Goal: Information Seeking & Learning: Check status

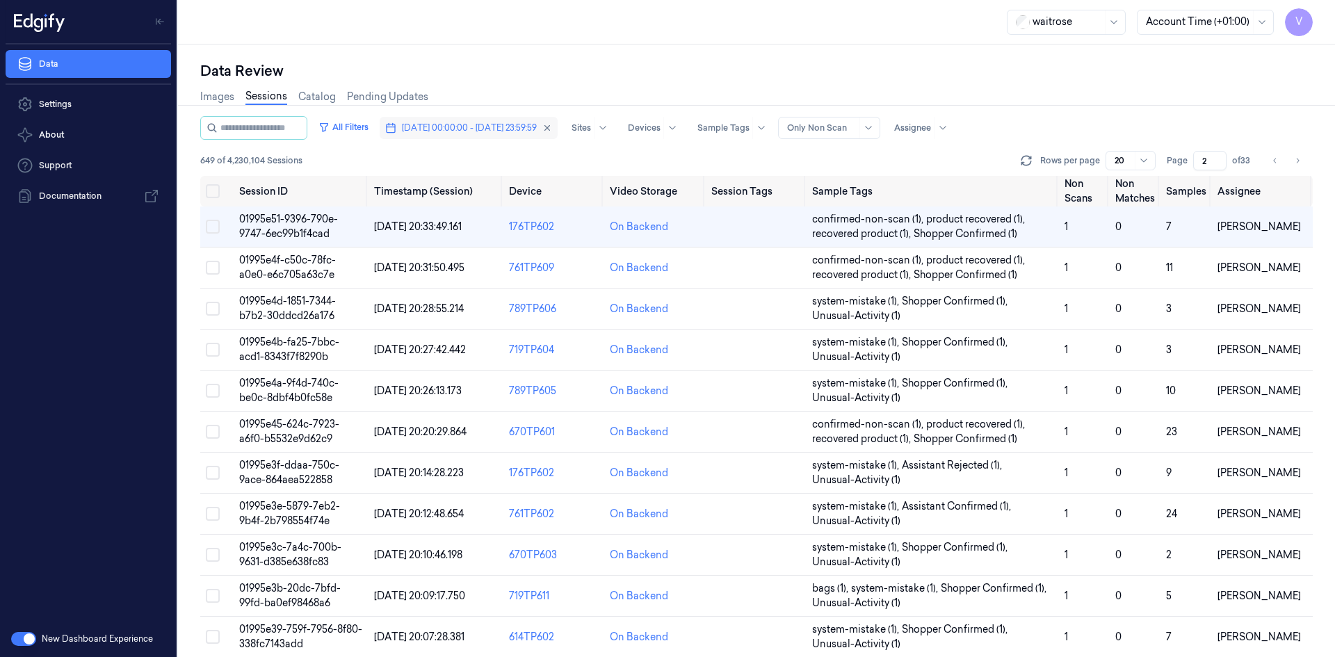
click at [450, 122] on span "[DATE] 00:00:00 - [DATE] 23:59:59" at bounding box center [469, 128] width 135 height 13
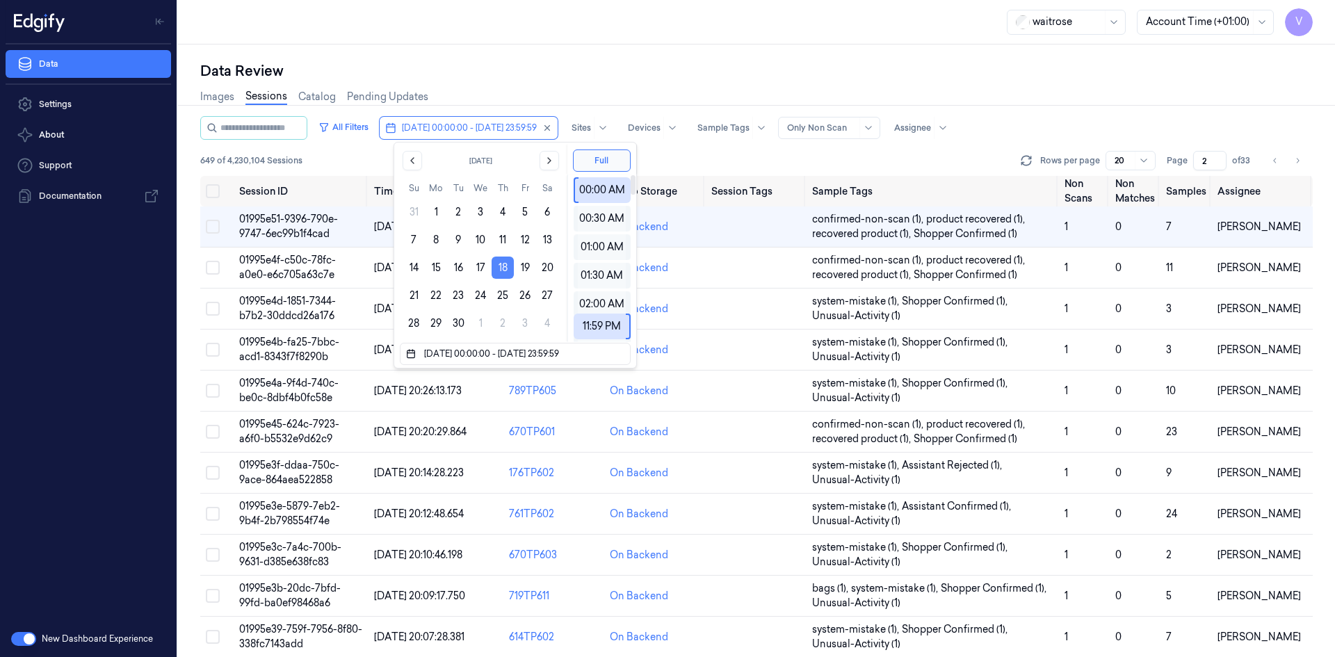
click at [501, 269] on button "18" at bounding box center [503, 268] width 22 height 22
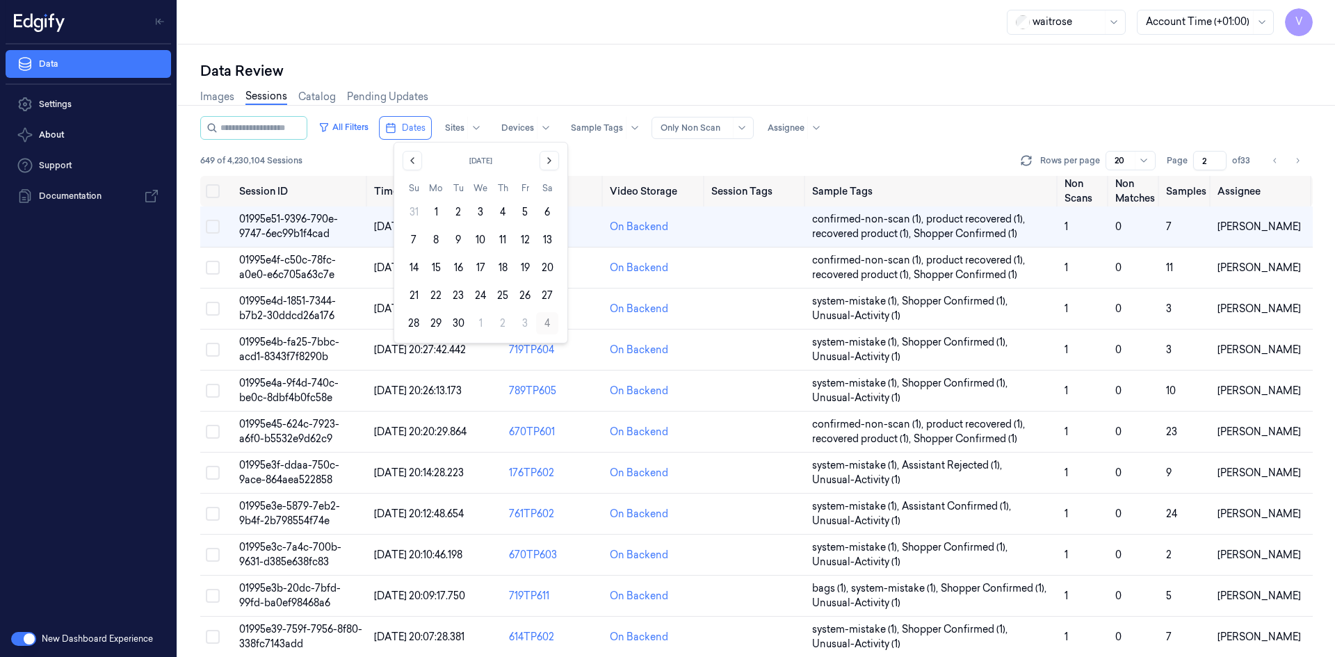
click at [543, 319] on button "4" at bounding box center [547, 323] width 22 height 22
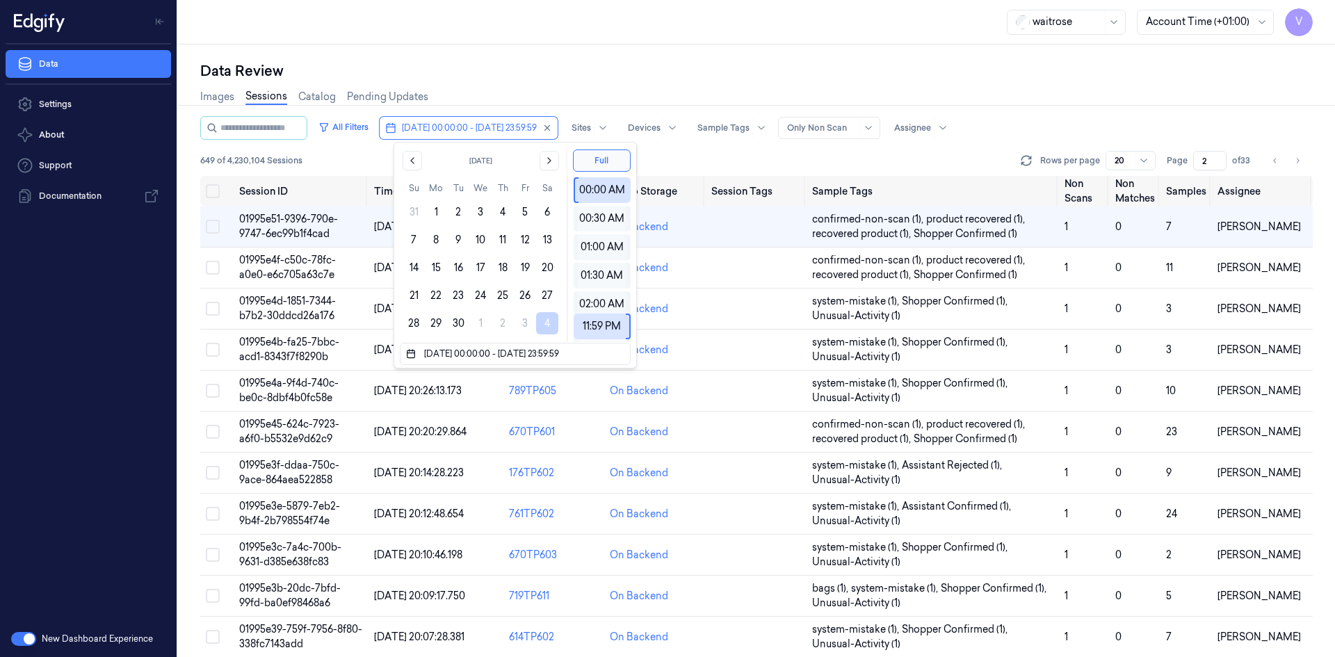
click at [634, 53] on div "Data Review Images Sessions Catalog Pending Updates All Filters [DATE] 00:00:00…" at bounding box center [756, 350] width 1157 height 613
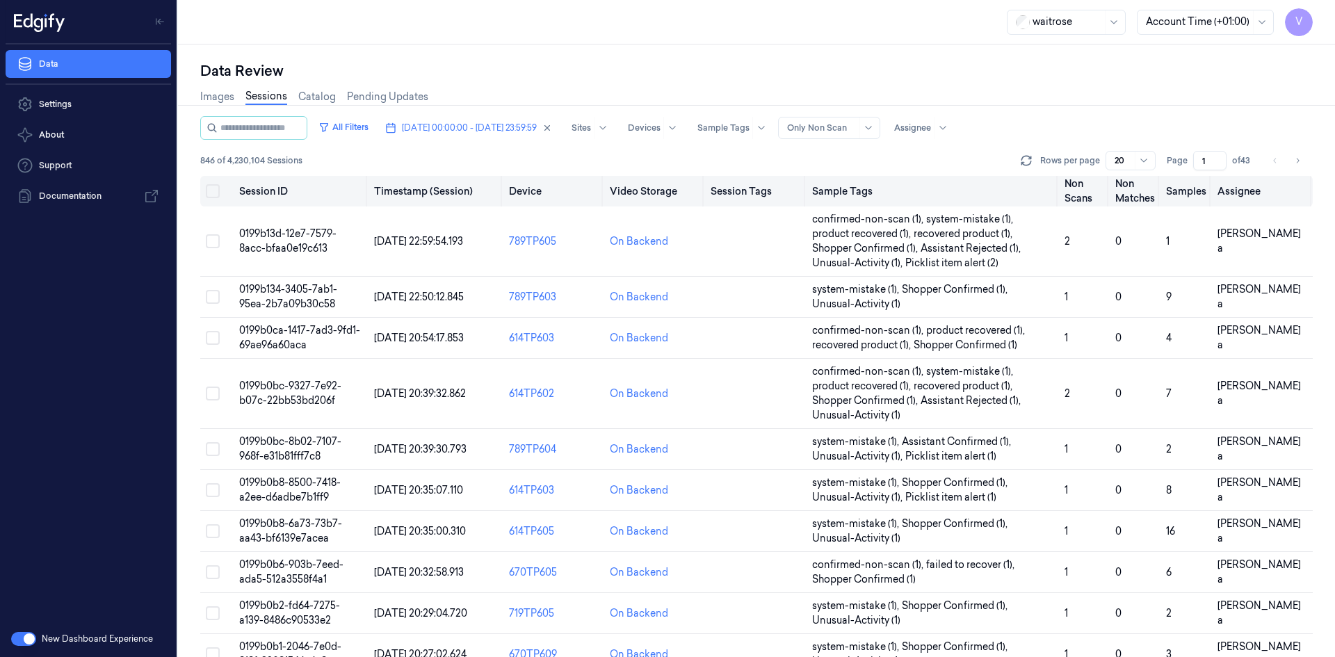
drag, startPoint x: 1211, startPoint y: 161, endPoint x: 1149, endPoint y: 177, distance: 63.7
click at [1149, 177] on div "All Filters [DATE] 00:00:00 - [DATE] 23:59:59 Sites Devices Sample Tags Alert T…" at bounding box center [756, 386] width 1112 height 541
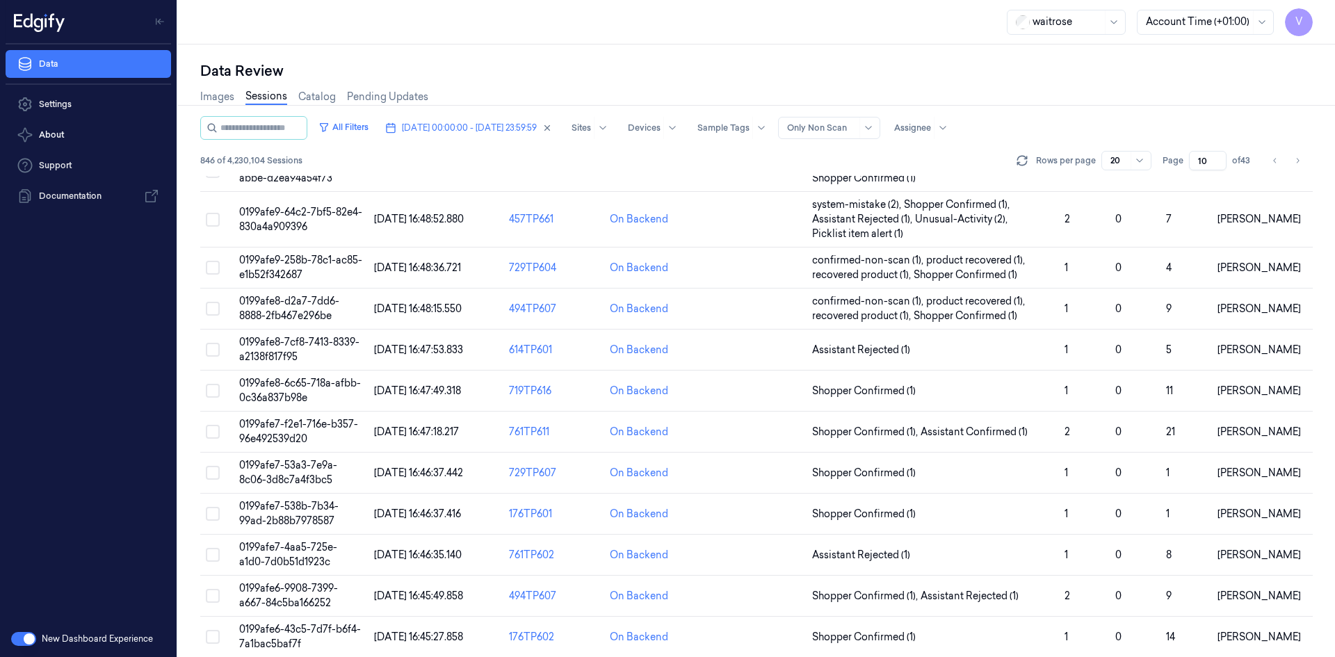
scroll to position [348, 0]
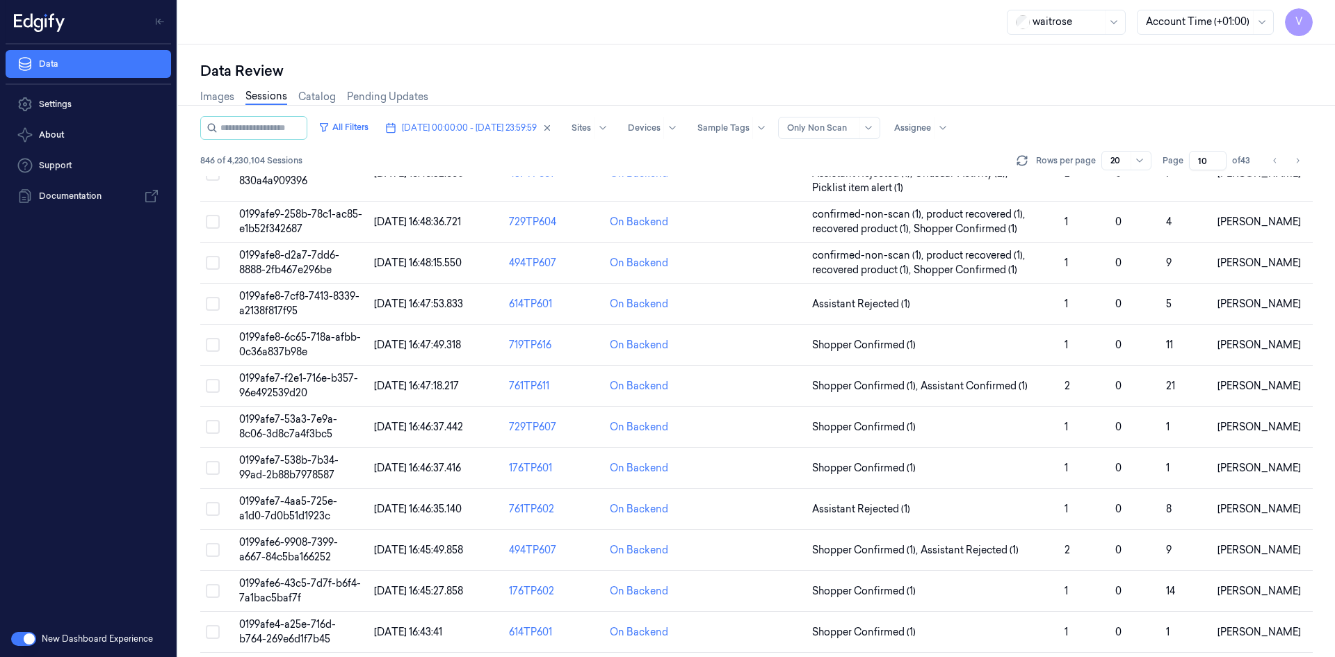
type input "10"
click at [275, 339] on span "0199afe8-6c65-718a-afbb-0c36a837b98e" at bounding box center [300, 344] width 122 height 27
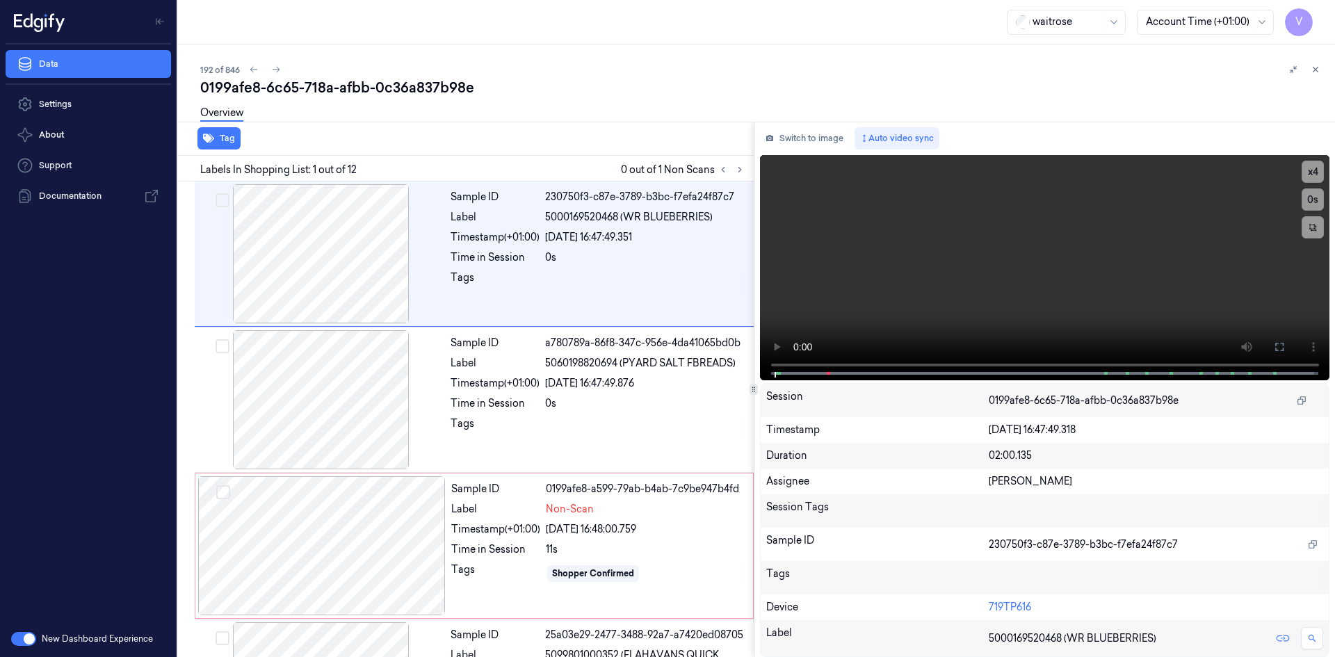
click at [546, 86] on div "0199afe8-6c65-718a-afbb-0c36a837b98e" at bounding box center [762, 87] width 1124 height 19
click at [896, 286] on video at bounding box center [1045, 267] width 570 height 225
click at [1023, 227] on video at bounding box center [1045, 267] width 570 height 225
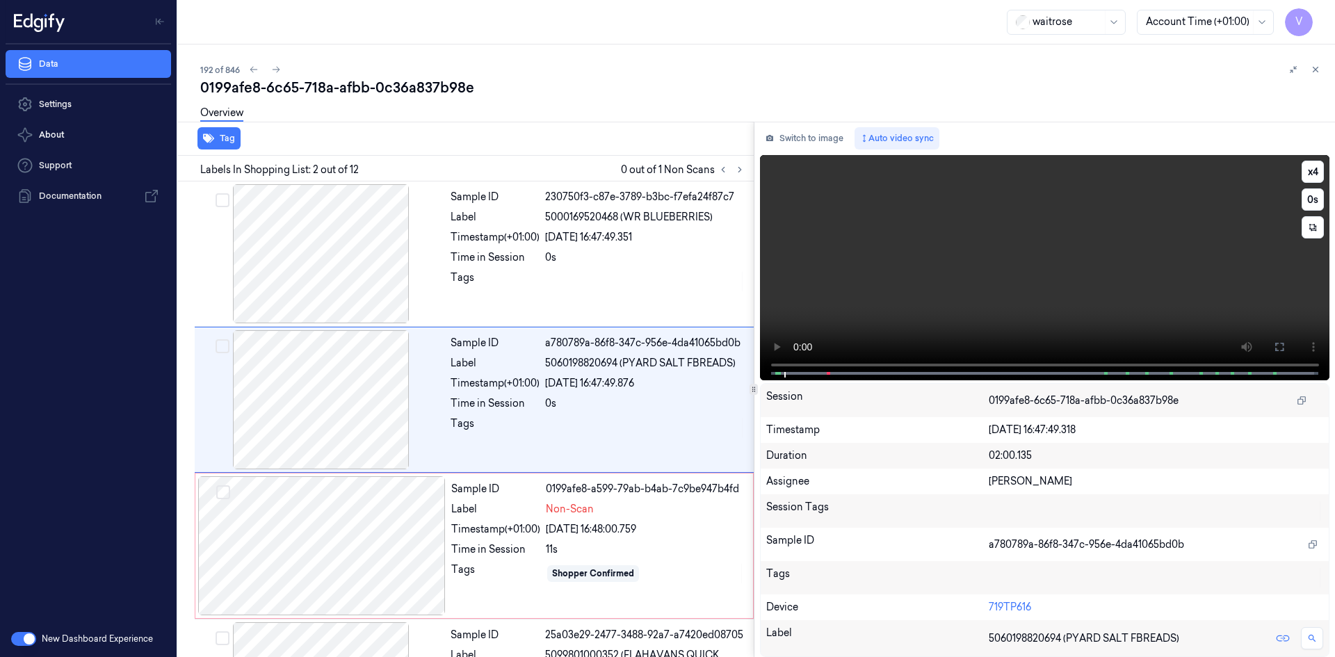
click at [1018, 245] on video at bounding box center [1045, 267] width 570 height 225
click at [970, 266] on video at bounding box center [1045, 267] width 570 height 225
click at [940, 273] on video at bounding box center [1045, 267] width 570 height 225
click at [958, 268] on video at bounding box center [1045, 267] width 570 height 225
click at [960, 275] on video at bounding box center [1045, 267] width 570 height 225
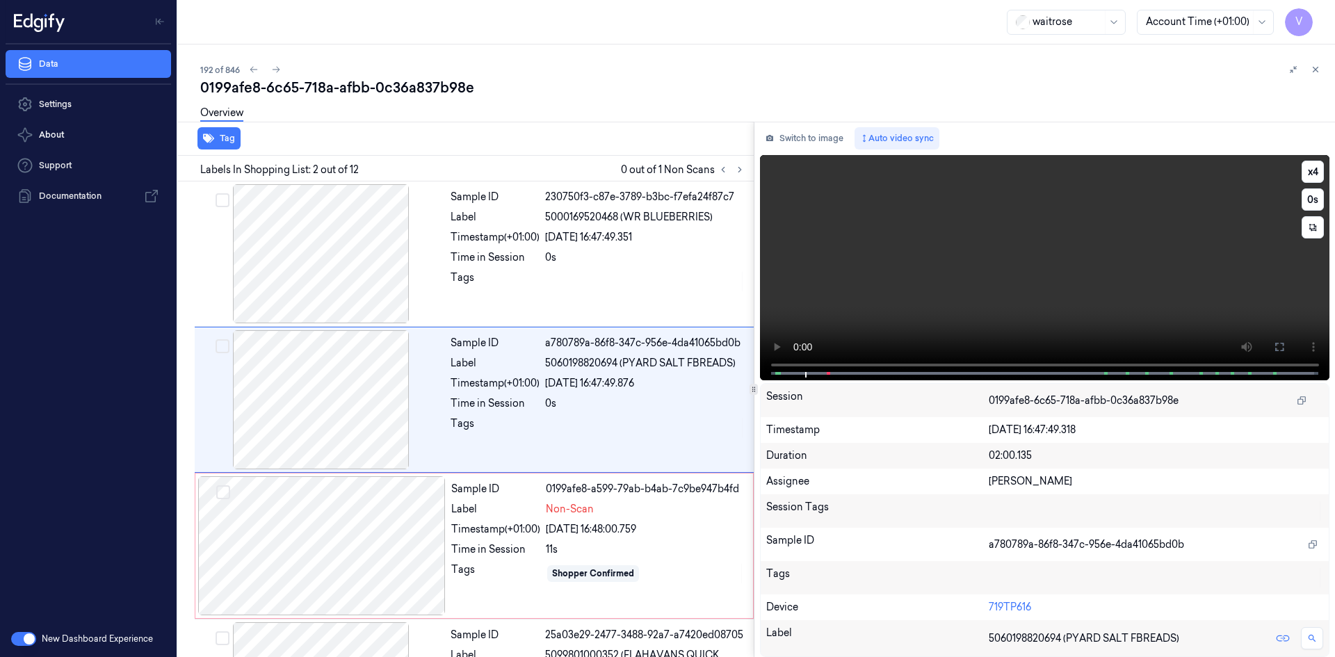
click at [896, 285] on video at bounding box center [1045, 267] width 570 height 225
click at [893, 254] on video at bounding box center [1045, 267] width 570 height 225
click at [863, 275] on video at bounding box center [1045, 267] width 570 height 225
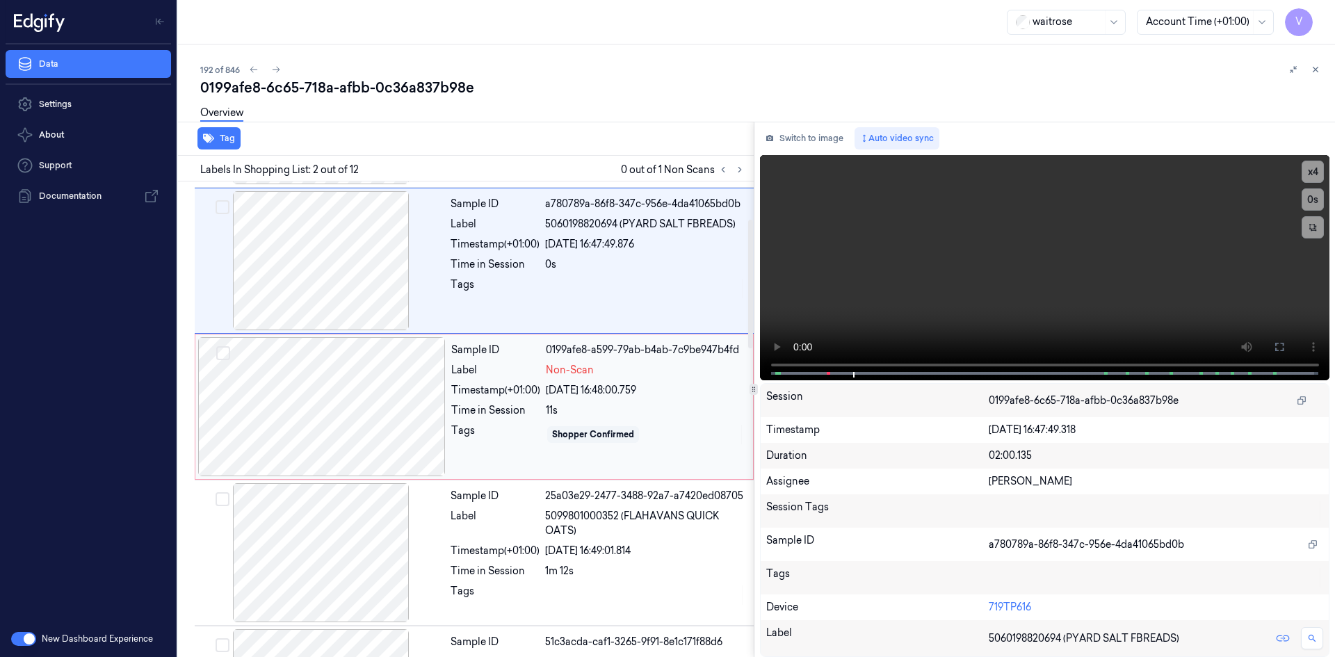
click at [396, 400] on div at bounding box center [322, 406] width 248 height 139
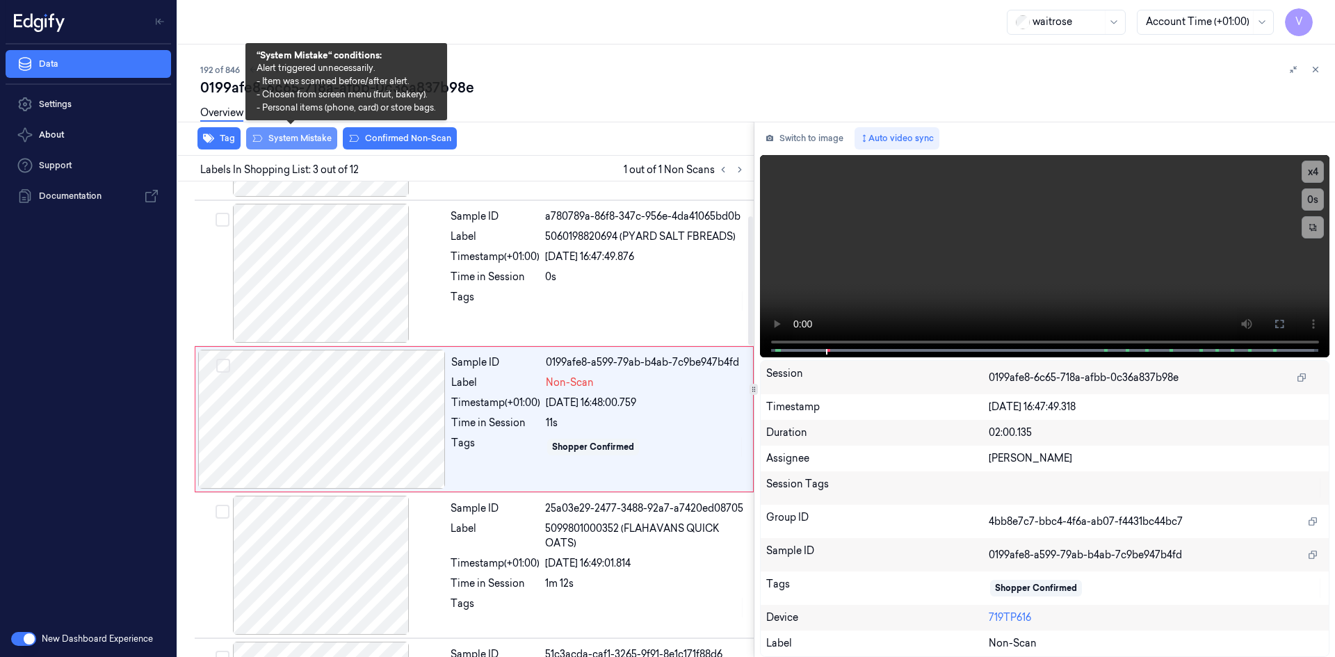
click at [299, 134] on button "System Mistake" at bounding box center [291, 138] width 91 height 22
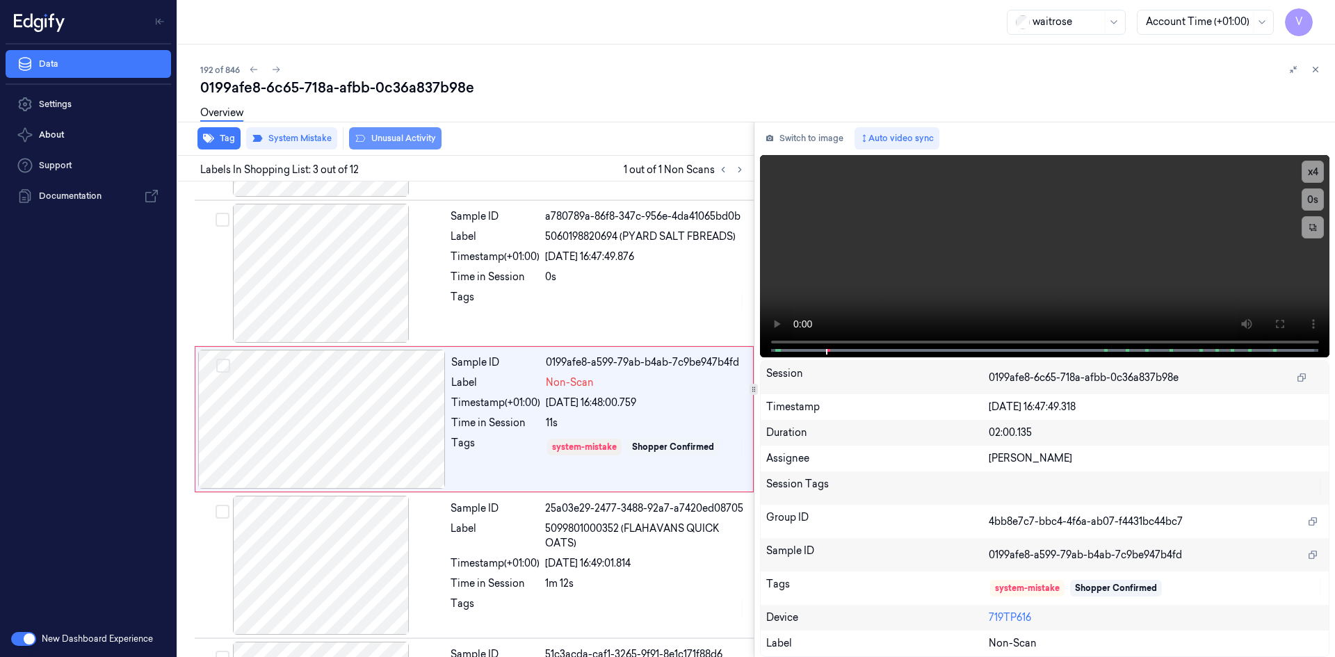
click at [392, 137] on button "Unusual Activity" at bounding box center [395, 138] width 92 height 22
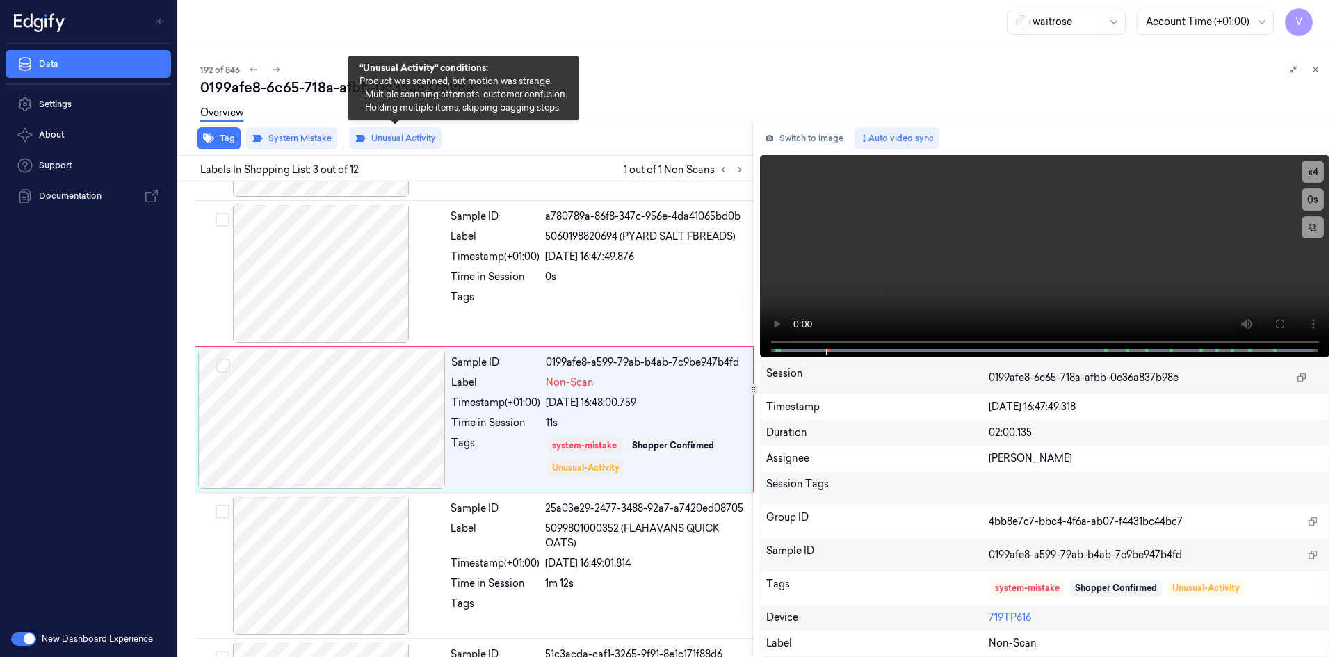
type button "on"
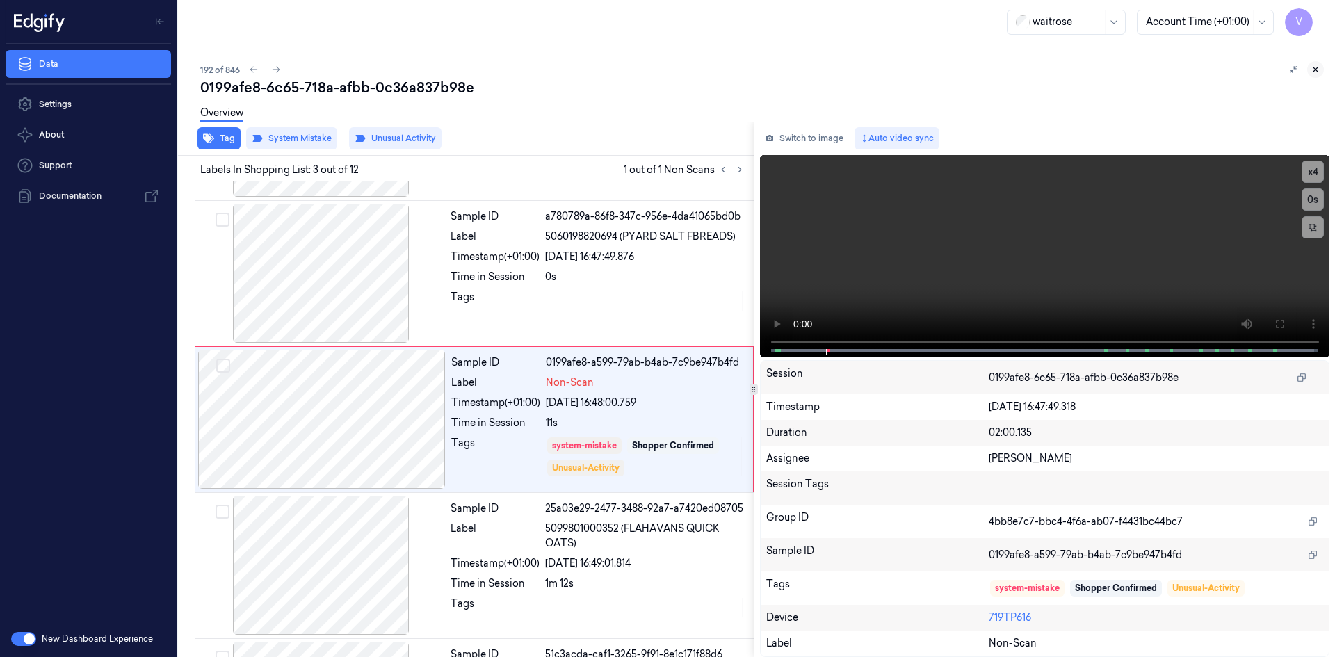
click at [1314, 66] on icon at bounding box center [1316, 70] width 10 height 10
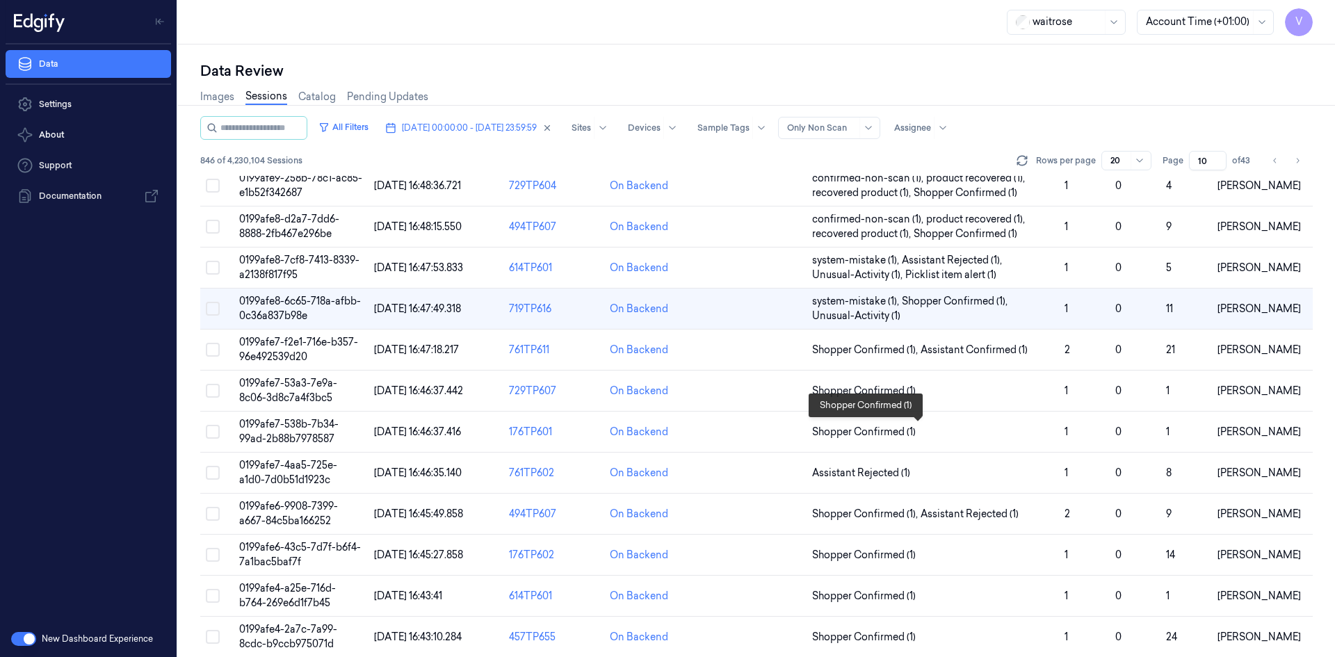
scroll to position [395, 0]
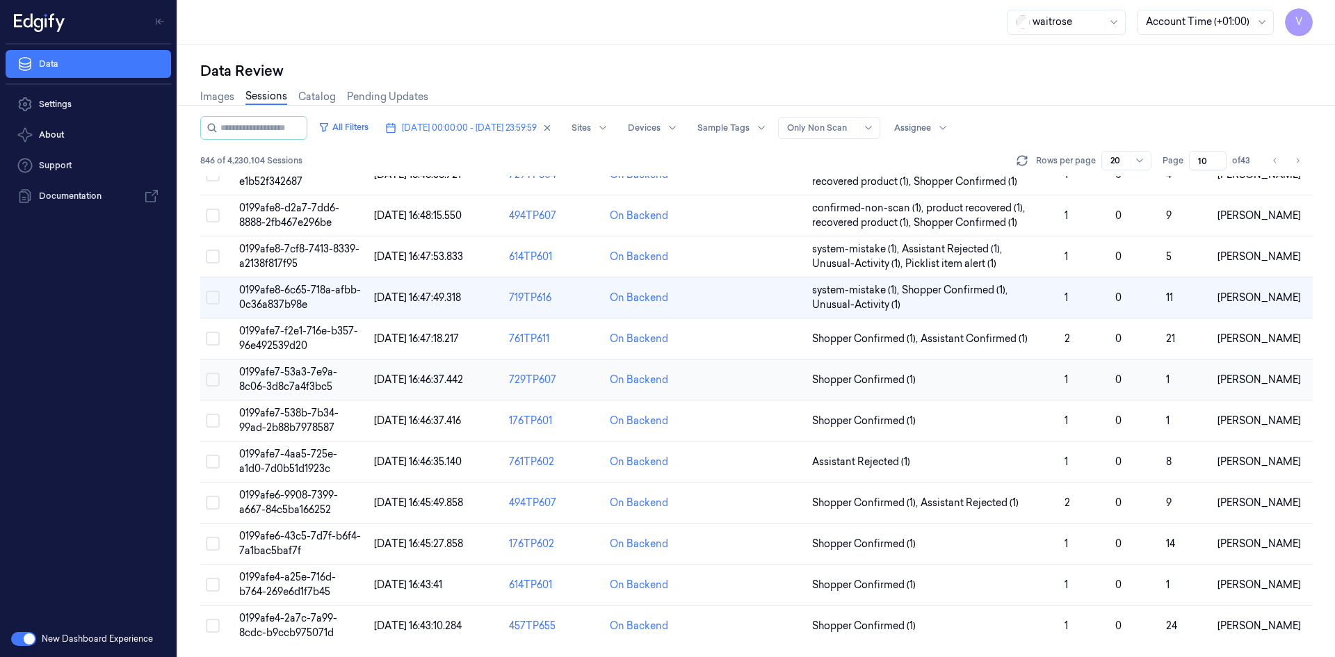
click at [293, 373] on span "0199afe7-53a3-7e9a-8c06-3d8c7a4f3bc5" at bounding box center [288, 379] width 98 height 27
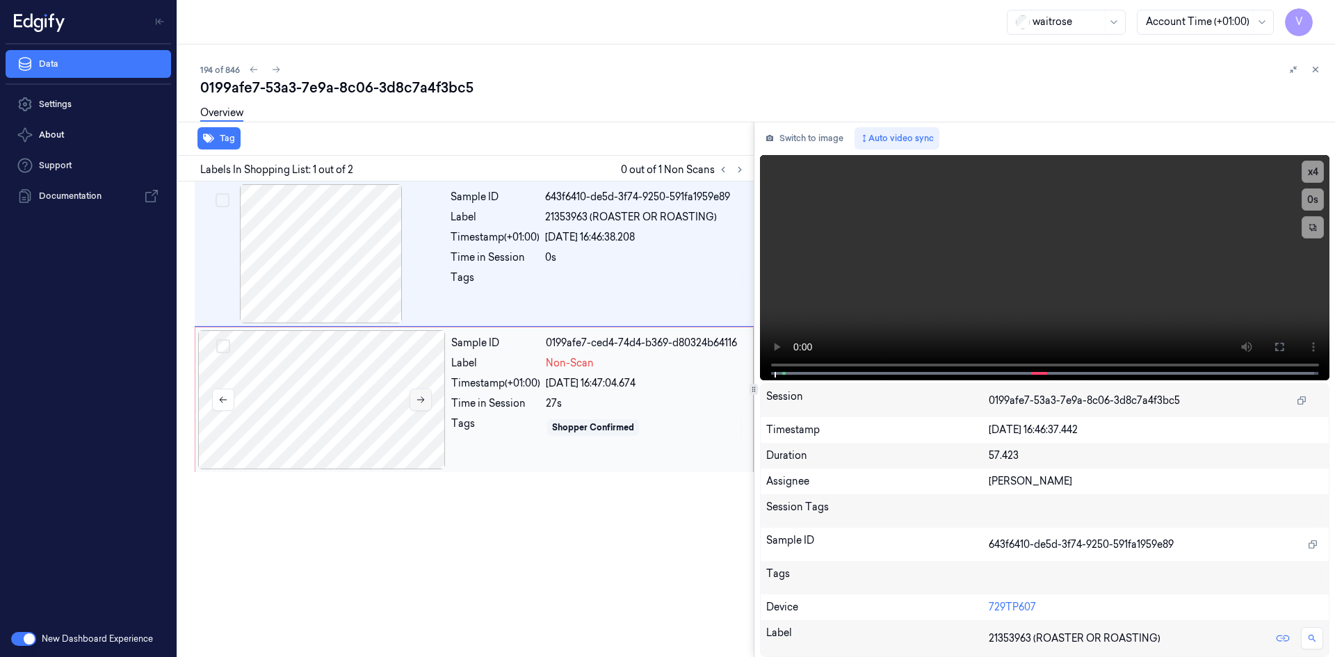
click at [426, 403] on button at bounding box center [421, 400] width 22 height 22
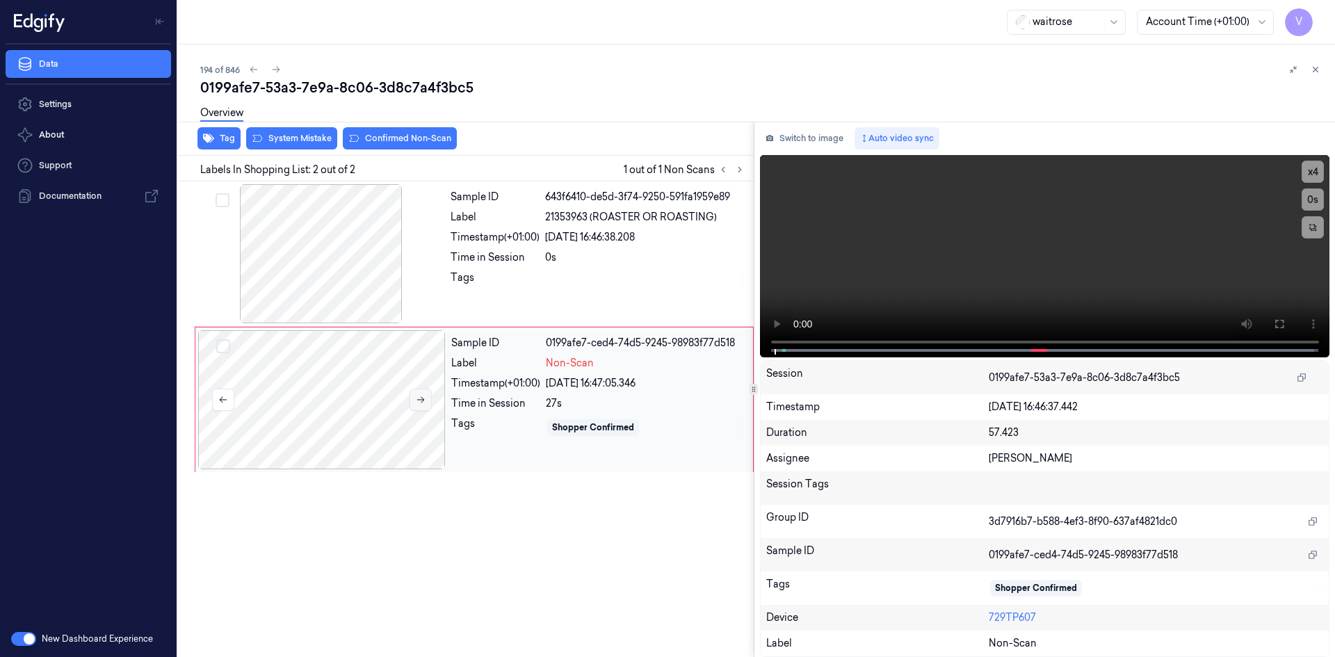
click at [420, 398] on icon at bounding box center [421, 400] width 10 height 10
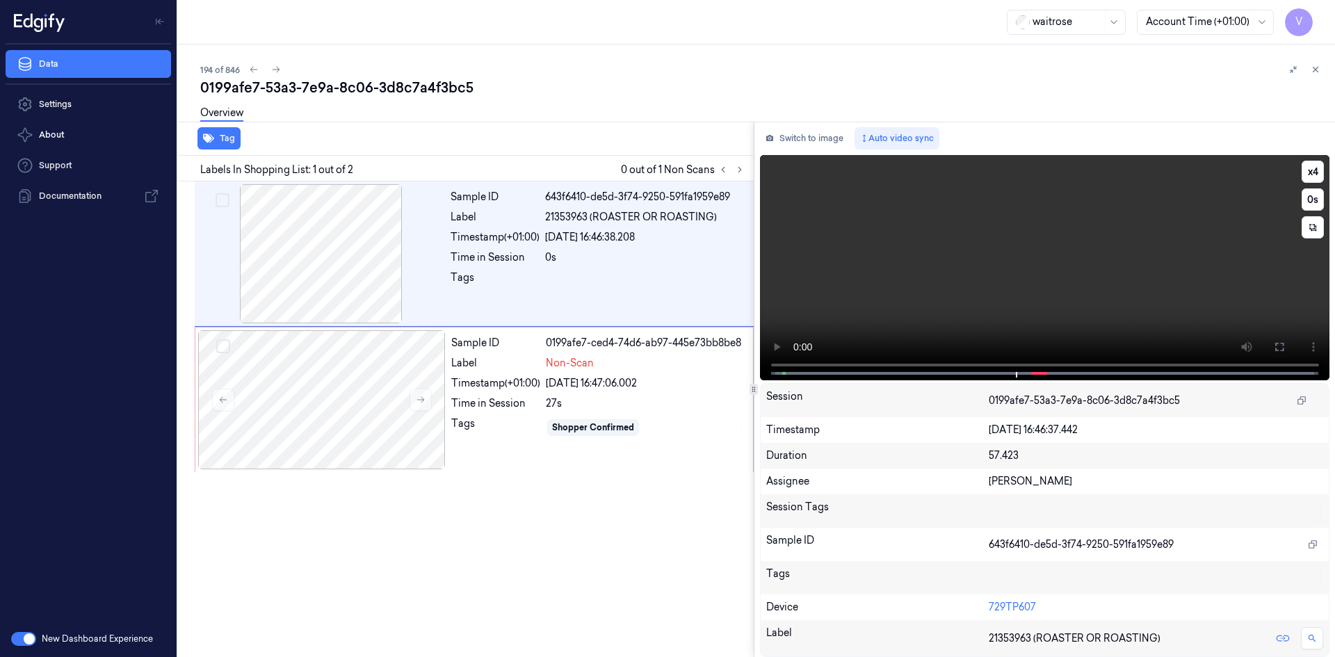
click at [972, 305] on video at bounding box center [1045, 267] width 570 height 225
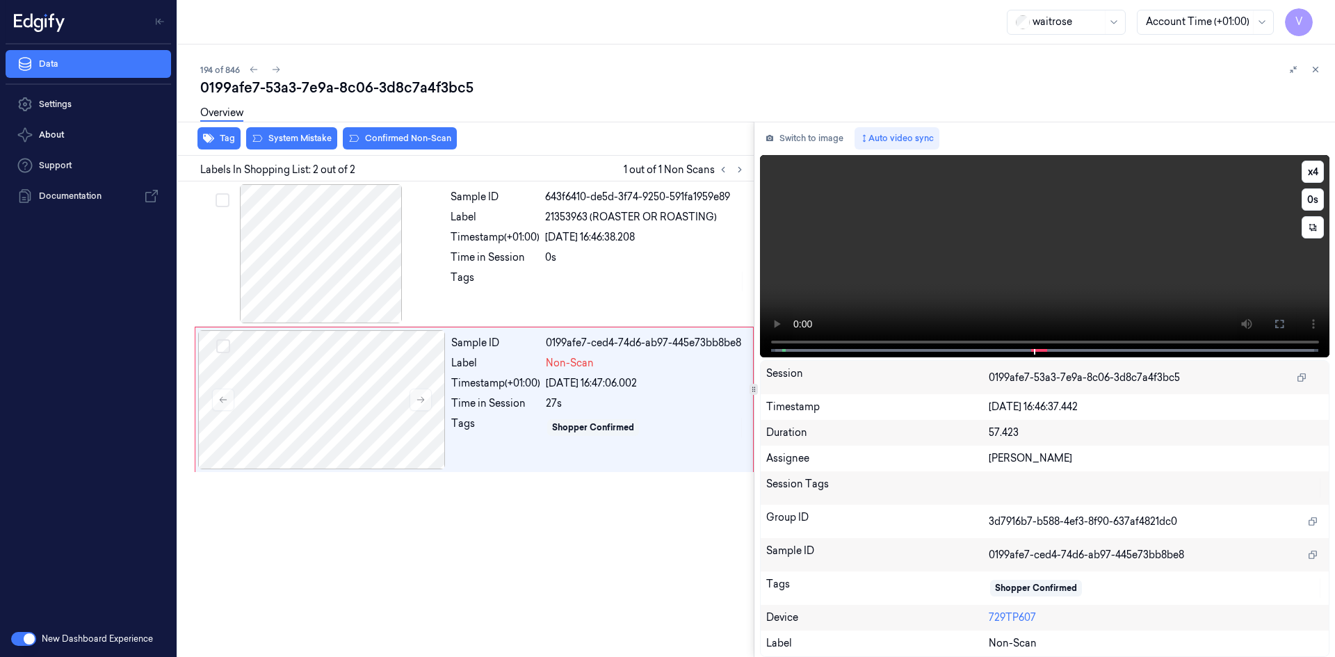
click at [1065, 284] on video at bounding box center [1045, 256] width 570 height 202
click at [1017, 241] on video at bounding box center [1045, 256] width 570 height 202
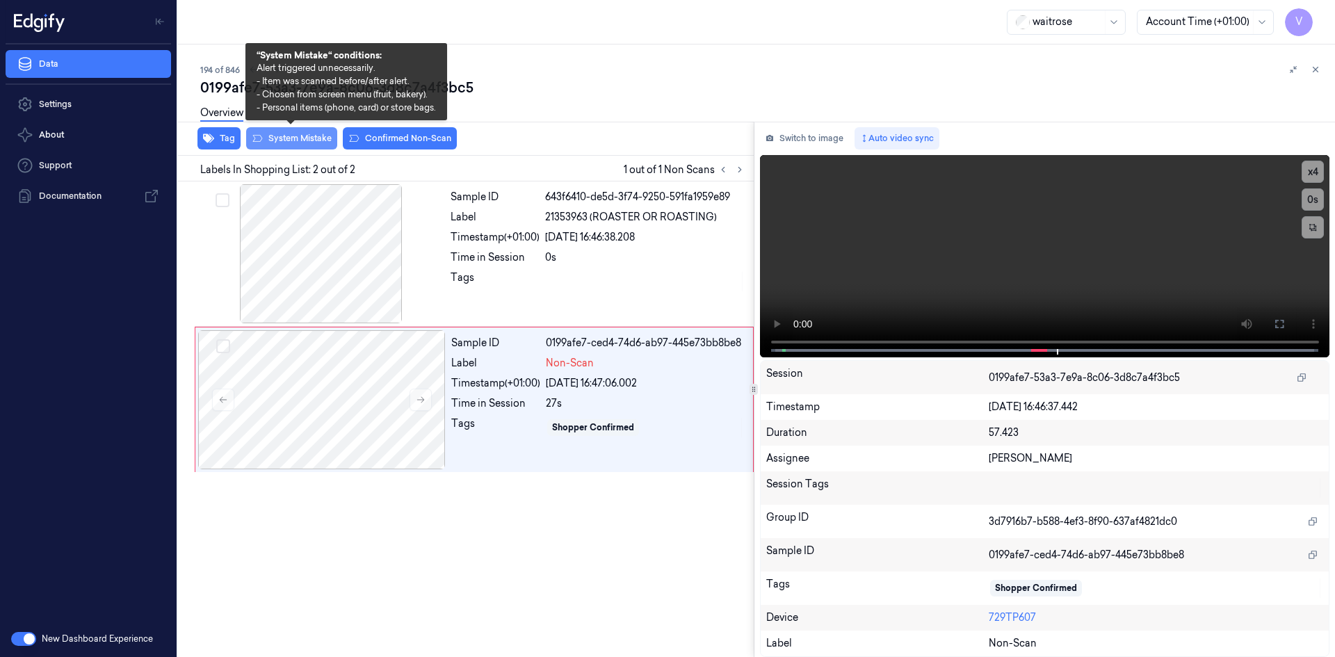
click at [304, 140] on button "System Mistake" at bounding box center [291, 138] width 91 height 22
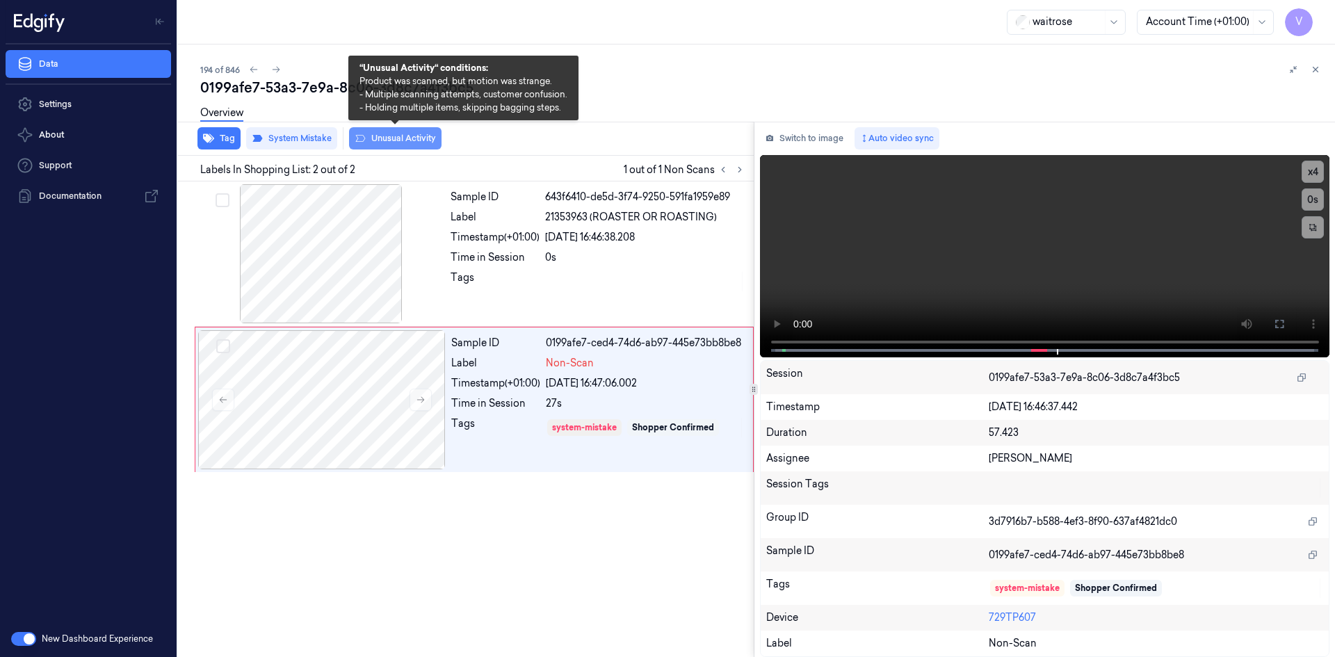
click at [402, 139] on button "Unusual Activity" at bounding box center [395, 138] width 92 height 22
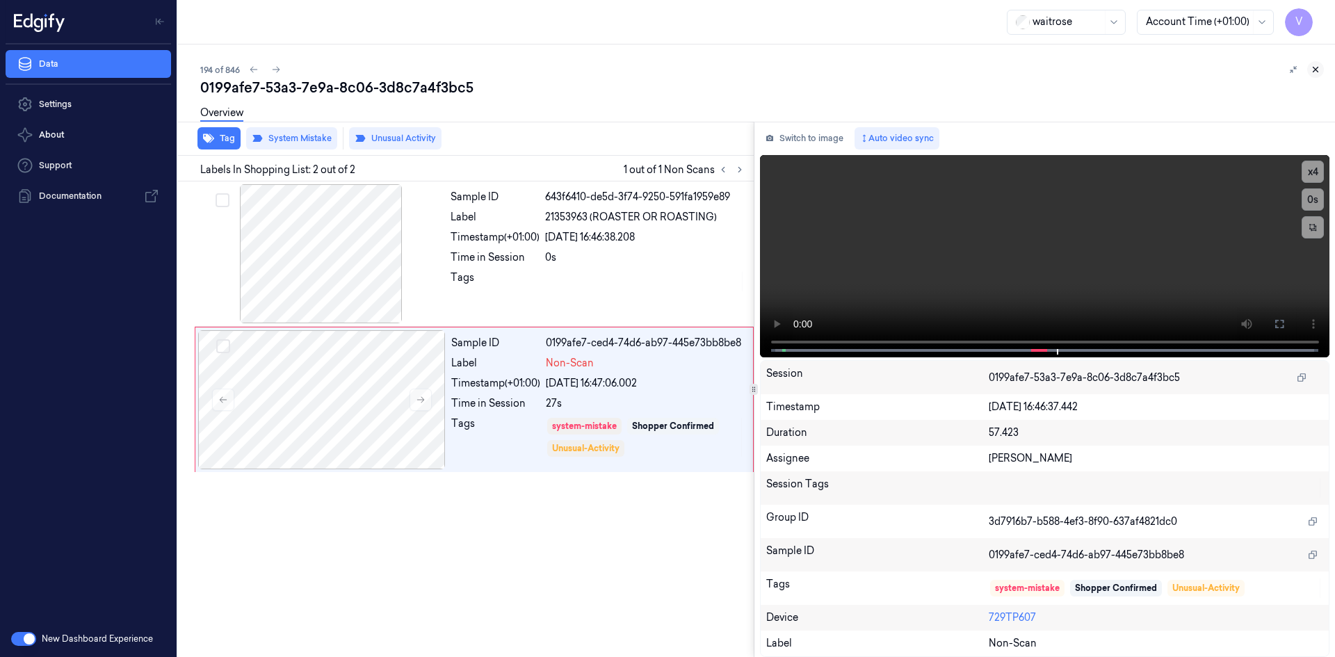
click at [1318, 70] on icon at bounding box center [1316, 70] width 10 height 10
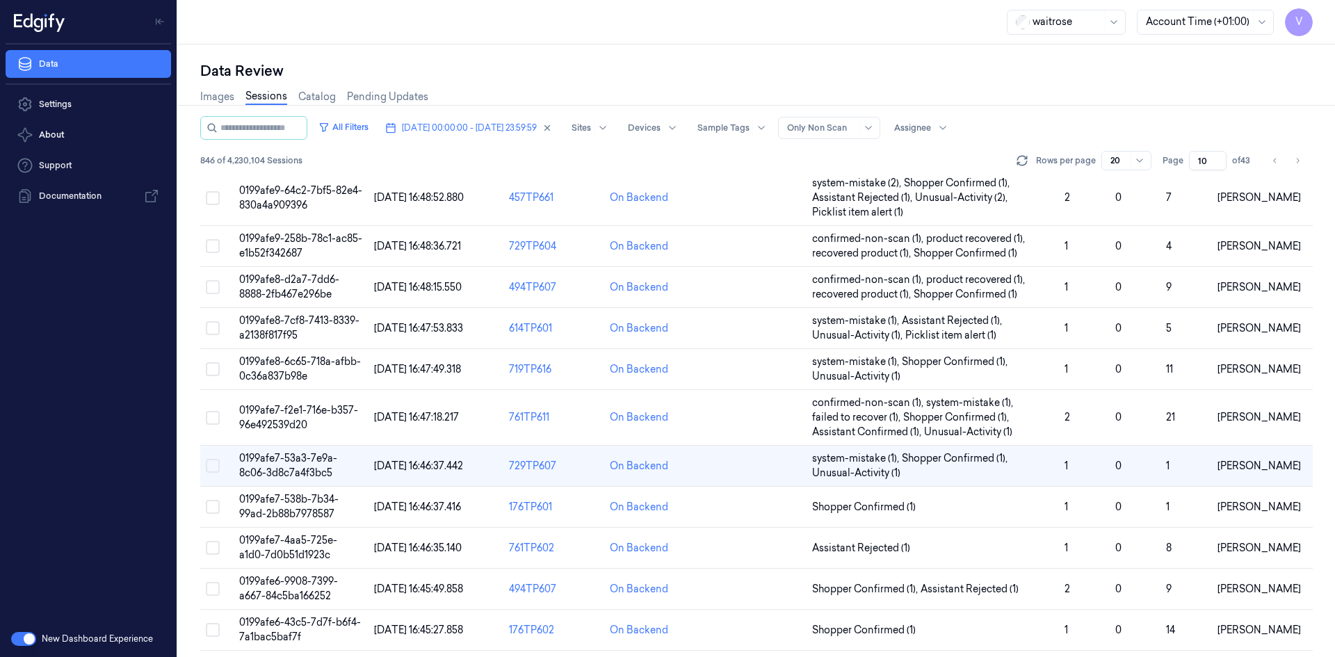
scroll to position [348, 0]
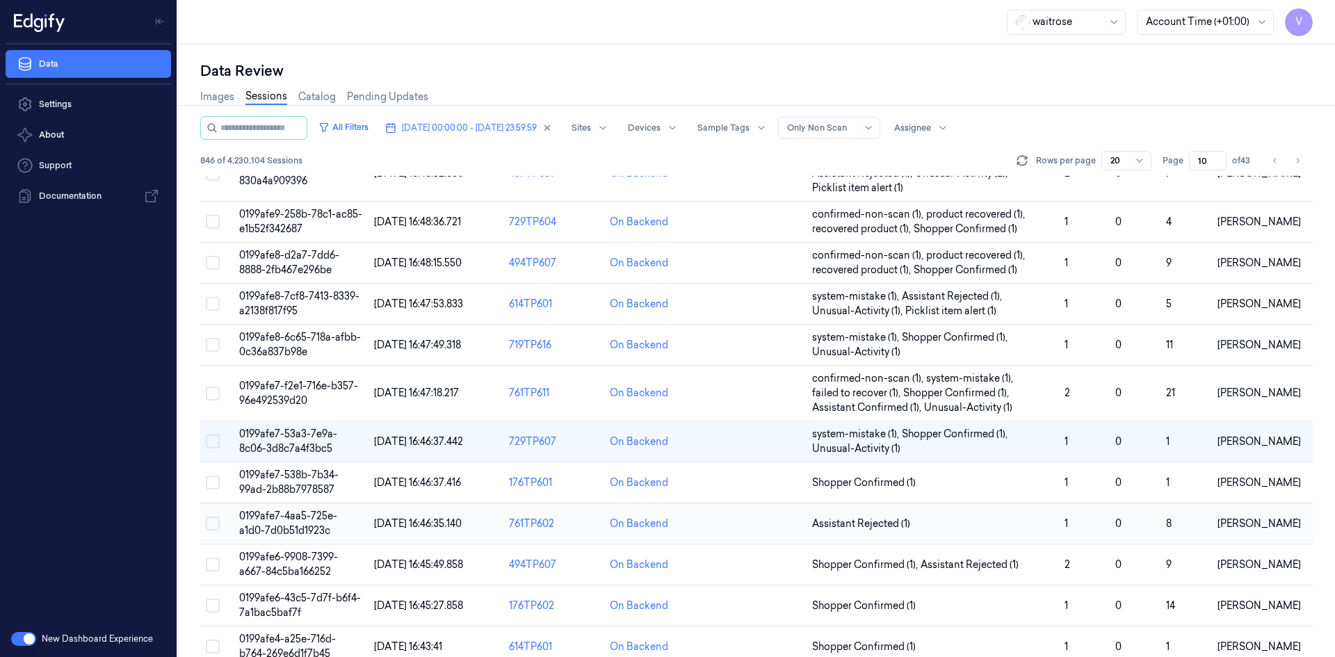
click at [257, 515] on span "0199afe7-4aa5-725e-a1d0-7d0b51d1923c" at bounding box center [288, 523] width 98 height 27
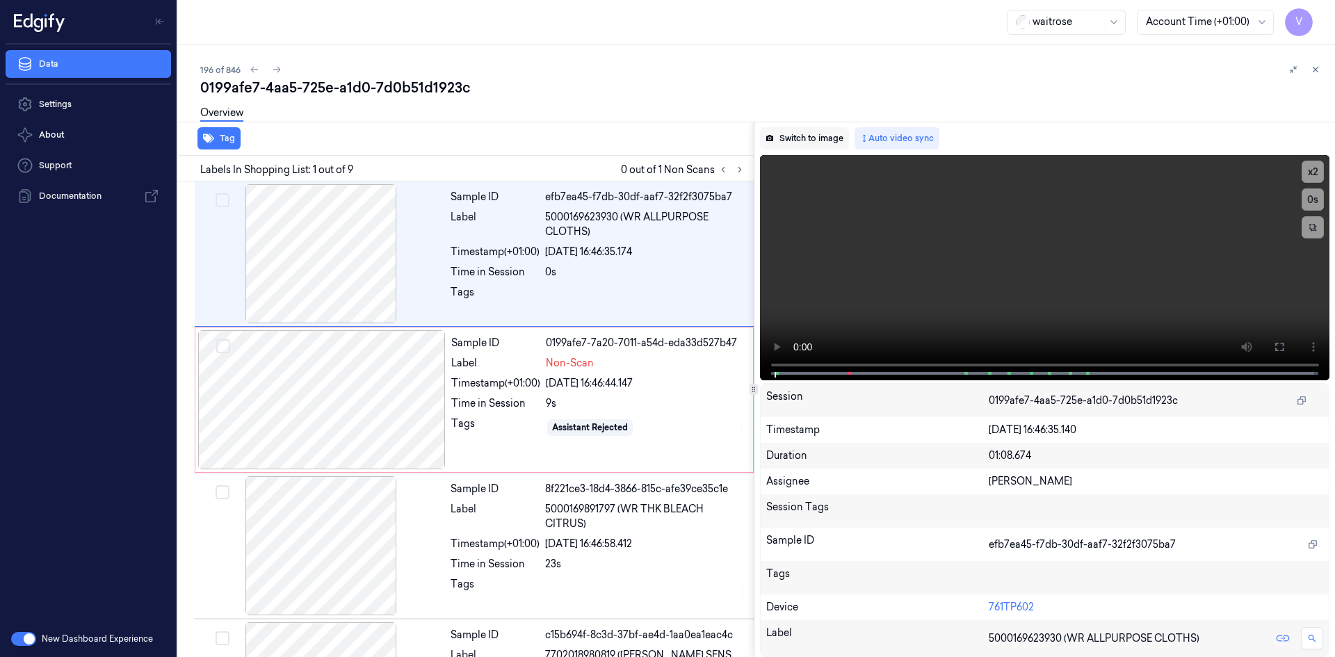
click at [825, 133] on button "Switch to image" at bounding box center [804, 138] width 89 height 22
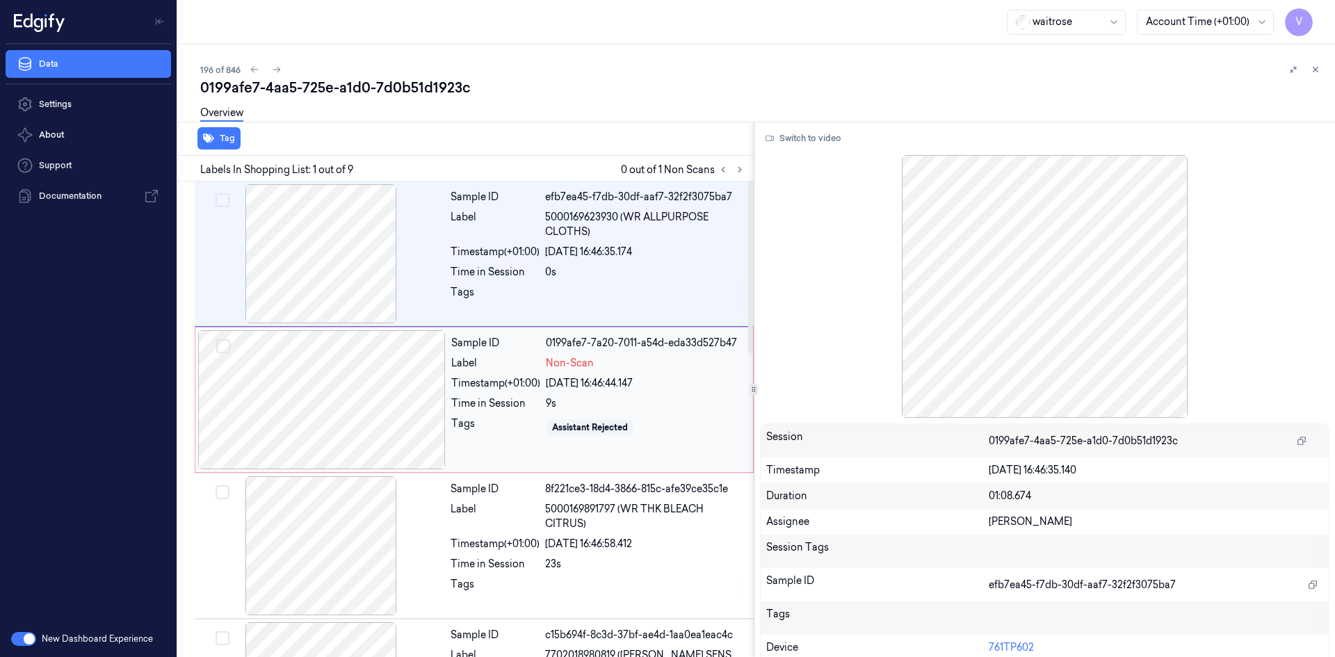
click at [508, 387] on div "Timestamp (+01:00)" at bounding box center [495, 383] width 89 height 15
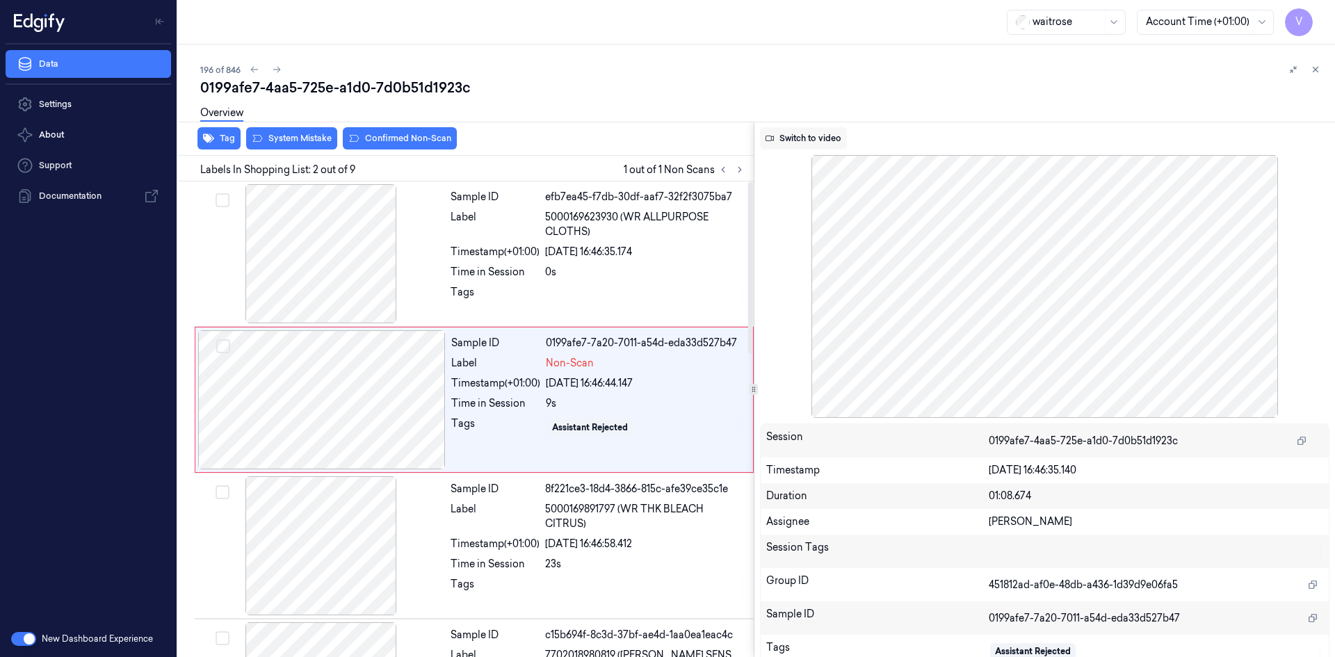
click at [820, 138] on button "Switch to video" at bounding box center [803, 138] width 87 height 22
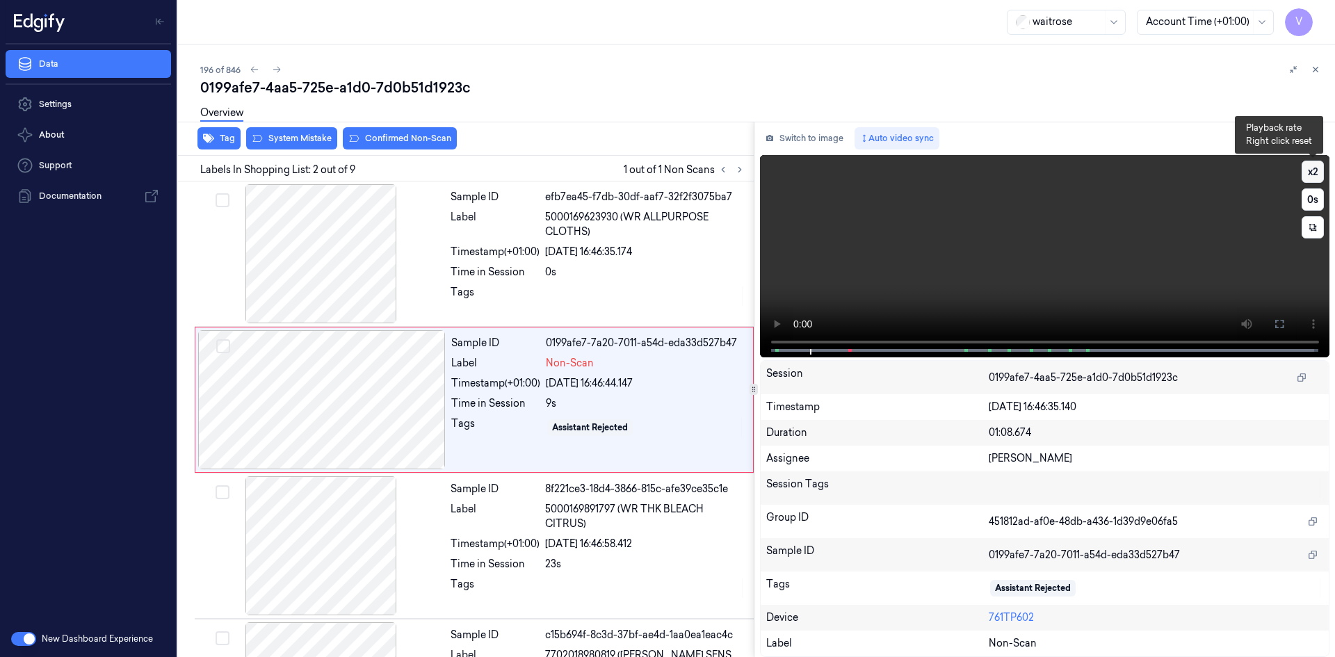
click at [1320, 170] on button "x 2" at bounding box center [1313, 172] width 22 height 22
click at [904, 214] on video at bounding box center [1045, 256] width 570 height 202
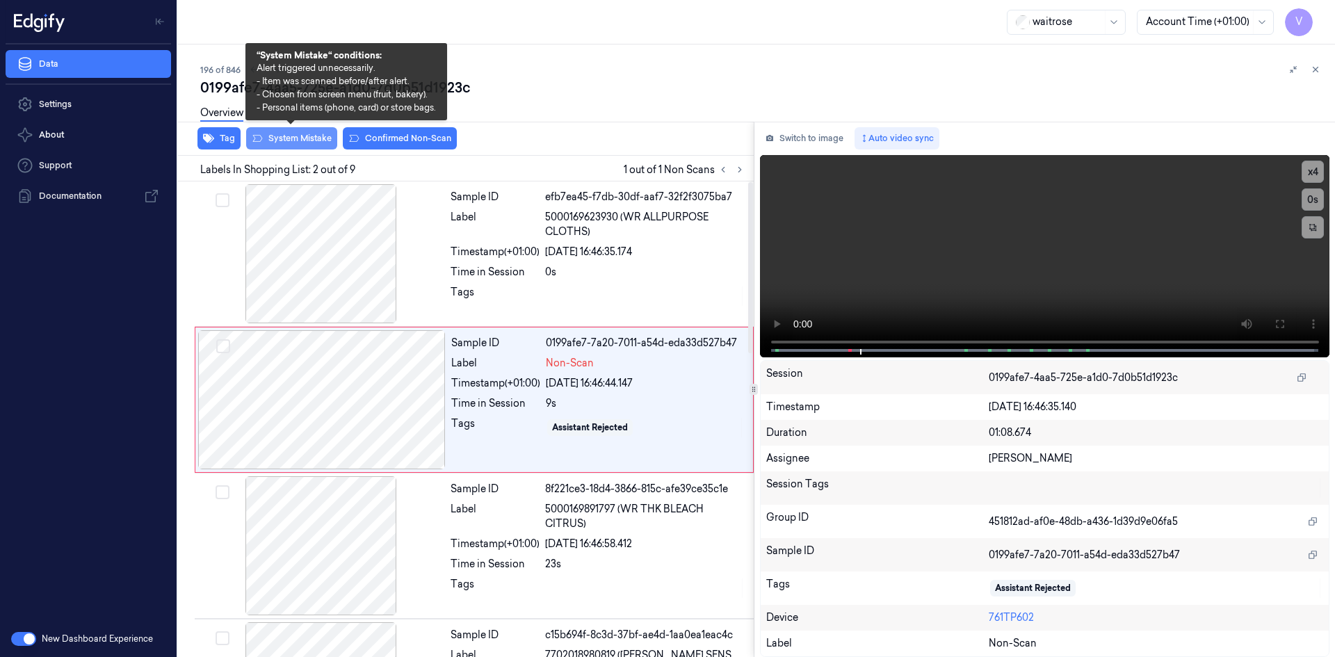
click at [323, 138] on button "System Mistake" at bounding box center [291, 138] width 91 height 22
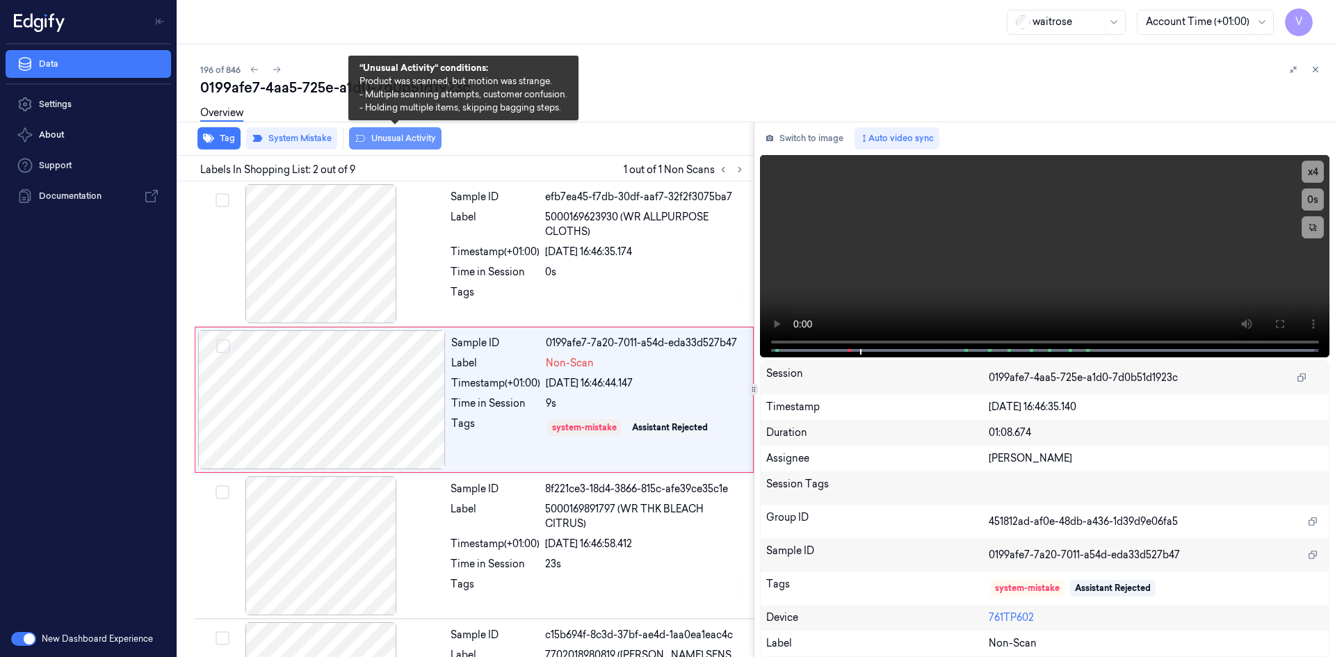
click at [384, 137] on button "Unusual Activity" at bounding box center [395, 138] width 92 height 22
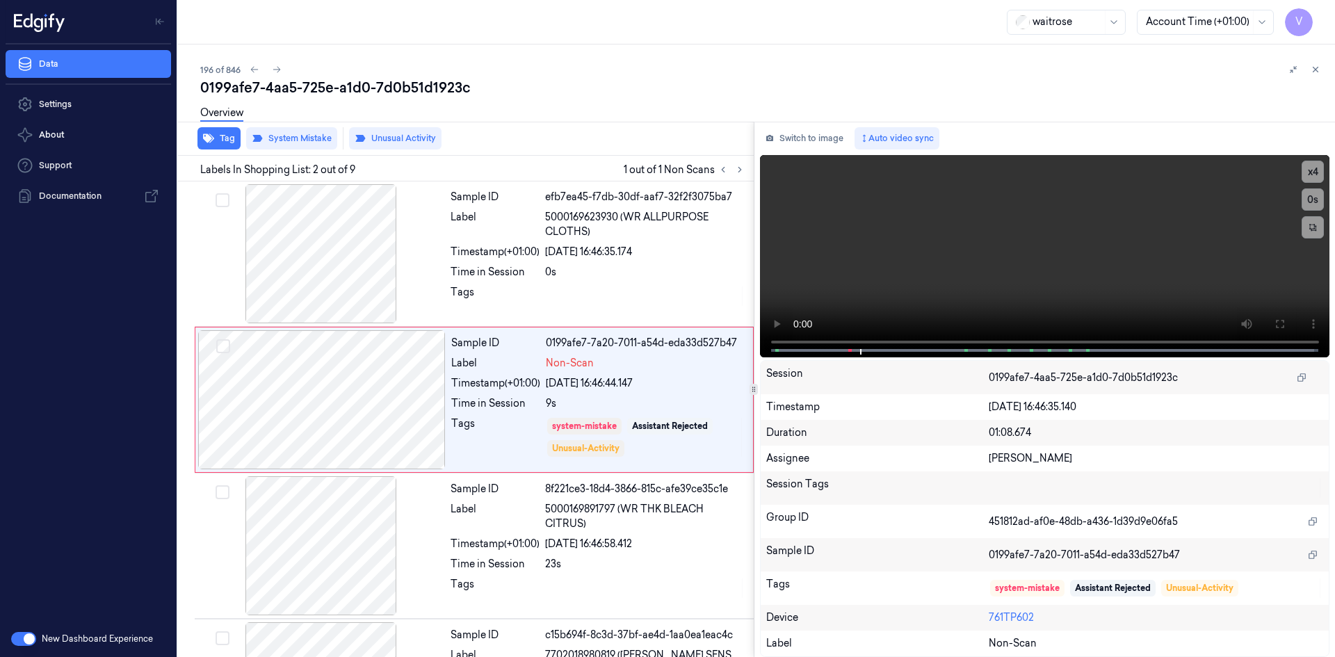
click at [1317, 68] on icon at bounding box center [1316, 70] width 10 height 10
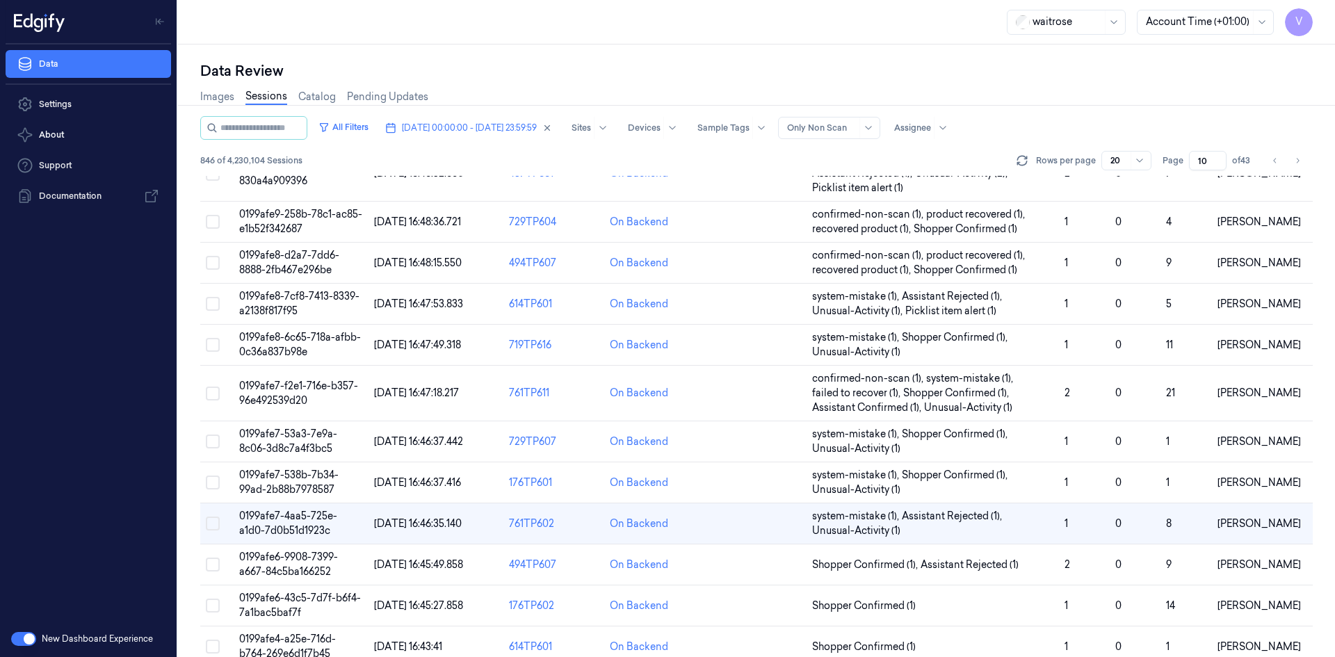
scroll to position [410, 0]
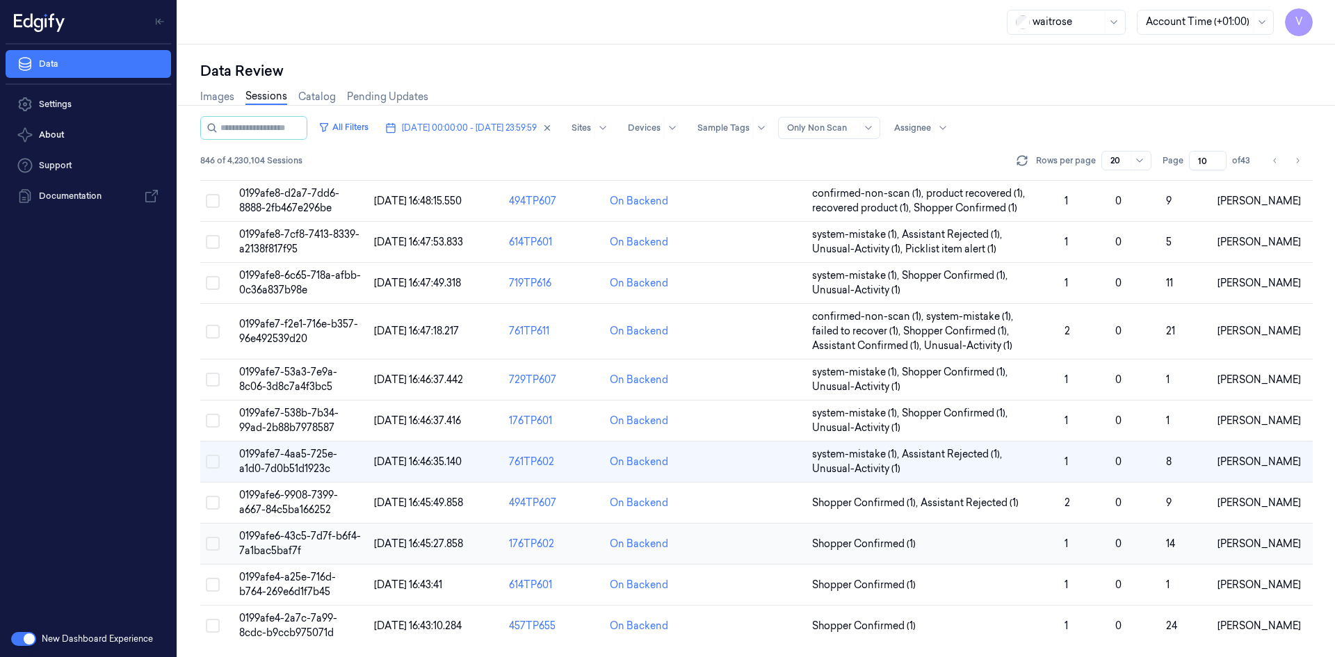
click at [289, 542] on span "0199afe6-43c5-7d7f-b6f4-7a1bac5baf7f" at bounding box center [300, 543] width 122 height 27
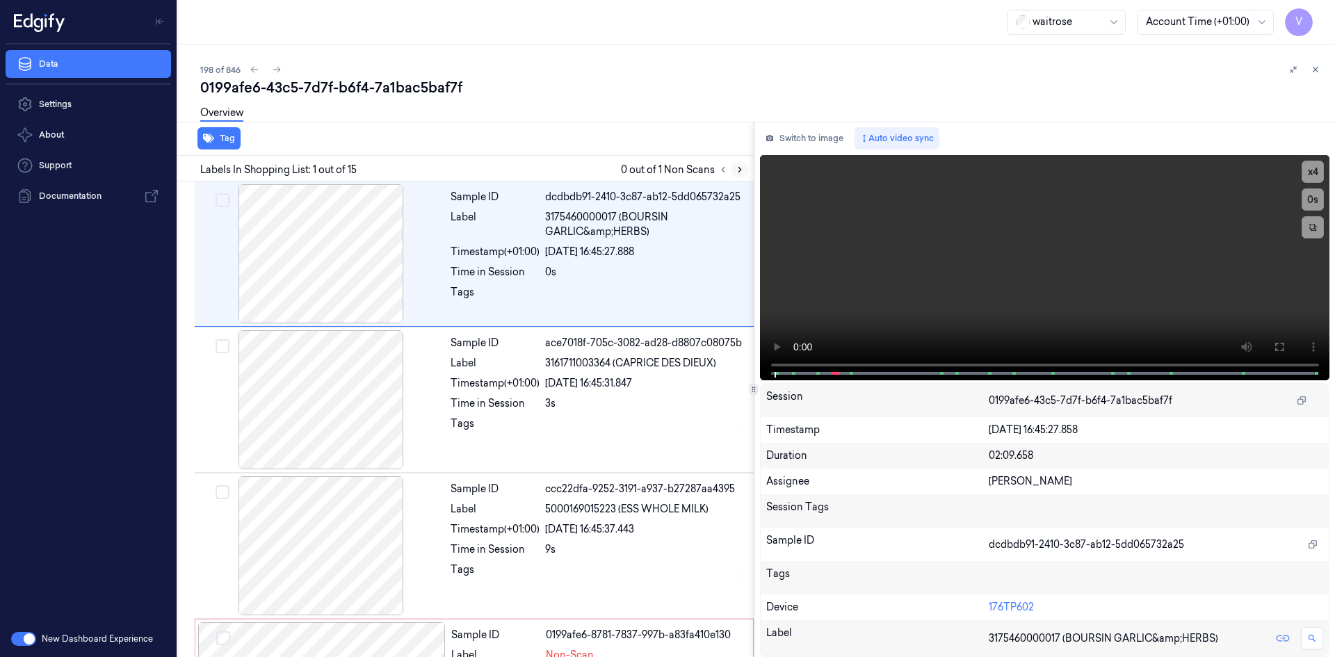
click at [738, 168] on icon at bounding box center [740, 170] width 10 height 10
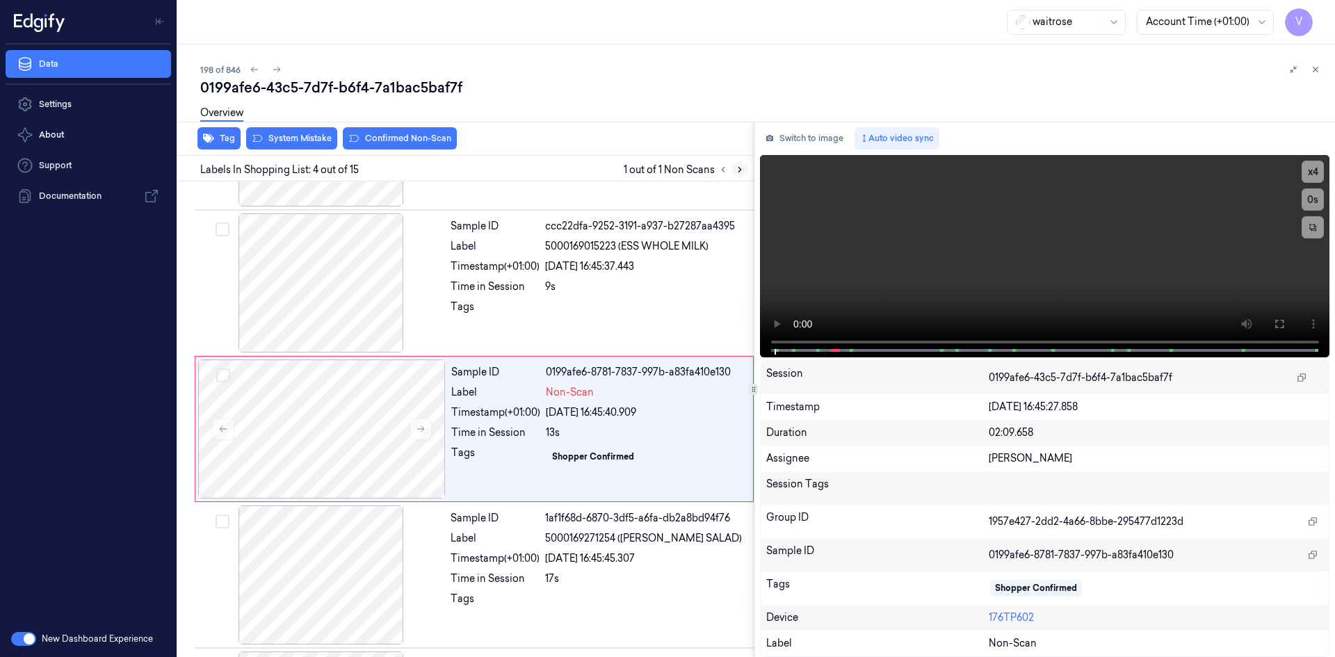
scroll to position [273, 0]
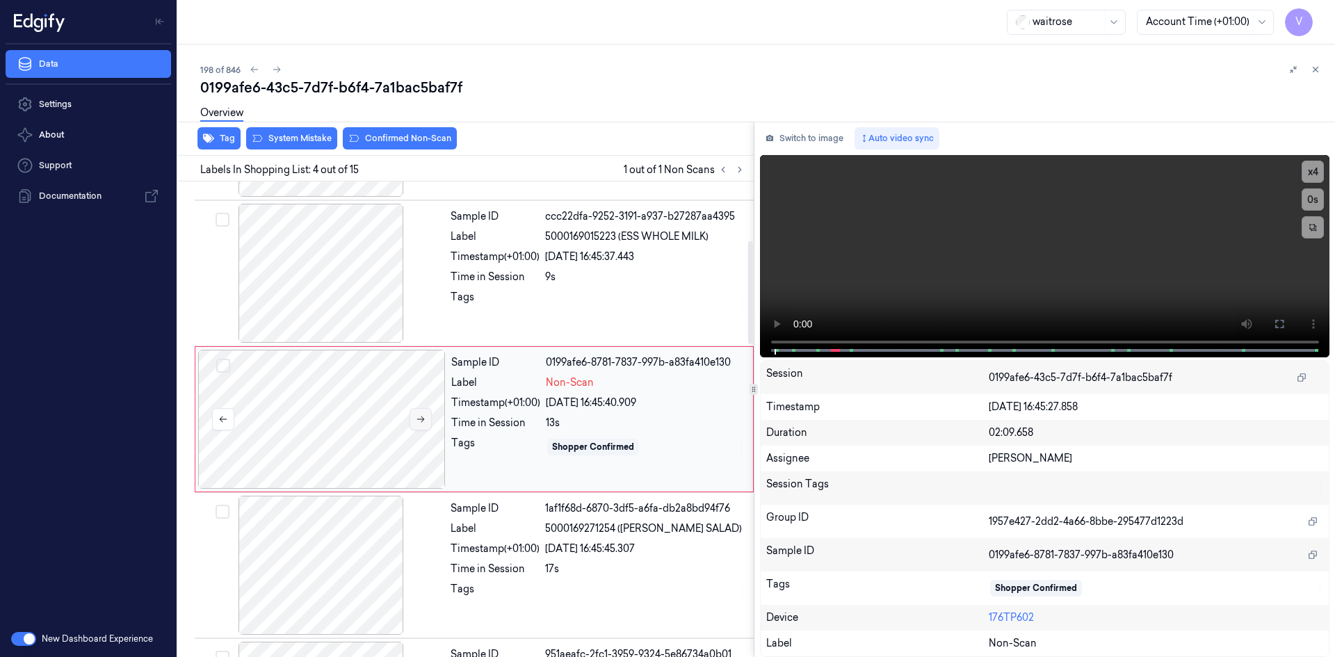
click at [419, 419] on icon at bounding box center [421, 419] width 8 height 6
click at [421, 419] on icon at bounding box center [421, 419] width 8 height 6
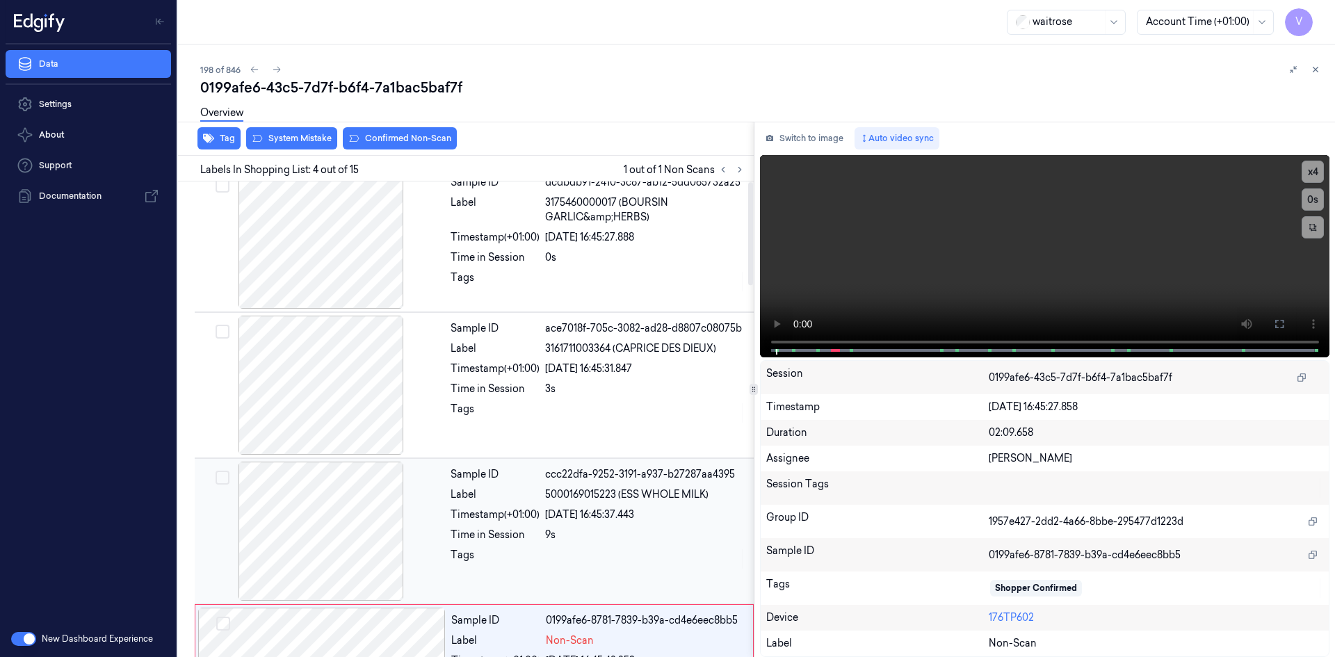
scroll to position [0, 0]
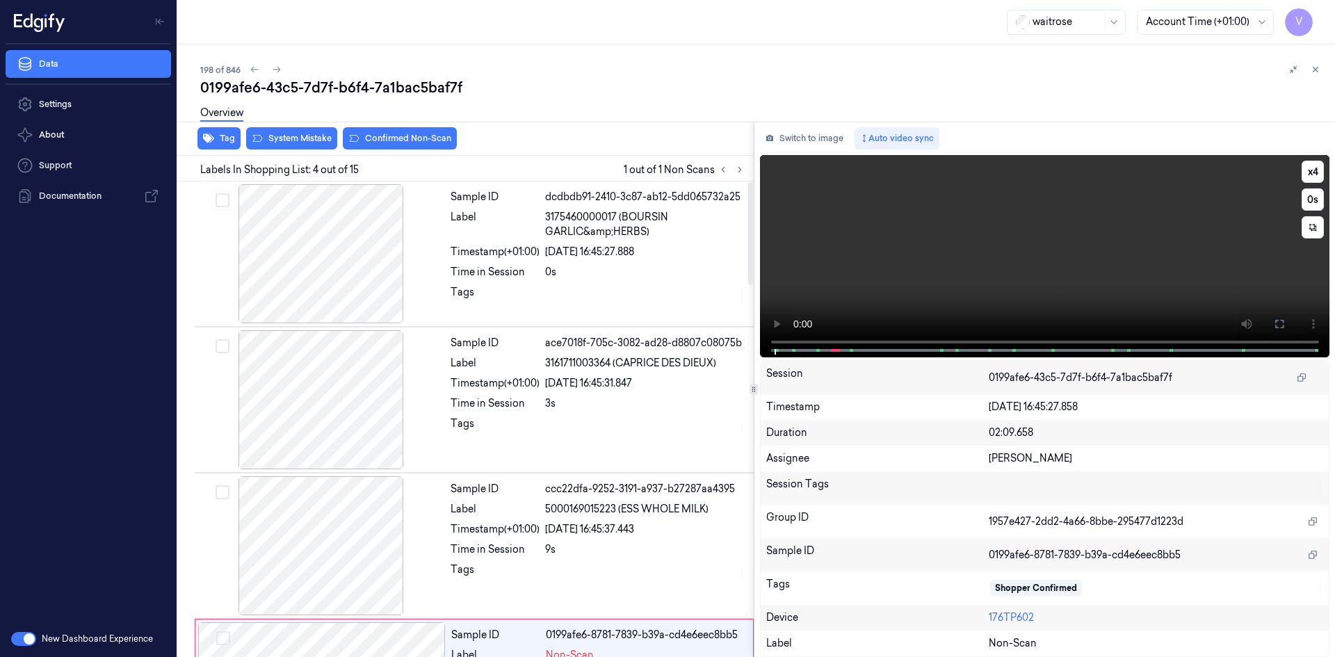
click at [853, 284] on video at bounding box center [1045, 256] width 570 height 202
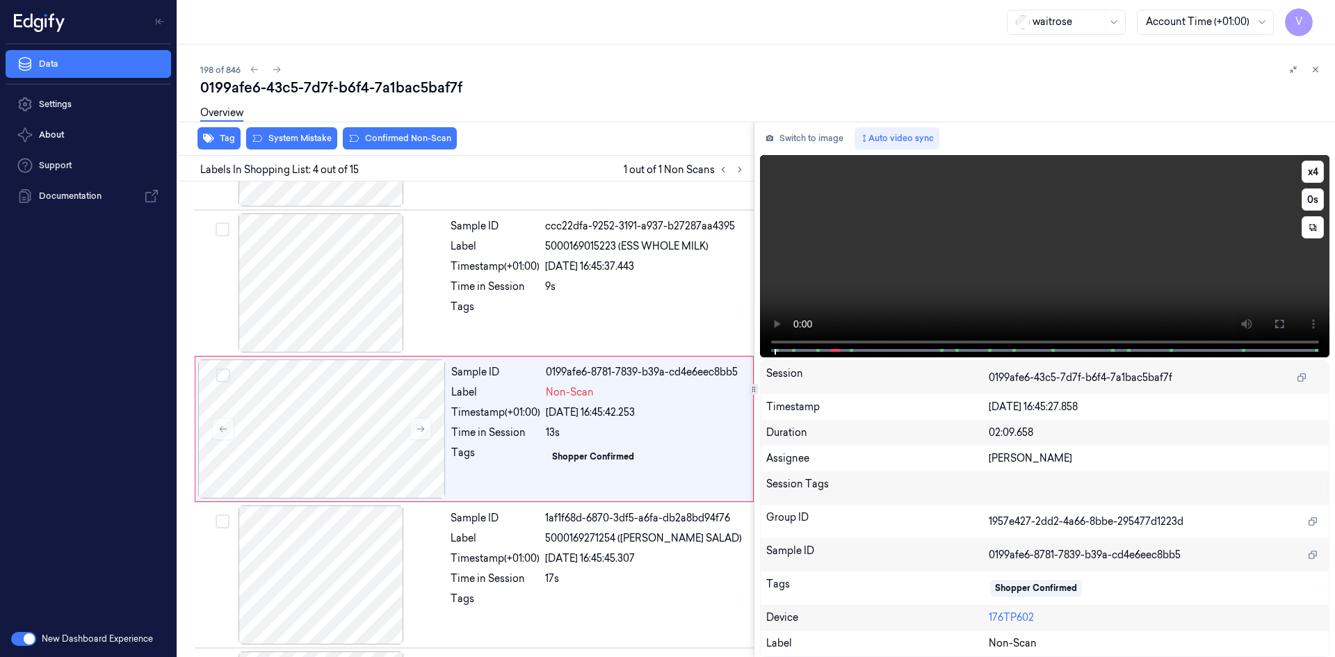
click at [963, 279] on video at bounding box center [1045, 256] width 570 height 202
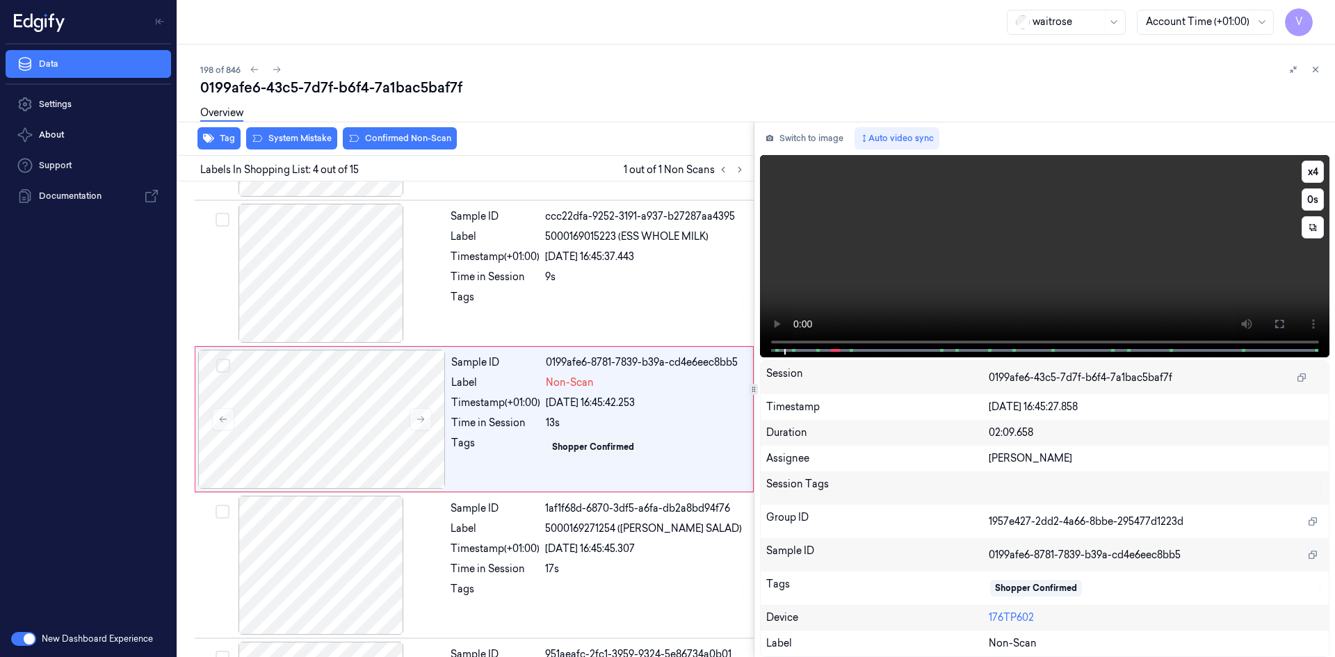
click at [989, 254] on video at bounding box center [1045, 256] width 570 height 202
click at [1018, 247] on video at bounding box center [1045, 256] width 570 height 202
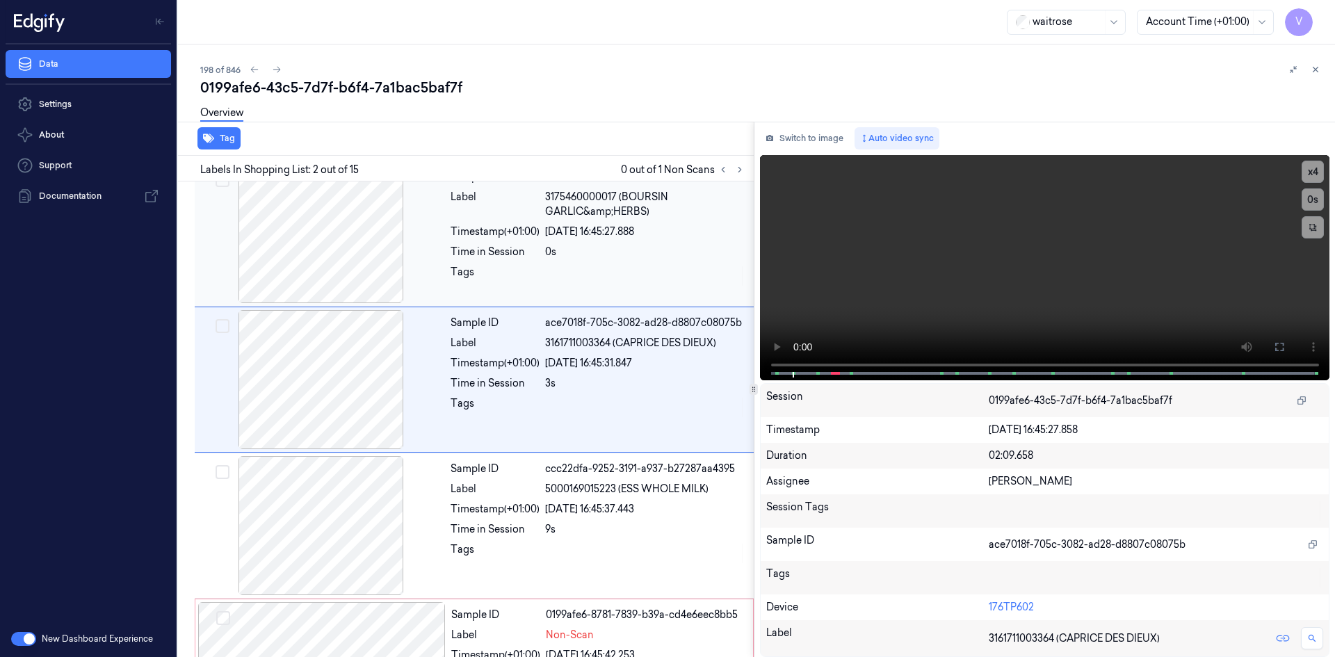
scroll to position [0, 0]
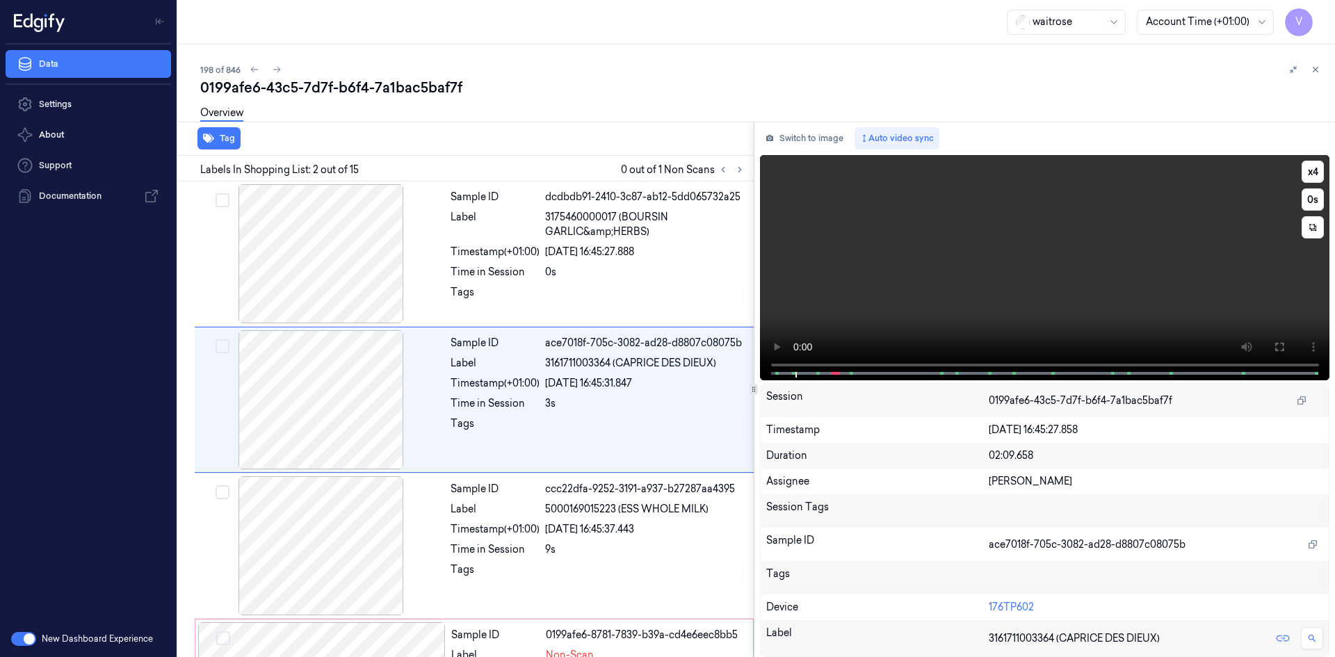
click at [983, 259] on video at bounding box center [1045, 267] width 570 height 225
click at [1026, 266] on video at bounding box center [1045, 267] width 570 height 225
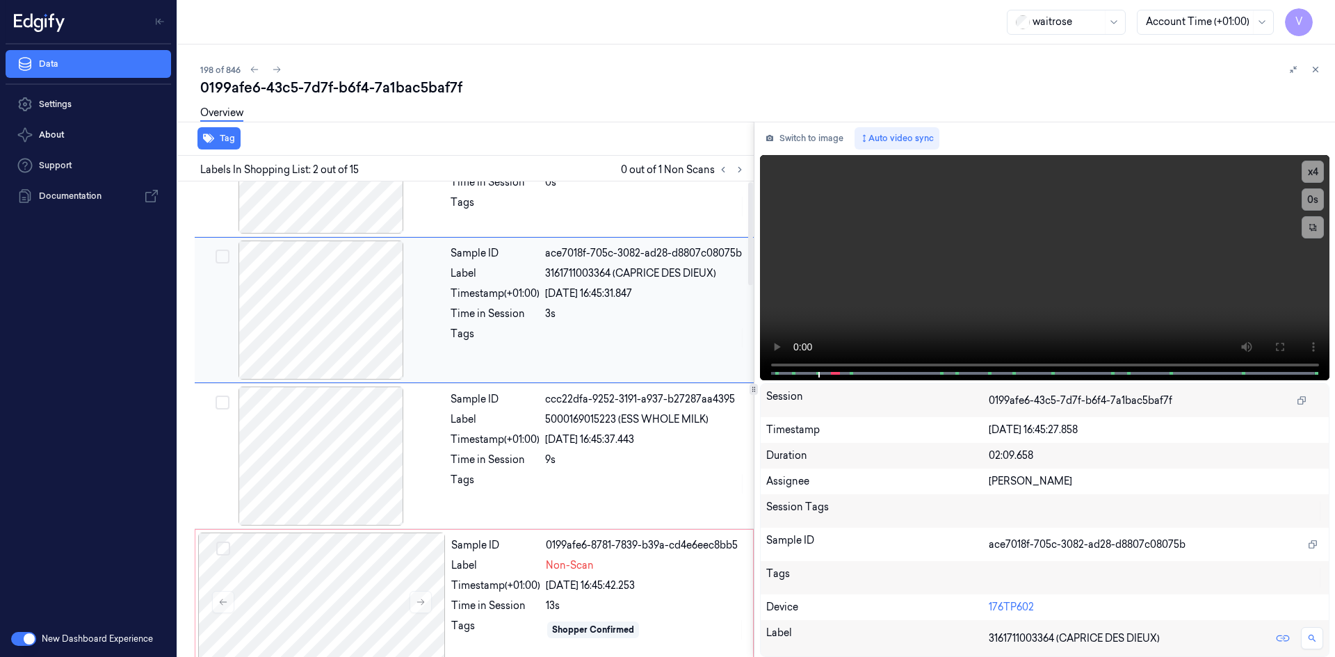
scroll to position [209, 0]
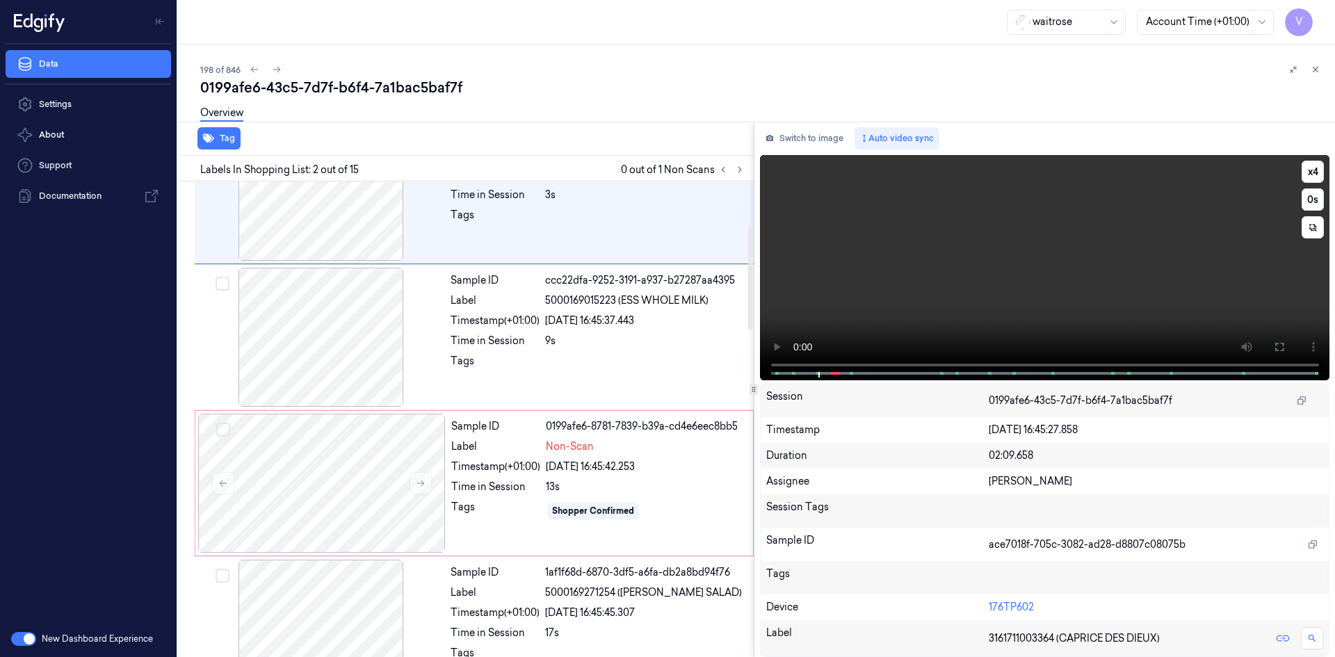
click at [959, 297] on video at bounding box center [1045, 267] width 570 height 225
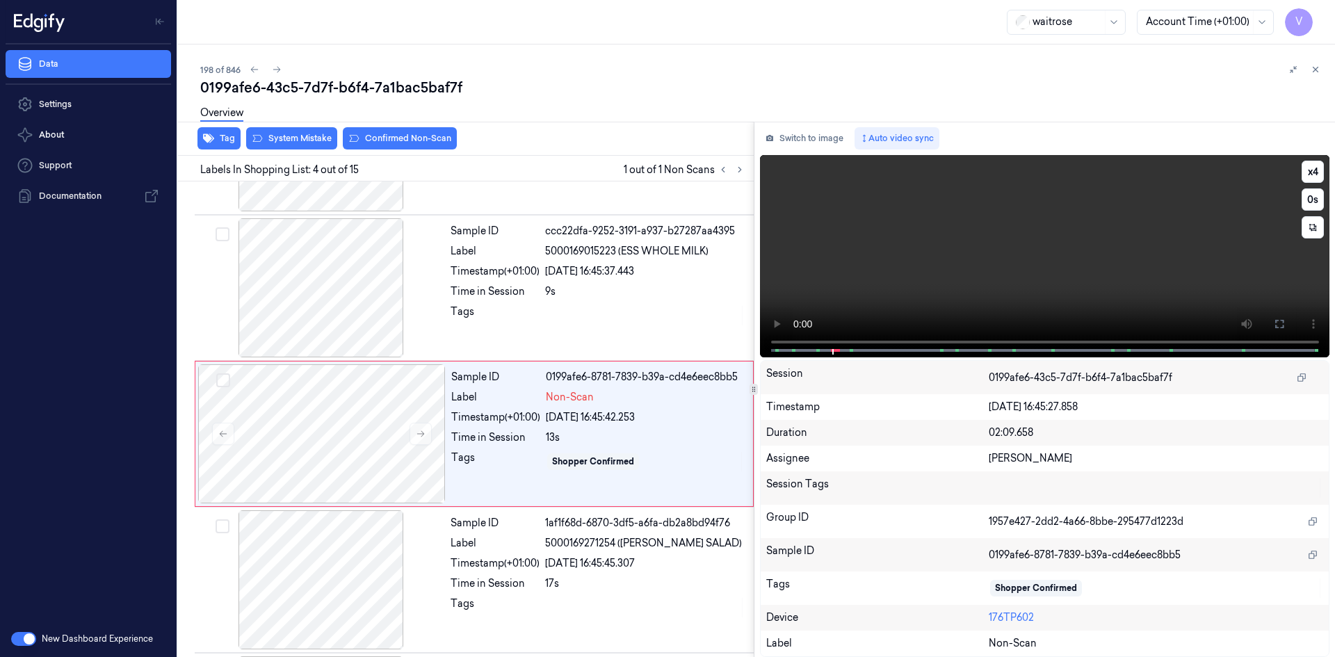
scroll to position [273, 0]
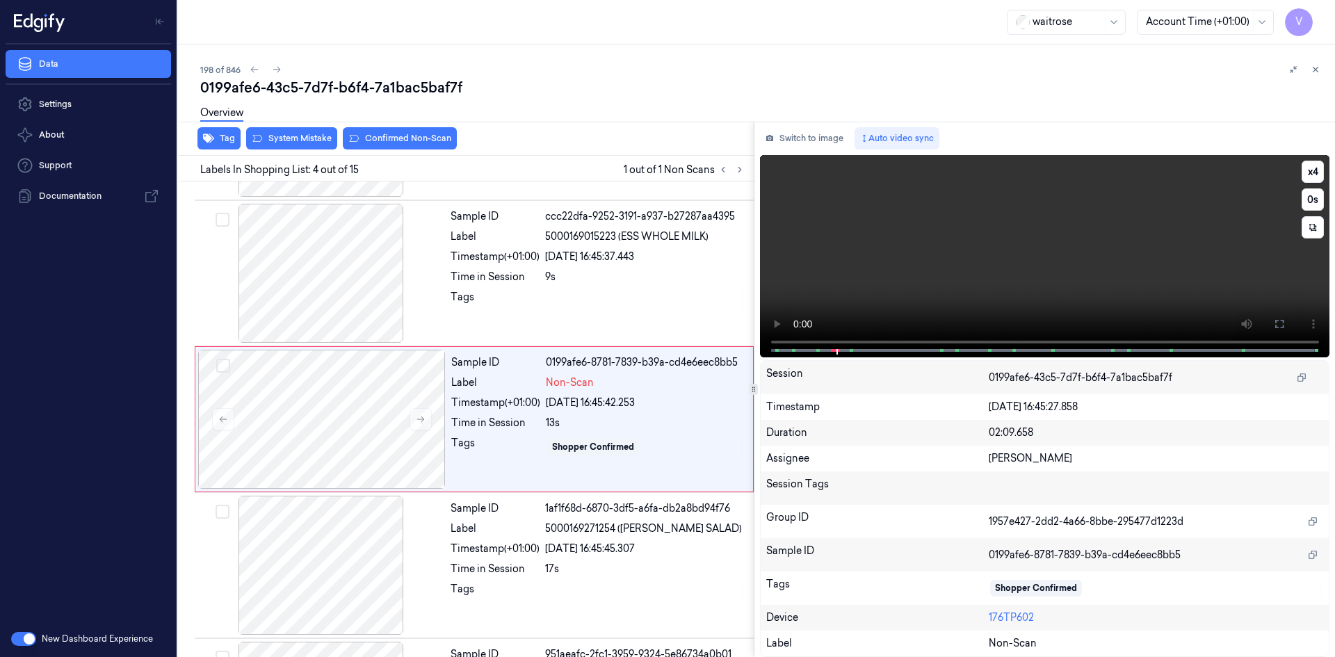
click at [958, 297] on video at bounding box center [1045, 256] width 570 height 202
click at [858, 250] on video at bounding box center [1045, 256] width 570 height 202
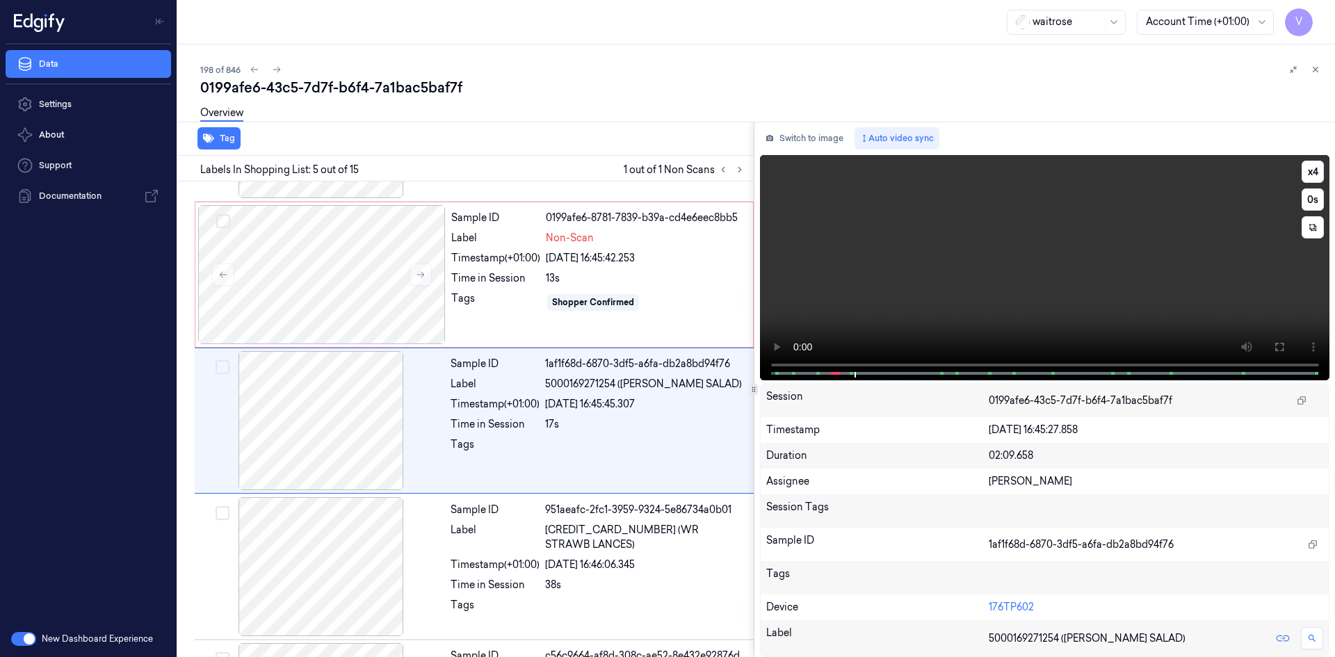
scroll to position [419, 0]
click at [884, 250] on video at bounding box center [1045, 267] width 570 height 225
click at [868, 257] on video at bounding box center [1045, 267] width 570 height 225
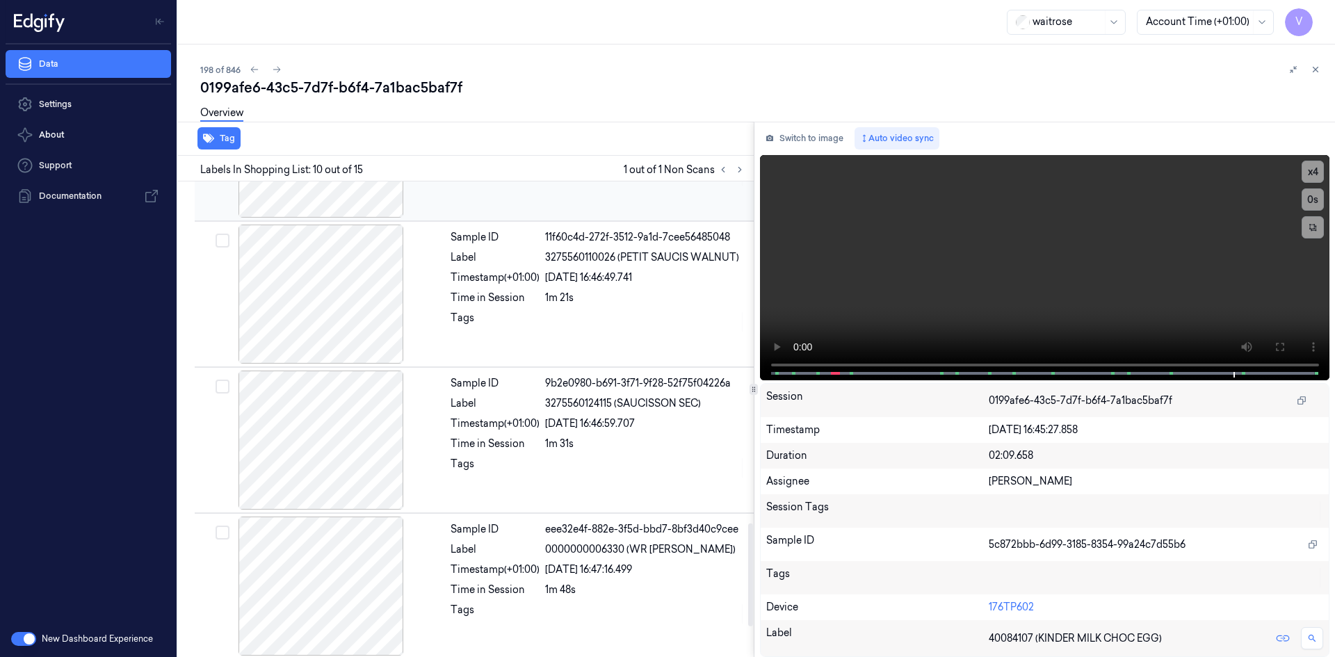
scroll to position [1719, 0]
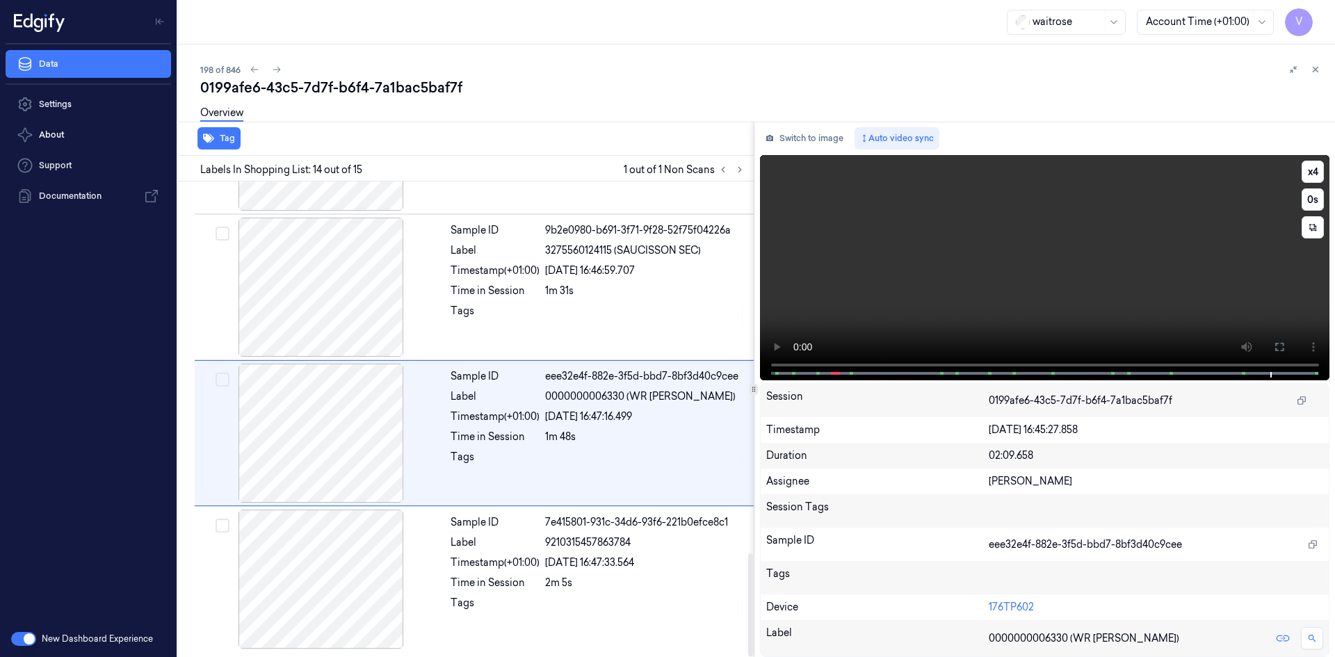
click at [1055, 294] on video at bounding box center [1045, 267] width 570 height 225
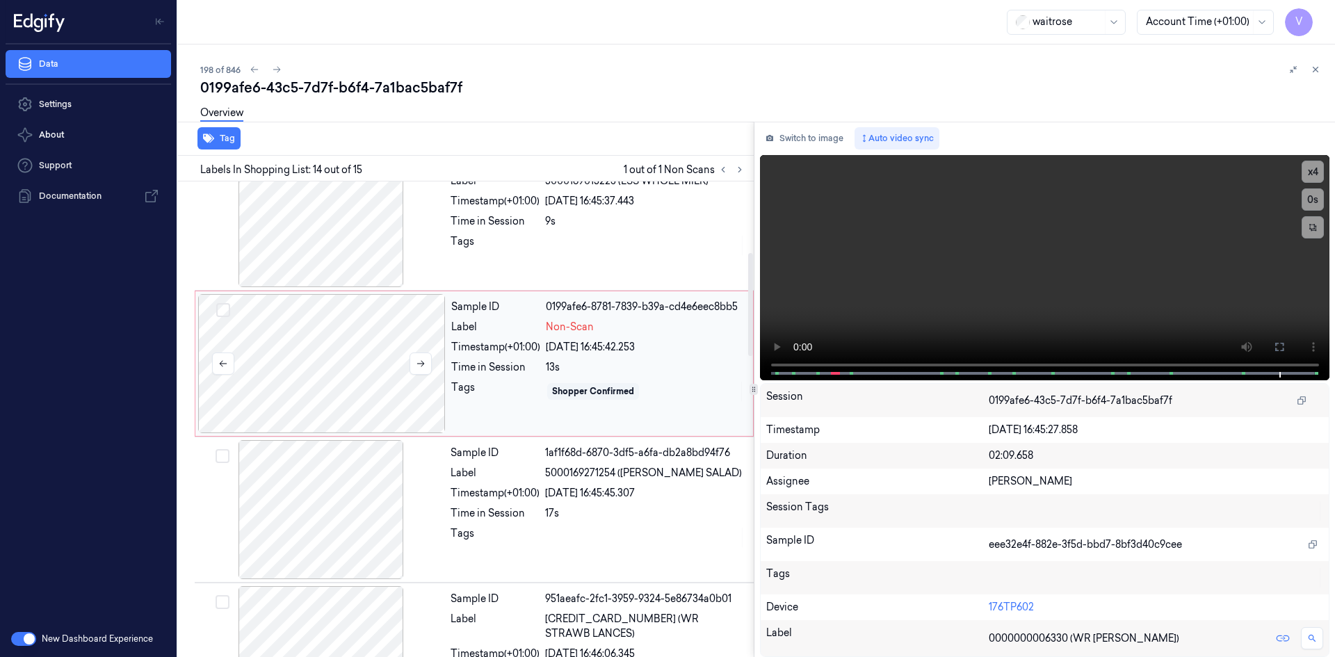
click at [311, 348] on div at bounding box center [322, 363] width 248 height 139
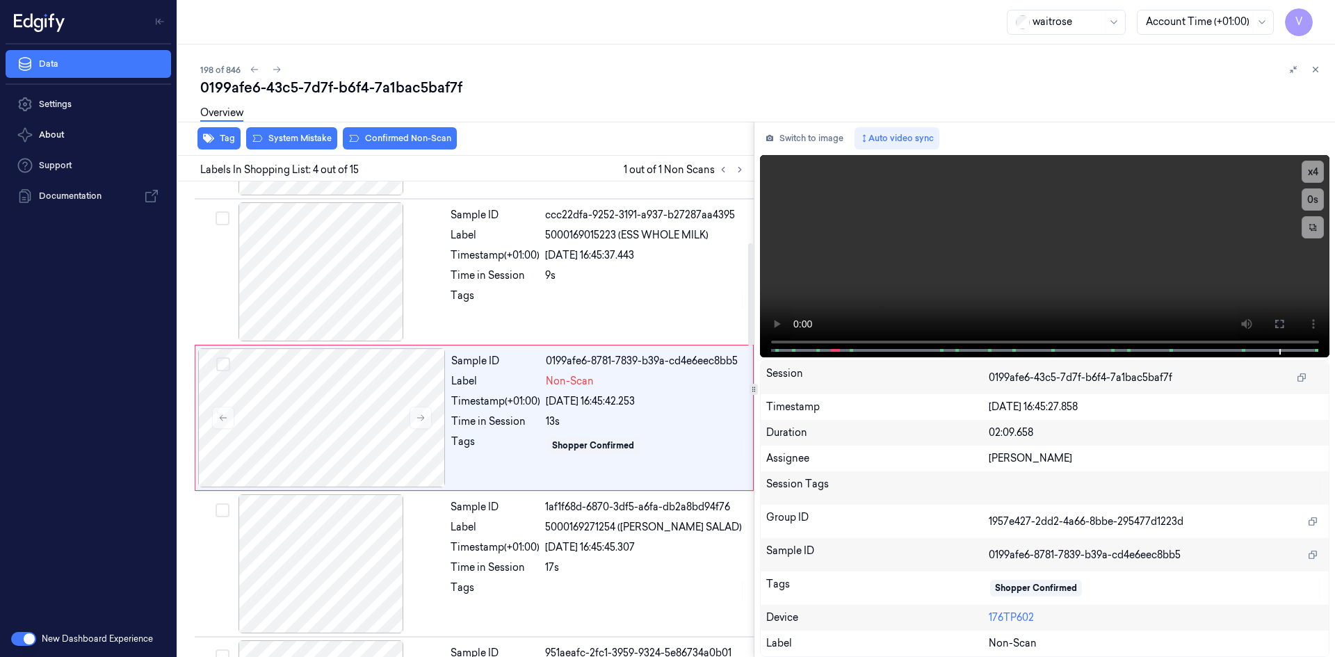
scroll to position [273, 0]
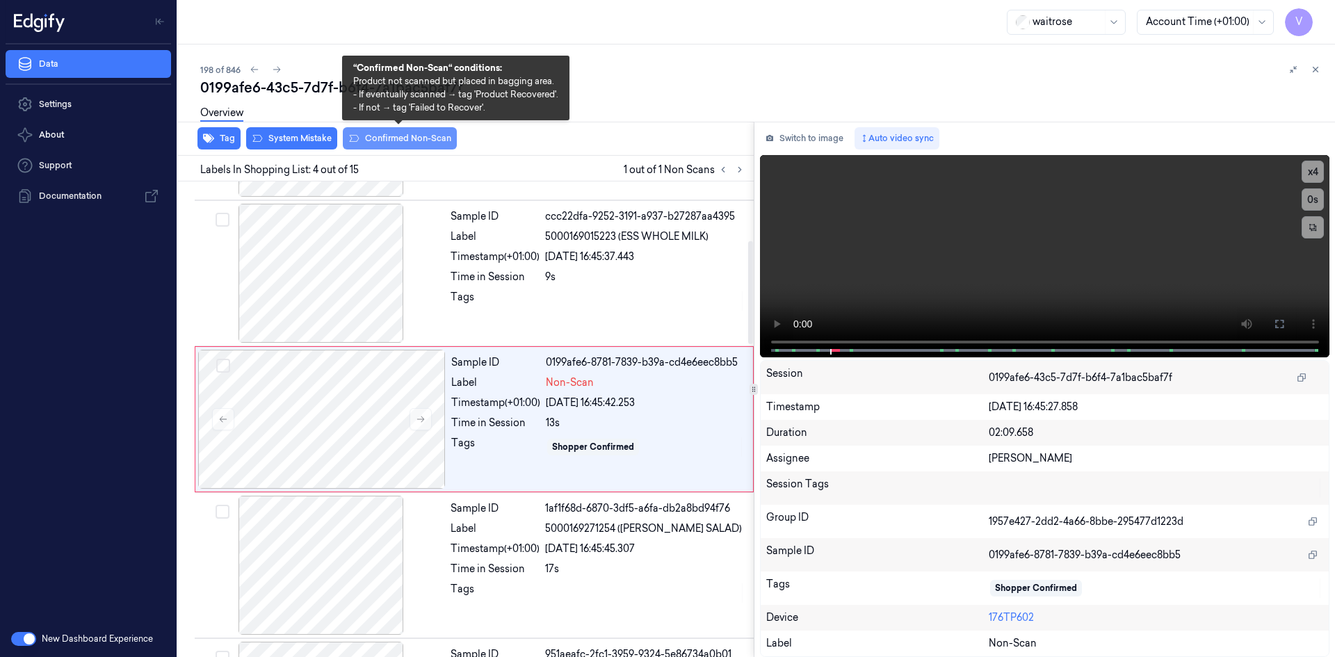
click at [405, 138] on button "Confirmed Non-Scan" at bounding box center [400, 138] width 114 height 22
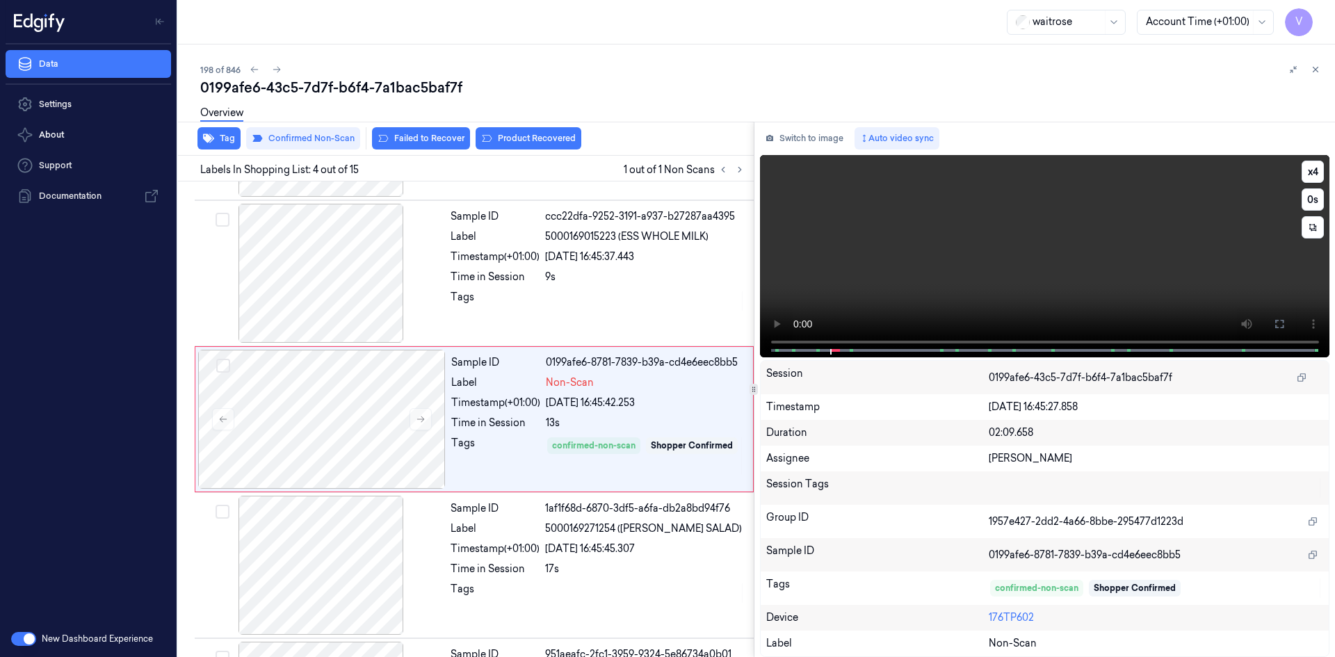
click at [922, 280] on video at bounding box center [1045, 256] width 570 height 202
click at [952, 283] on video at bounding box center [1045, 256] width 570 height 202
click at [430, 143] on button "Failed to Recover" at bounding box center [421, 138] width 98 height 22
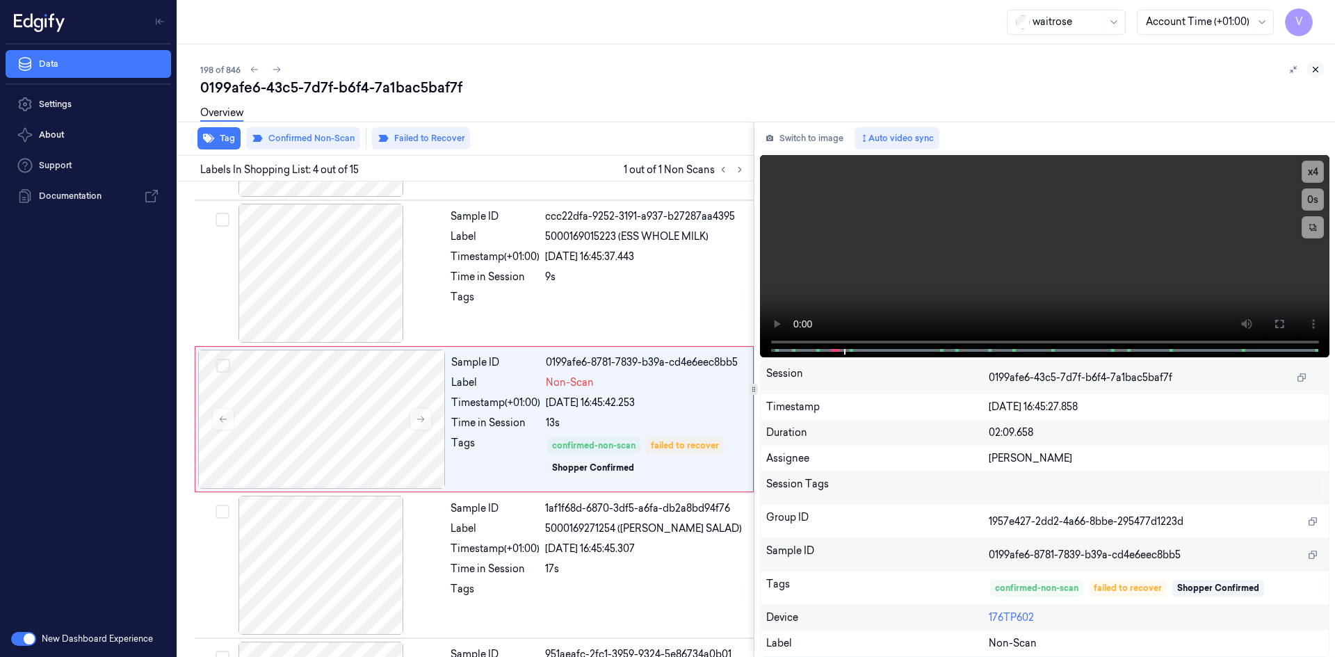
click at [1321, 67] on button at bounding box center [1315, 69] width 17 height 17
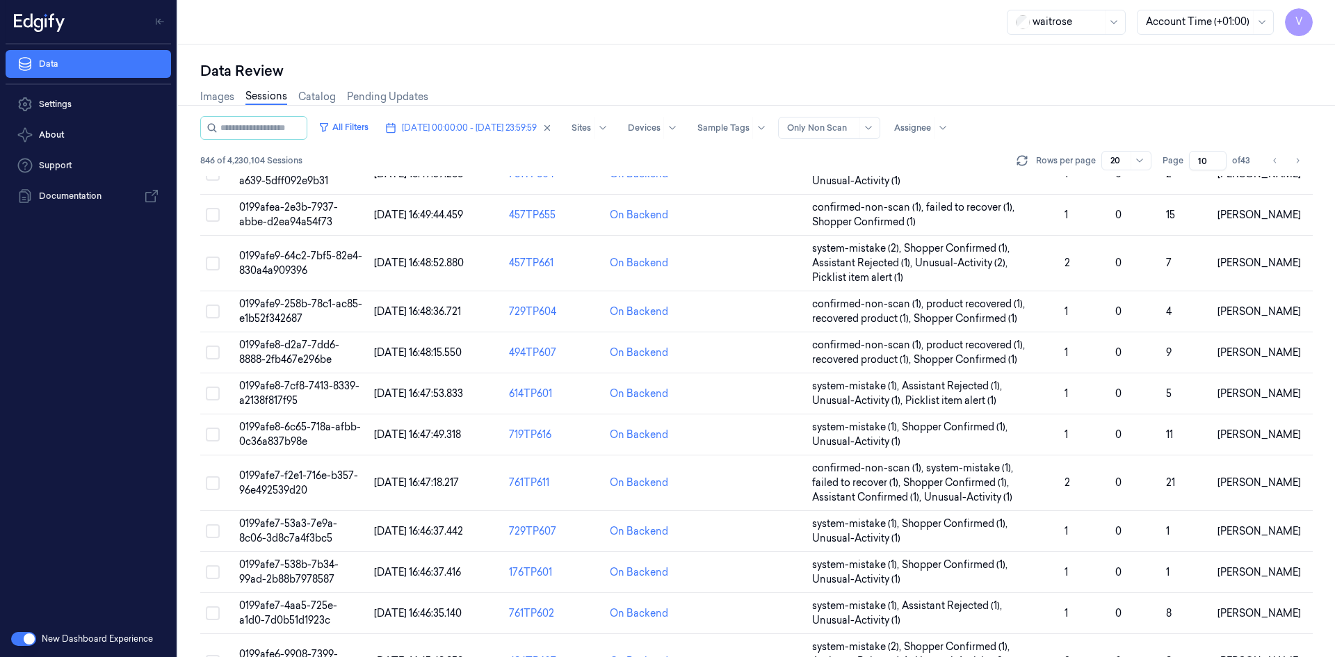
scroll to position [424, 0]
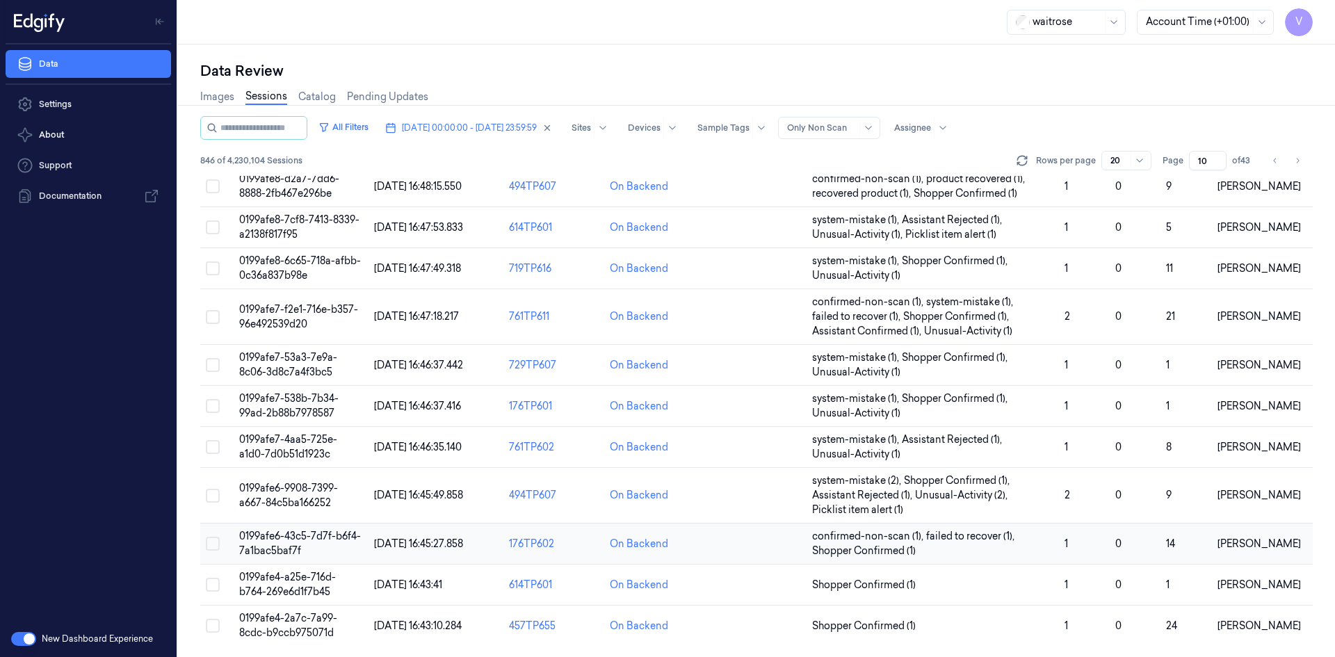
click at [279, 537] on span "0199afe6-43c5-7d7f-b6f4-7a1bac5baf7f" at bounding box center [300, 543] width 122 height 27
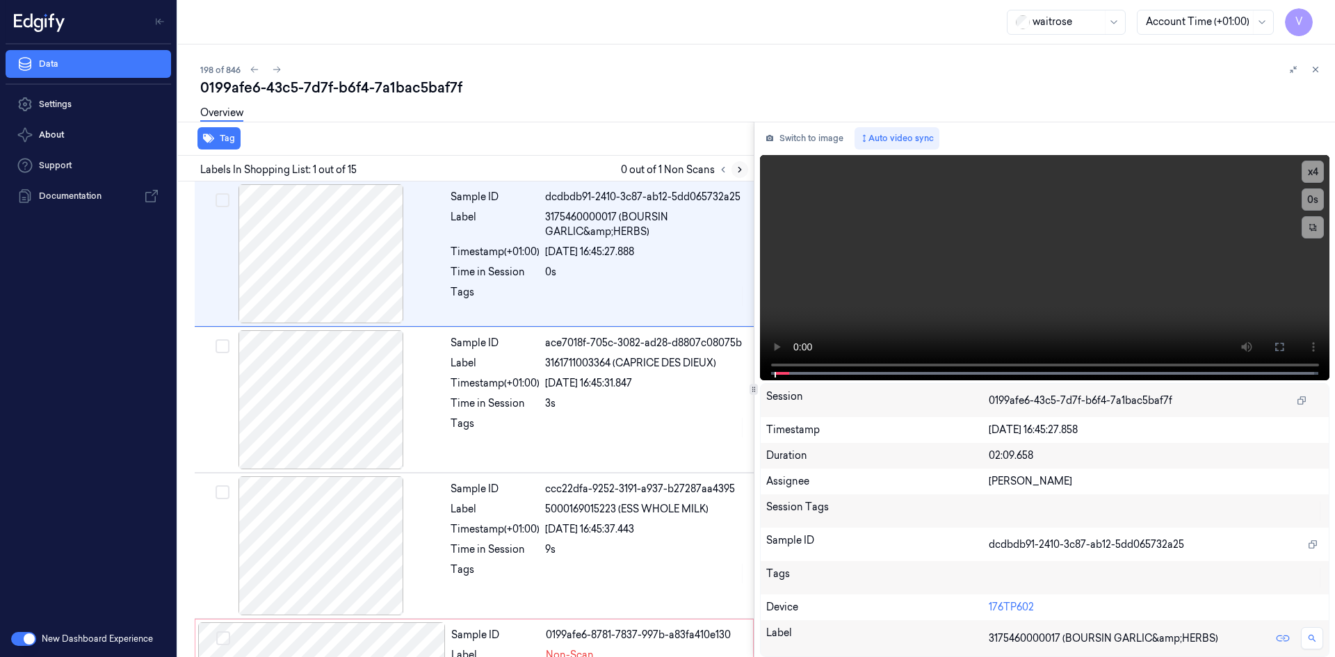
click at [745, 170] on button at bounding box center [739, 169] width 17 height 17
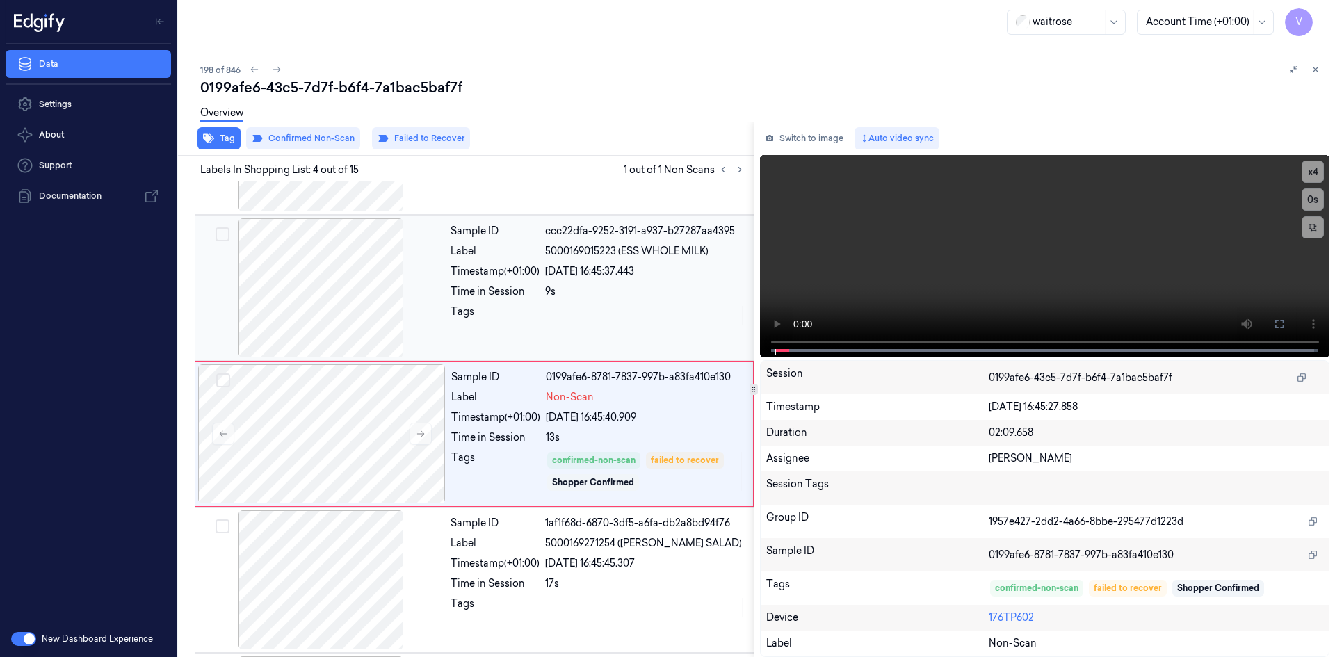
scroll to position [273, 0]
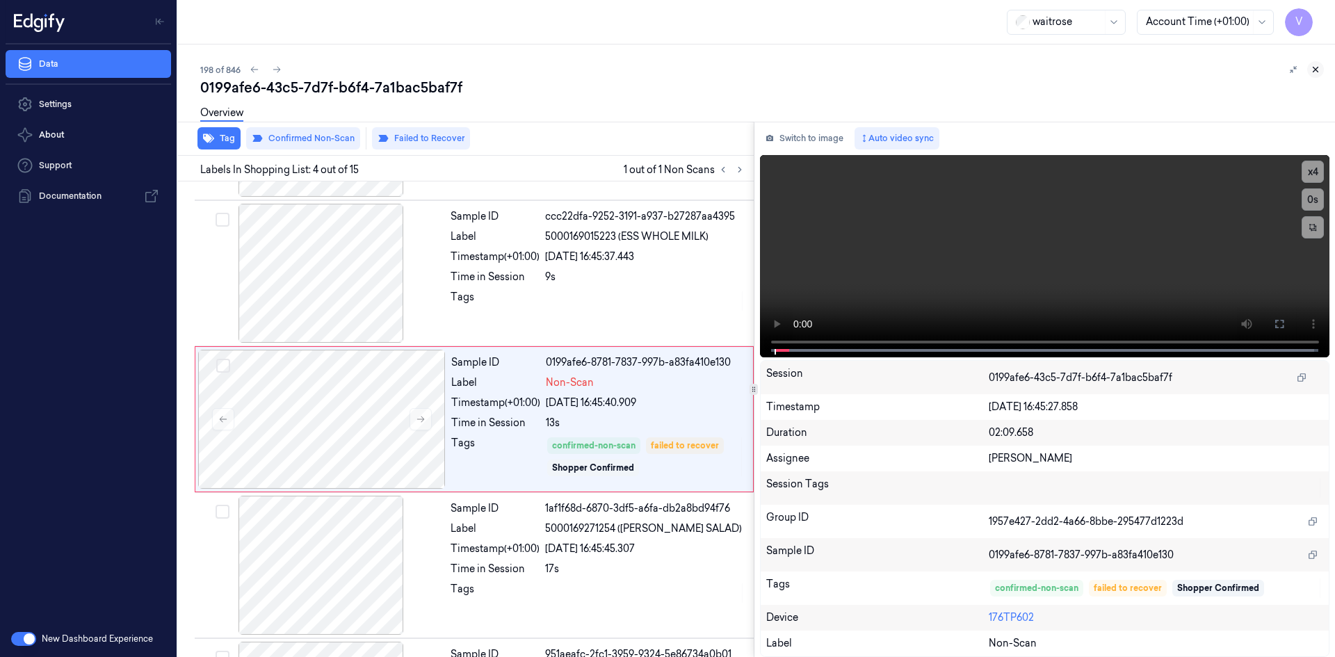
click at [1312, 63] on button at bounding box center [1315, 69] width 17 height 17
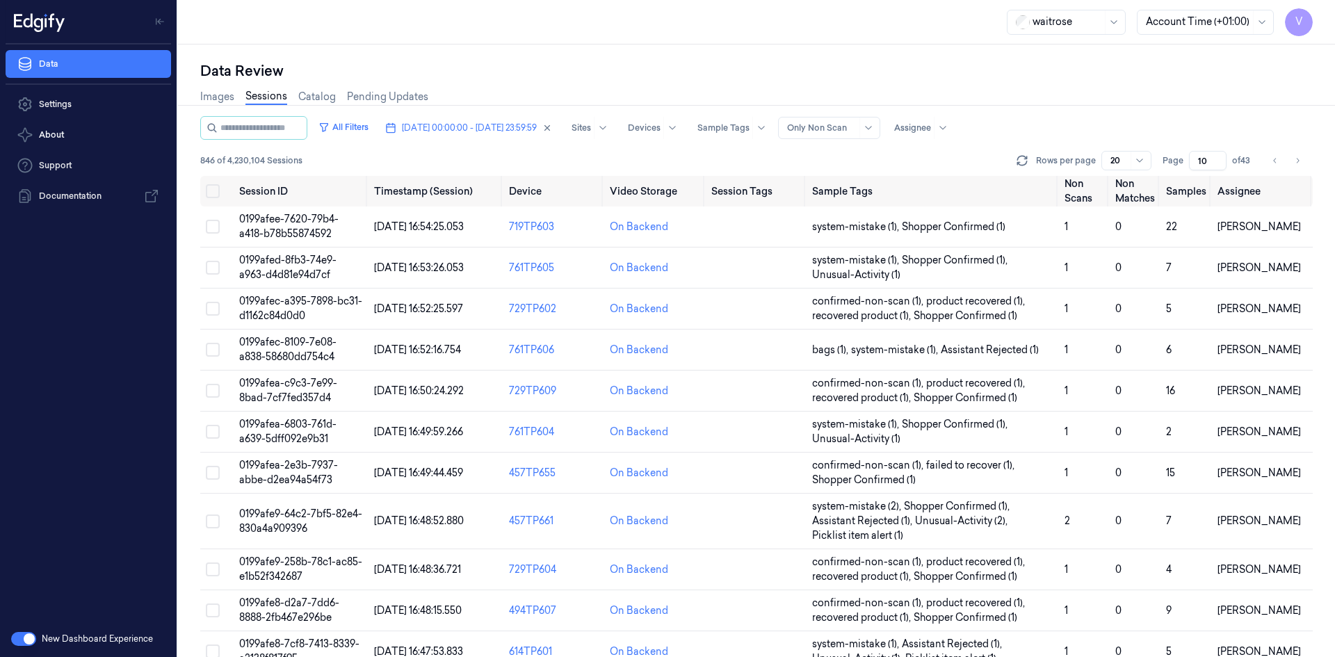
scroll to position [424, 0]
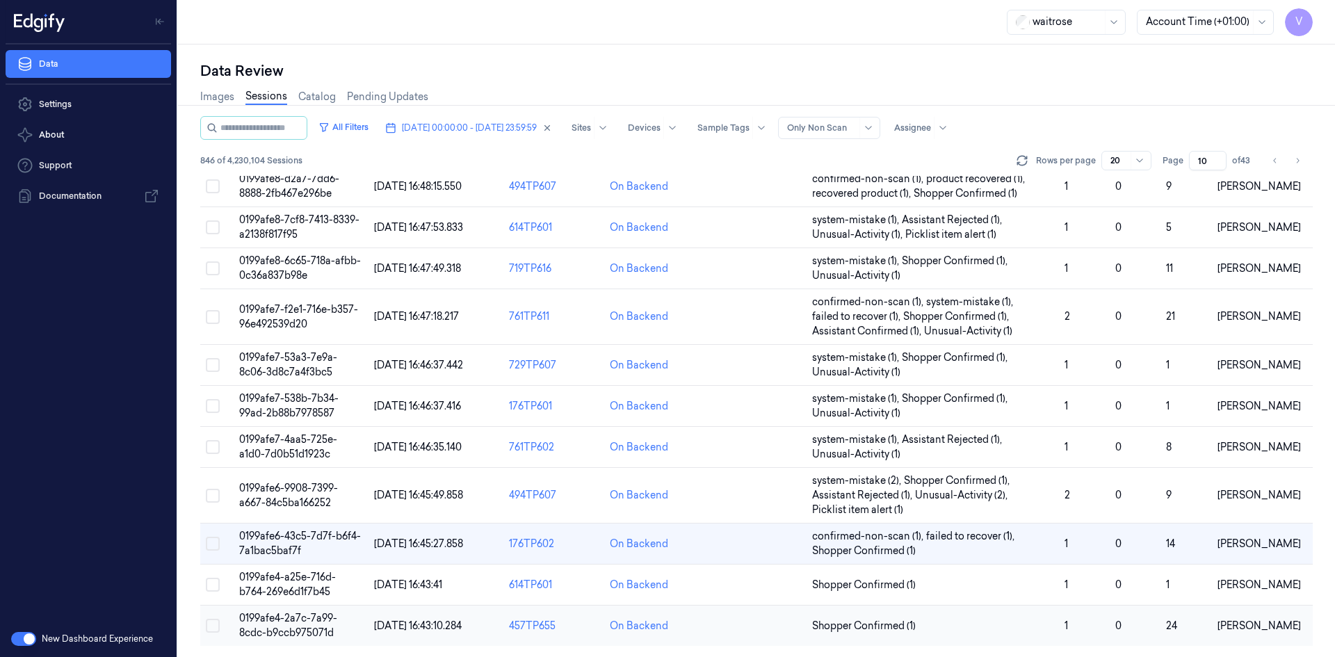
click at [312, 625] on td "0199afe4-2a7c-7a99-8cdc-b9ccb975071d" at bounding box center [301, 626] width 135 height 41
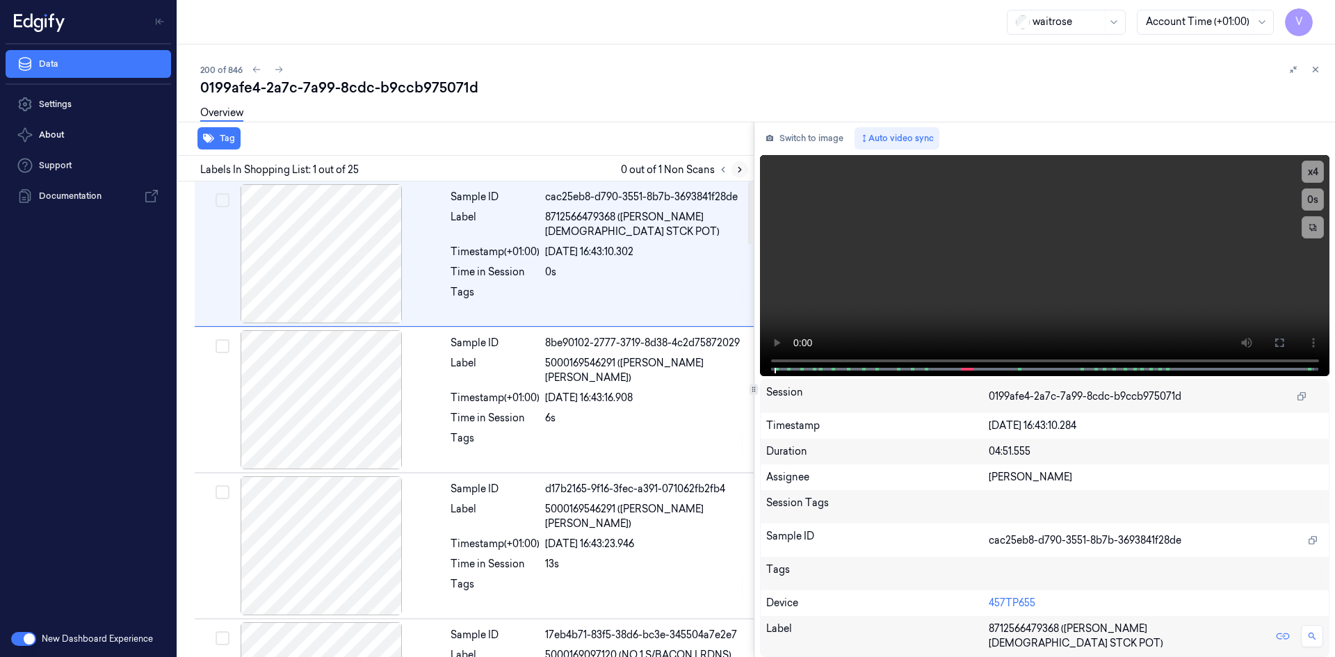
click at [736, 168] on icon at bounding box center [740, 170] width 10 height 10
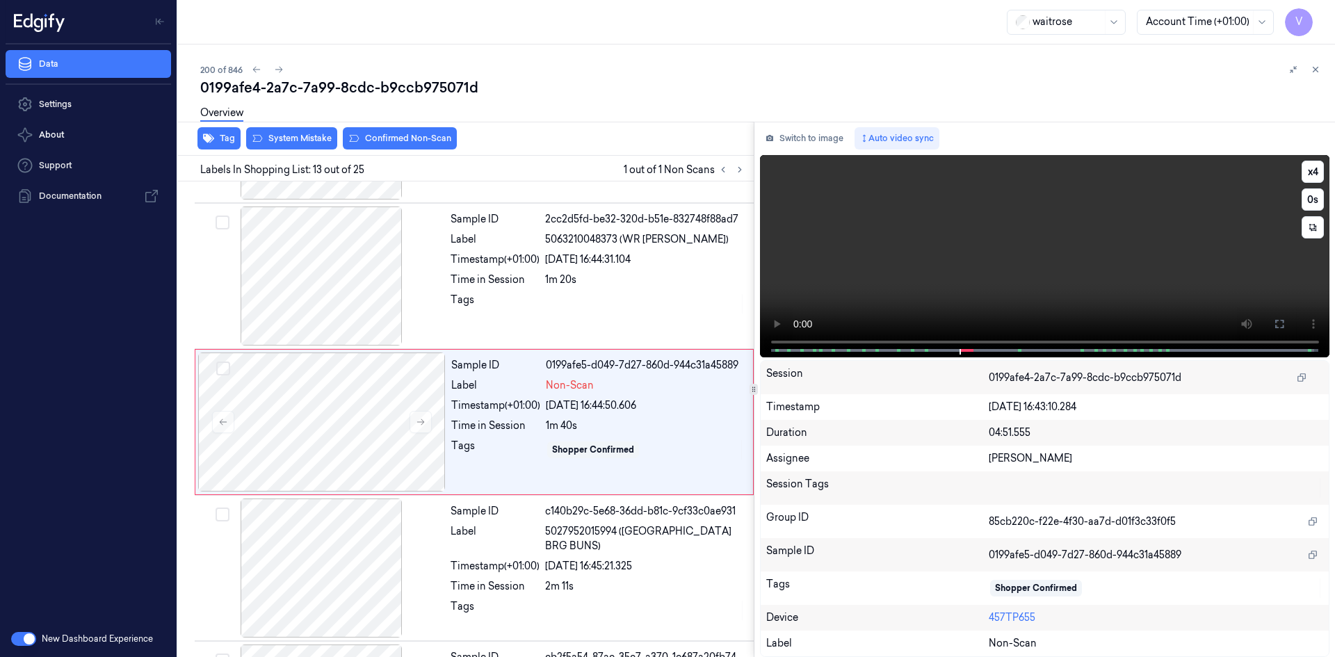
scroll to position [1587, 0]
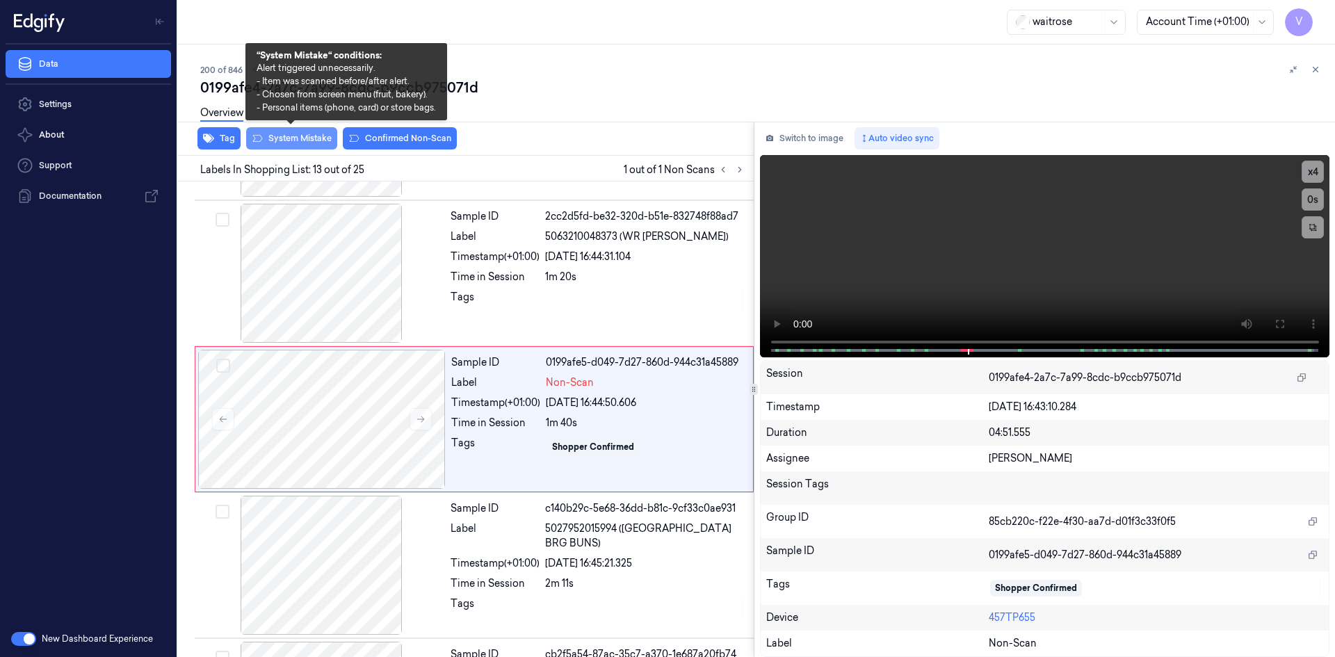
click at [316, 135] on button "System Mistake" at bounding box center [291, 138] width 91 height 22
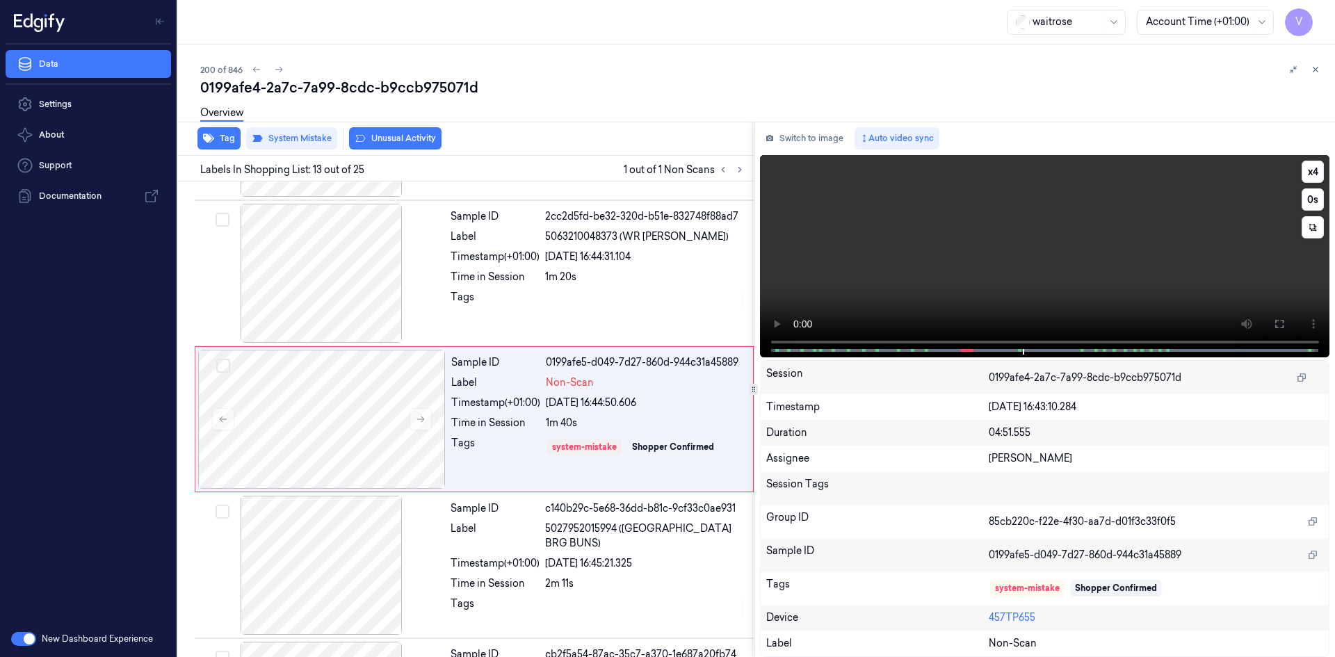
click at [969, 221] on video at bounding box center [1045, 256] width 570 height 202
click at [225, 136] on button "Tag" at bounding box center [218, 138] width 43 height 22
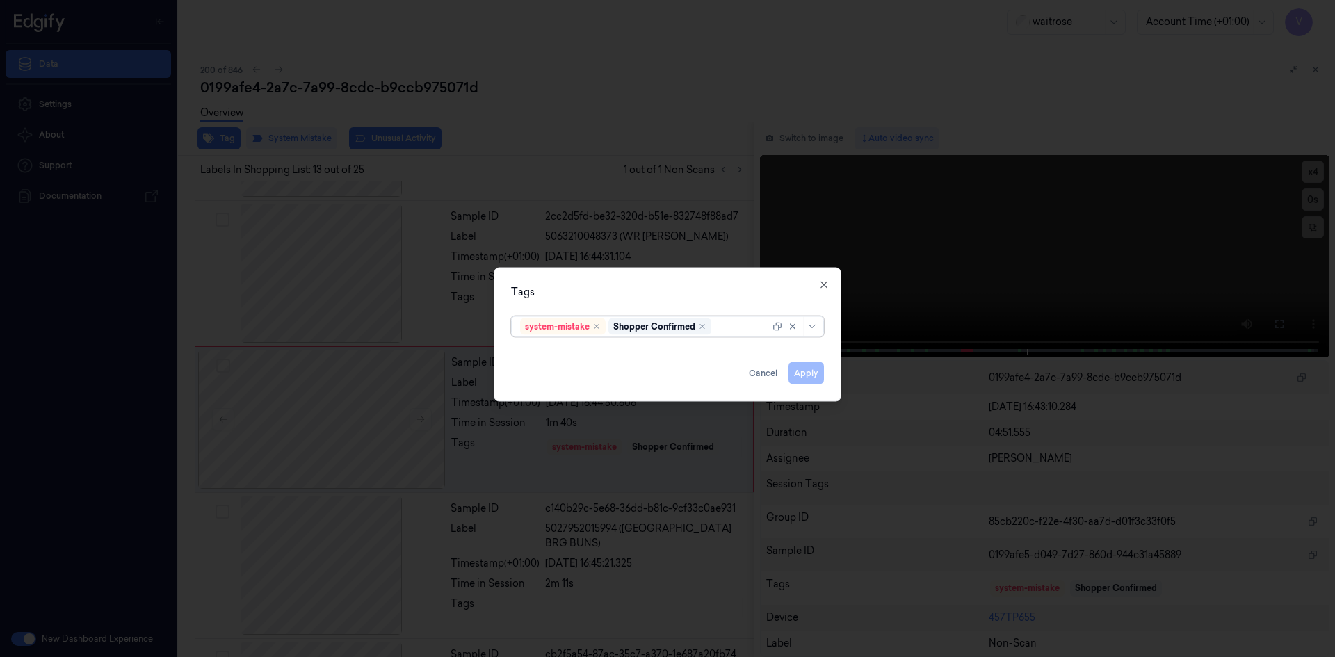
click at [744, 330] on div at bounding box center [742, 326] width 56 height 15
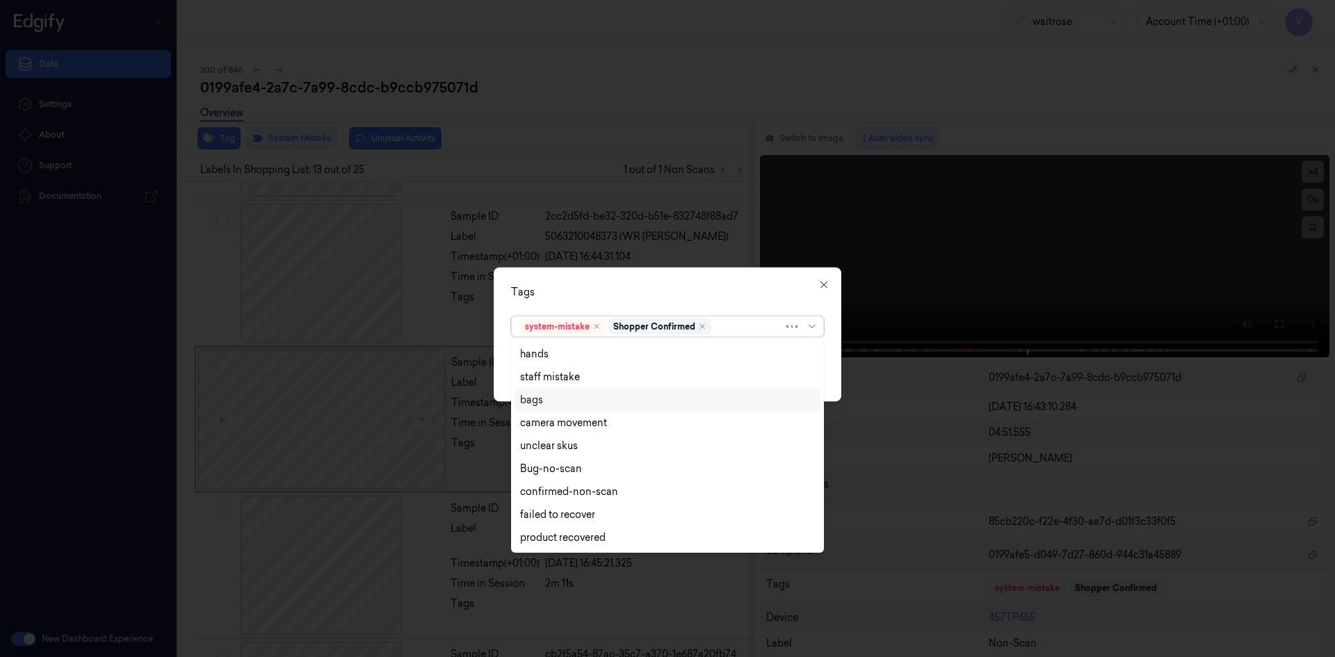
click at [560, 396] on div "bags" at bounding box center [667, 400] width 295 height 15
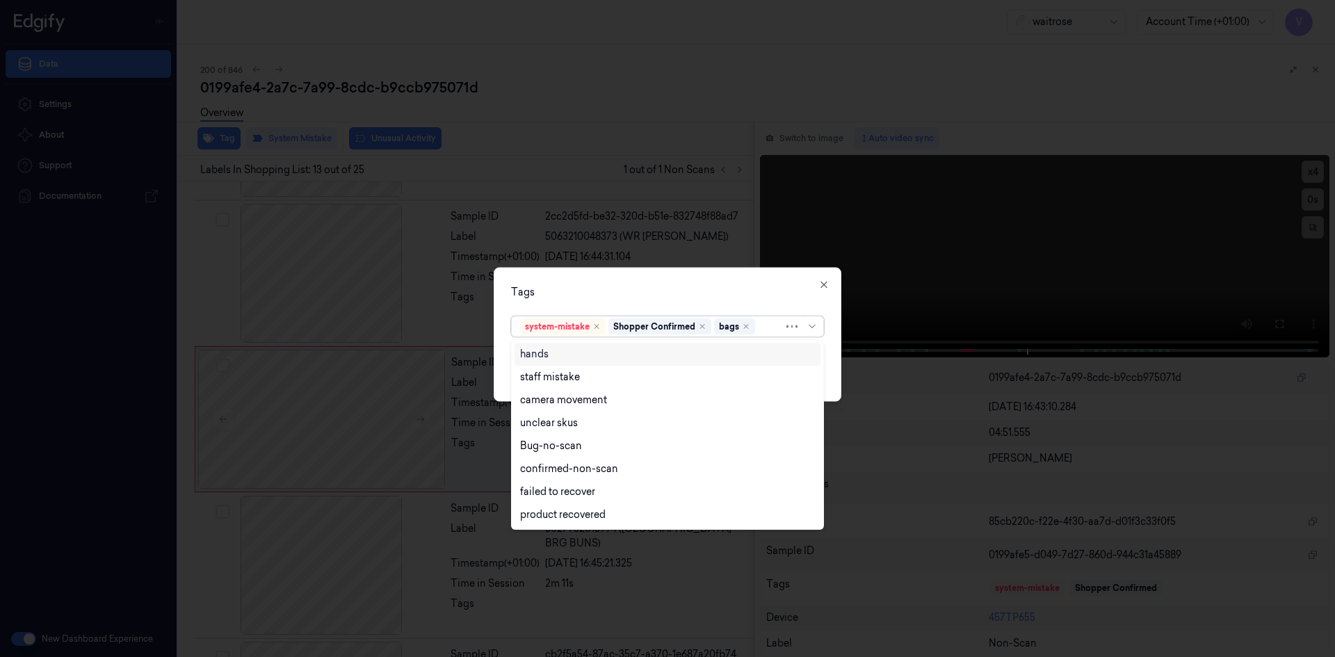
click at [623, 289] on div "Tags" at bounding box center [667, 291] width 313 height 15
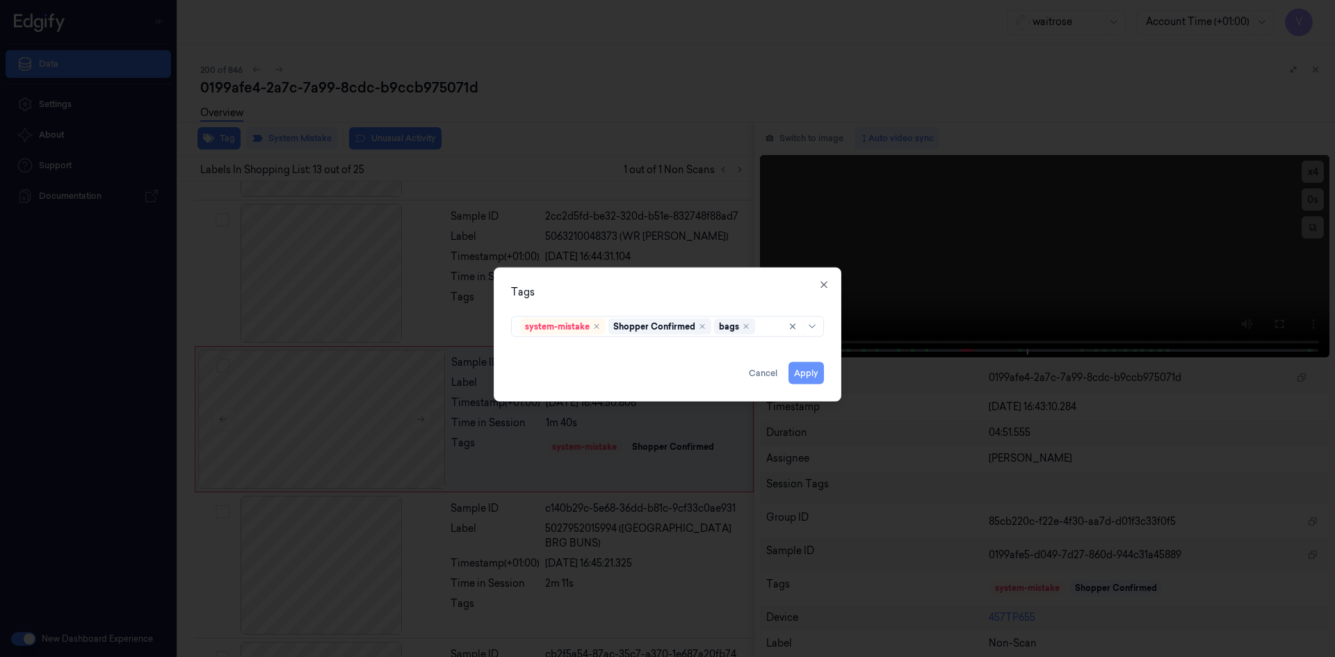
click at [805, 375] on button "Apply" at bounding box center [805, 373] width 35 height 22
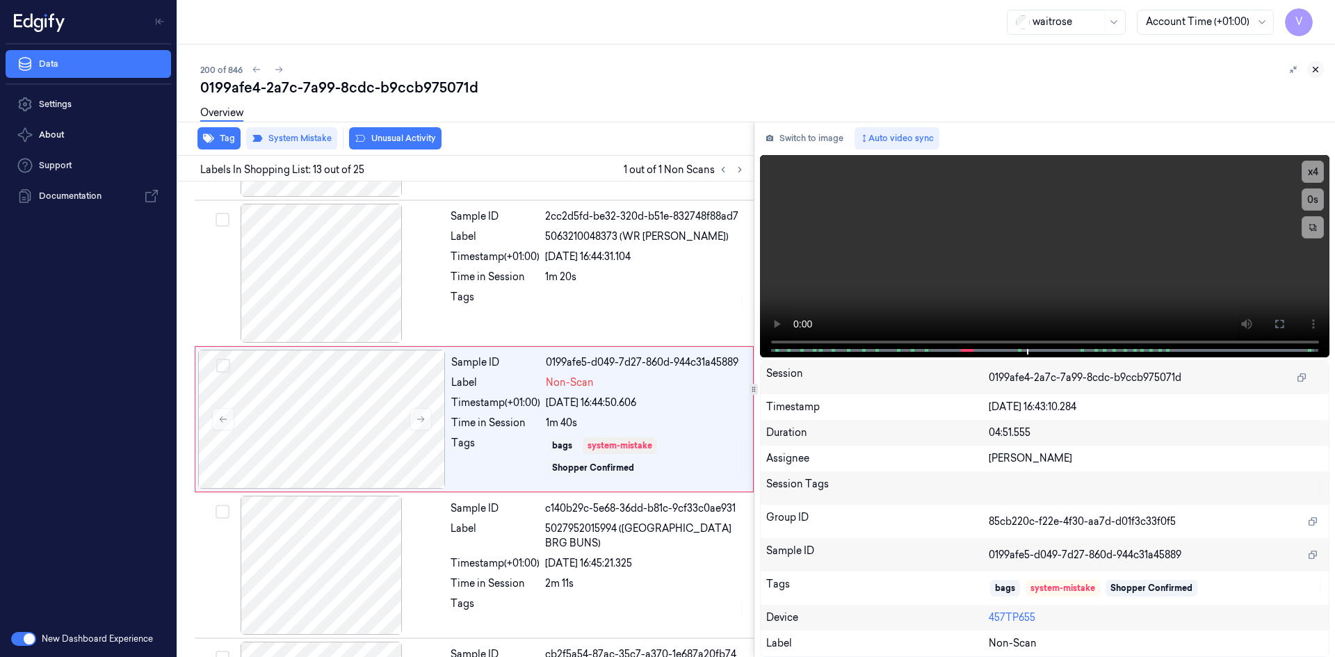
click at [1321, 68] on button at bounding box center [1315, 69] width 17 height 17
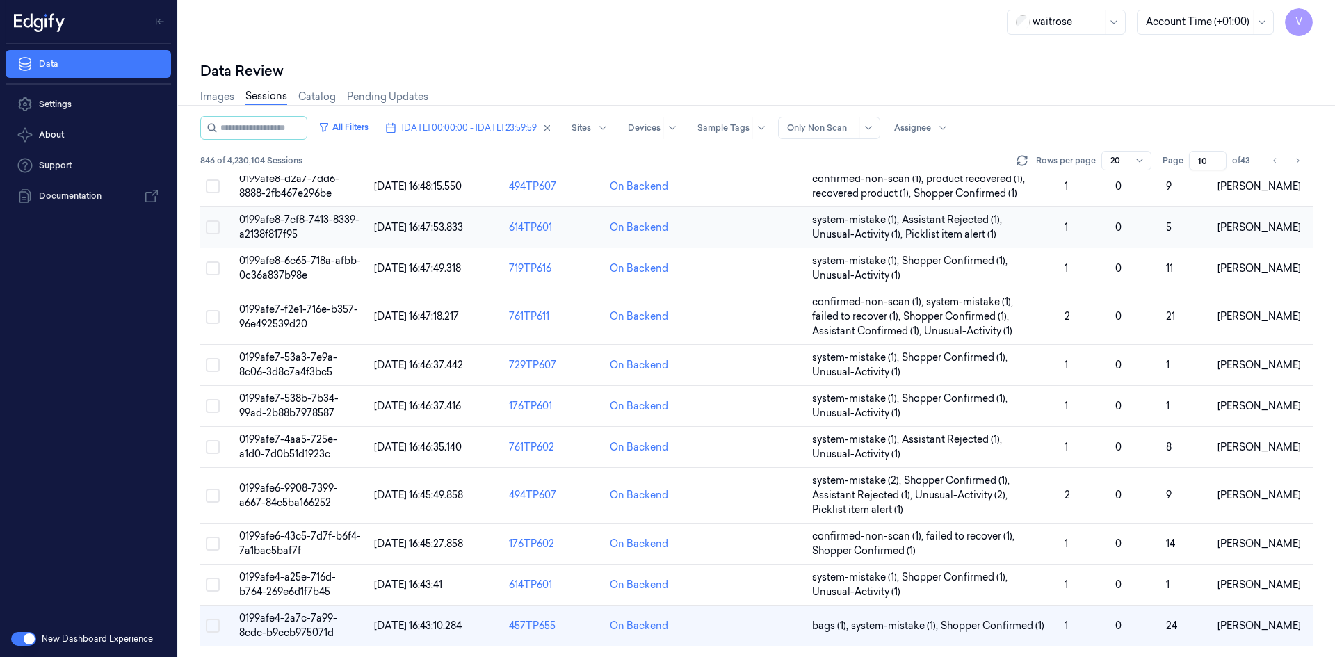
scroll to position [76, 0]
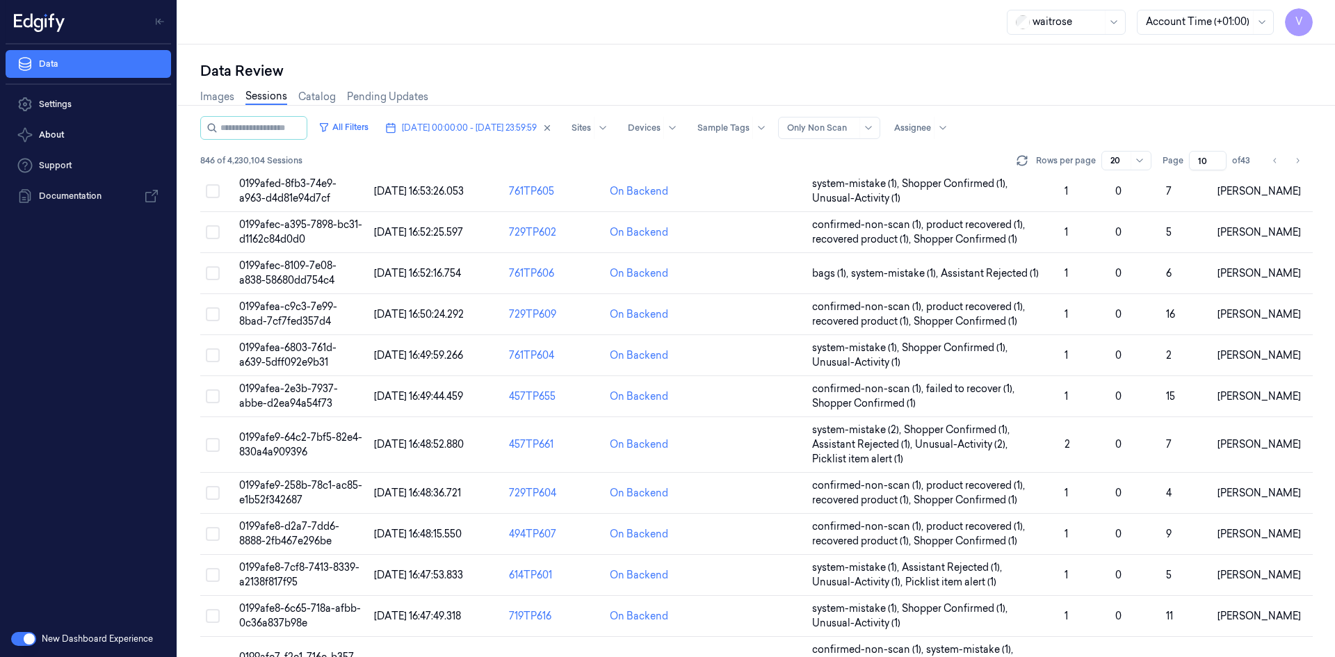
drag, startPoint x: 1206, startPoint y: 163, endPoint x: 1186, endPoint y: 170, distance: 21.3
click at [1186, 170] on div "All Filters [DATE] 00:00:00 - [DATE] 23:59:59 Sites Devices Sample Tags Alert T…" at bounding box center [756, 146] width 1112 height 60
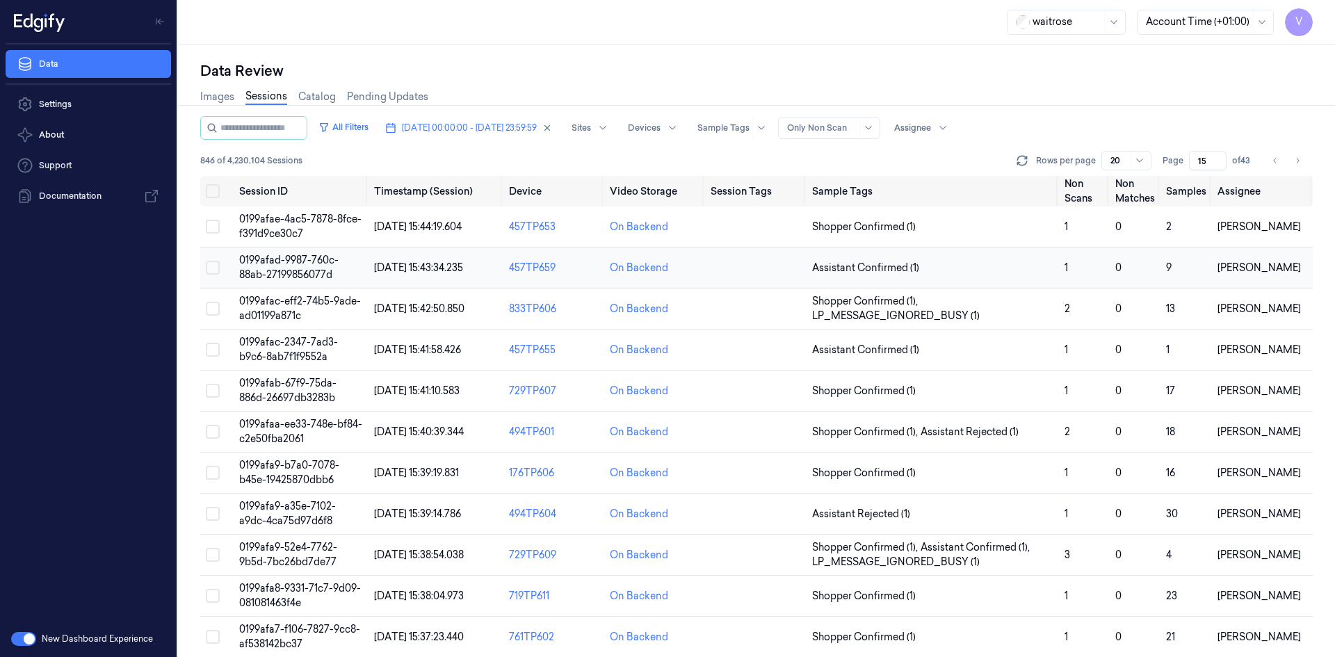
type input "15"
click at [276, 260] on span "0199afad-9987-760c-88ab-27199856077d" at bounding box center [288, 267] width 99 height 27
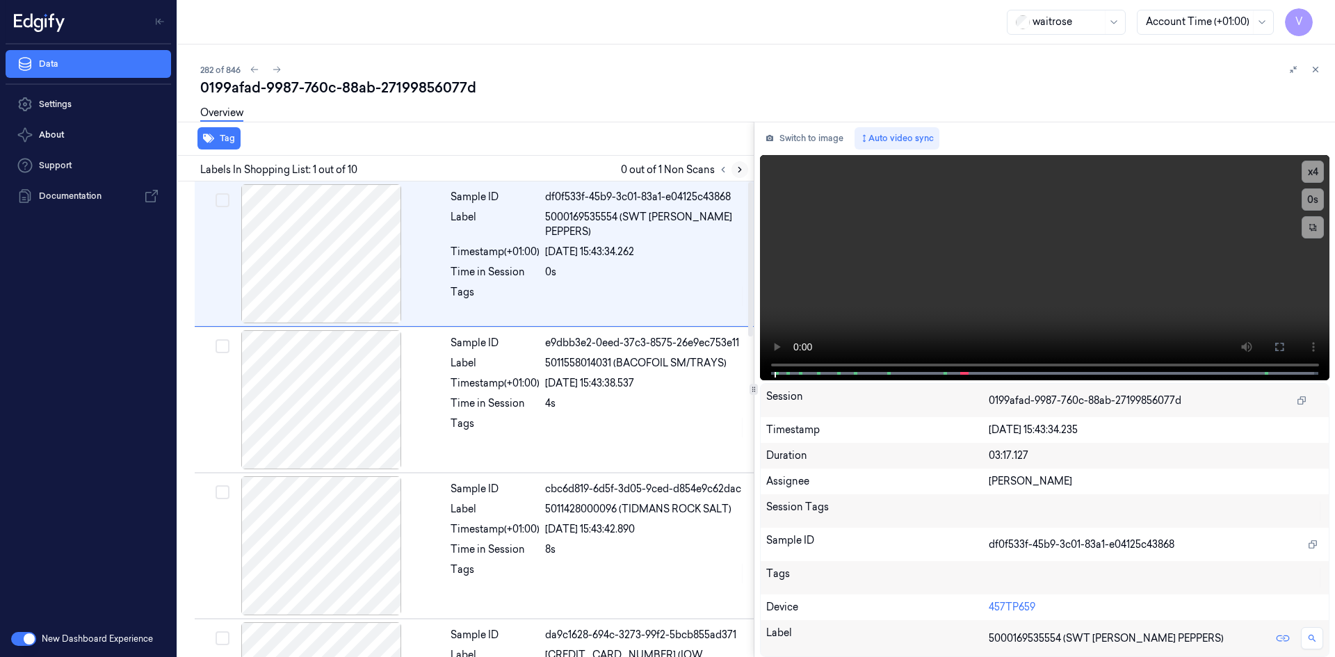
click at [738, 166] on icon at bounding box center [740, 170] width 10 height 10
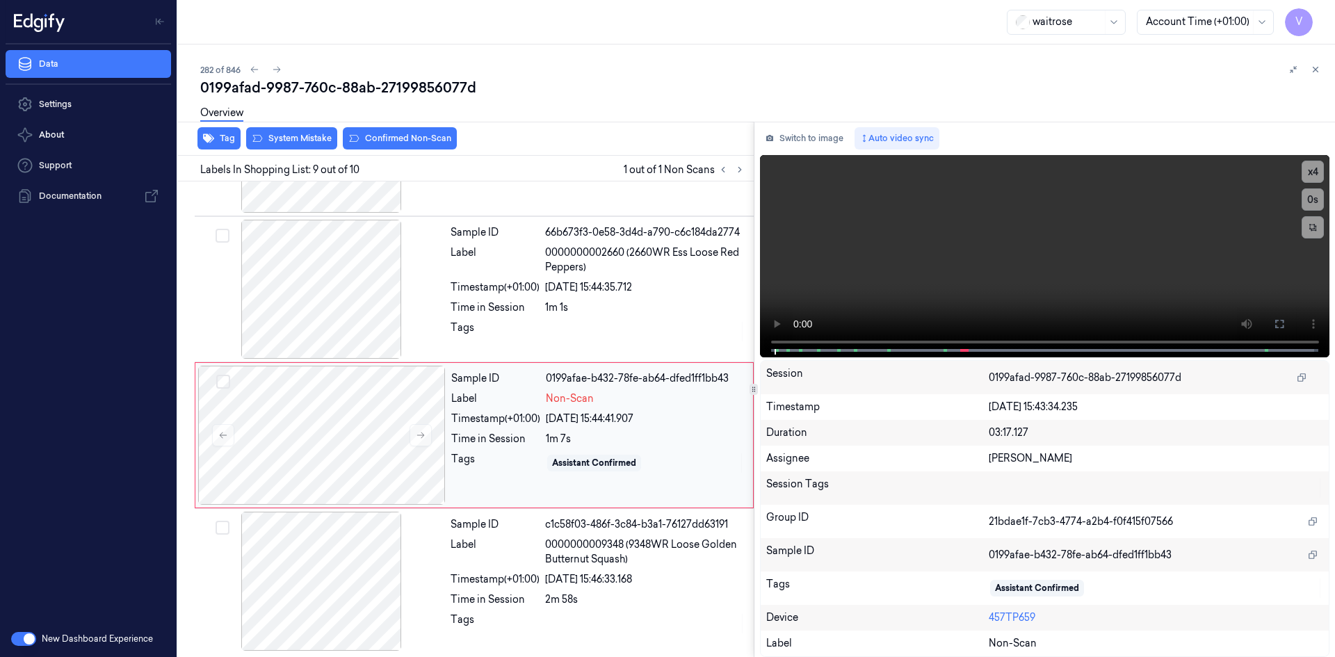
scroll to position [989, 0]
click at [427, 431] on button at bounding box center [421, 433] width 22 height 22
click at [426, 431] on button at bounding box center [421, 433] width 22 height 22
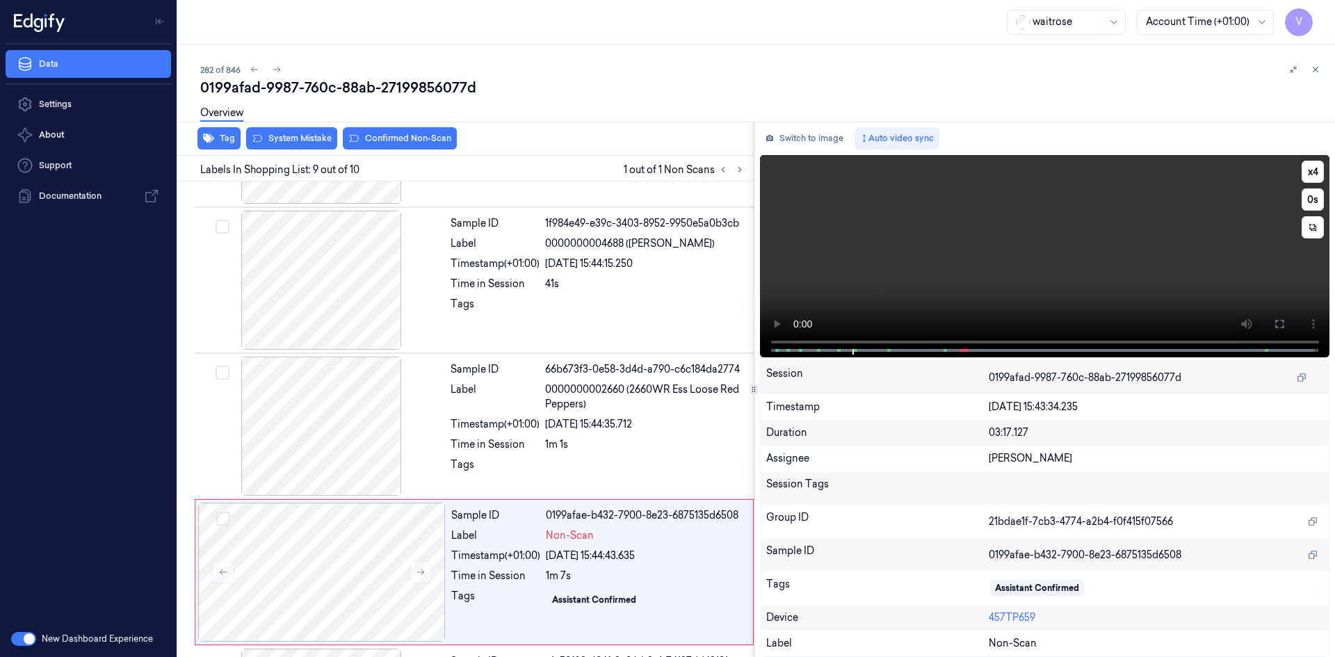
click at [1037, 239] on video at bounding box center [1045, 256] width 570 height 202
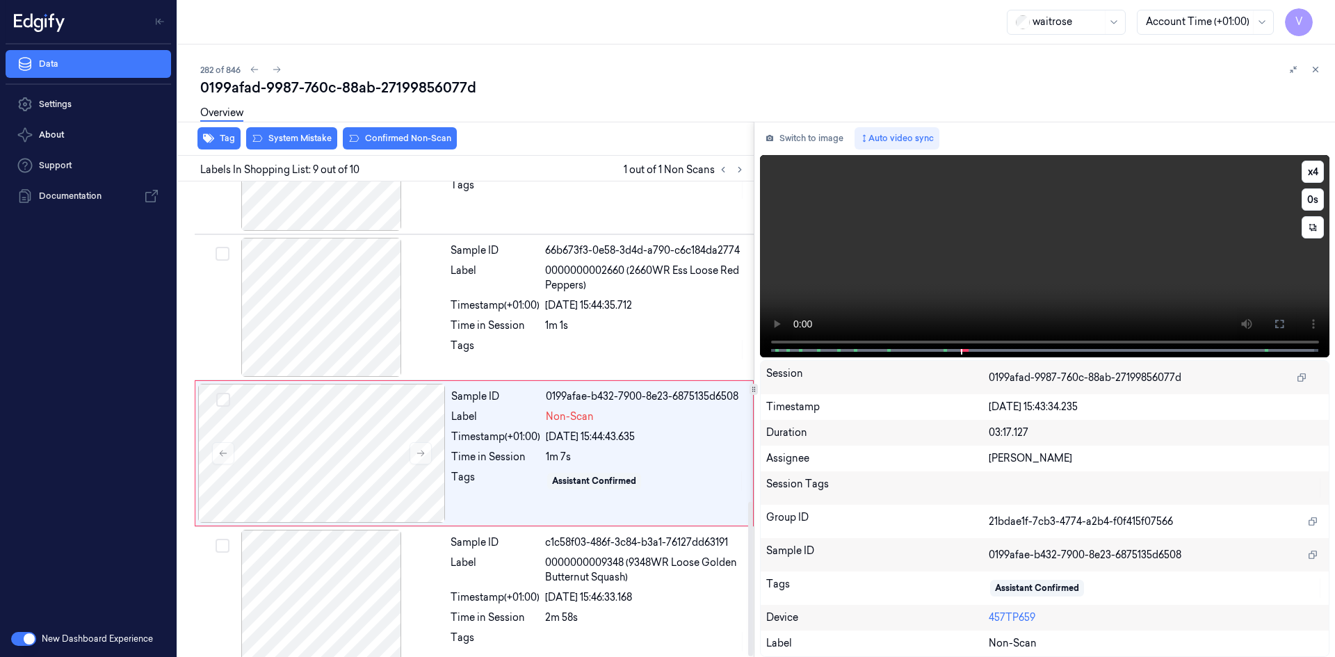
scroll to position [989, 0]
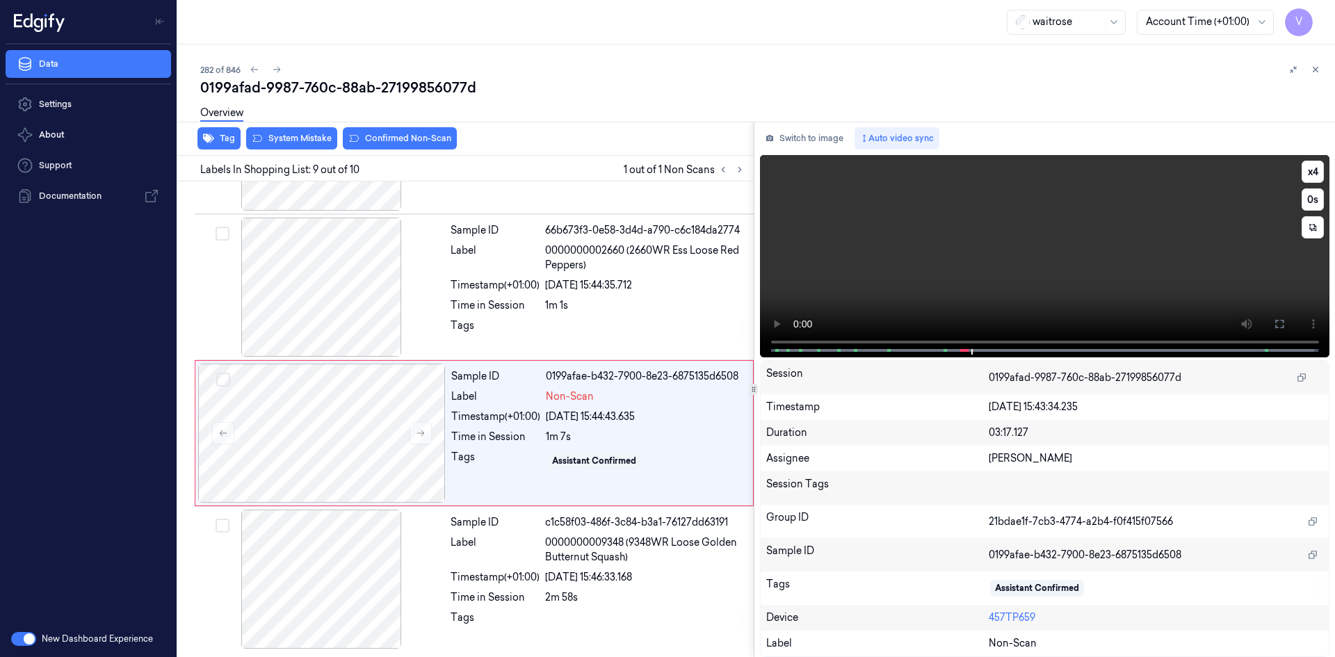
click at [996, 254] on video at bounding box center [1045, 256] width 570 height 202
click at [336, 397] on div at bounding box center [322, 433] width 248 height 139
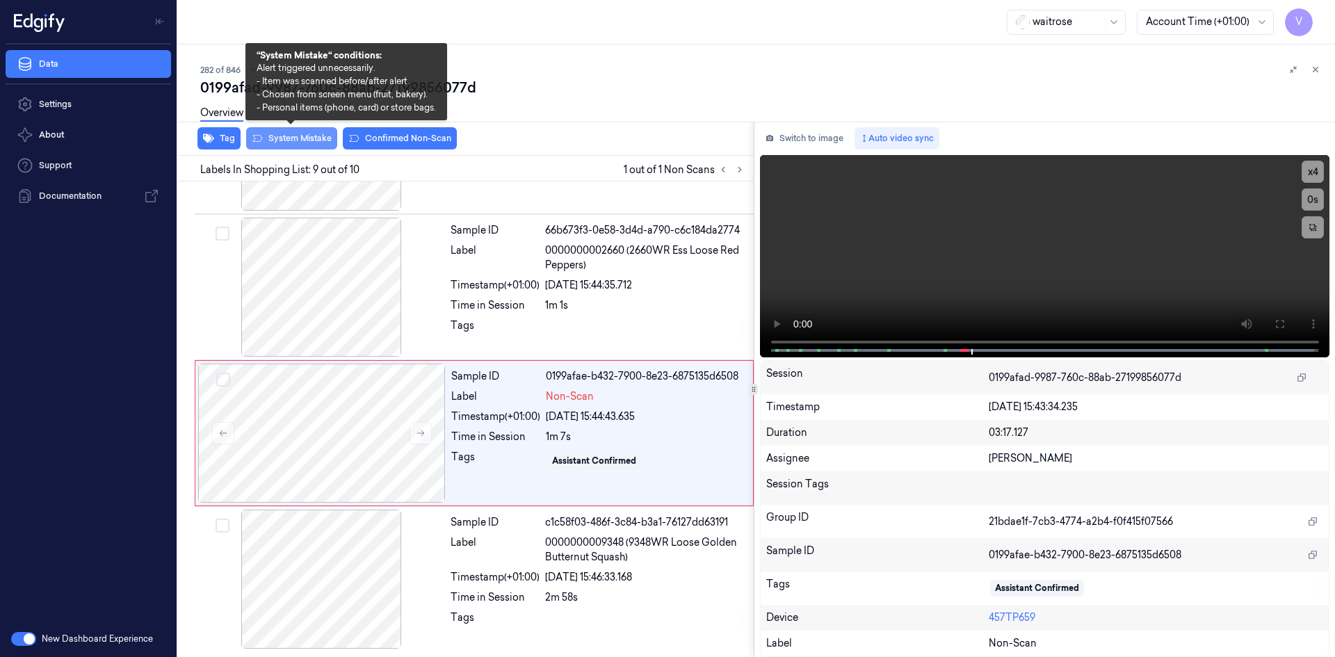
click at [317, 136] on button "System Mistake" at bounding box center [291, 138] width 91 height 22
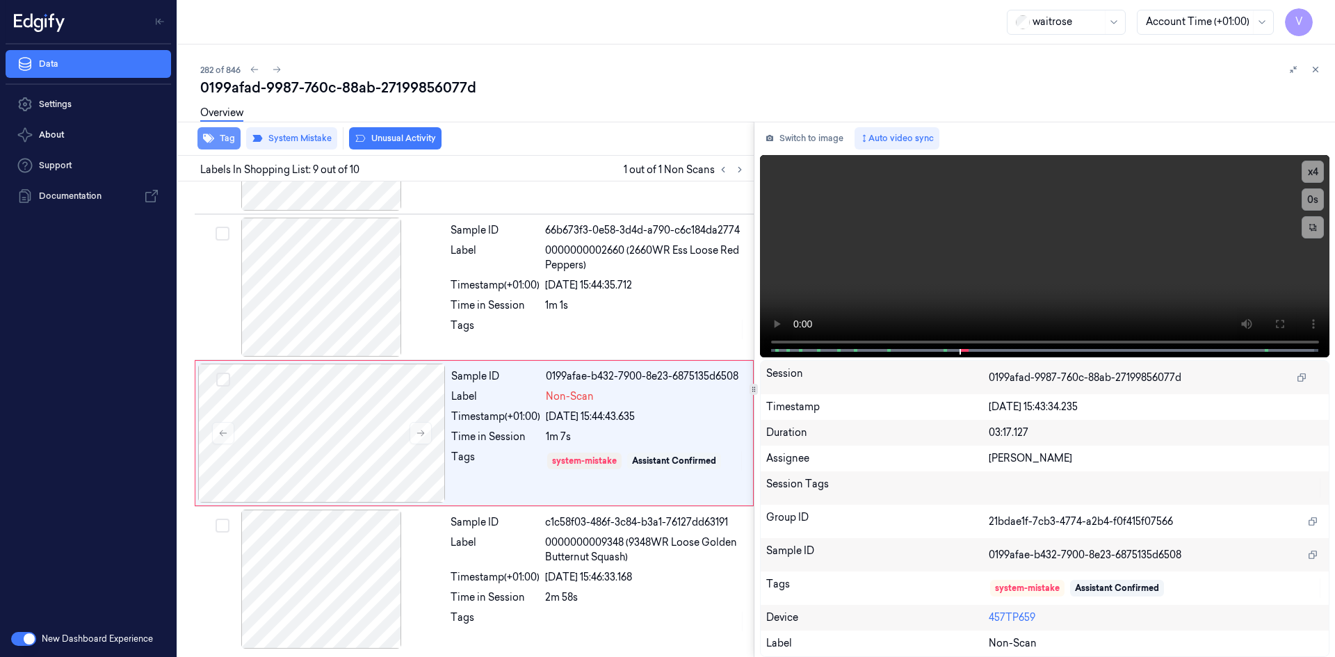
click at [232, 137] on button "Tag" at bounding box center [218, 138] width 43 height 22
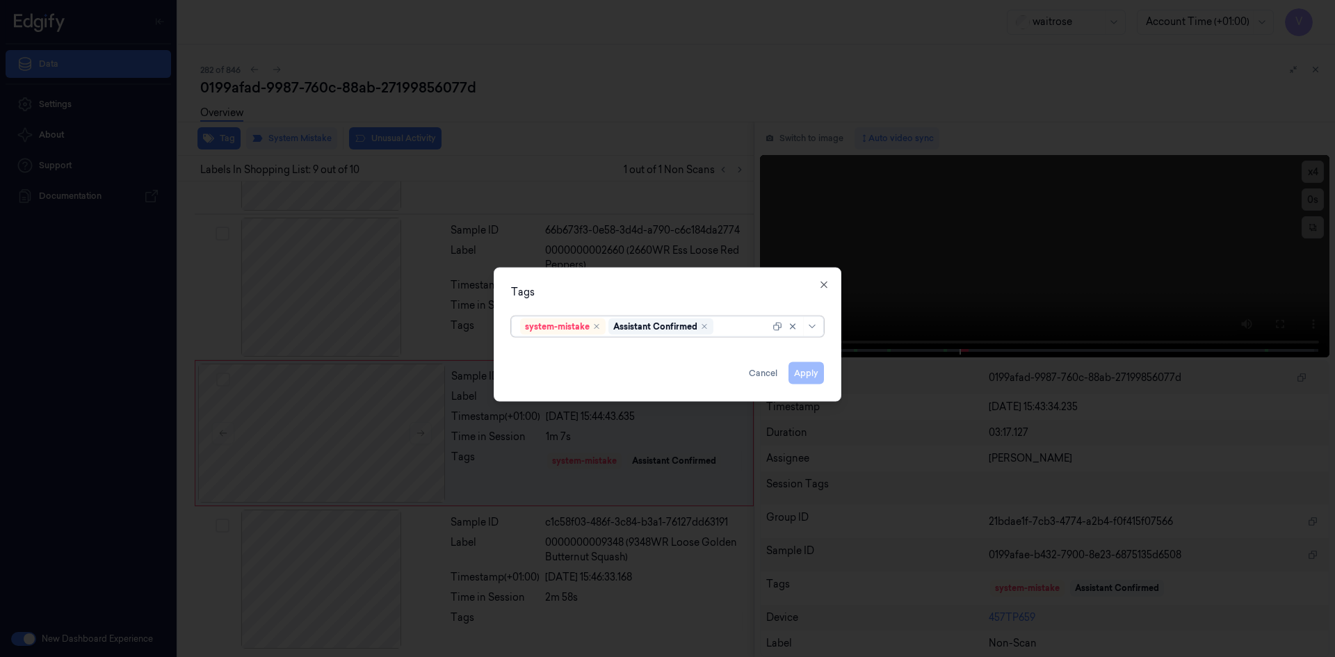
click at [740, 324] on div at bounding box center [743, 326] width 54 height 15
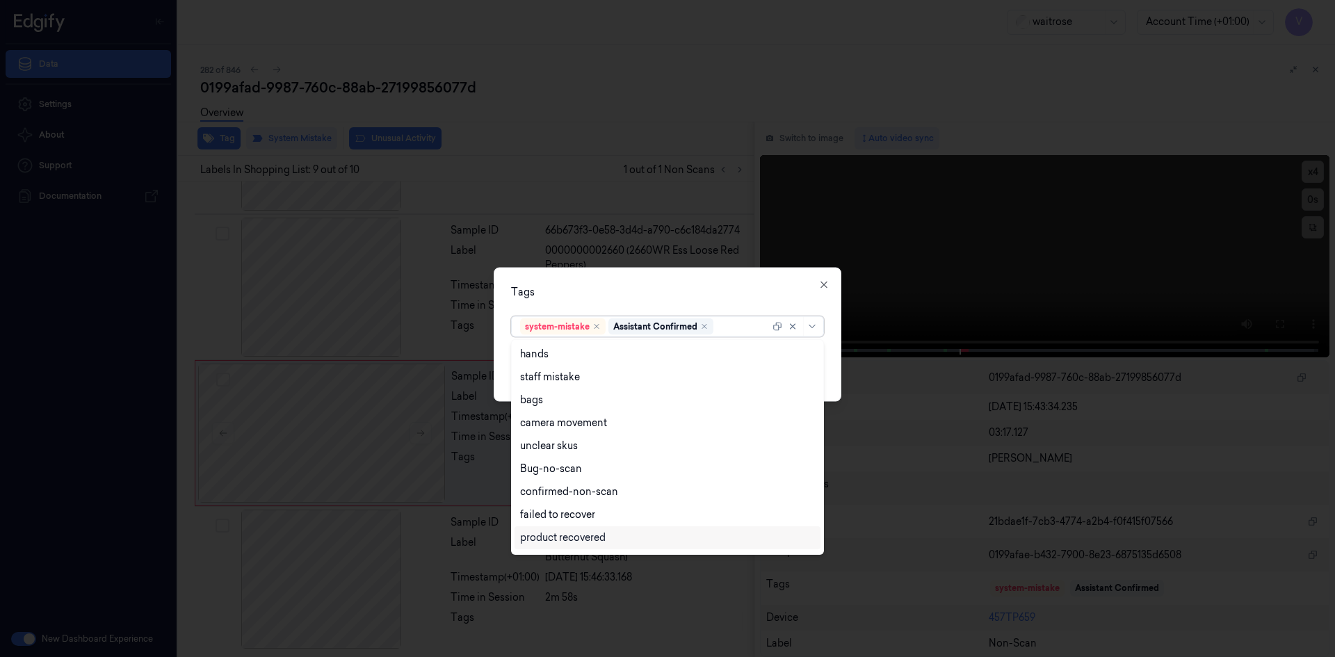
scroll to position [204, 0]
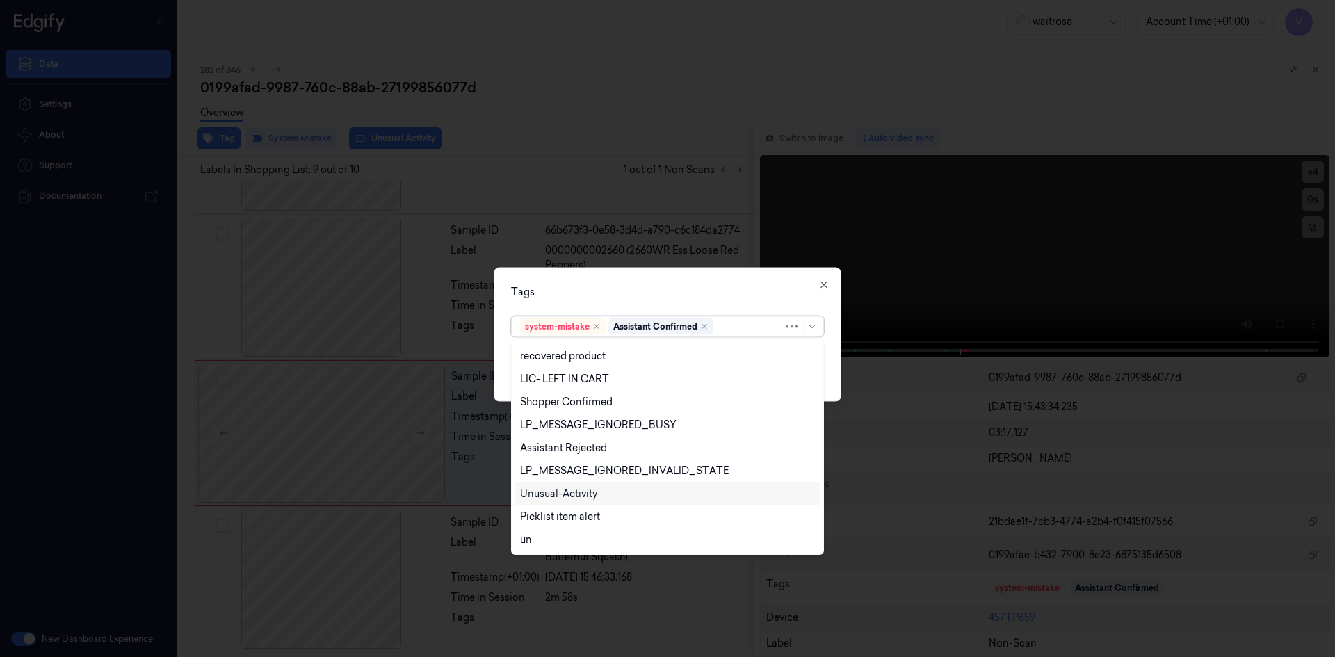
click at [605, 489] on div "Unusual-Activity" at bounding box center [667, 494] width 295 height 15
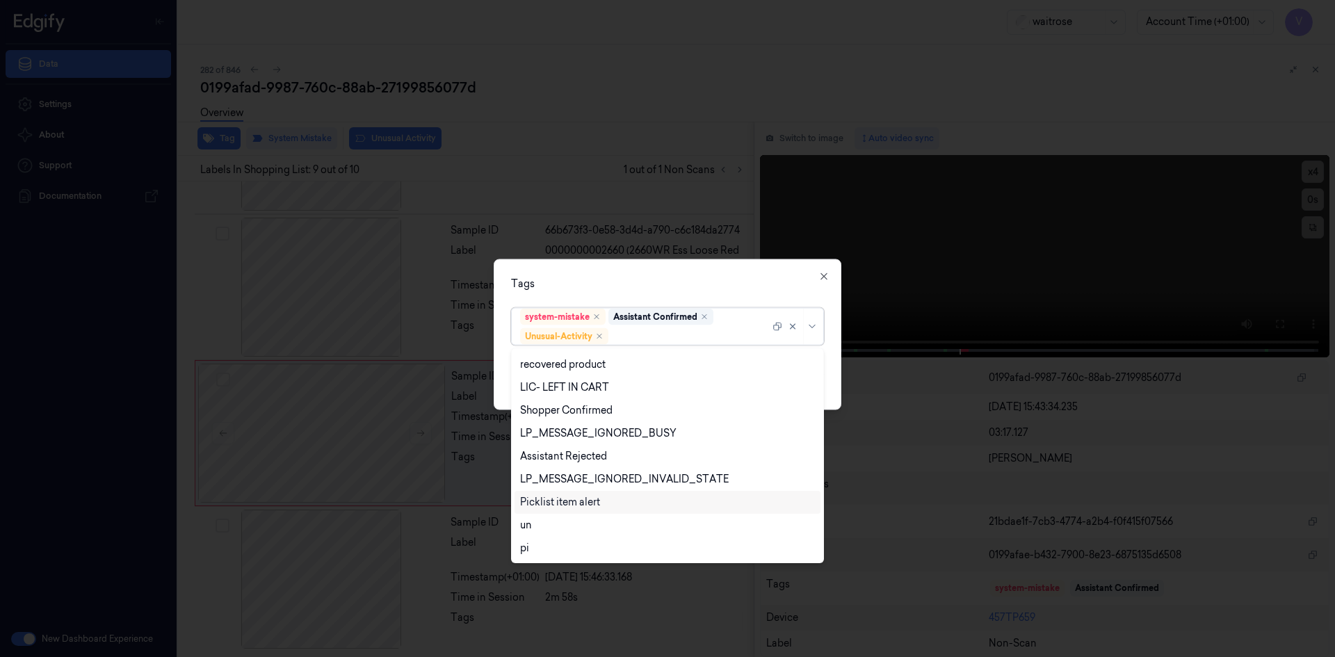
click at [588, 499] on div "Picklist item alert" at bounding box center [560, 502] width 80 height 15
click at [678, 271] on div "Tags option Picklist item alert, selected. 20 results available. Use Up and Dow…" at bounding box center [668, 334] width 348 height 151
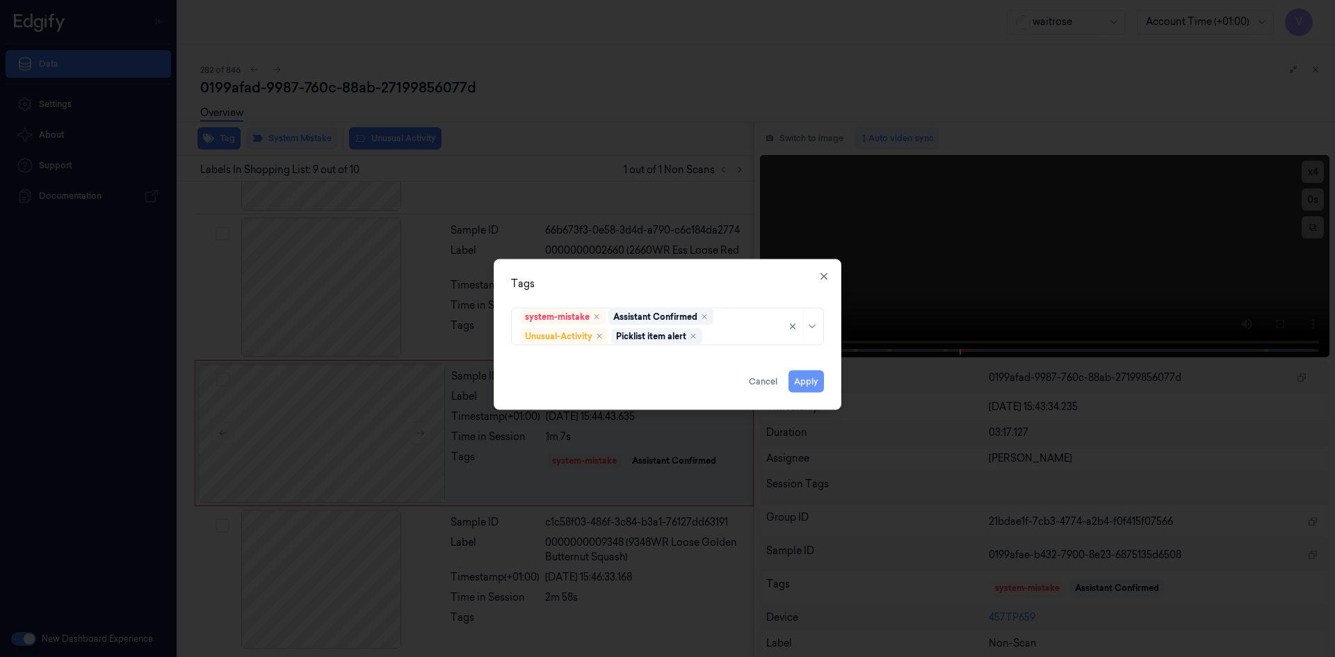
click at [809, 380] on button "Apply" at bounding box center [805, 381] width 35 height 22
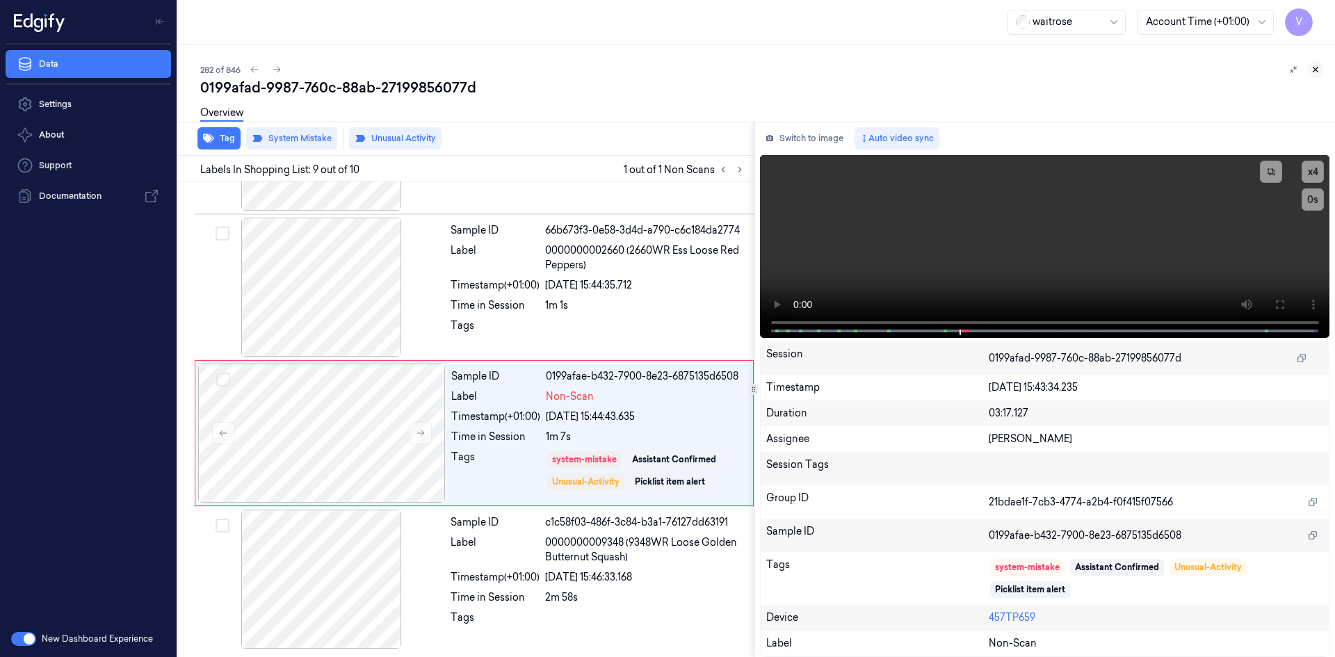
click at [1316, 65] on icon at bounding box center [1316, 70] width 10 height 10
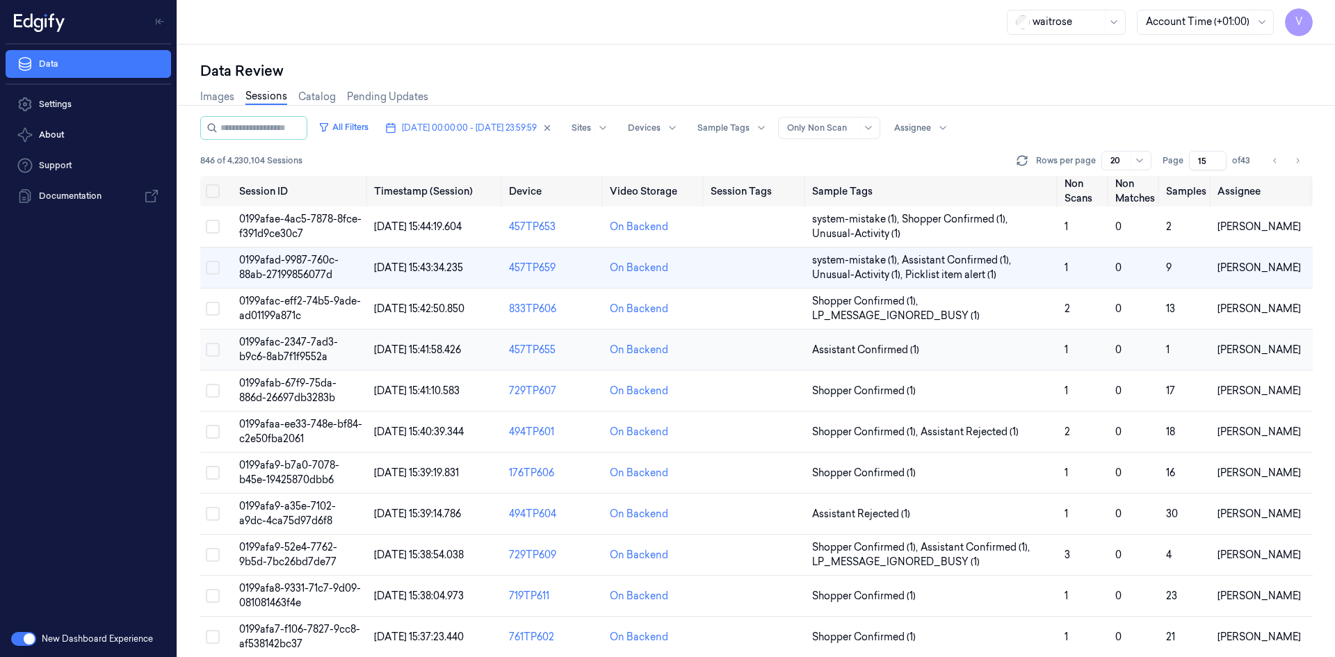
click at [282, 350] on span "0199afac-2347-7ad3-b9c6-8ab7f1f9552a" at bounding box center [288, 349] width 99 height 27
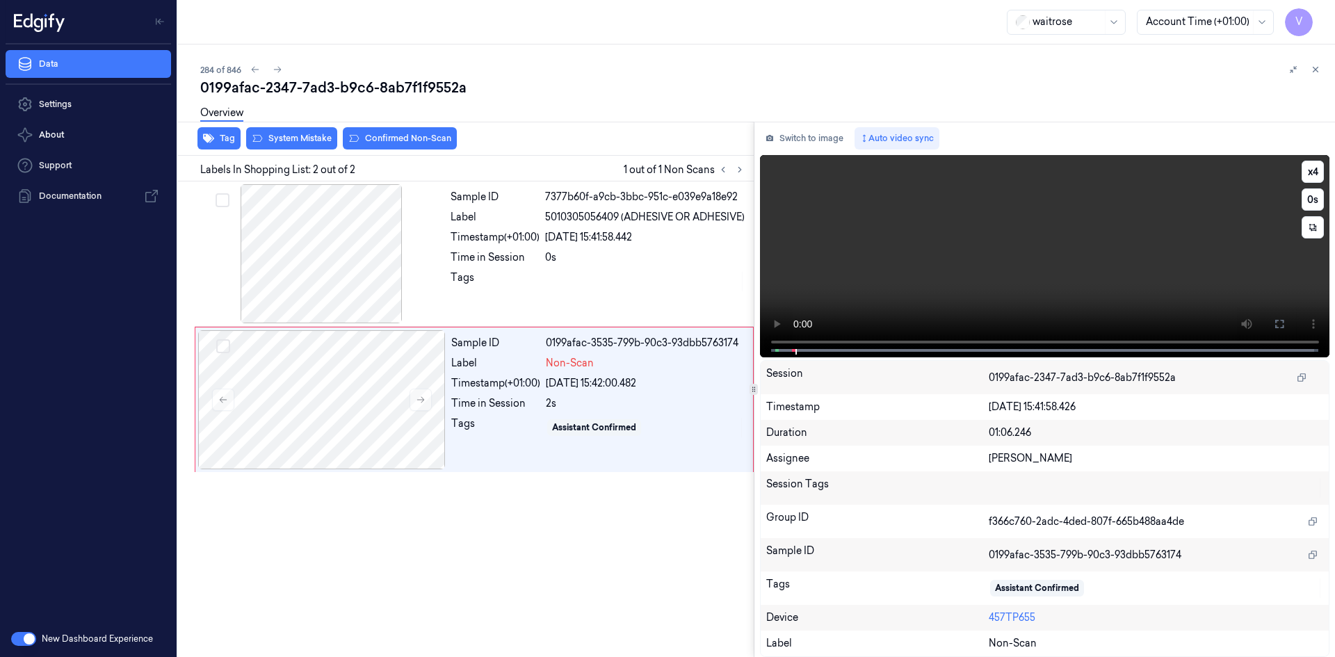
click at [829, 257] on video at bounding box center [1045, 256] width 570 height 202
click at [295, 129] on div "Overview" at bounding box center [762, 114] width 1124 height 35
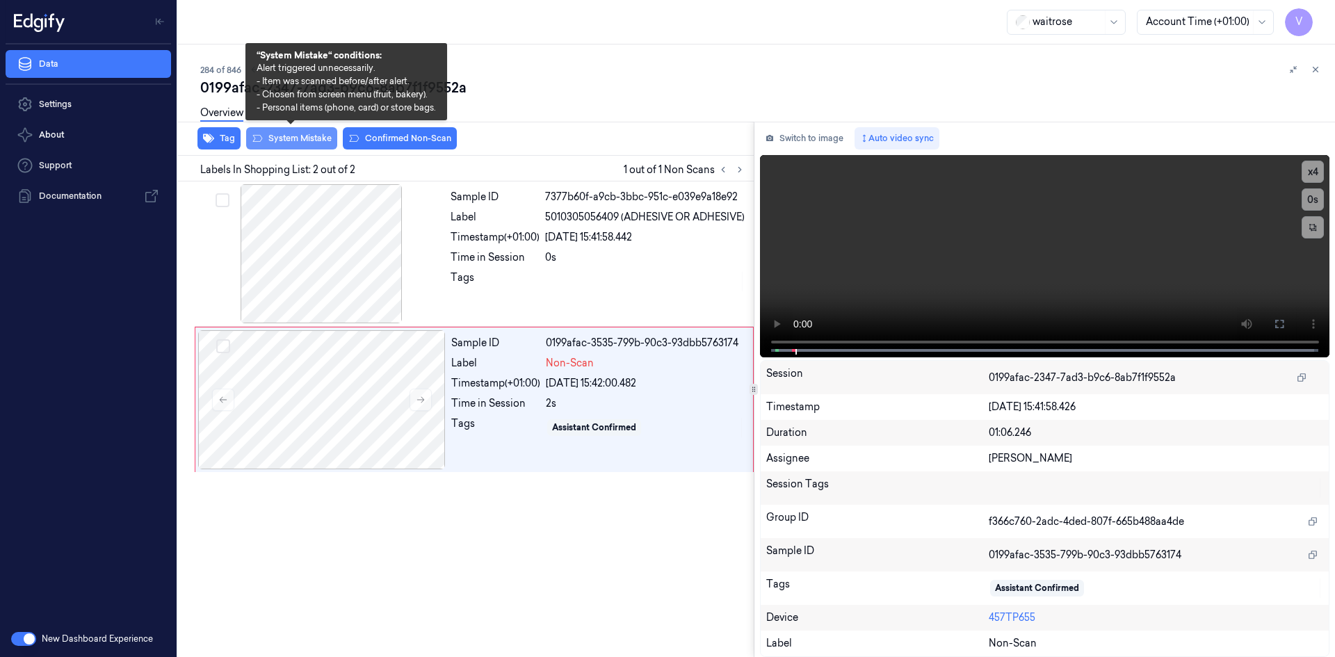
click at [306, 136] on button "System Mistake" at bounding box center [291, 138] width 91 height 22
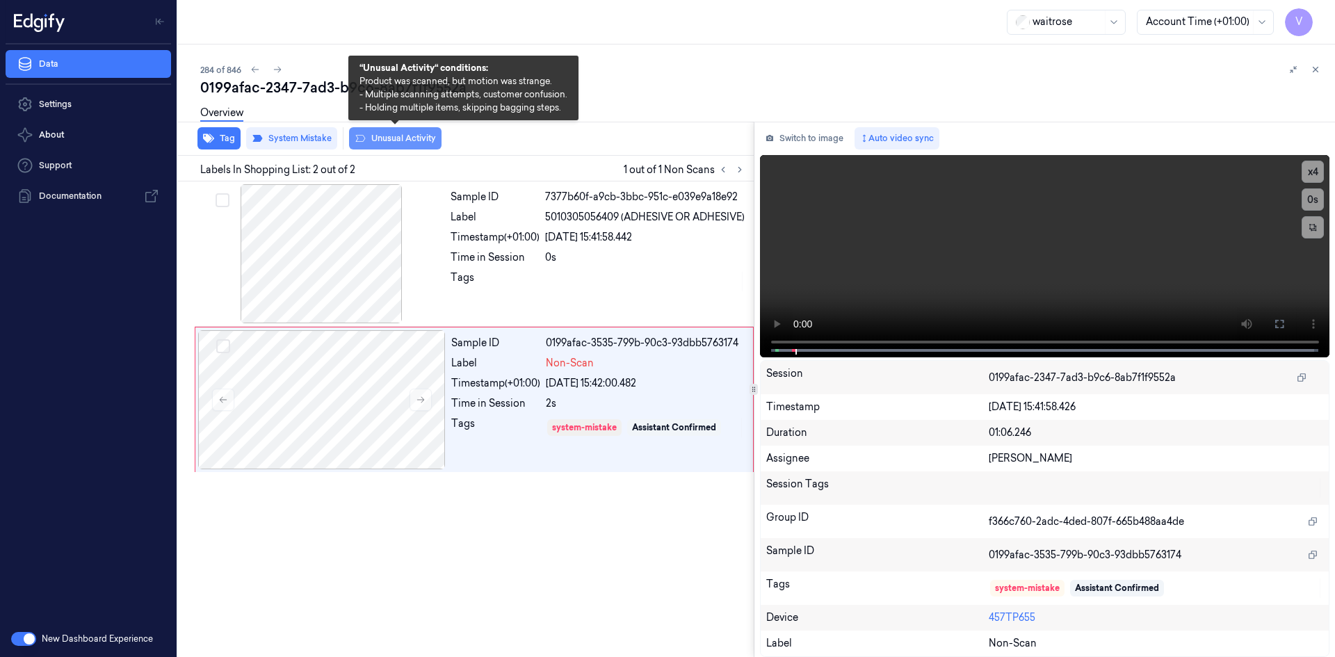
click at [419, 140] on button "Unusual Activity" at bounding box center [395, 138] width 92 height 22
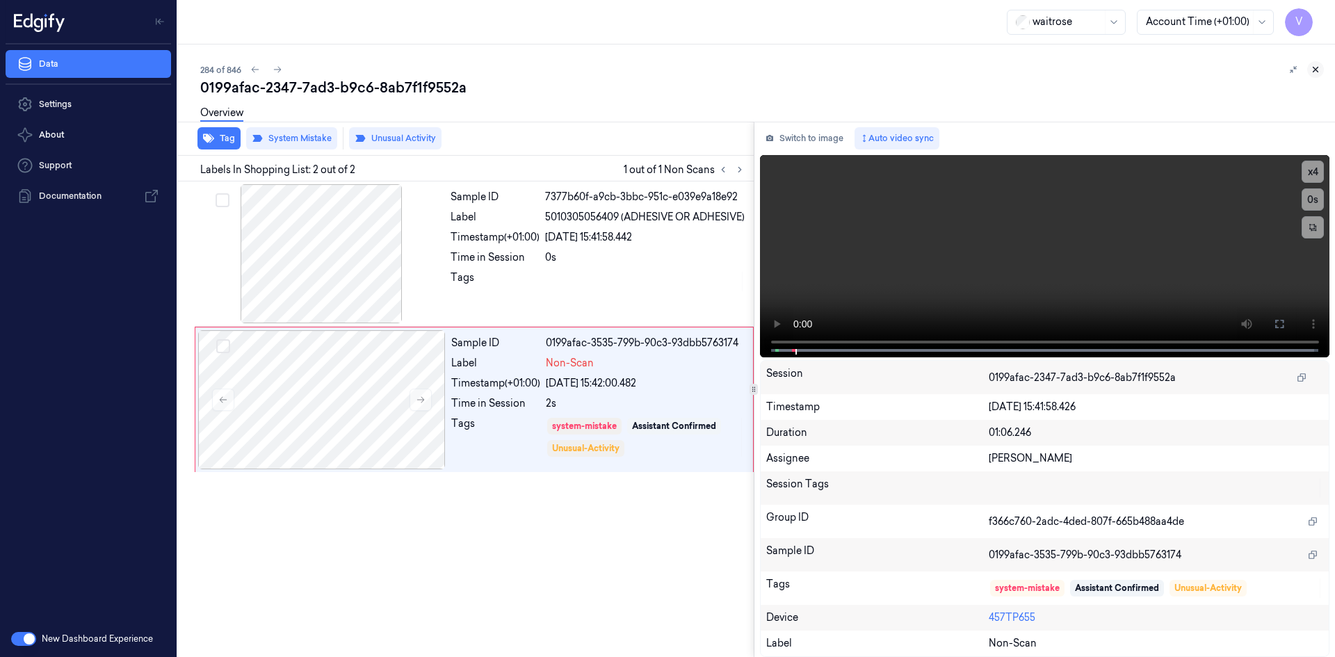
click at [1313, 70] on icon at bounding box center [1316, 70] width 10 height 10
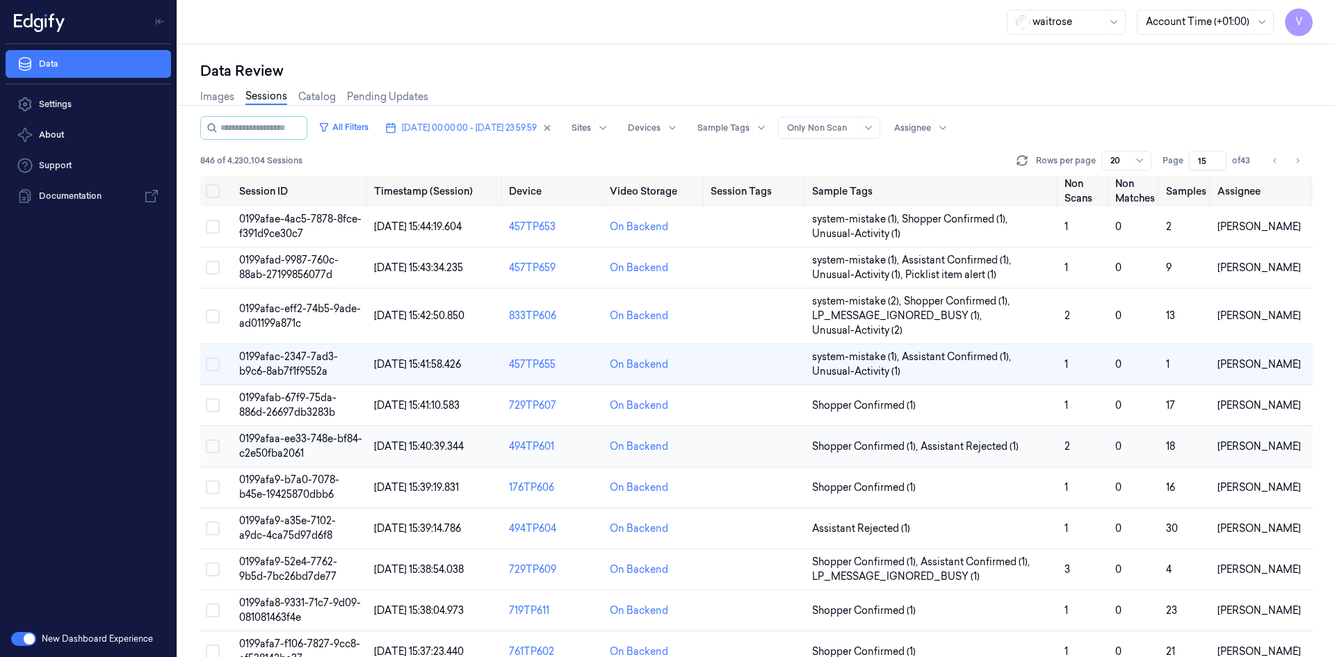
click at [294, 437] on span "0199afaa-ee33-748e-bf84-c2e50fba2061" at bounding box center [300, 445] width 123 height 27
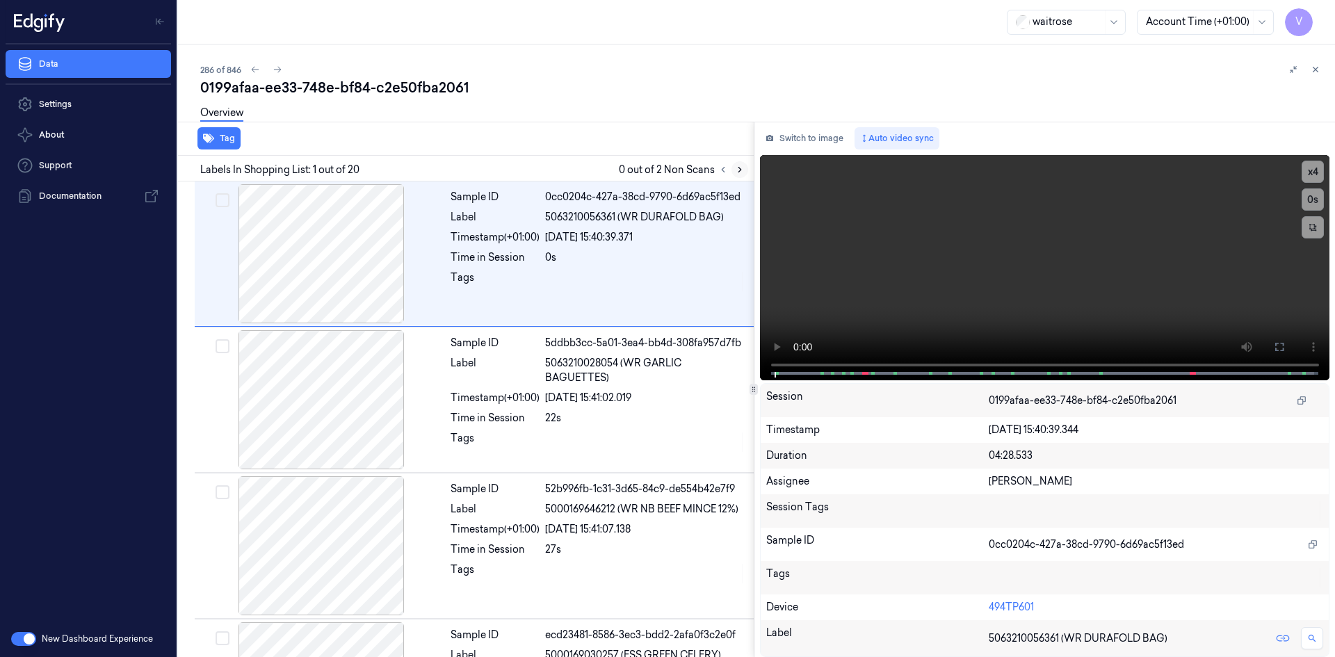
click at [736, 170] on icon at bounding box center [740, 170] width 10 height 10
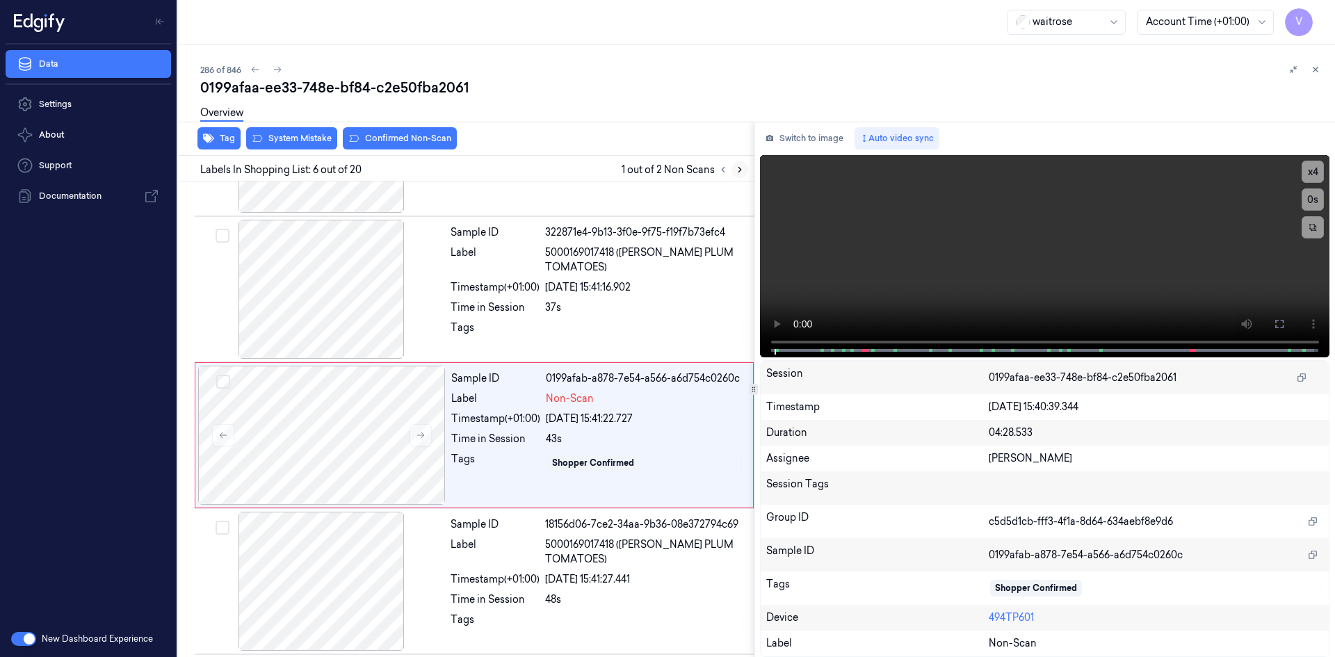
scroll to position [565, 0]
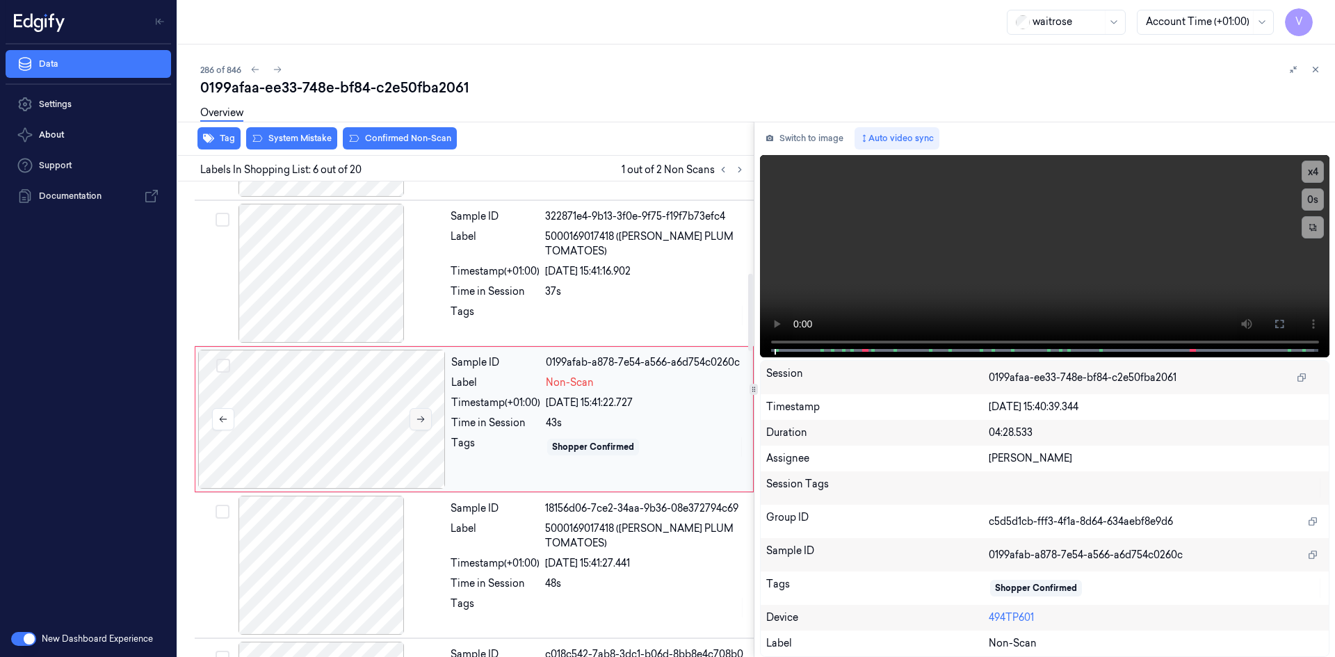
click at [419, 415] on icon at bounding box center [421, 419] width 10 height 10
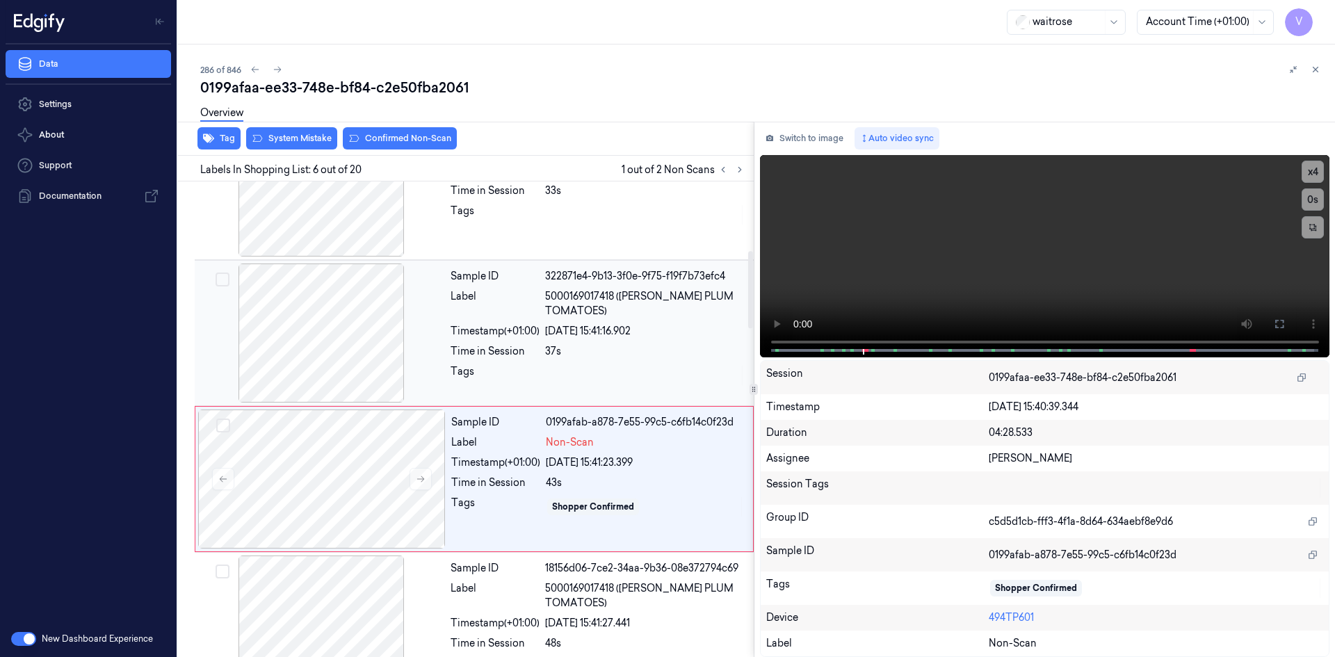
scroll to position [426, 0]
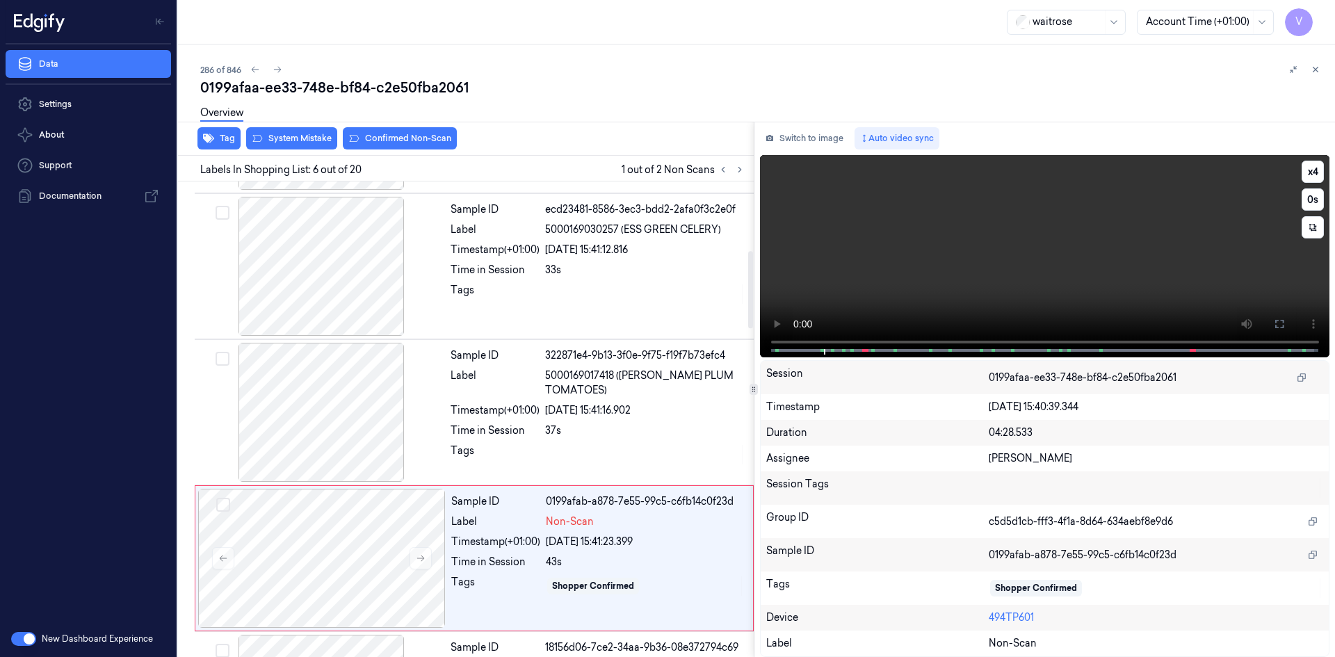
click at [952, 291] on video at bounding box center [1045, 256] width 570 height 202
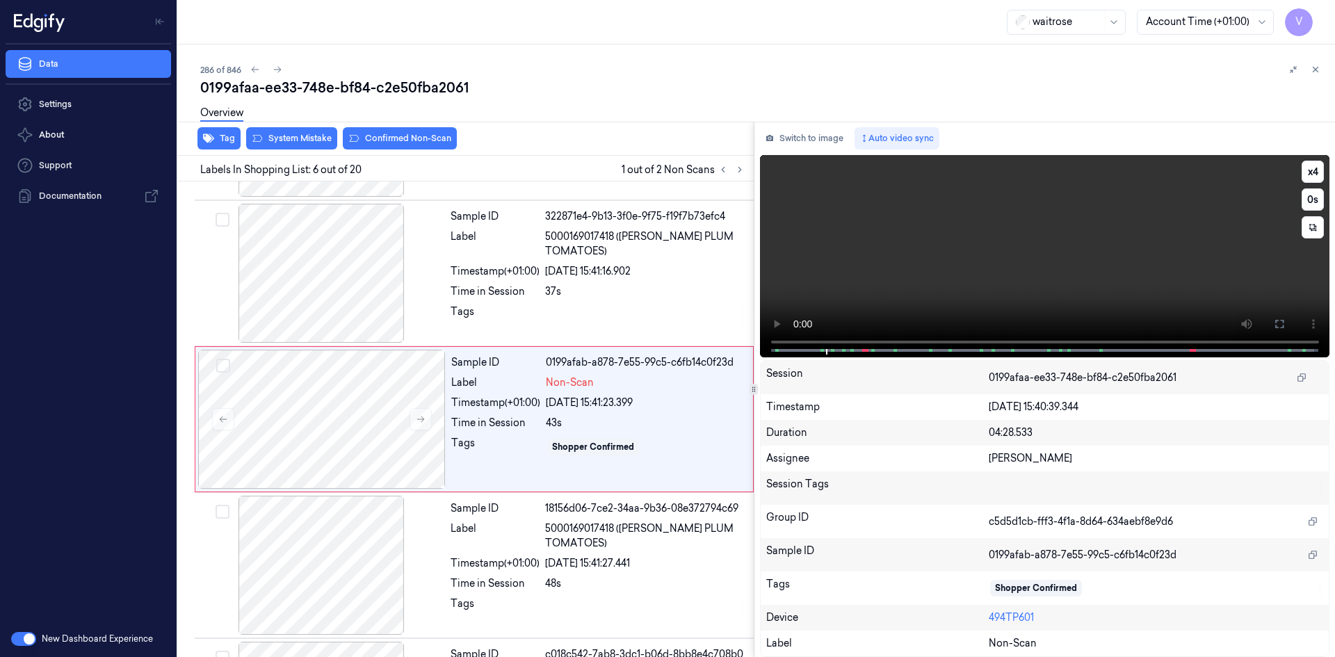
click at [962, 257] on video at bounding box center [1045, 256] width 570 height 202
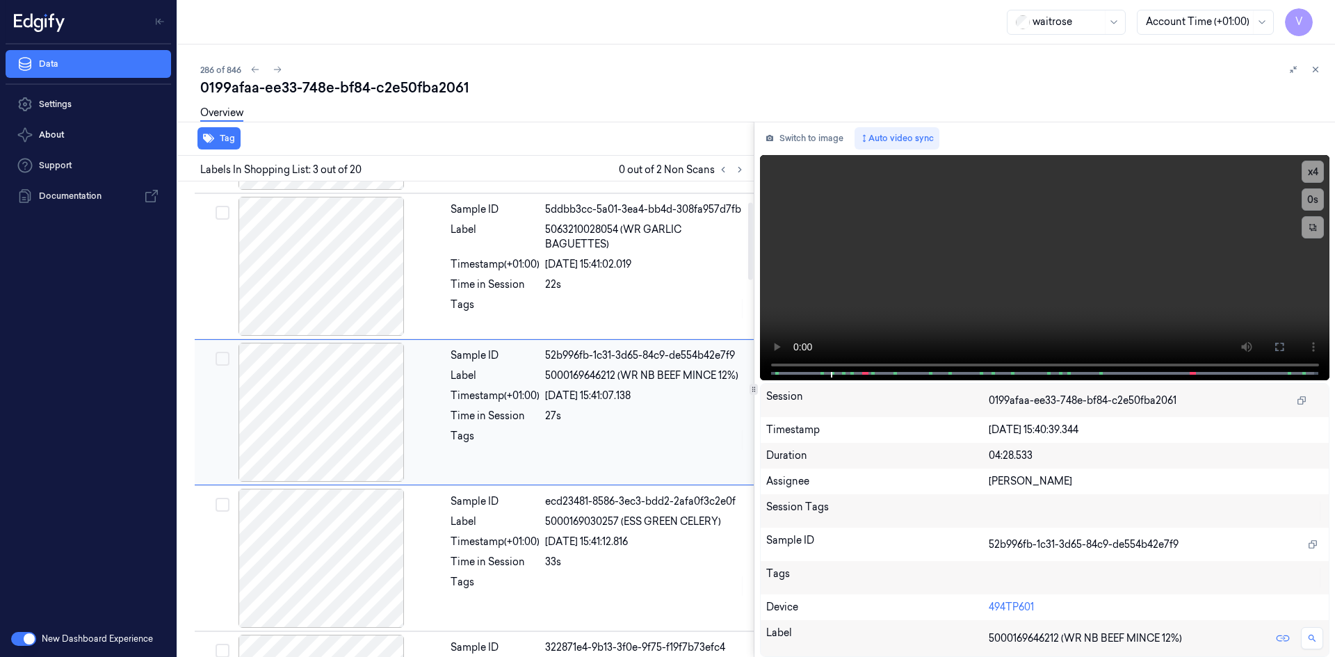
scroll to position [127, 0]
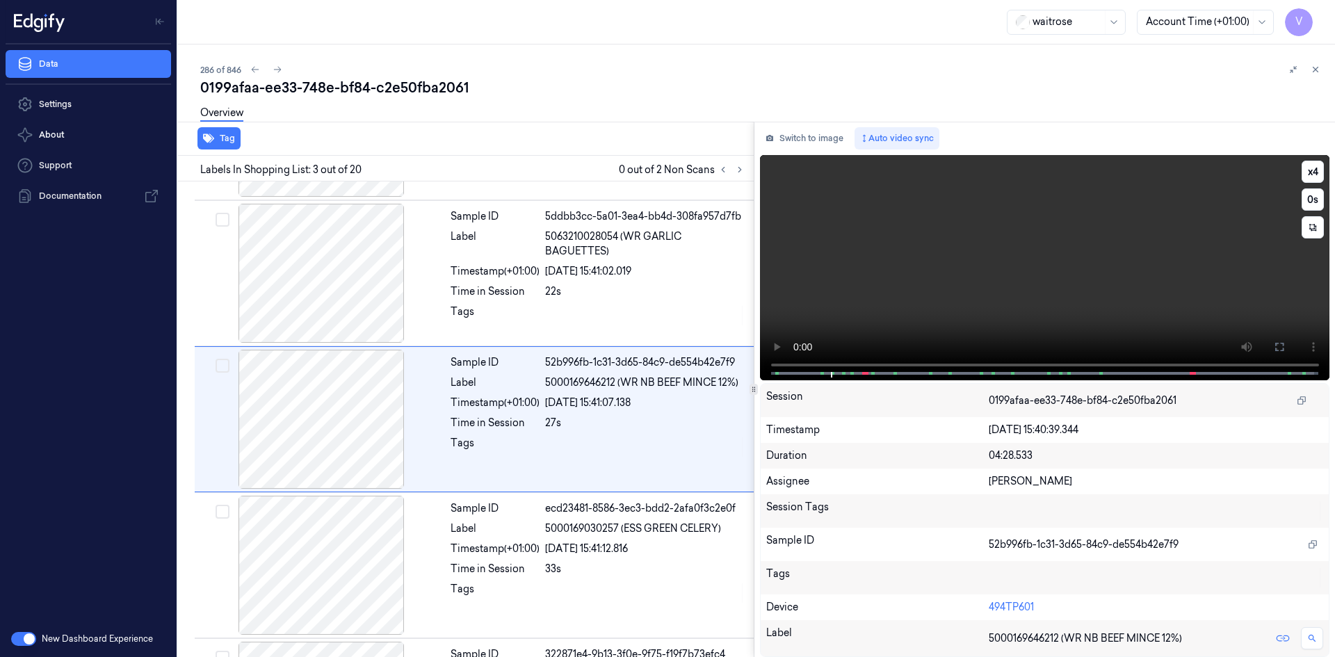
click at [937, 301] on video at bounding box center [1045, 267] width 570 height 225
click at [955, 287] on video at bounding box center [1045, 267] width 570 height 225
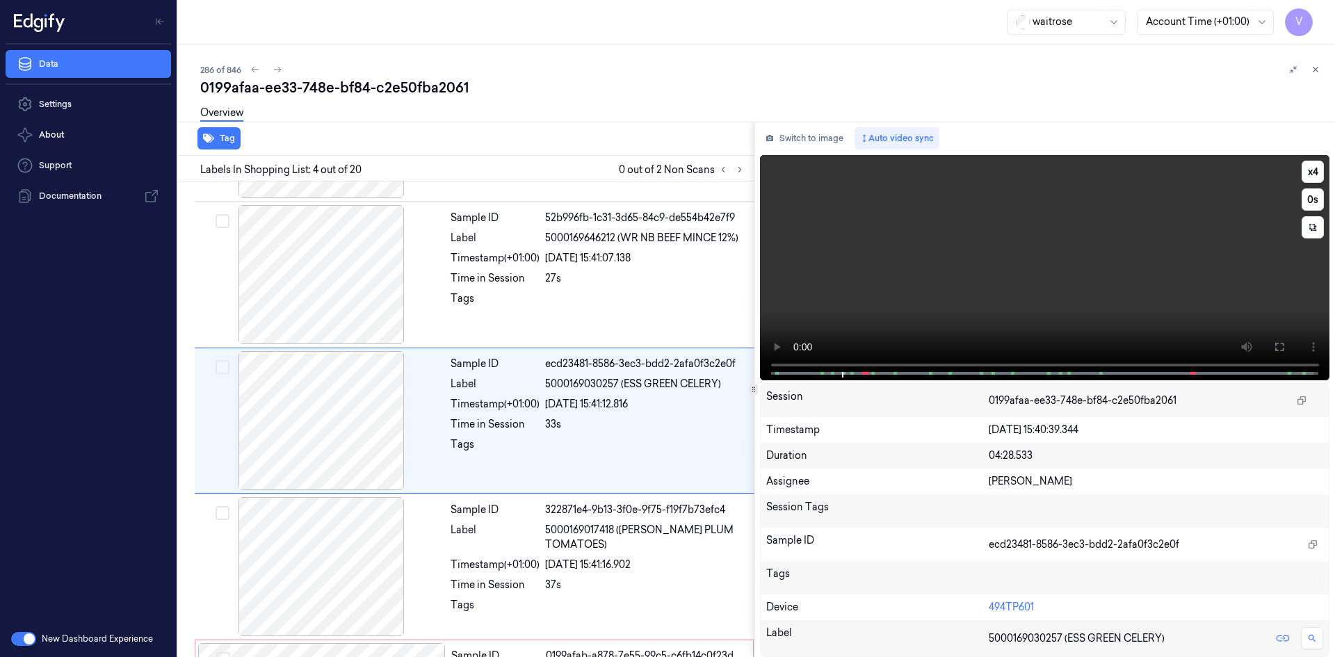
scroll to position [273, 0]
click at [1309, 175] on button "x 4" at bounding box center [1313, 172] width 22 height 22
click at [1310, 173] on button "x 1" at bounding box center [1313, 172] width 22 height 22
click at [1035, 243] on video at bounding box center [1045, 267] width 570 height 225
click at [1031, 241] on video at bounding box center [1045, 267] width 570 height 225
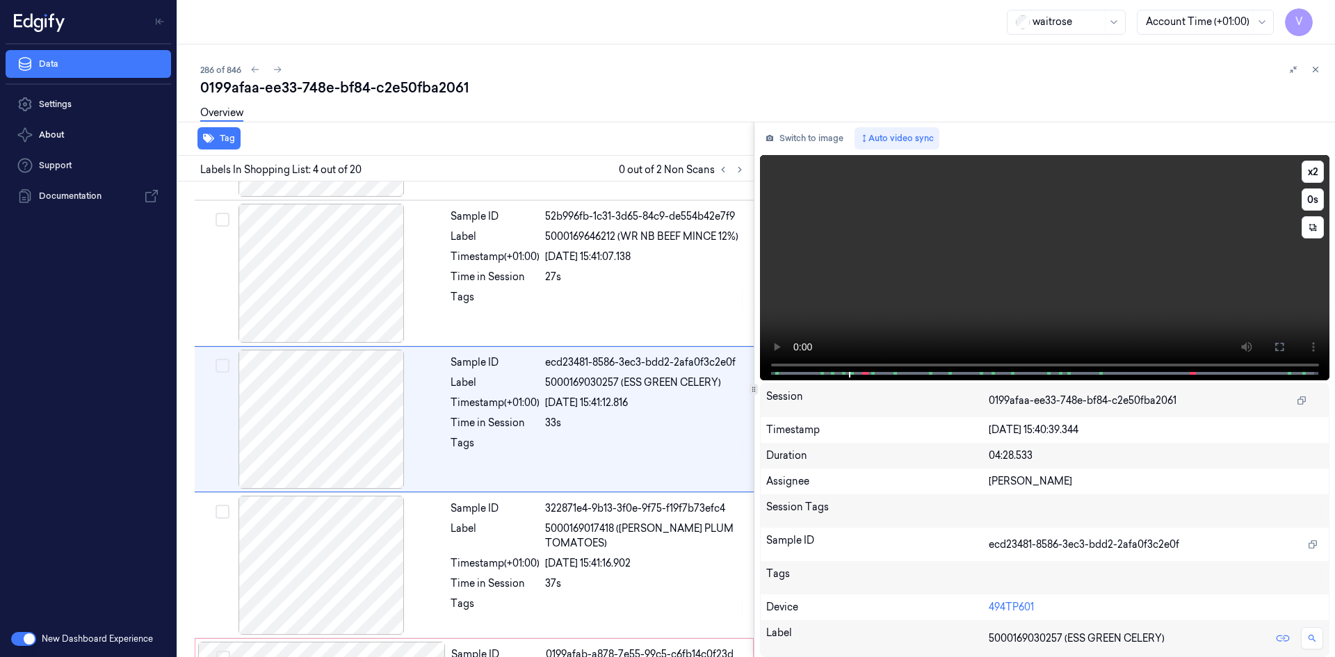
click at [906, 247] on video at bounding box center [1045, 267] width 570 height 225
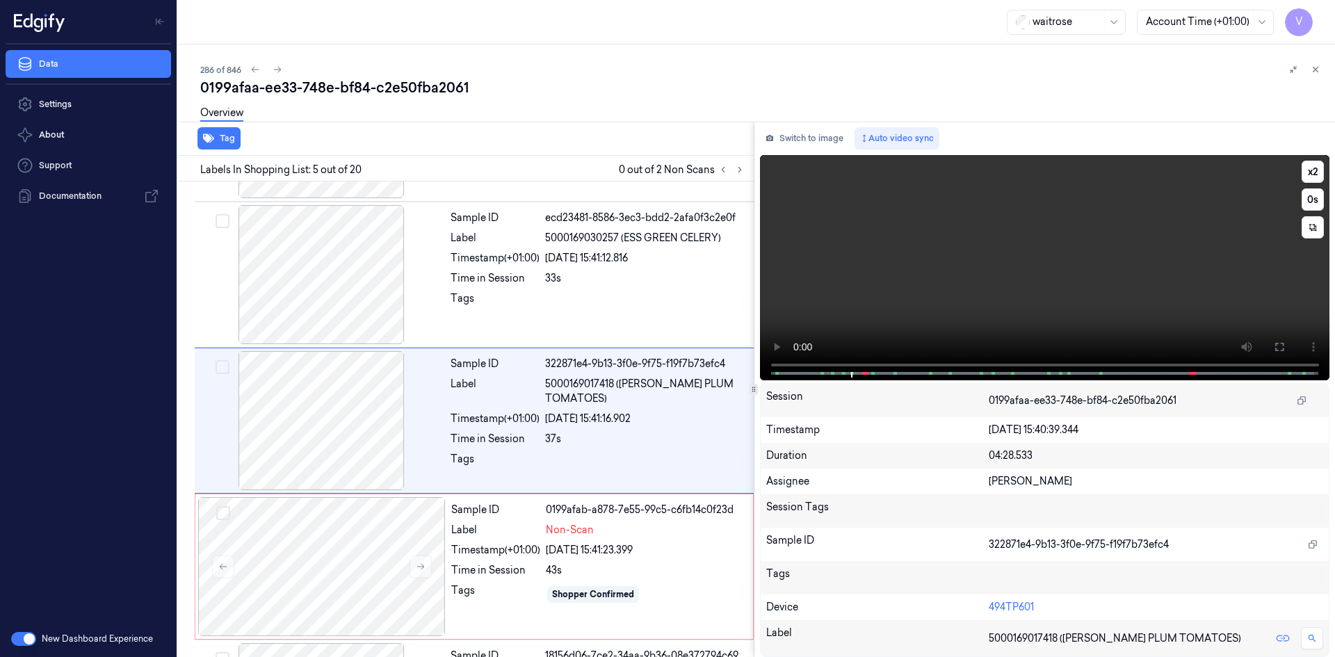
scroll to position [419, 0]
click at [961, 241] on video at bounding box center [1045, 267] width 570 height 225
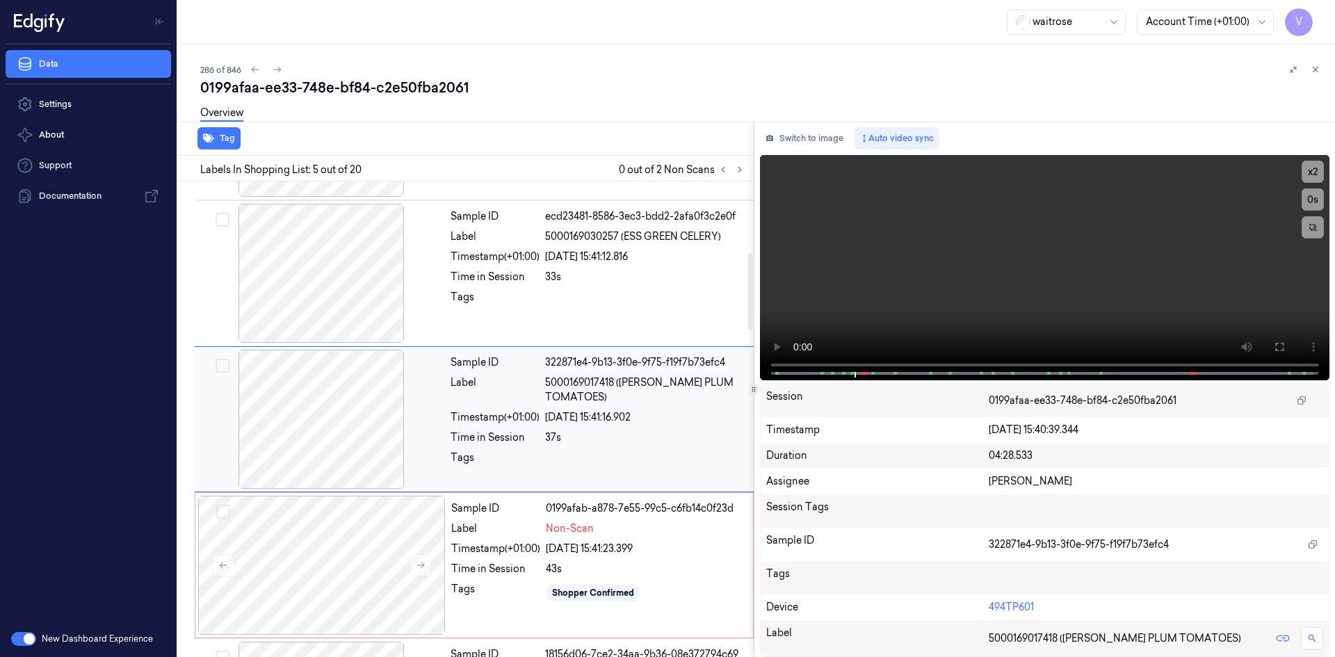
scroll to position [488, 0]
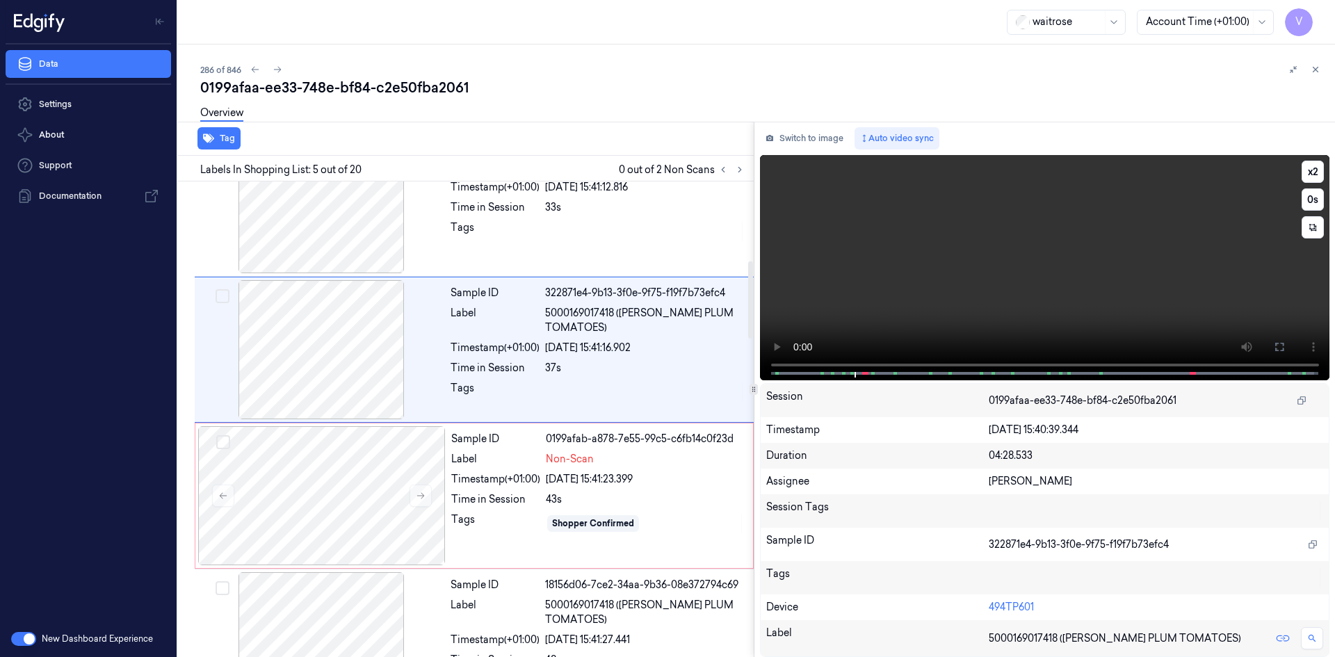
click at [951, 272] on video at bounding box center [1045, 267] width 570 height 225
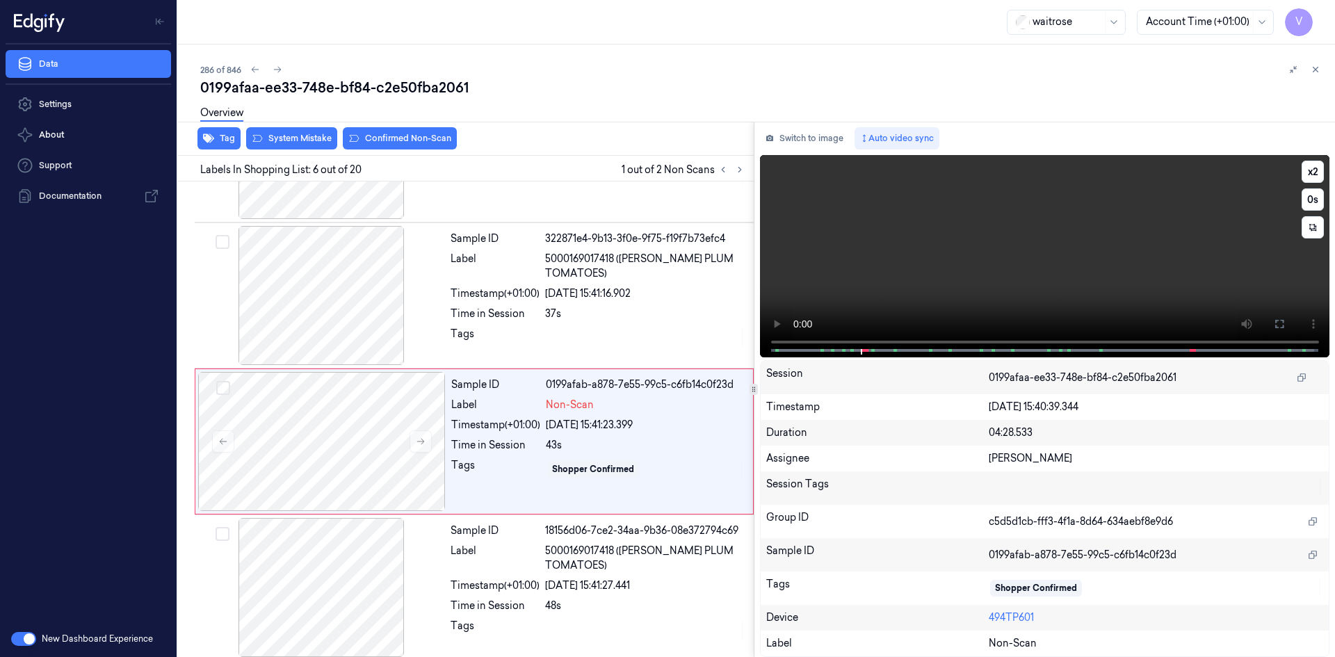
scroll to position [565, 0]
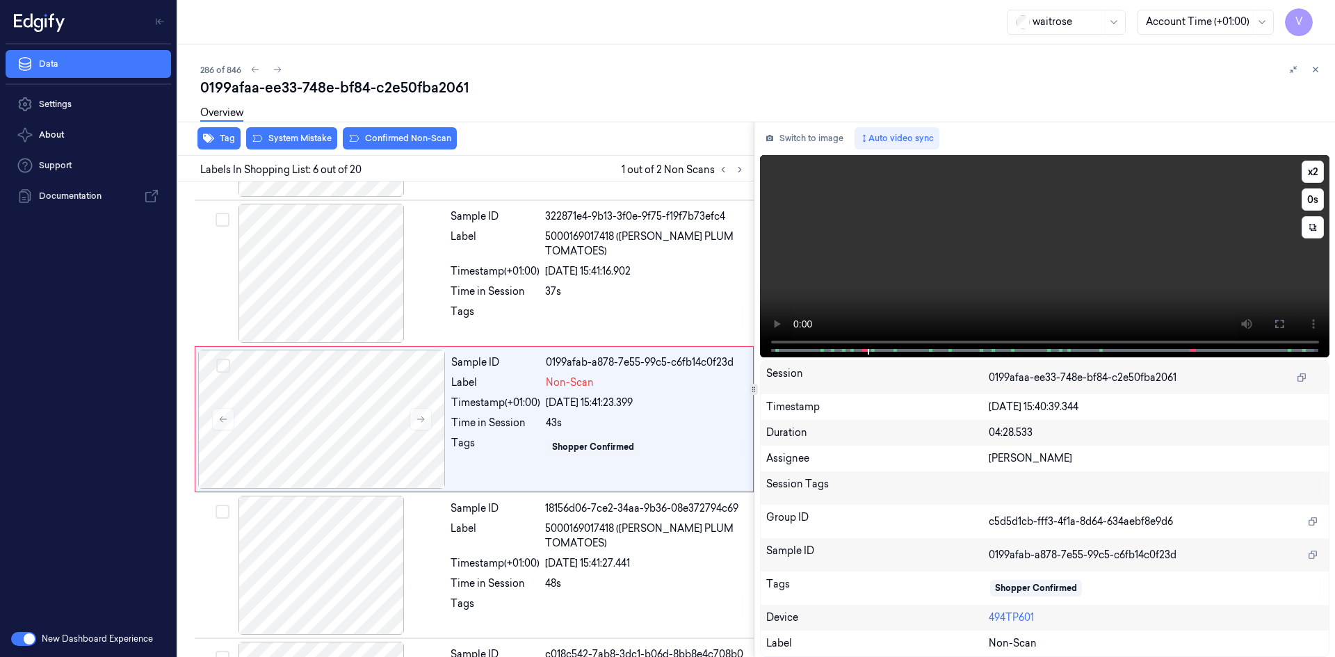
click at [982, 274] on video at bounding box center [1045, 256] width 570 height 202
click at [959, 257] on video at bounding box center [1045, 256] width 570 height 202
click at [1023, 275] on video at bounding box center [1045, 256] width 570 height 202
click at [994, 284] on video at bounding box center [1045, 256] width 570 height 202
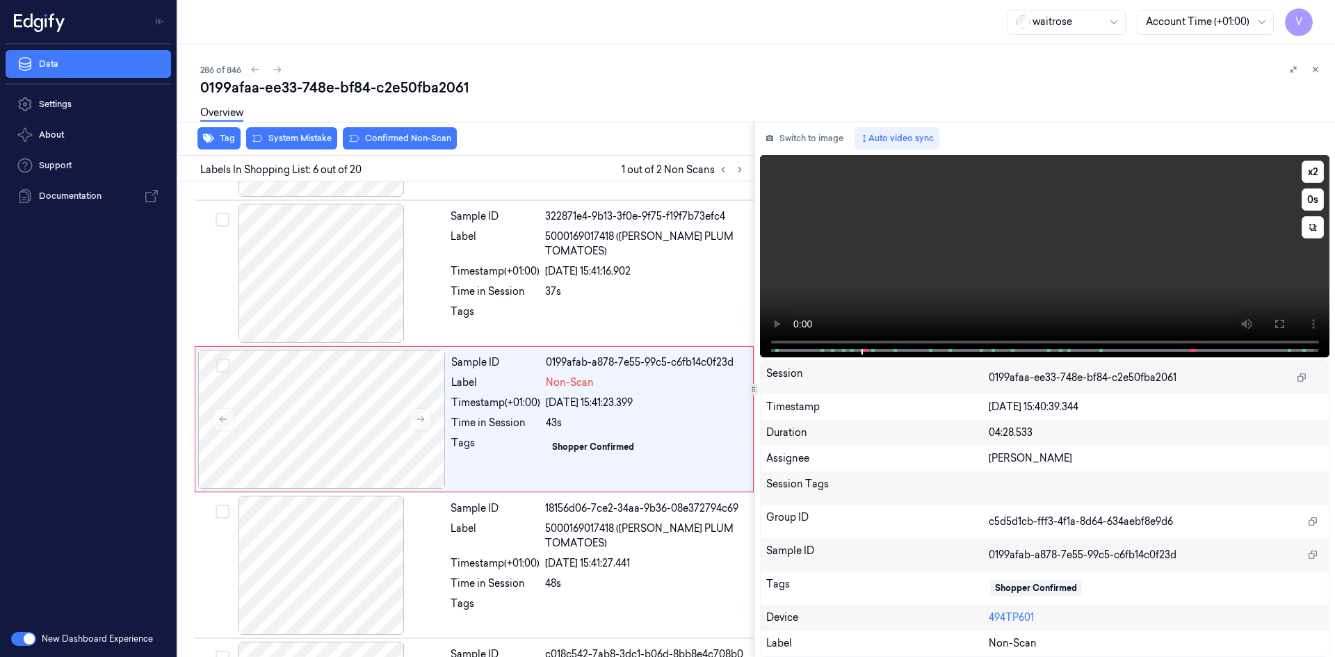
click at [929, 270] on video at bounding box center [1045, 256] width 570 height 202
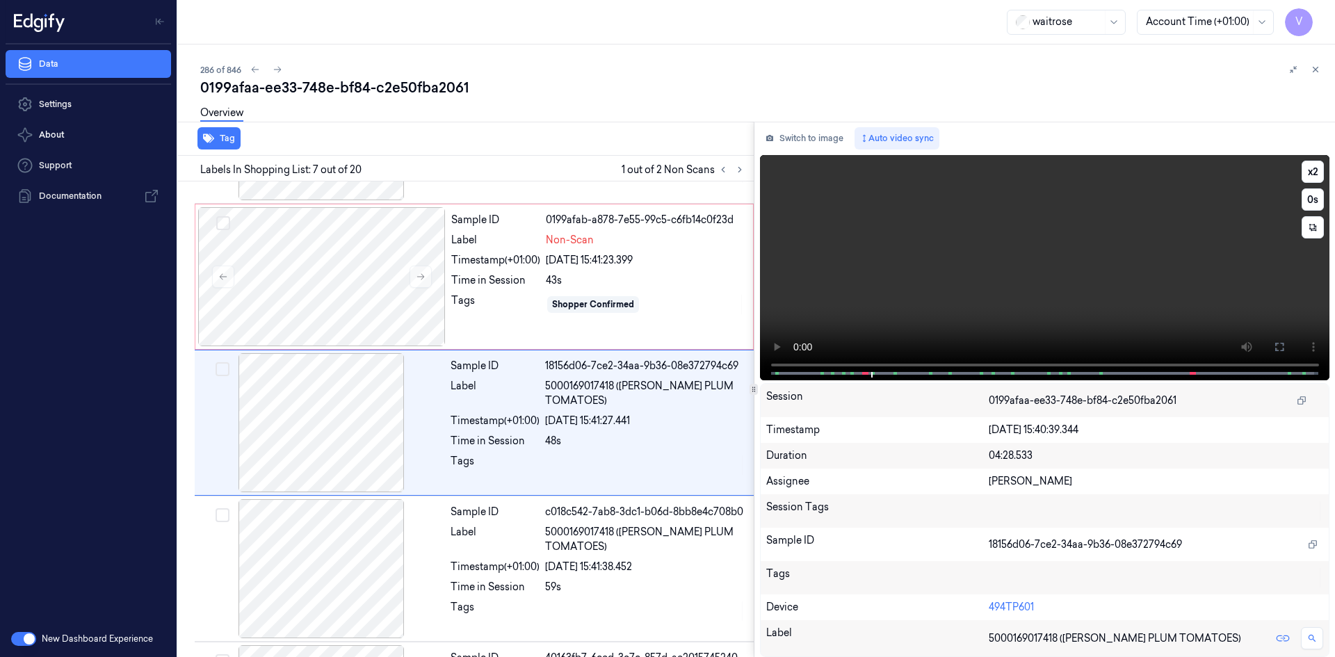
scroll to position [711, 0]
click at [951, 260] on video at bounding box center [1045, 267] width 570 height 225
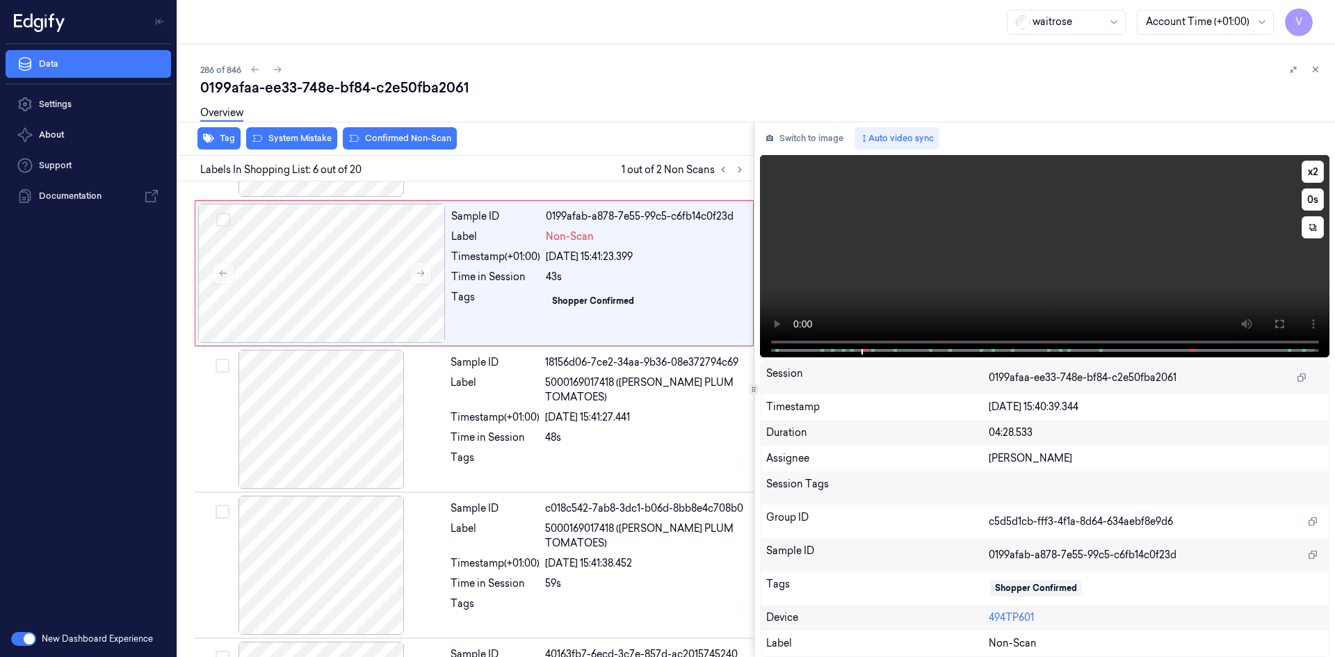
scroll to position [565, 0]
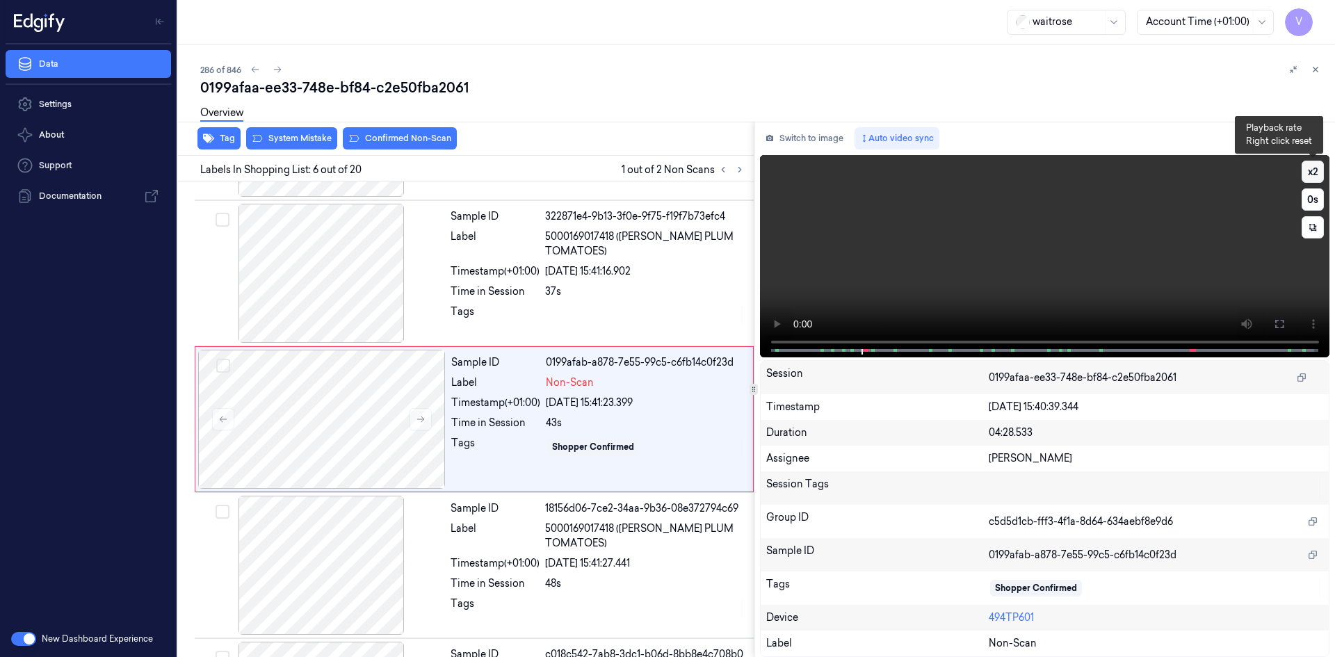
click at [1311, 175] on button "x 2" at bounding box center [1313, 172] width 22 height 22
click at [1313, 173] on button "x 4" at bounding box center [1313, 172] width 22 height 22
click at [1019, 246] on video at bounding box center [1045, 256] width 570 height 202
click at [1062, 272] on video at bounding box center [1045, 256] width 570 height 202
click at [931, 291] on video at bounding box center [1045, 256] width 570 height 202
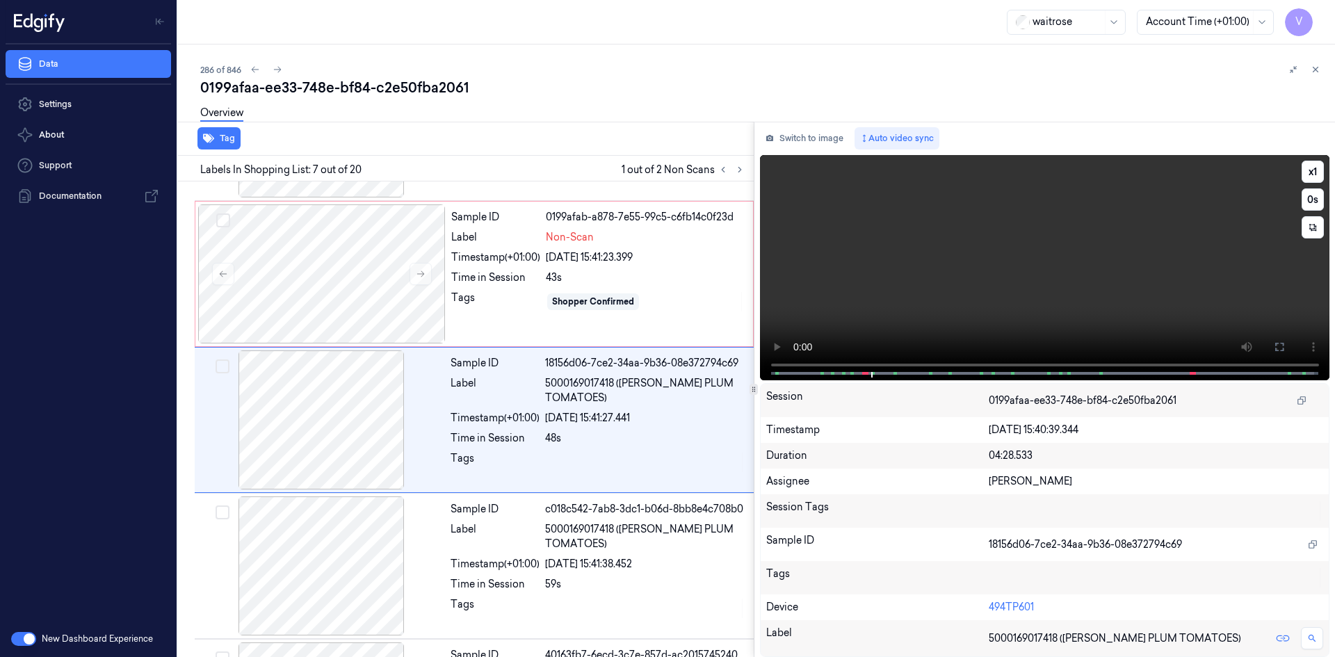
scroll to position [711, 0]
click at [971, 270] on video at bounding box center [1045, 267] width 570 height 225
click at [375, 247] on div at bounding box center [322, 273] width 248 height 139
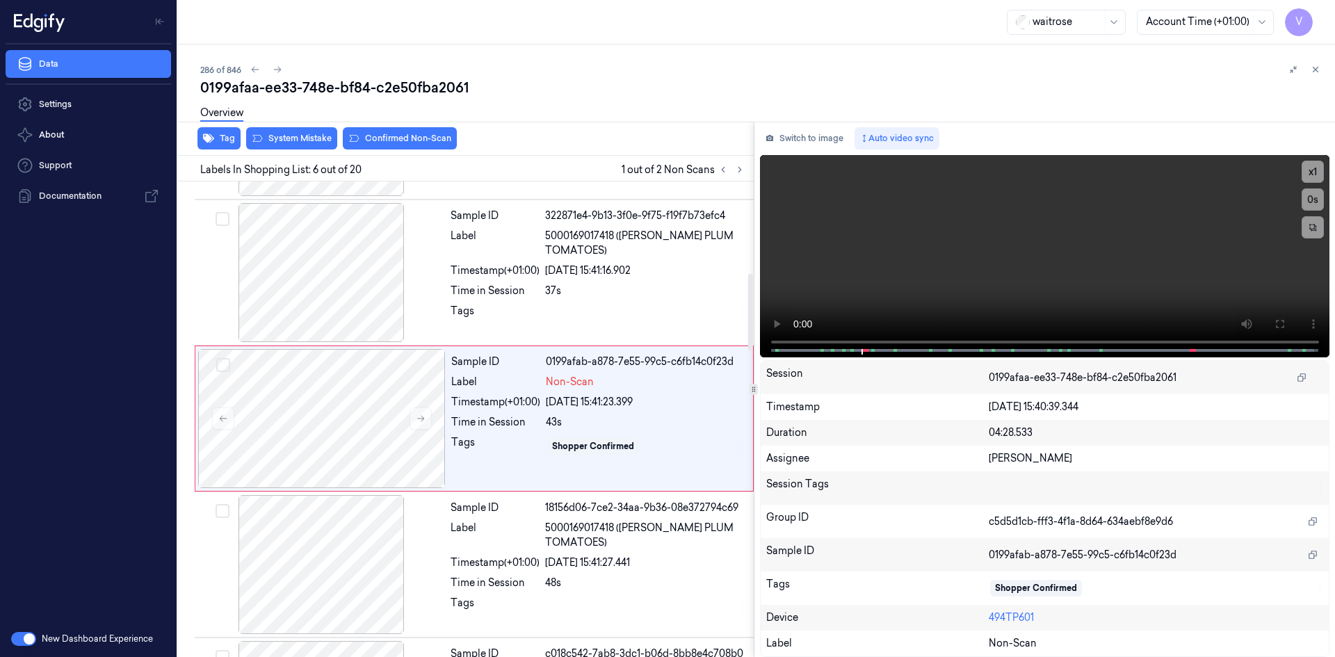
scroll to position [565, 0]
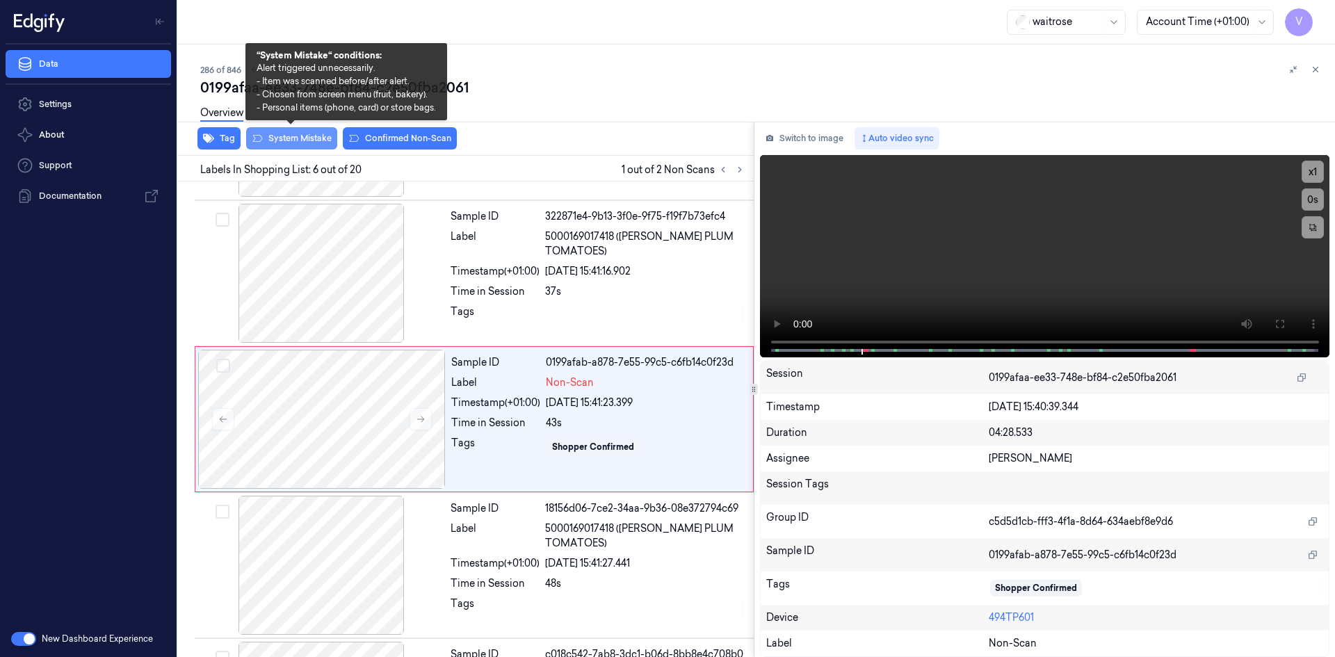
click at [299, 133] on button "System Mistake" at bounding box center [291, 138] width 91 height 22
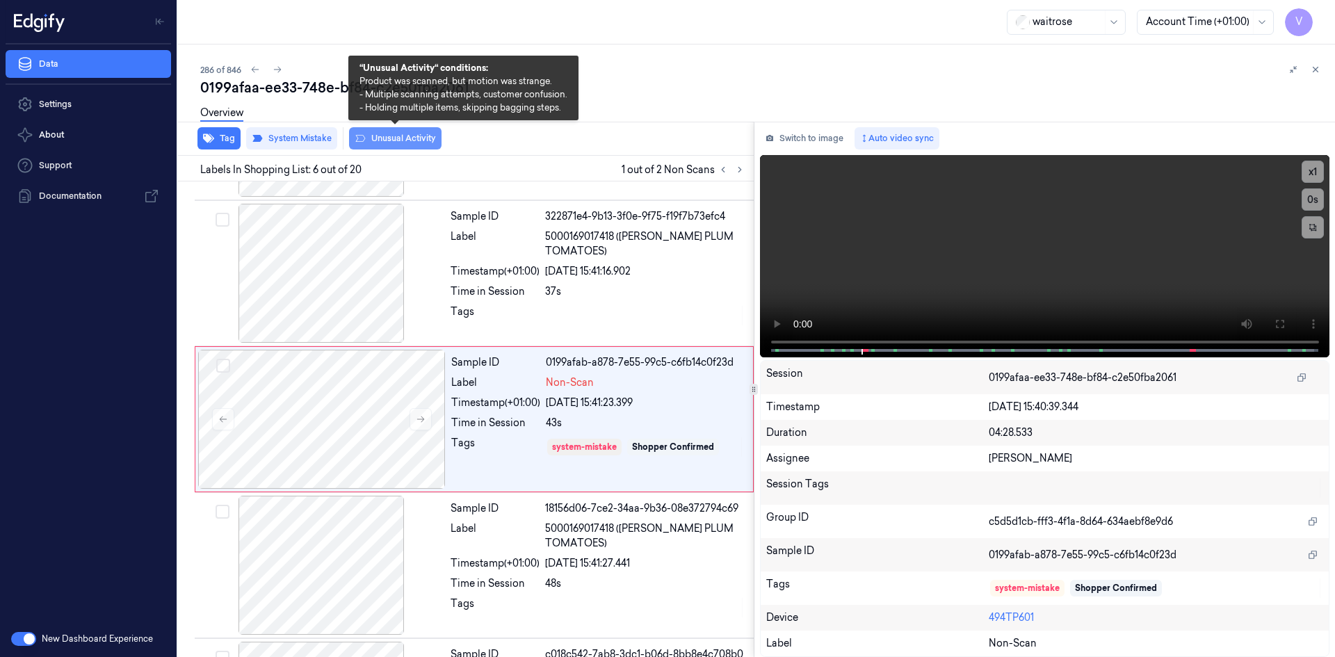
click at [392, 143] on button "Unusual Activity" at bounding box center [395, 138] width 92 height 22
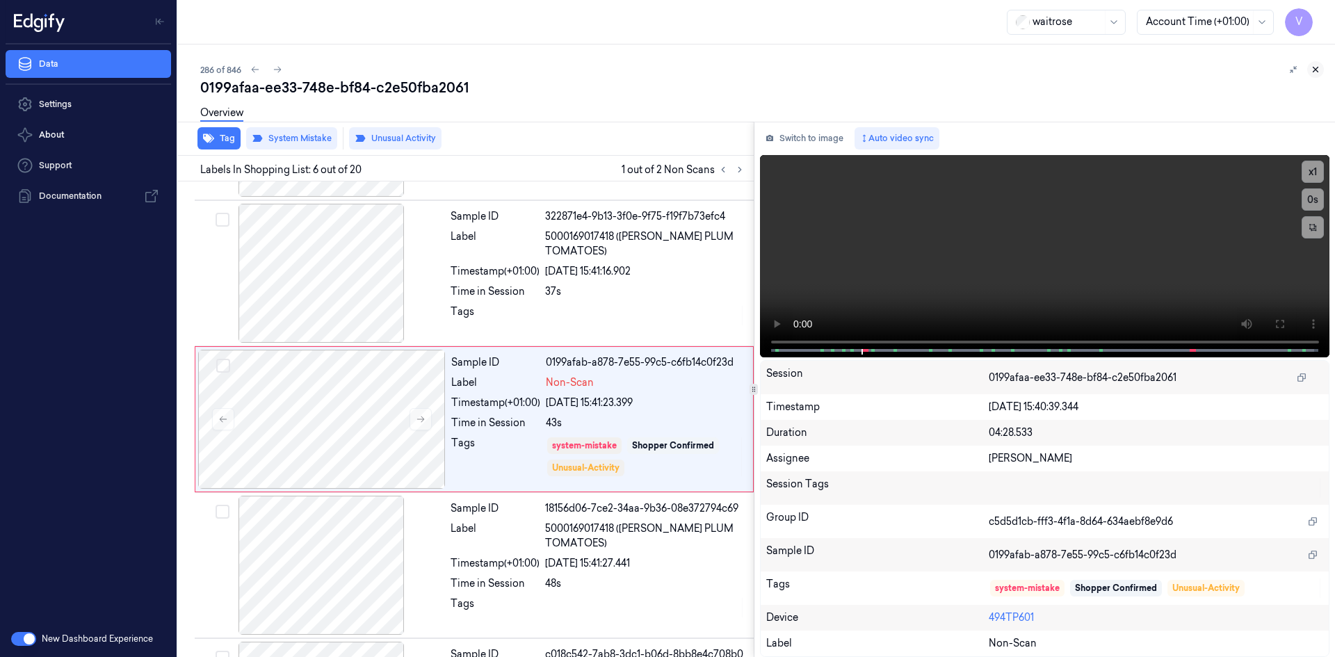
click at [1318, 66] on icon at bounding box center [1316, 70] width 10 height 10
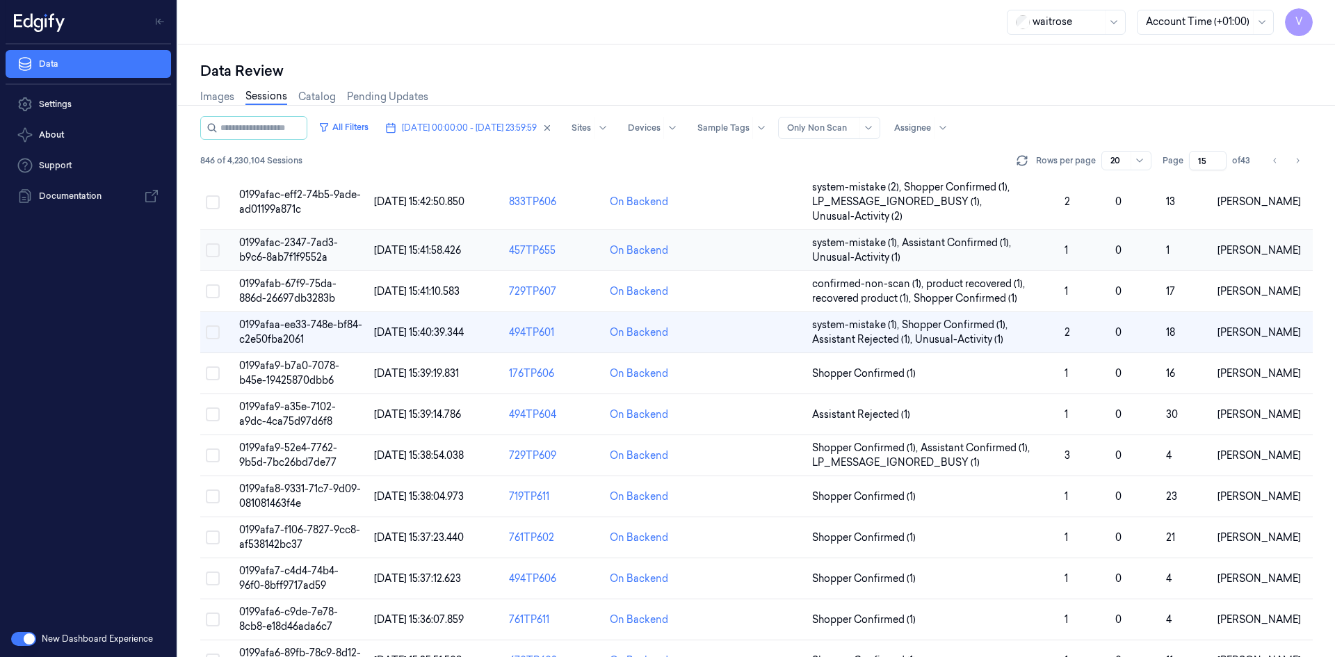
scroll to position [44, 0]
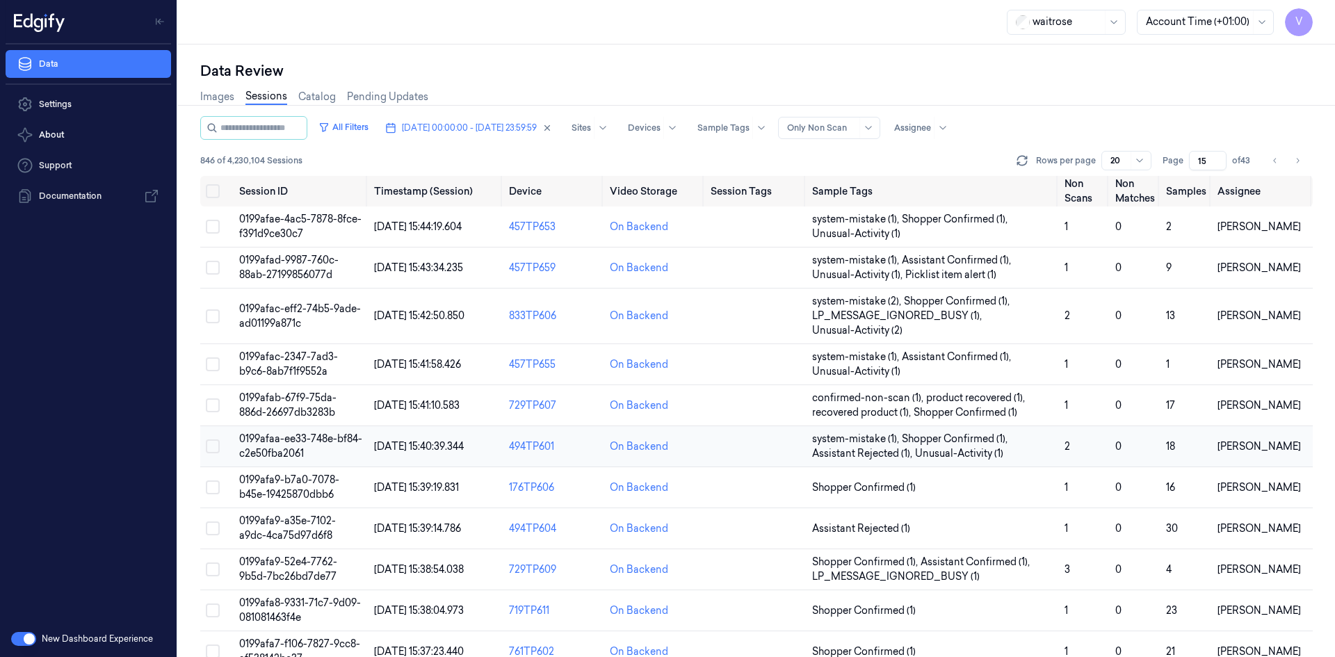
click at [281, 450] on span "0199afaa-ee33-748e-bf84-c2e50fba2061" at bounding box center [300, 445] width 123 height 27
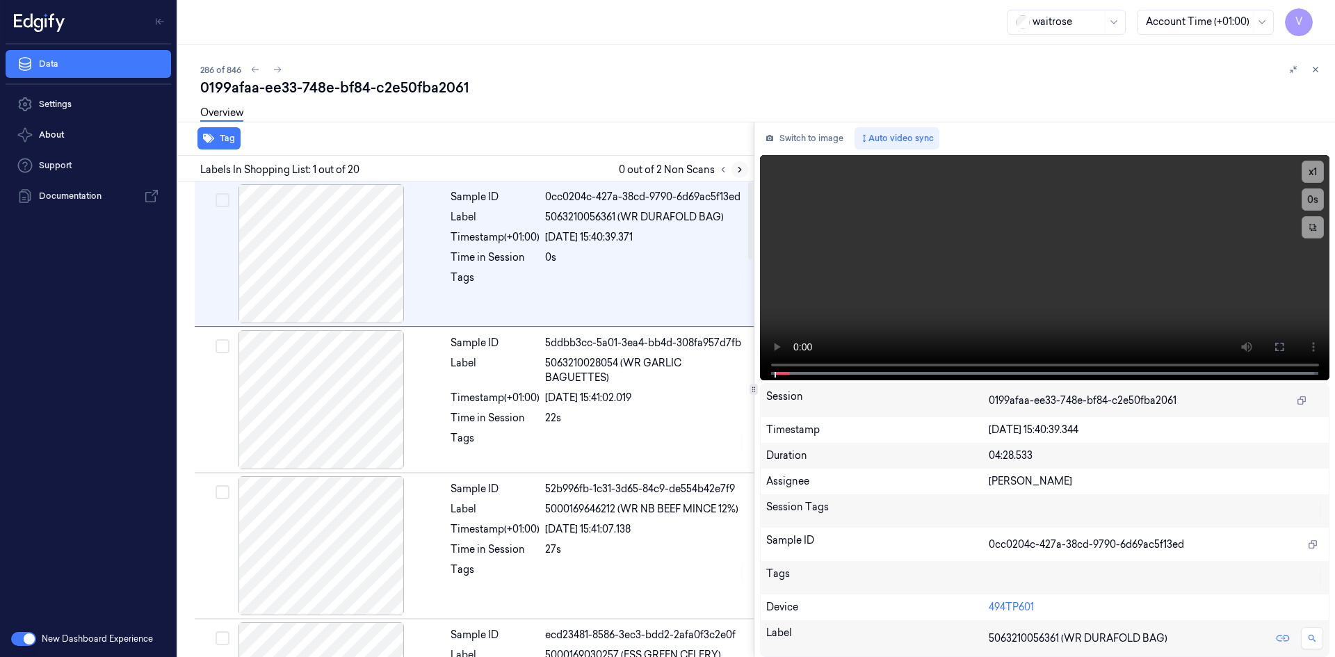
click at [735, 168] on icon at bounding box center [740, 170] width 10 height 10
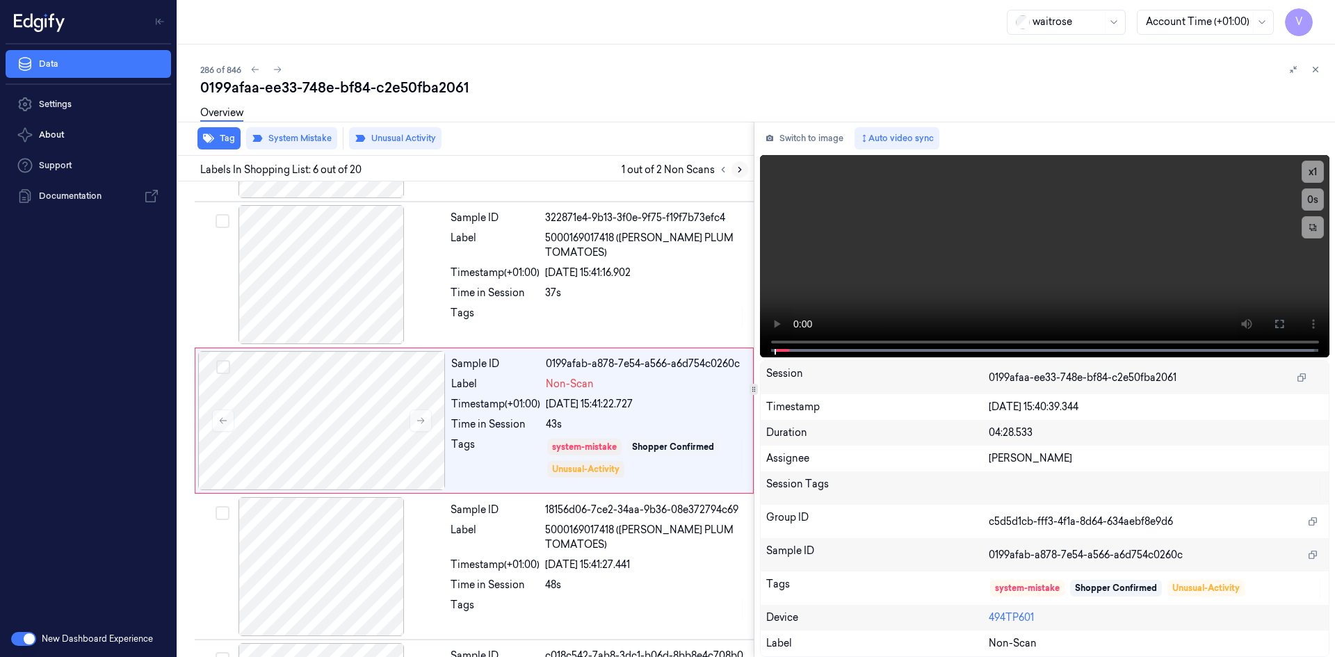
scroll to position [565, 0]
click at [737, 169] on icon at bounding box center [740, 170] width 10 height 10
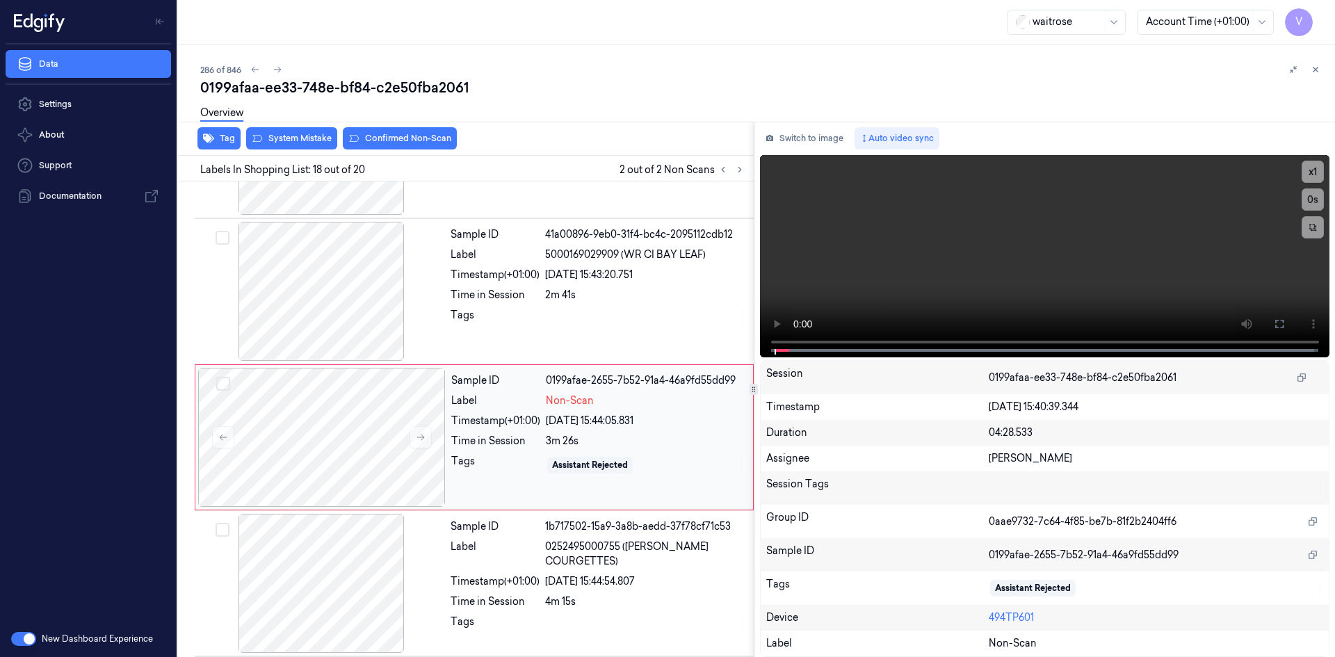
scroll to position [2317, 0]
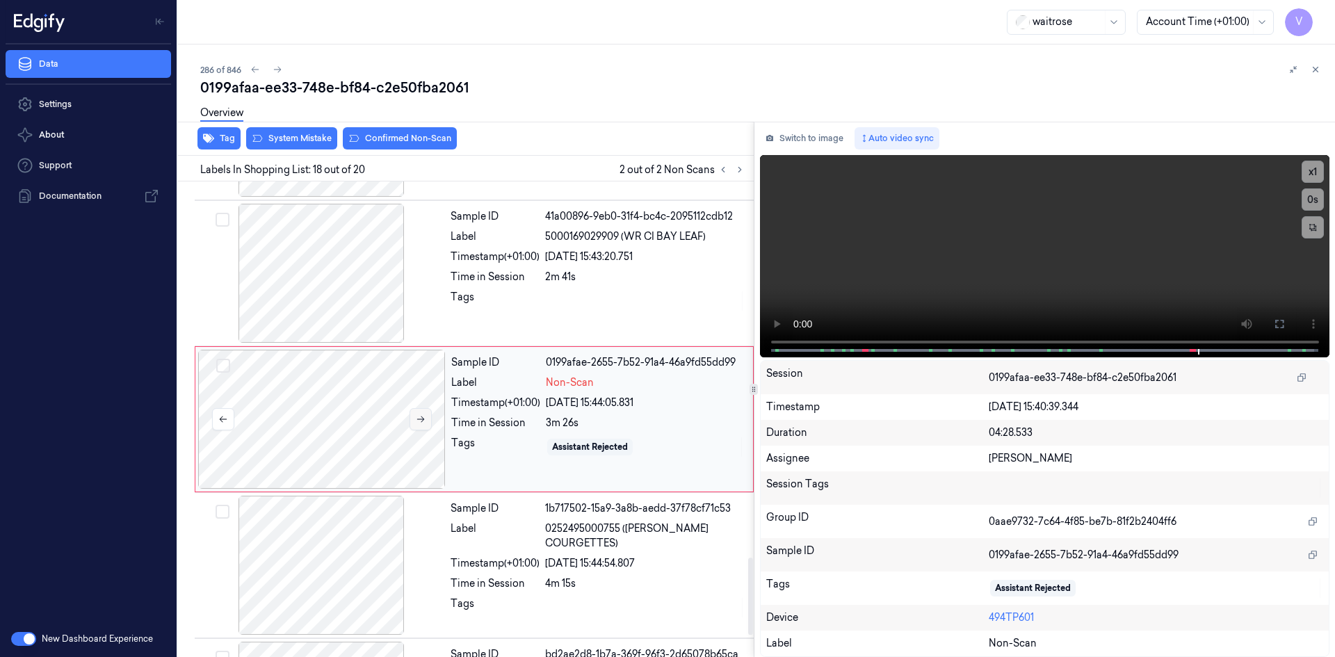
click at [430, 416] on button at bounding box center [421, 419] width 22 height 22
click at [425, 419] on icon at bounding box center [421, 419] width 10 height 10
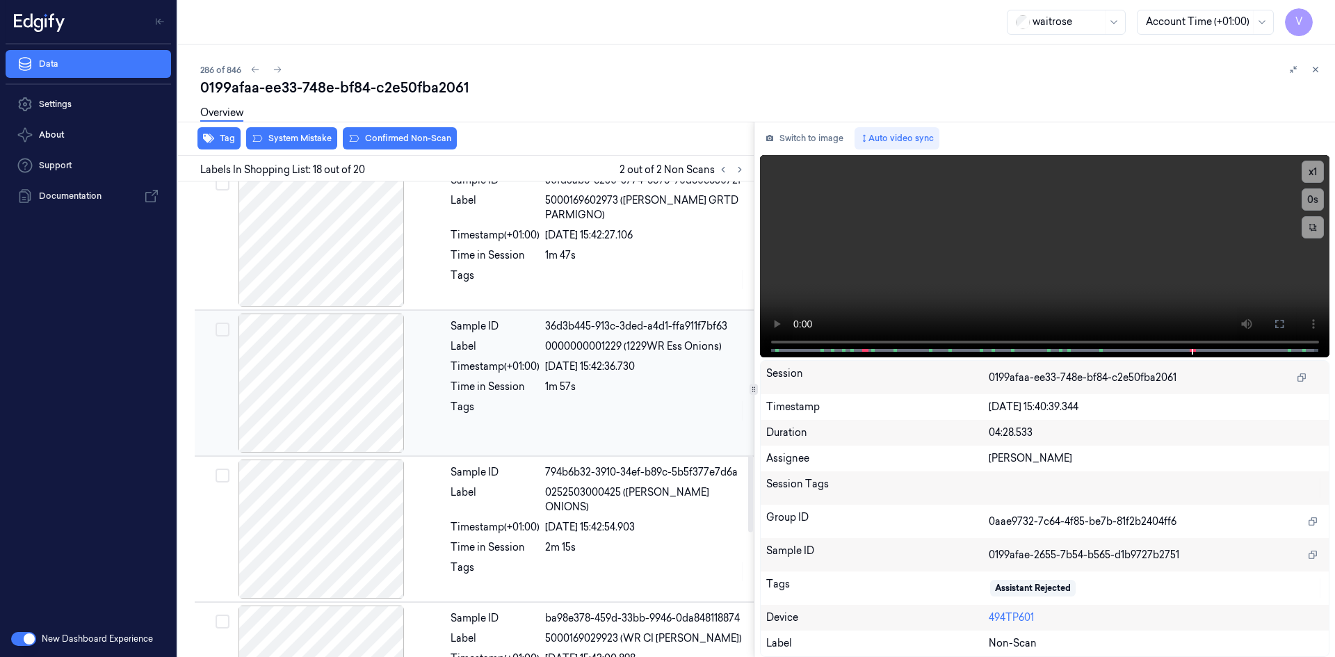
scroll to position [1621, 0]
click at [473, 252] on div "Time in Session" at bounding box center [495, 257] width 89 height 15
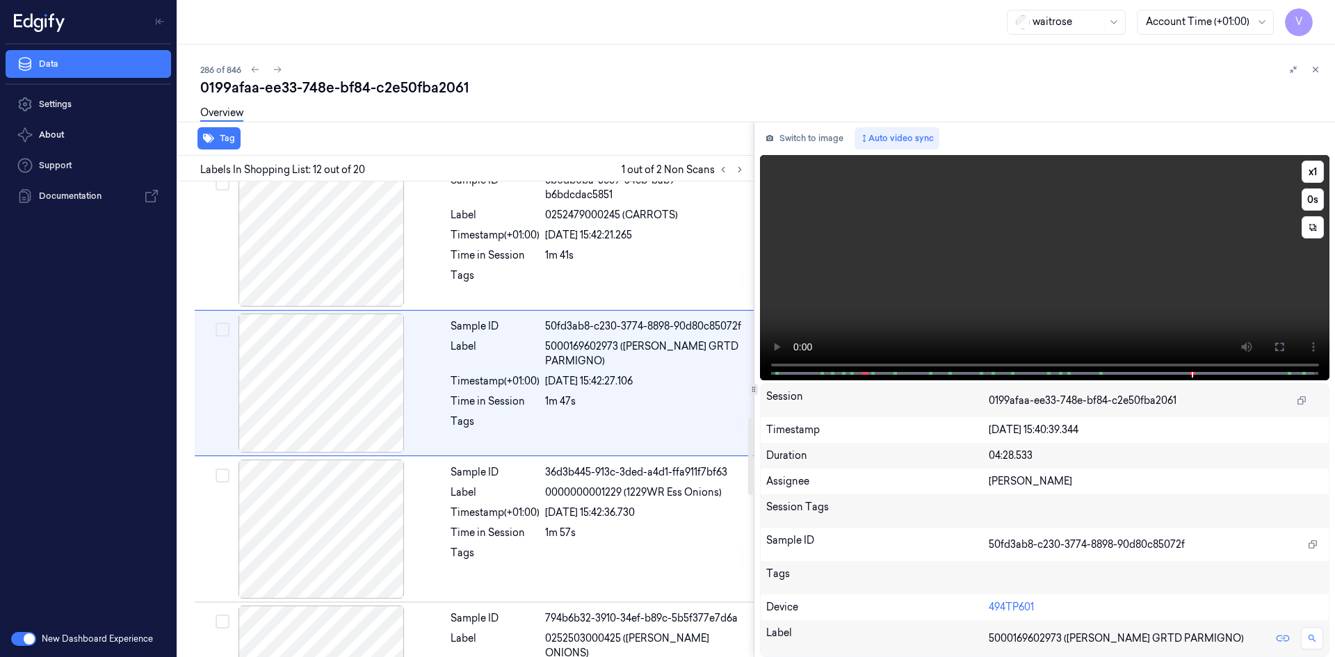
scroll to position [1441, 0]
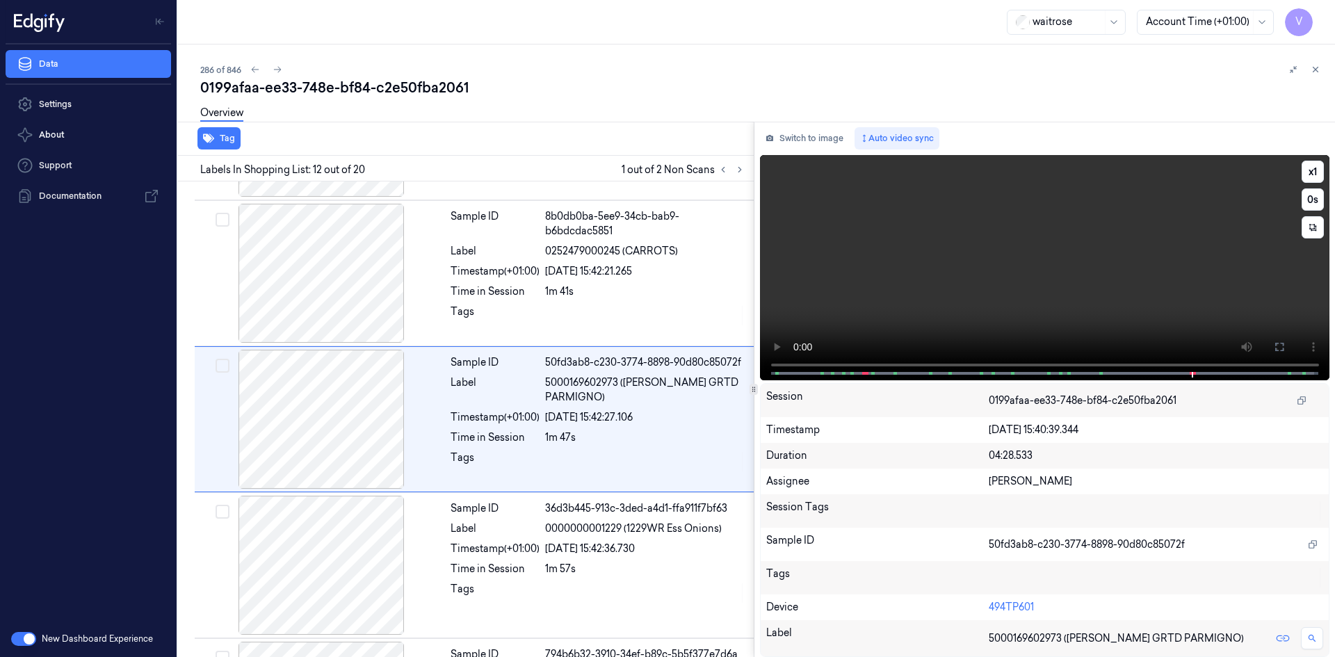
click at [973, 286] on video at bounding box center [1045, 267] width 570 height 225
click at [1308, 170] on button "x 1" at bounding box center [1313, 172] width 22 height 22
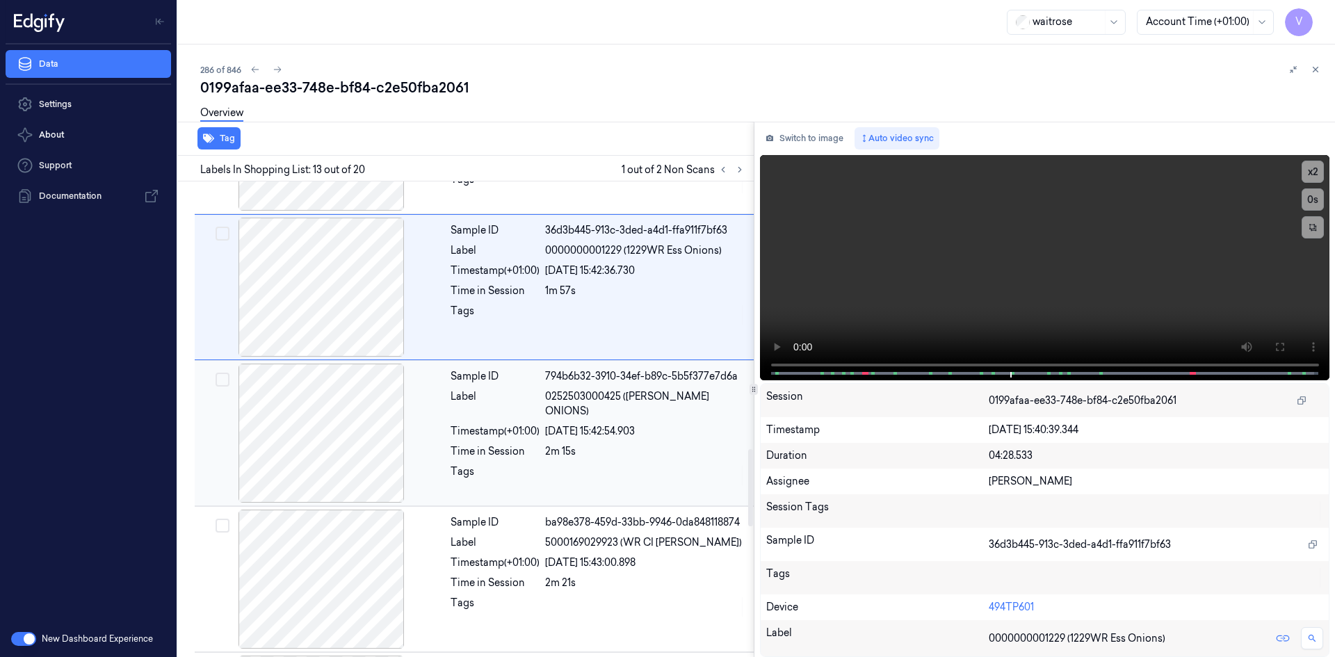
scroll to position [1587, 0]
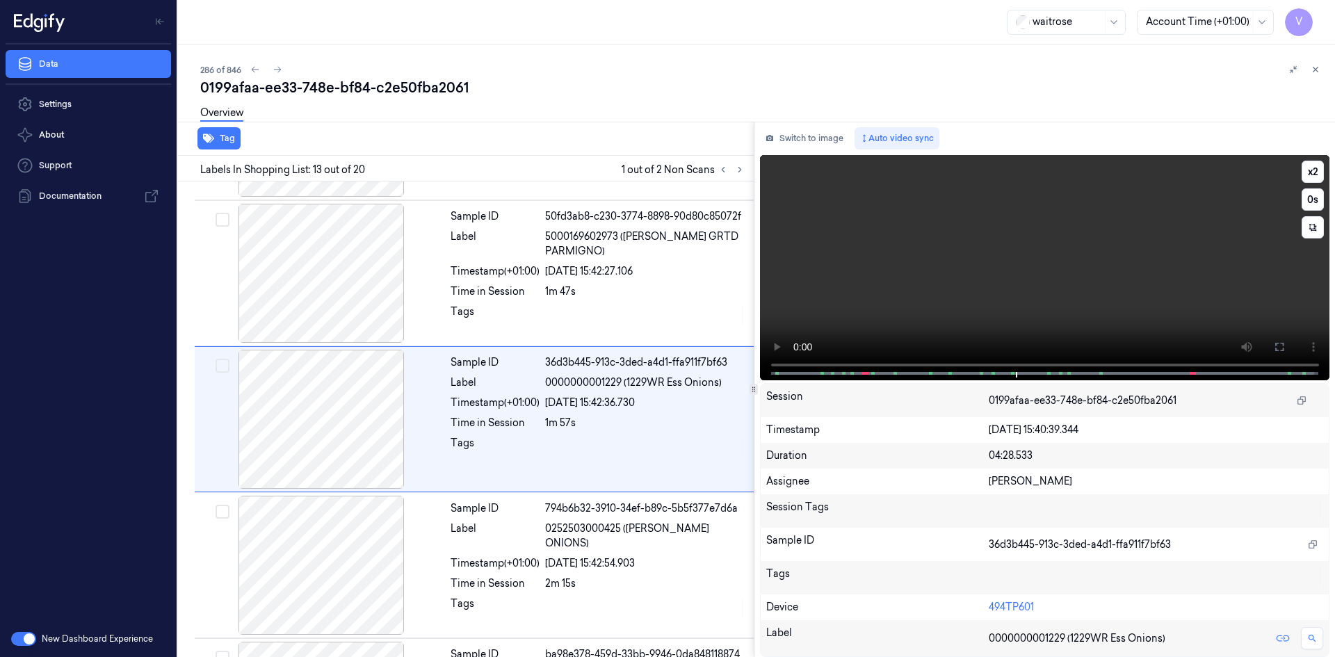
click at [1016, 244] on video at bounding box center [1045, 267] width 570 height 225
click at [1113, 234] on video at bounding box center [1045, 267] width 570 height 225
click at [1314, 166] on button "x 2" at bounding box center [1313, 172] width 22 height 22
click at [1314, 172] on button "x 4" at bounding box center [1313, 172] width 22 height 22
click at [1314, 172] on button "x 1" at bounding box center [1313, 172] width 22 height 22
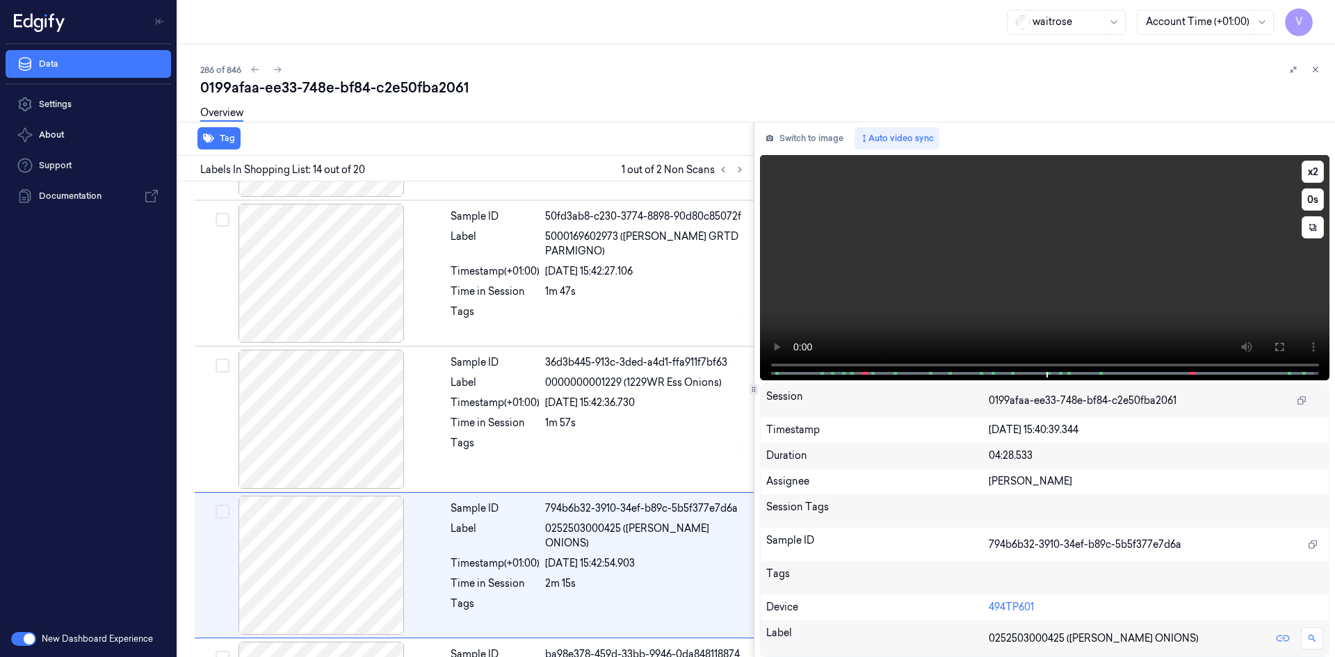
scroll to position [1733, 0]
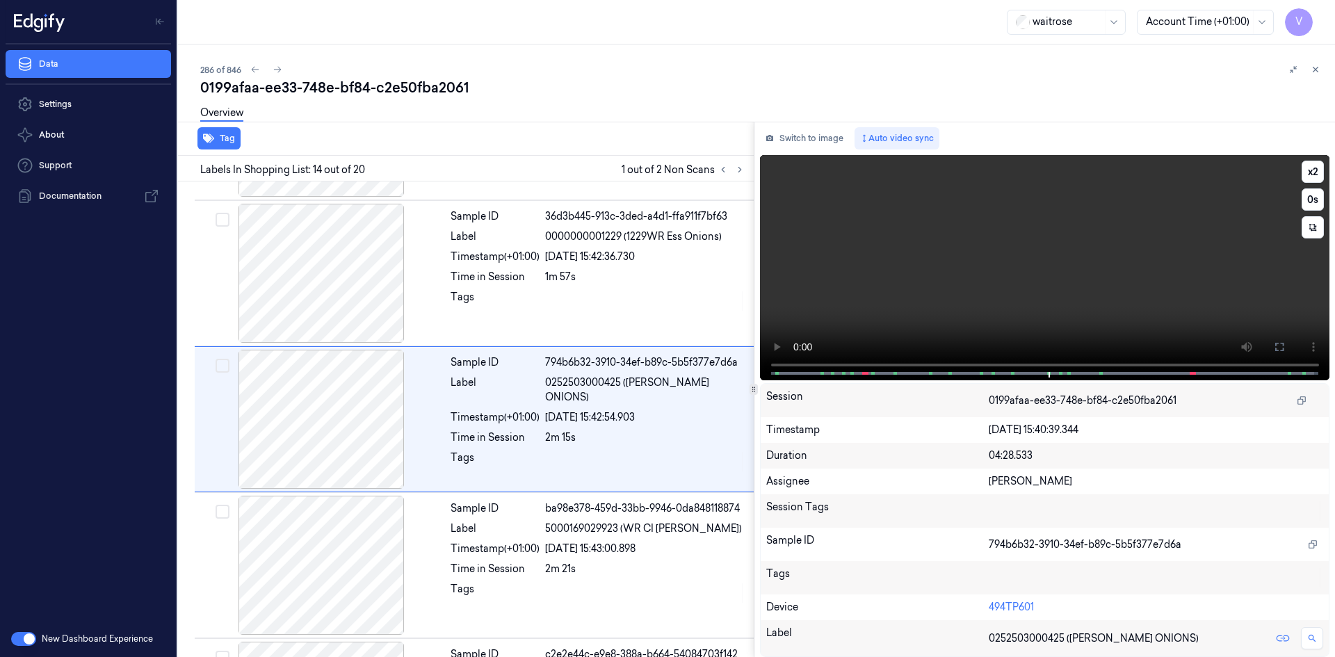
click at [1088, 273] on video at bounding box center [1045, 267] width 570 height 225
click at [1071, 279] on video at bounding box center [1045, 267] width 570 height 225
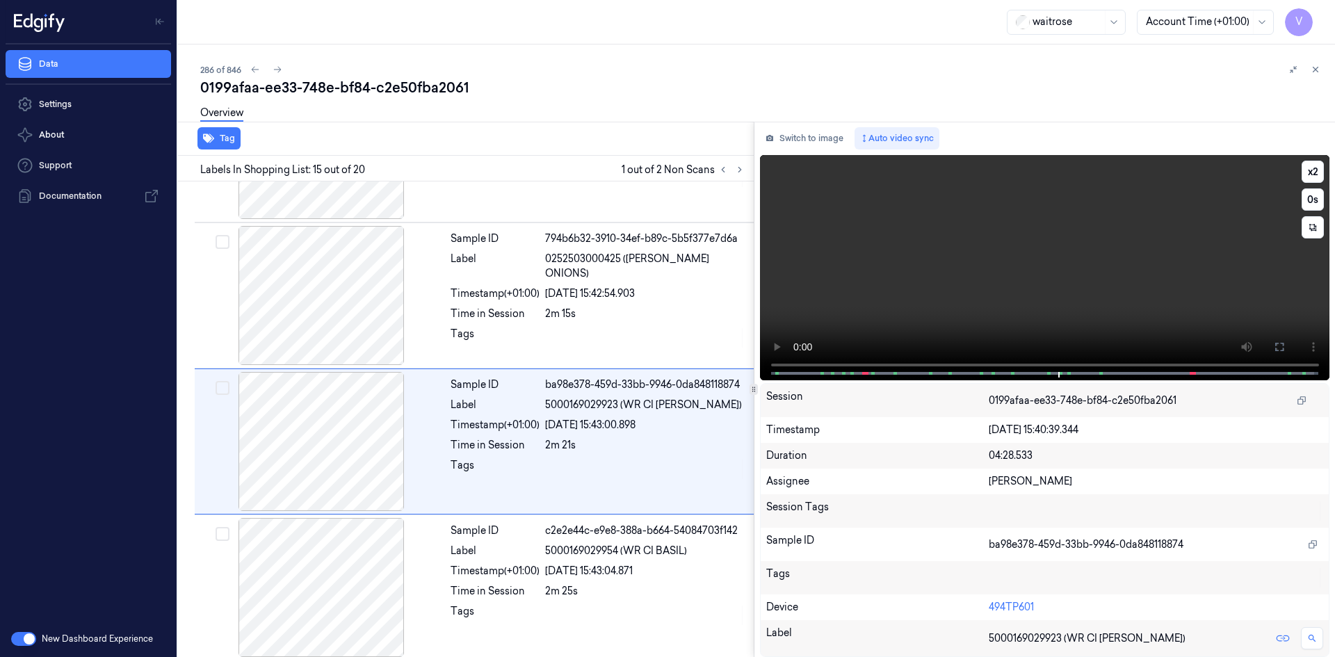
scroll to position [1879, 0]
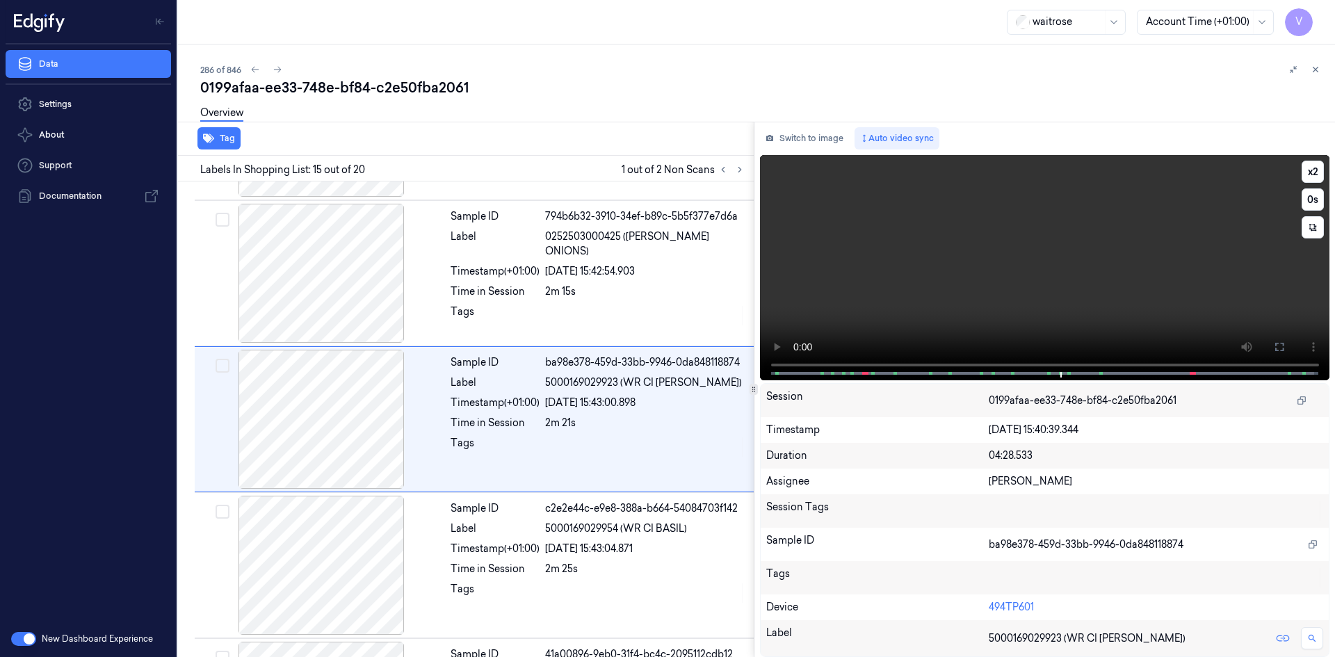
click at [1071, 279] on video at bounding box center [1045, 267] width 570 height 225
click at [1322, 166] on button "x 2" at bounding box center [1313, 172] width 22 height 22
click at [1314, 178] on button "x 4" at bounding box center [1313, 172] width 22 height 22
click at [1050, 297] on video at bounding box center [1045, 267] width 570 height 225
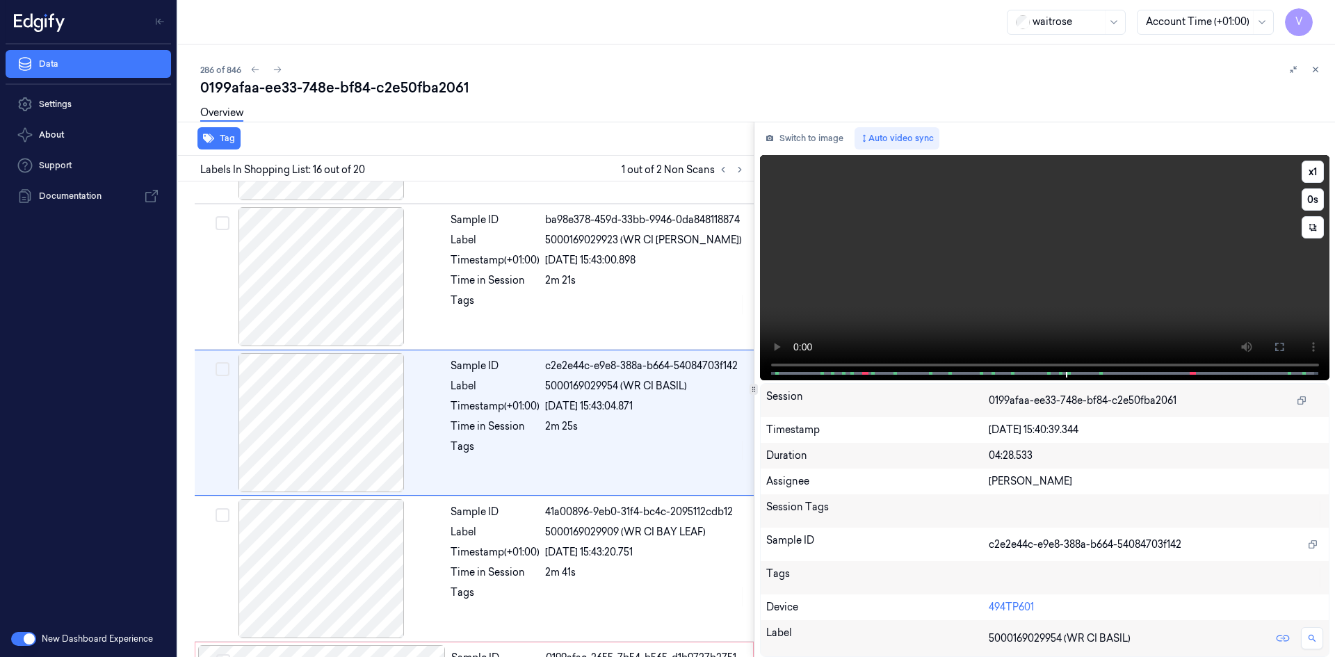
scroll to position [2025, 0]
click at [1047, 293] on video at bounding box center [1045, 267] width 570 height 225
click at [927, 254] on video at bounding box center [1045, 267] width 570 height 225
click at [1010, 244] on video at bounding box center [1045, 267] width 570 height 225
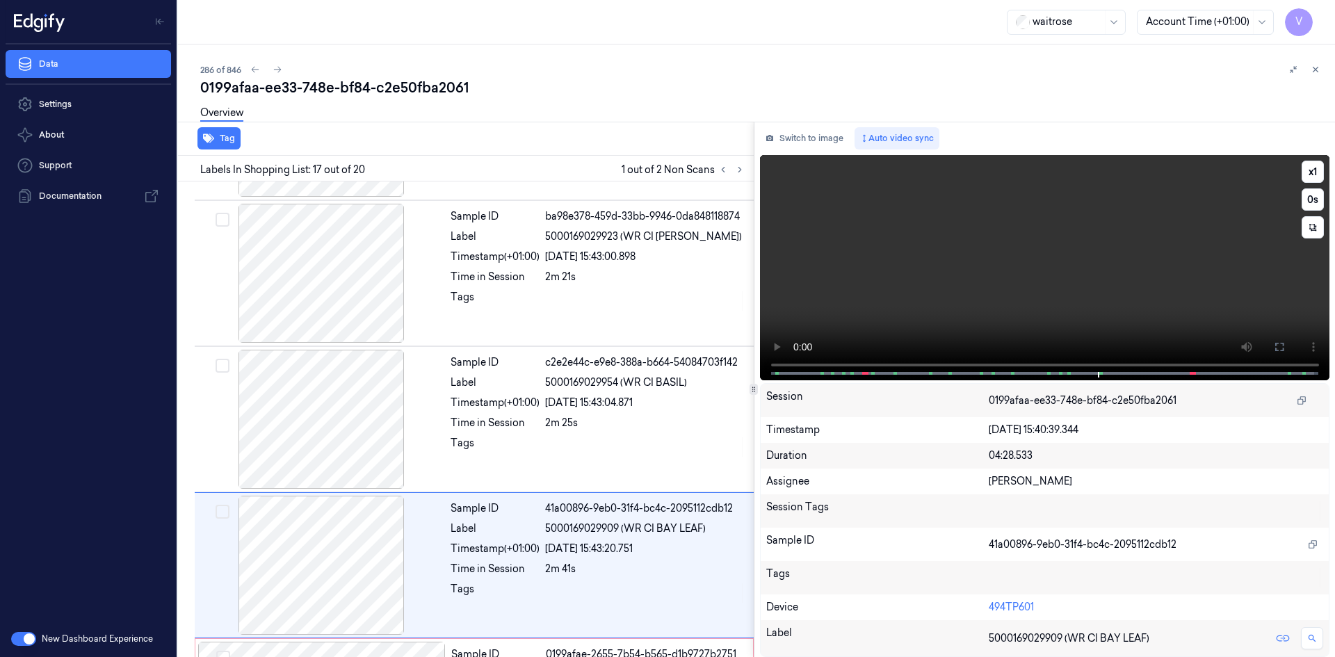
scroll to position [2171, 0]
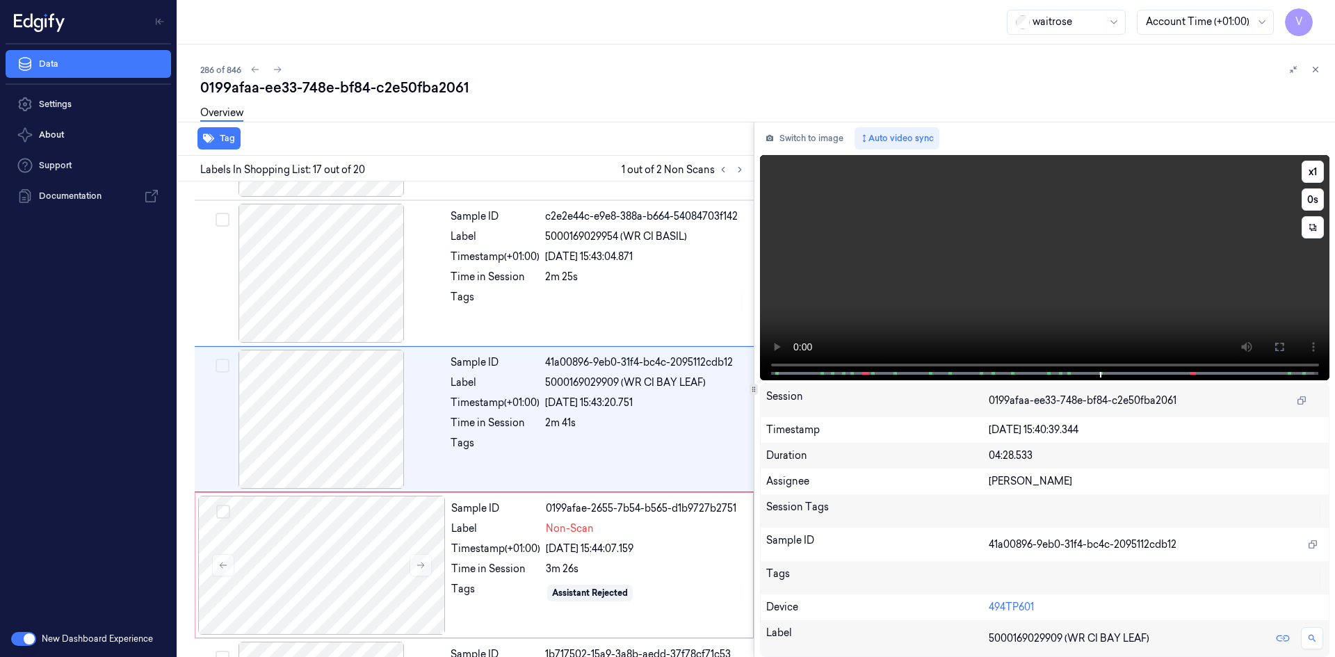
click at [1044, 290] on video at bounding box center [1045, 267] width 570 height 225
click at [1039, 271] on video at bounding box center [1045, 267] width 570 height 225
click at [1311, 175] on button "x 1" at bounding box center [1313, 172] width 22 height 22
click at [1096, 281] on video at bounding box center [1045, 267] width 570 height 225
click at [1087, 292] on video at bounding box center [1045, 267] width 570 height 225
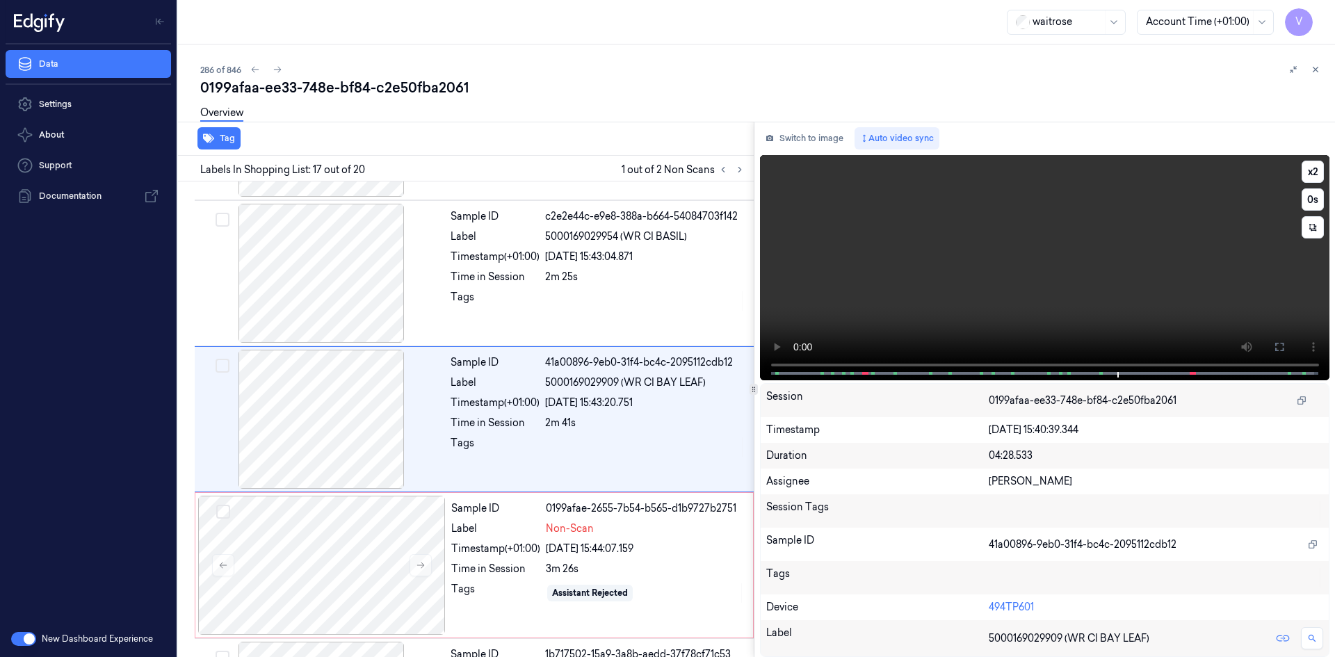
click at [1095, 275] on video at bounding box center [1045, 267] width 570 height 225
click at [1089, 294] on video at bounding box center [1045, 267] width 570 height 225
click at [1050, 270] on video at bounding box center [1045, 267] width 570 height 225
click at [1030, 258] on video at bounding box center [1045, 267] width 570 height 225
click at [1322, 172] on button "x 2" at bounding box center [1313, 172] width 22 height 22
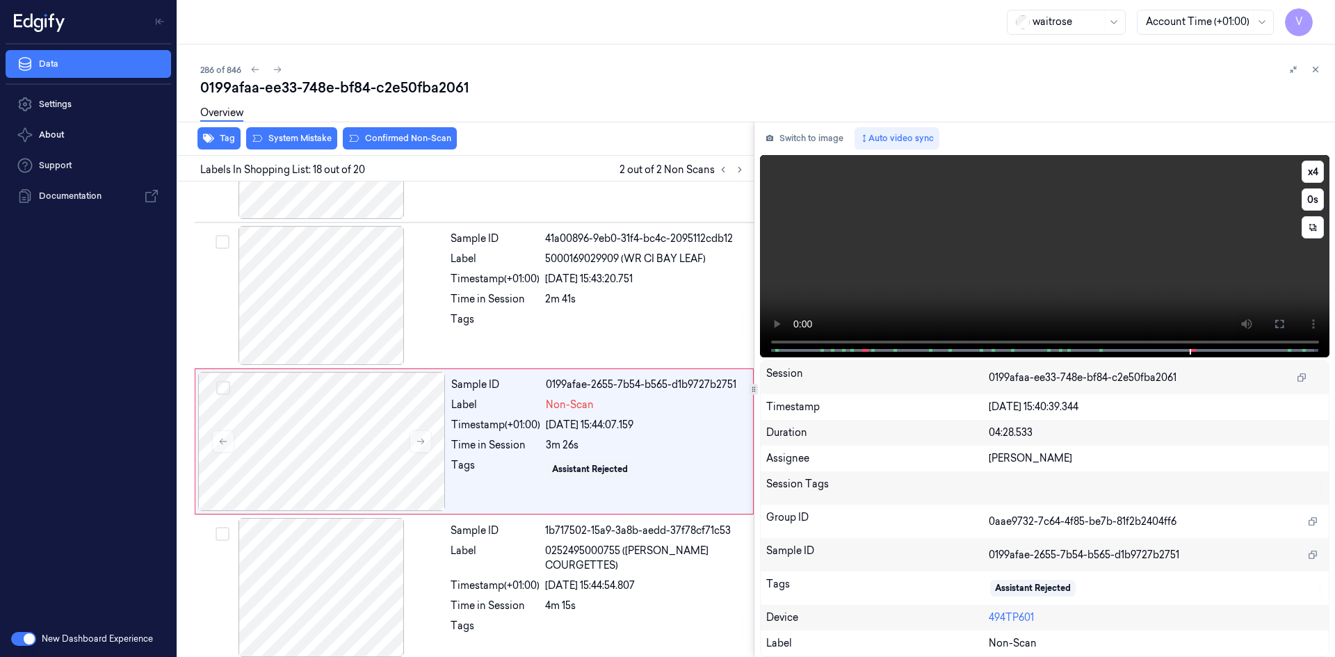
scroll to position [2317, 0]
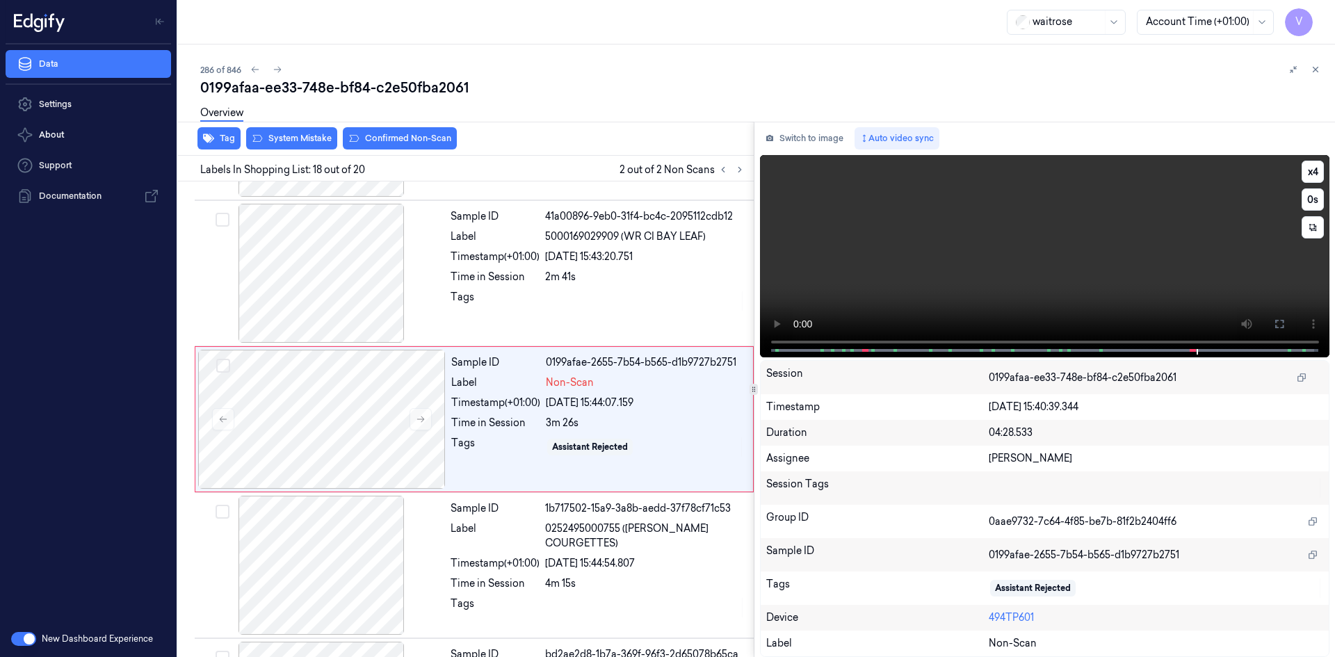
click at [1083, 270] on video at bounding box center [1045, 256] width 570 height 202
click at [969, 233] on video at bounding box center [1045, 256] width 570 height 202
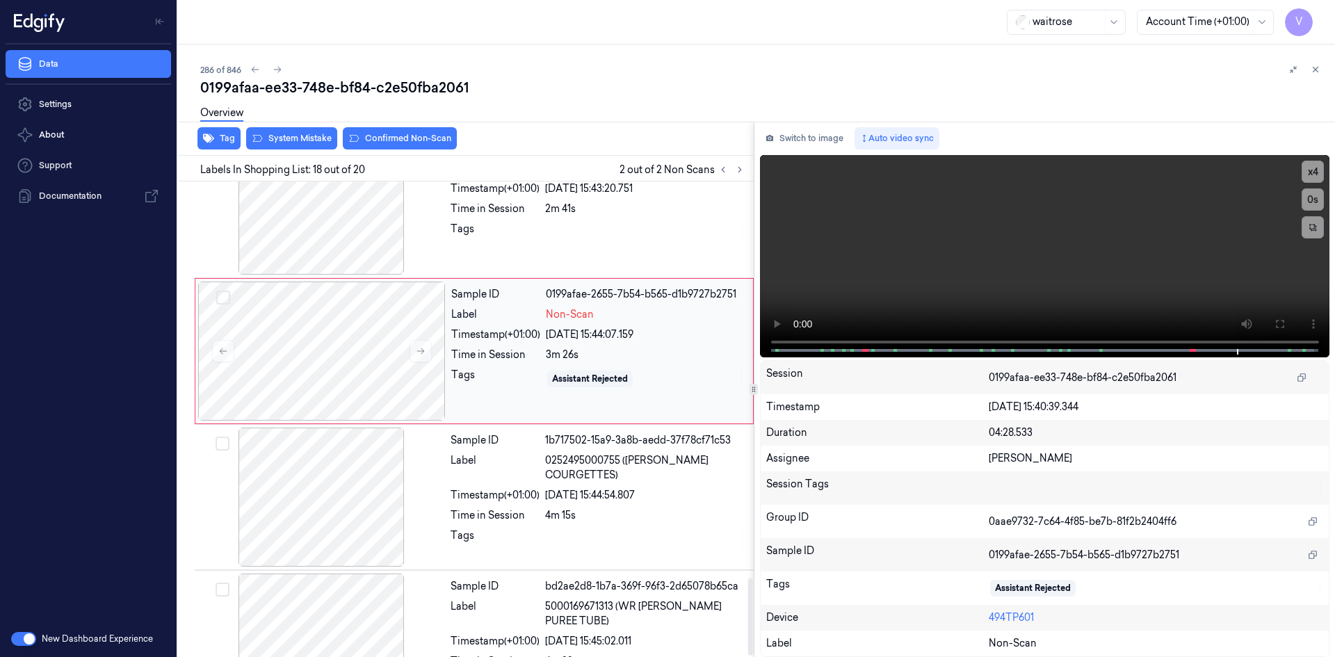
scroll to position [2449, 0]
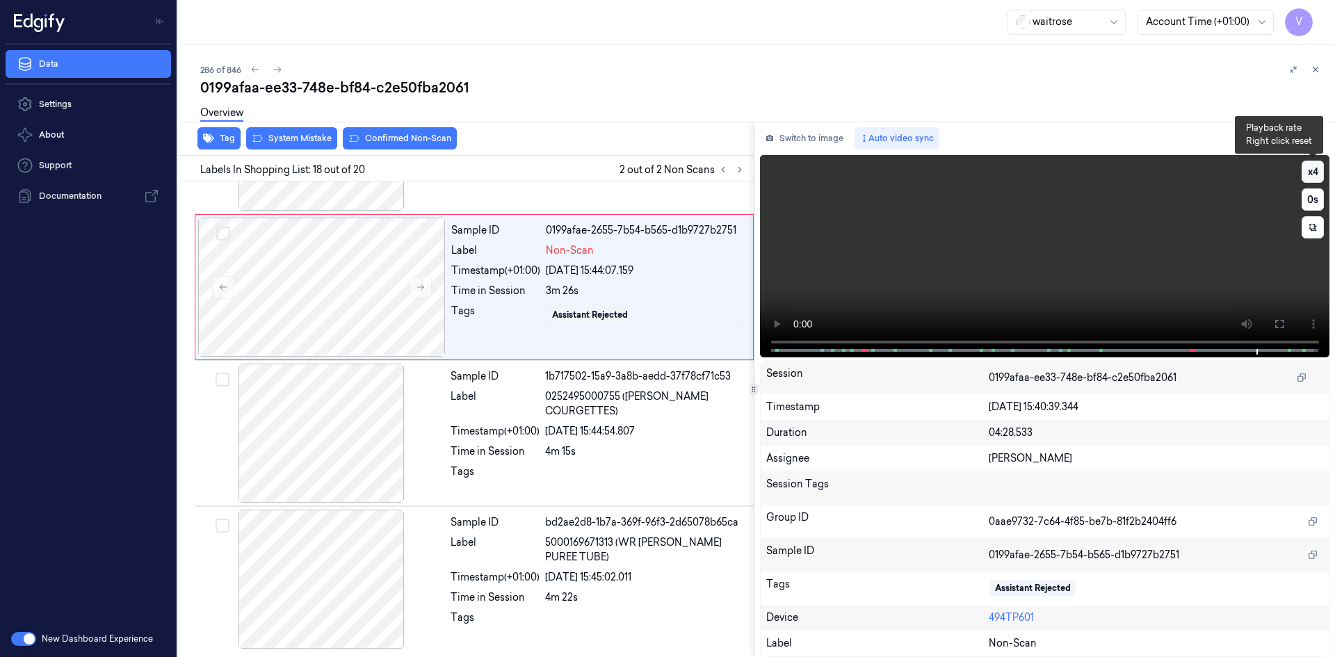
click at [1315, 171] on button "x 4" at bounding box center [1313, 172] width 22 height 22
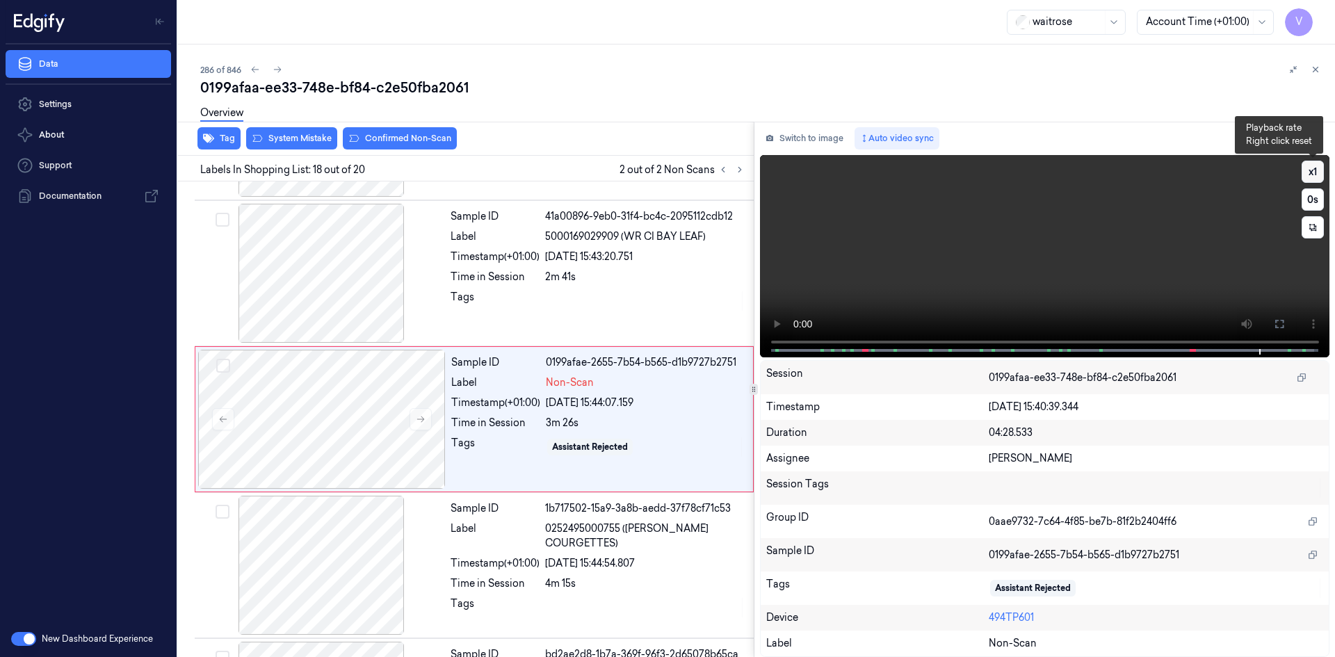
click at [1314, 172] on button "x 1" at bounding box center [1313, 172] width 22 height 22
click at [1311, 174] on button "x 2" at bounding box center [1313, 172] width 22 height 22
click at [1311, 172] on button "x 4" at bounding box center [1313, 172] width 22 height 22
click at [1311, 172] on button "x 1" at bounding box center [1313, 172] width 22 height 22
click at [1068, 253] on video at bounding box center [1045, 256] width 570 height 202
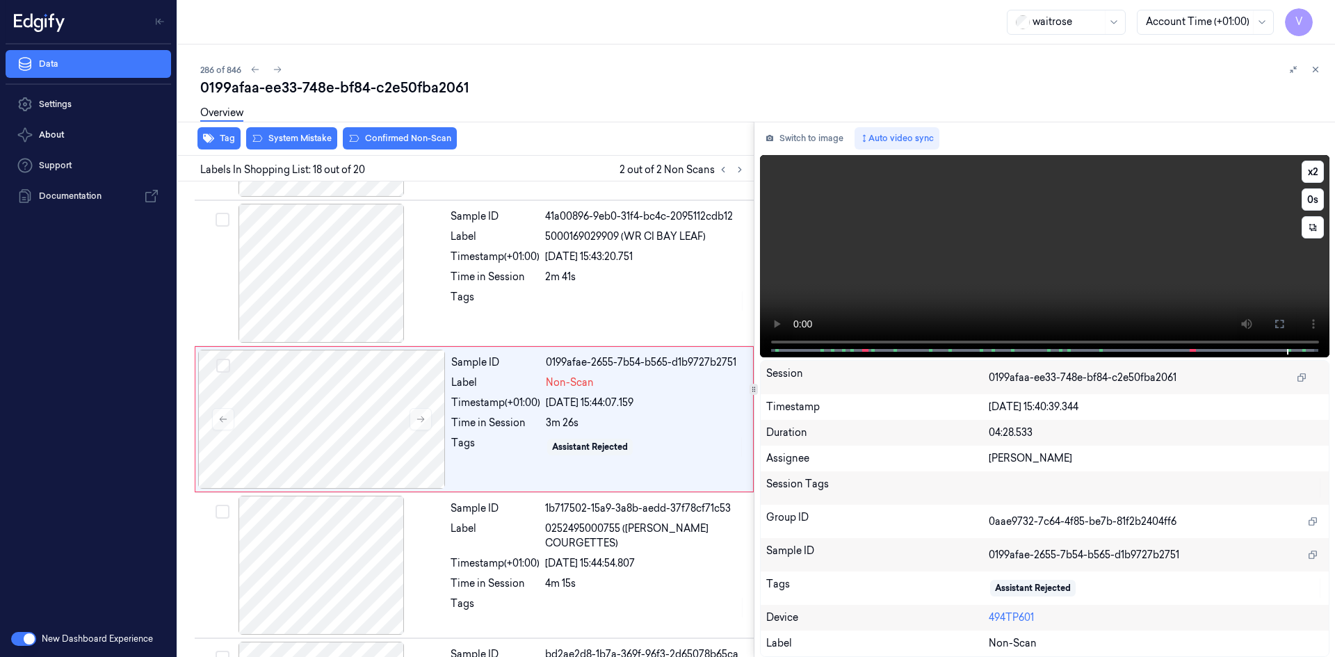
click at [1092, 244] on video at bounding box center [1045, 256] width 570 height 202
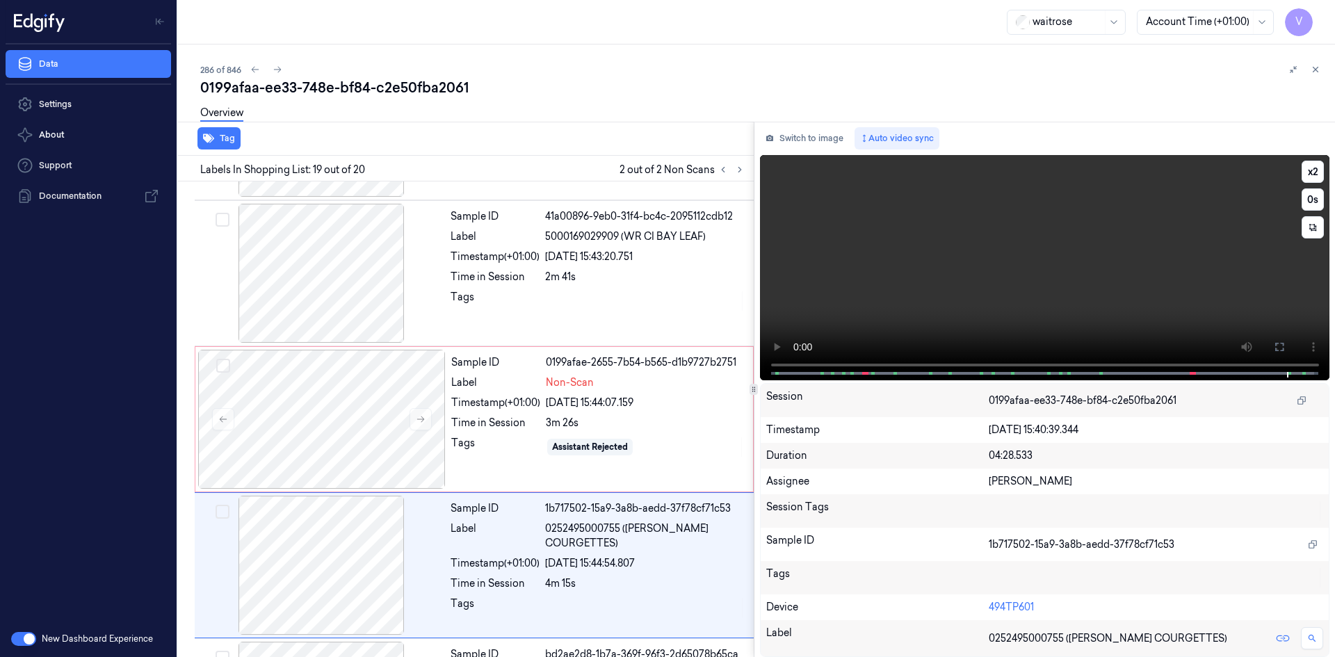
scroll to position [2449, 0]
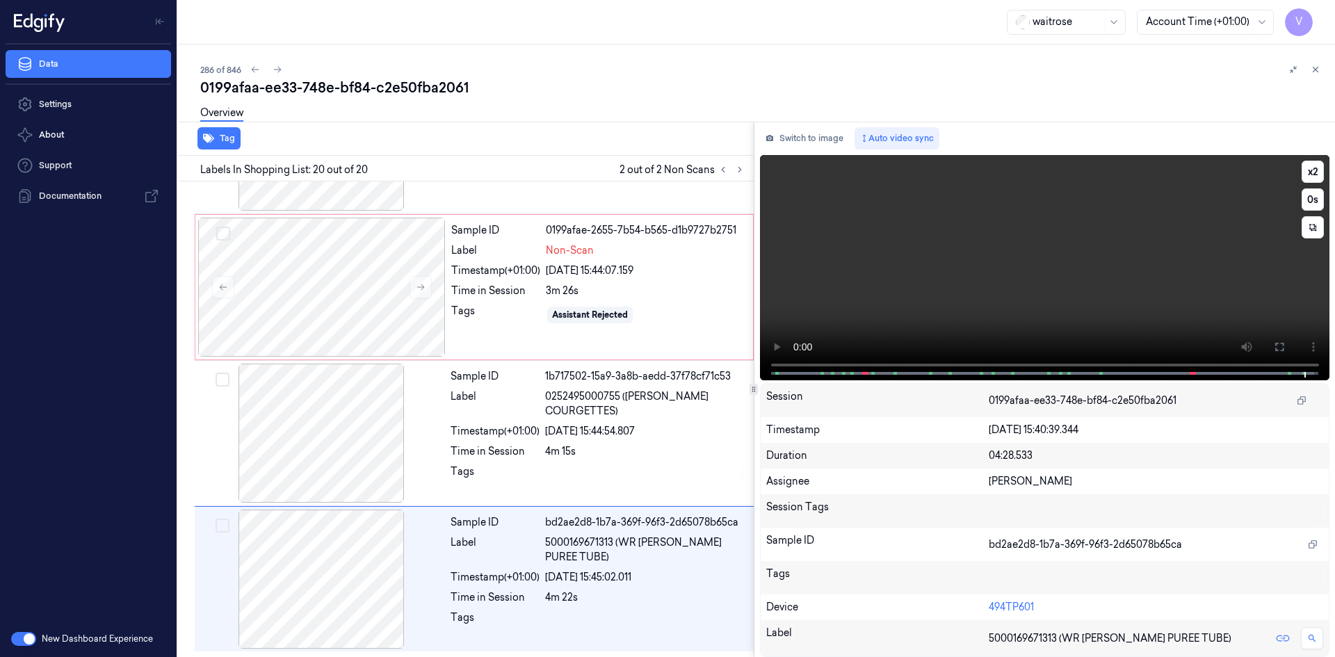
click at [1014, 253] on video at bounding box center [1045, 267] width 570 height 225
click at [1026, 301] on video at bounding box center [1045, 267] width 570 height 225
click at [1002, 243] on video at bounding box center [1045, 267] width 570 height 225
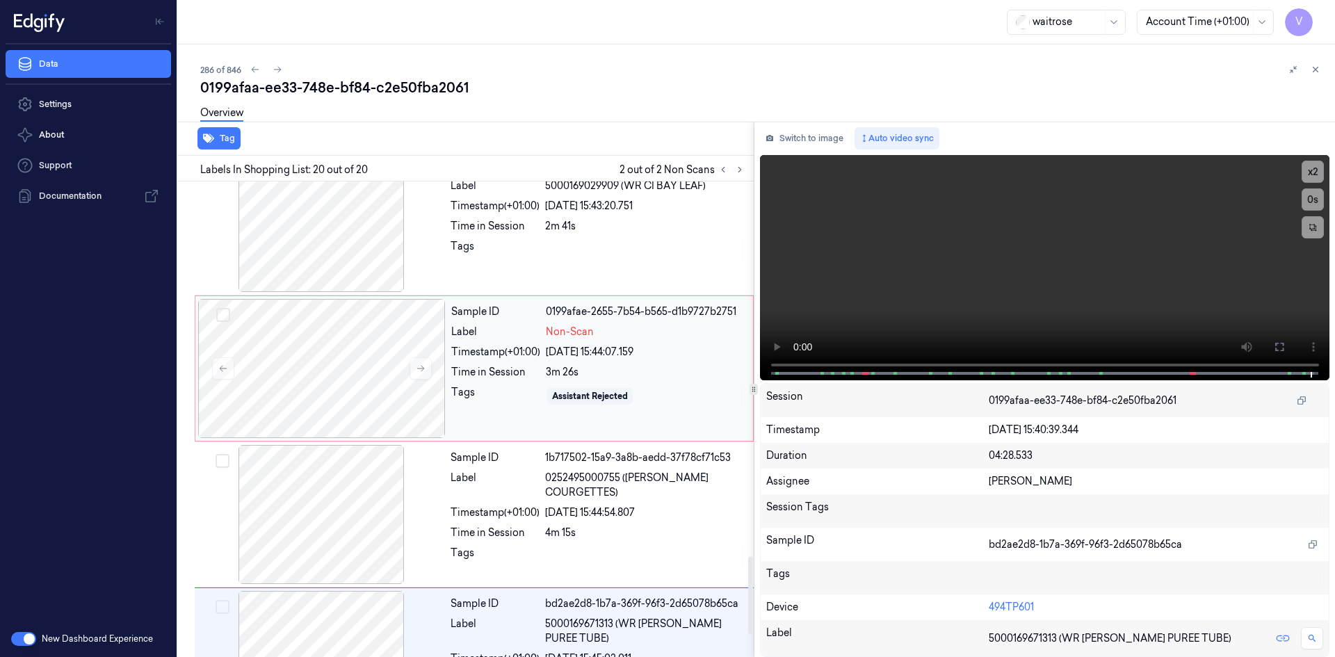
scroll to position [2310, 0]
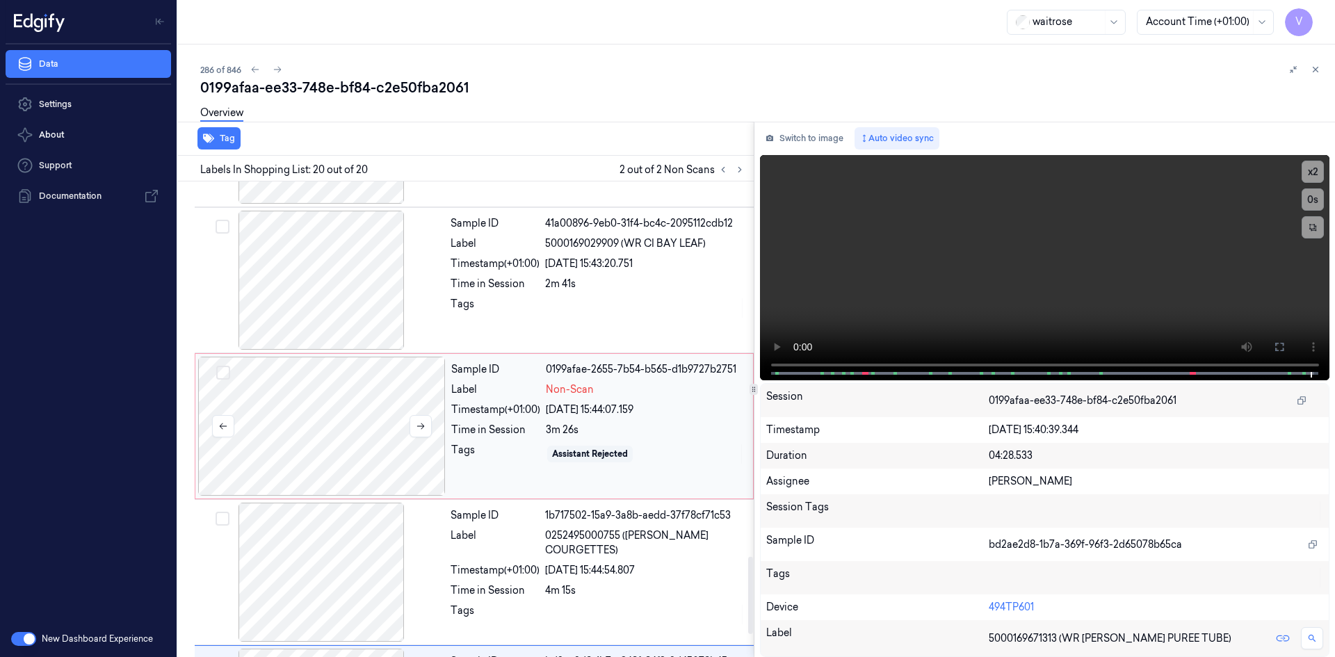
click at [356, 387] on div at bounding box center [322, 426] width 248 height 139
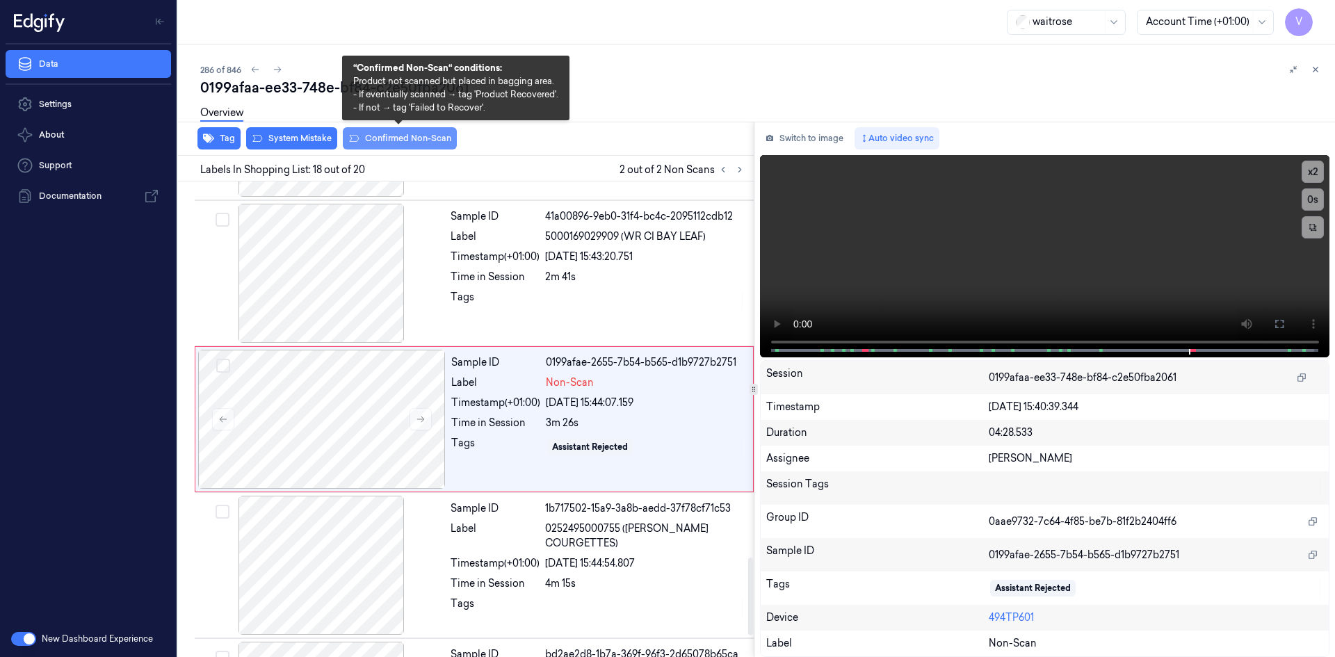
click at [380, 137] on button "Confirmed Non-Scan" at bounding box center [400, 138] width 114 height 22
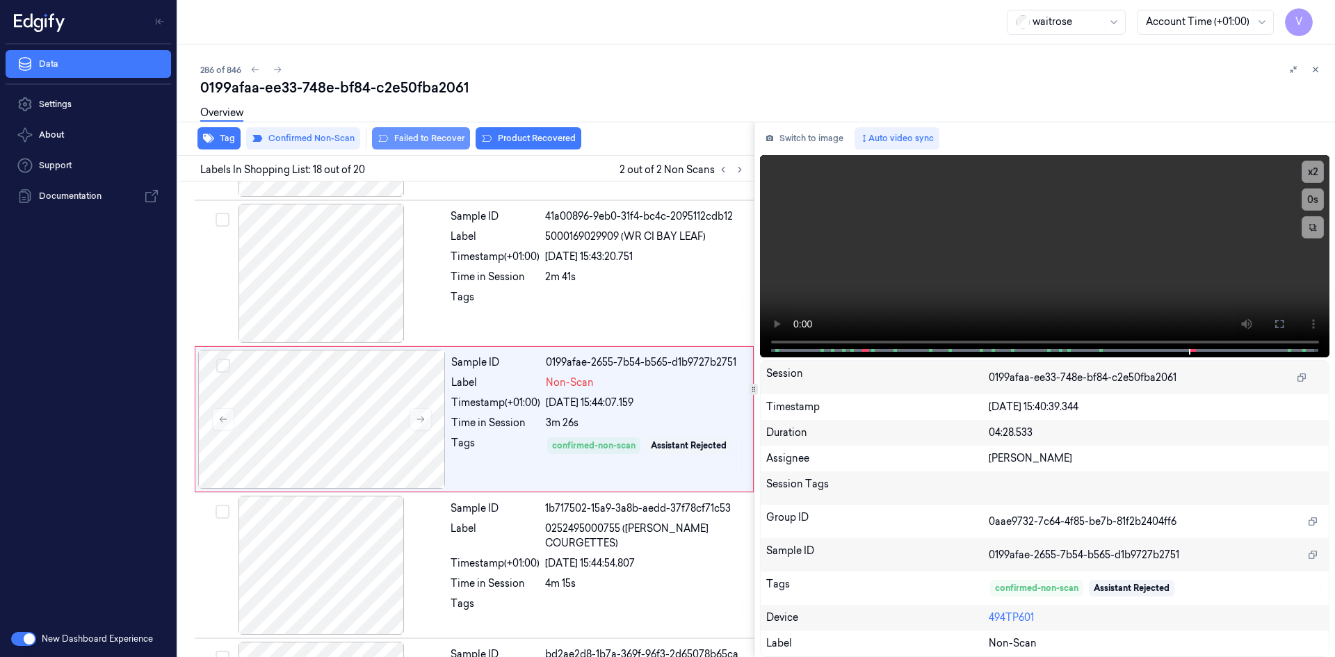
click at [429, 135] on button "Failed to Recover" at bounding box center [421, 138] width 98 height 22
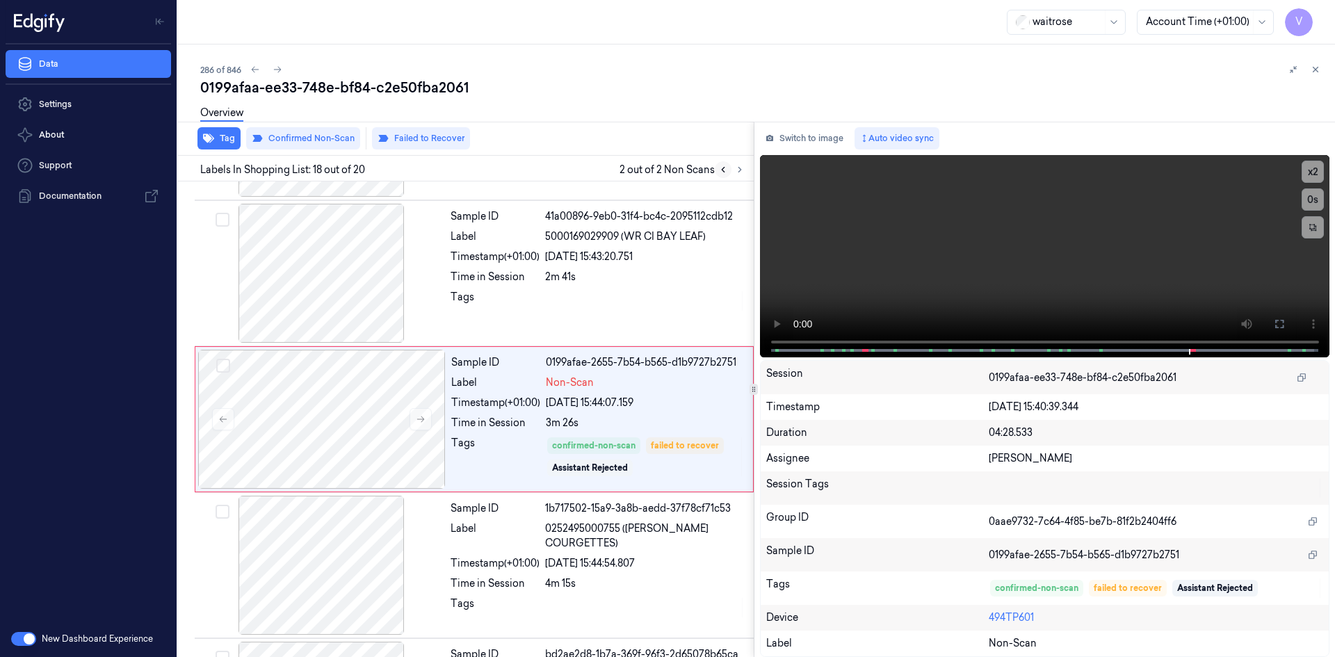
click at [715, 168] on button at bounding box center [723, 169] width 17 height 17
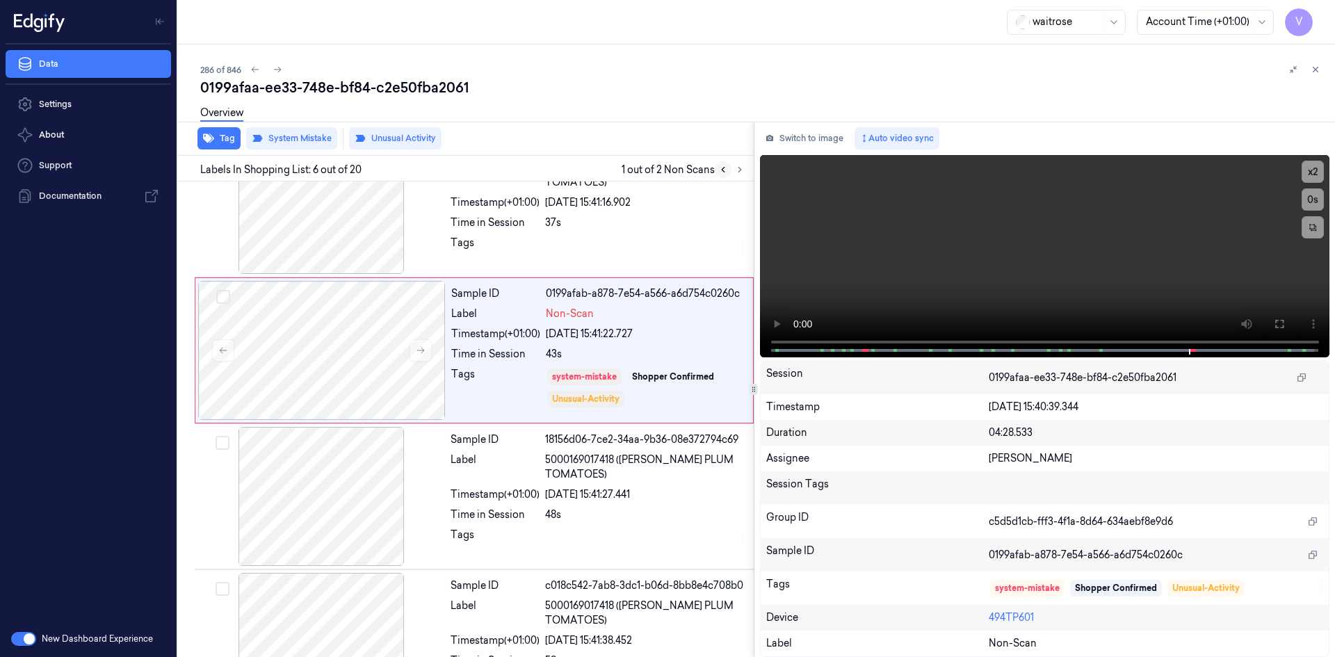
scroll to position [565, 0]
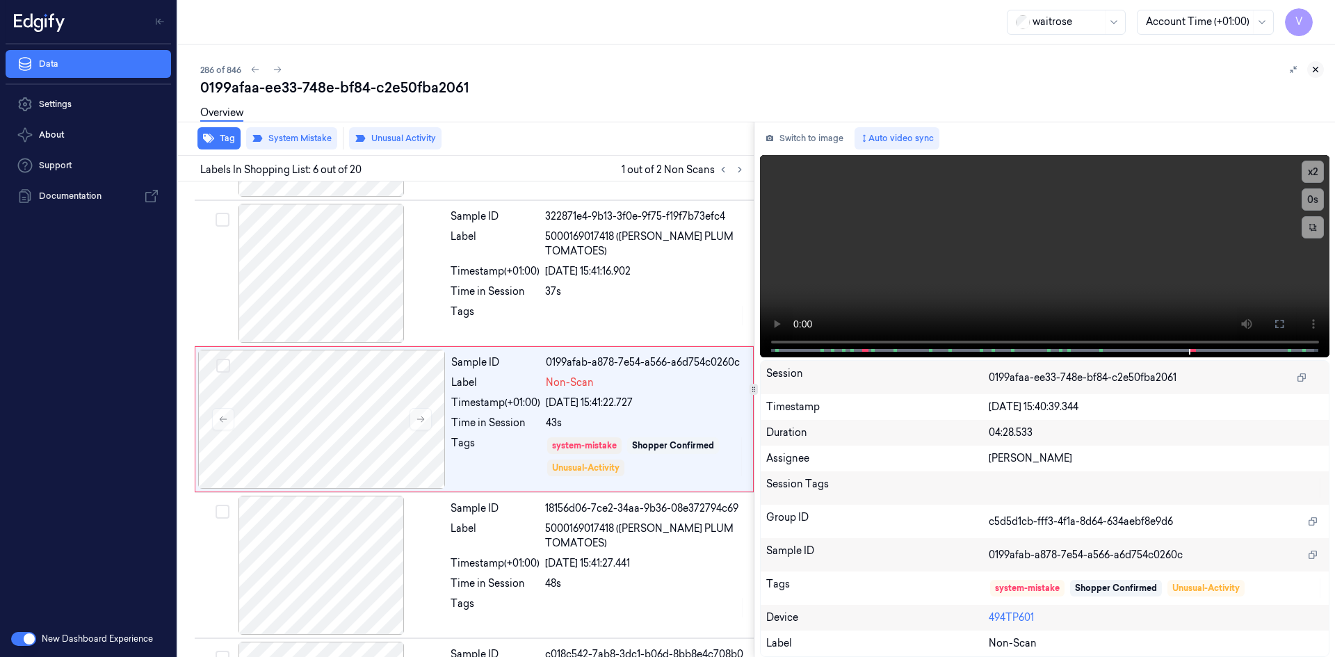
click at [1312, 69] on icon at bounding box center [1316, 70] width 10 height 10
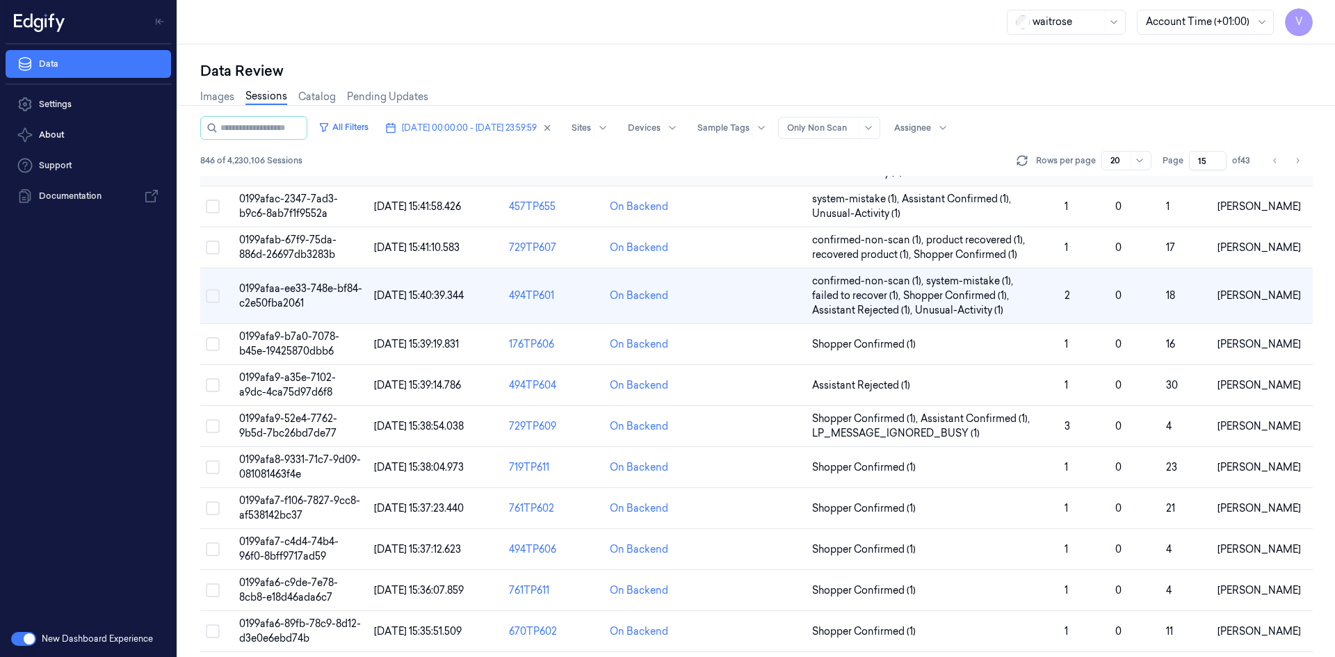
scroll to position [52, 0]
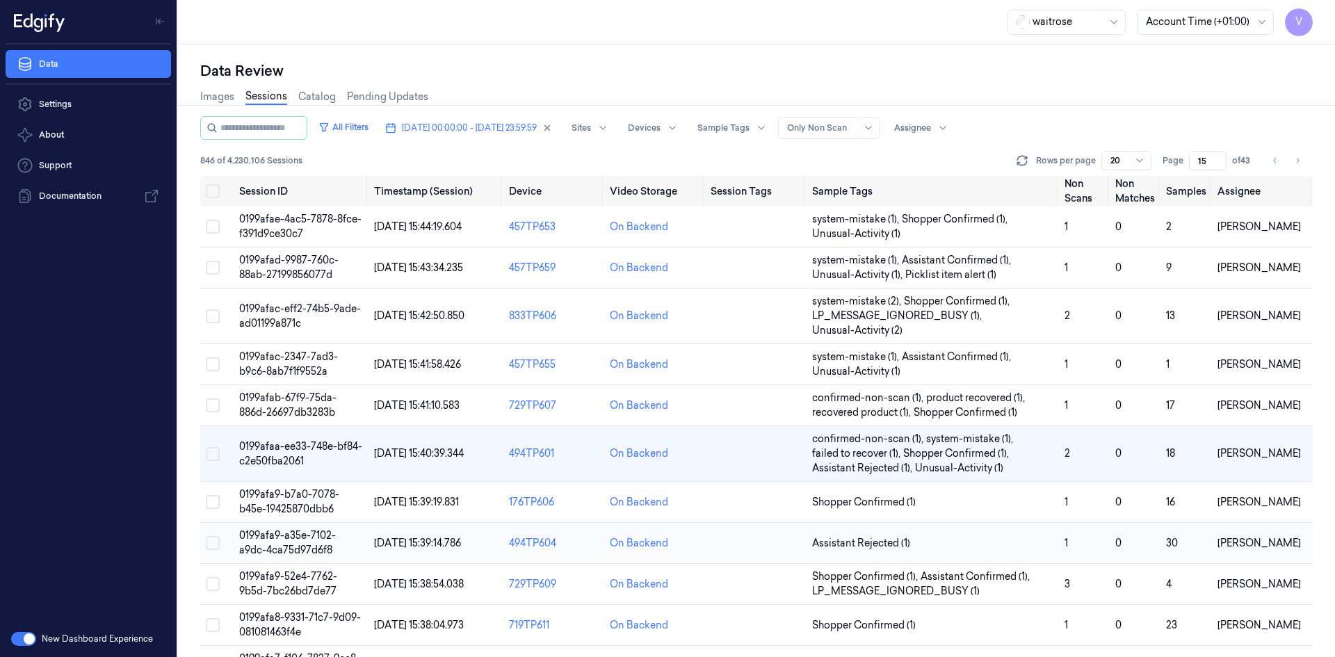
click at [286, 544] on span "0199afa9-a35e-7102-a9dc-4ca75d97d6f8" at bounding box center [287, 542] width 97 height 27
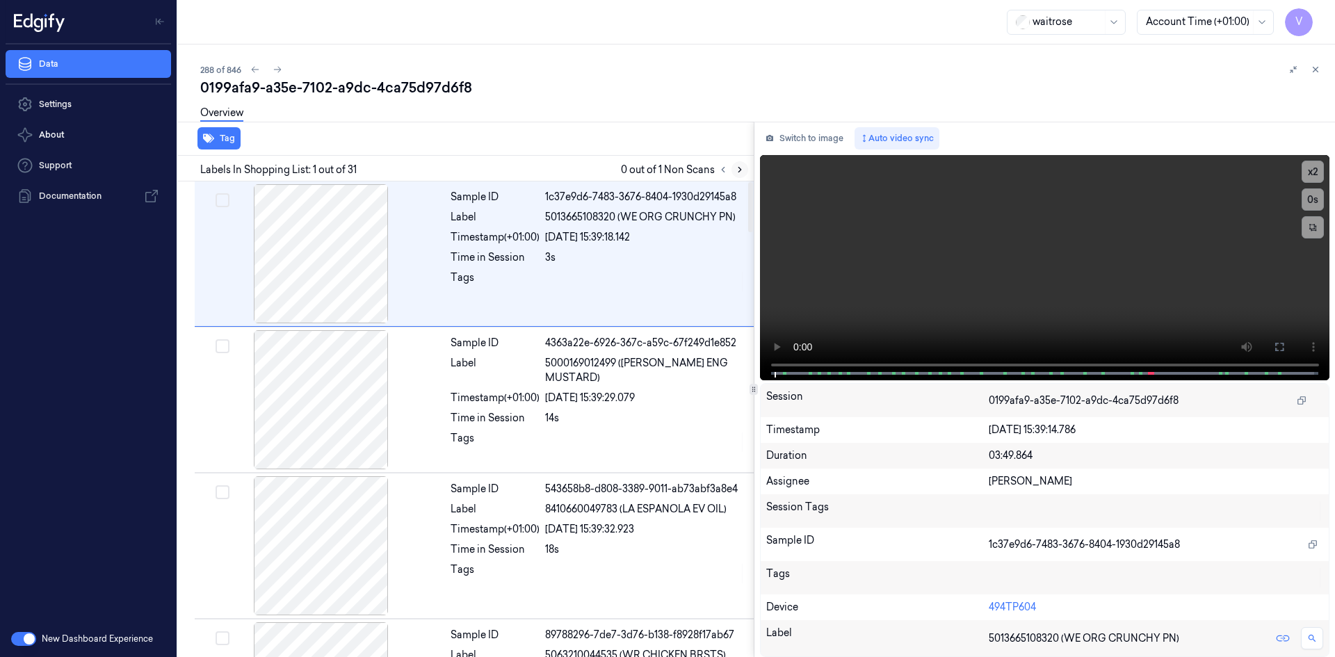
click at [736, 174] on icon at bounding box center [740, 170] width 10 height 10
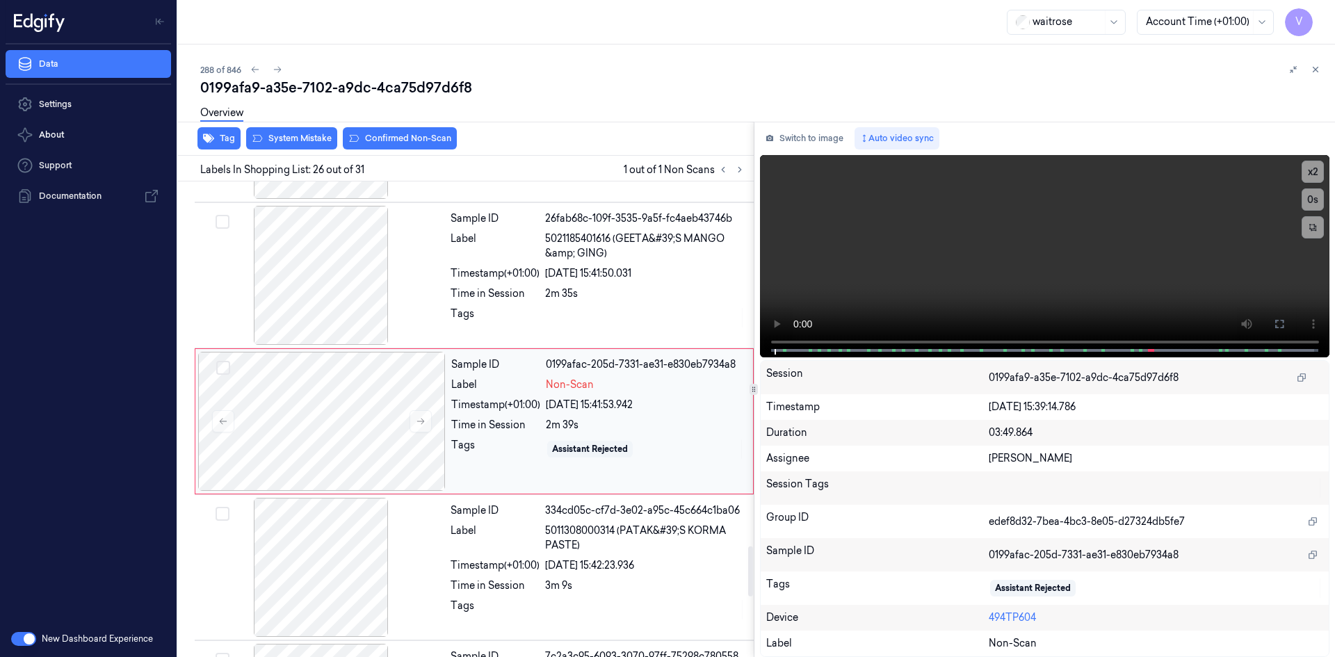
scroll to position [3485, 0]
click at [416, 419] on icon at bounding box center [421, 419] width 10 height 10
click at [421, 422] on icon at bounding box center [421, 419] width 8 height 6
click at [420, 420] on icon at bounding box center [421, 419] width 10 height 10
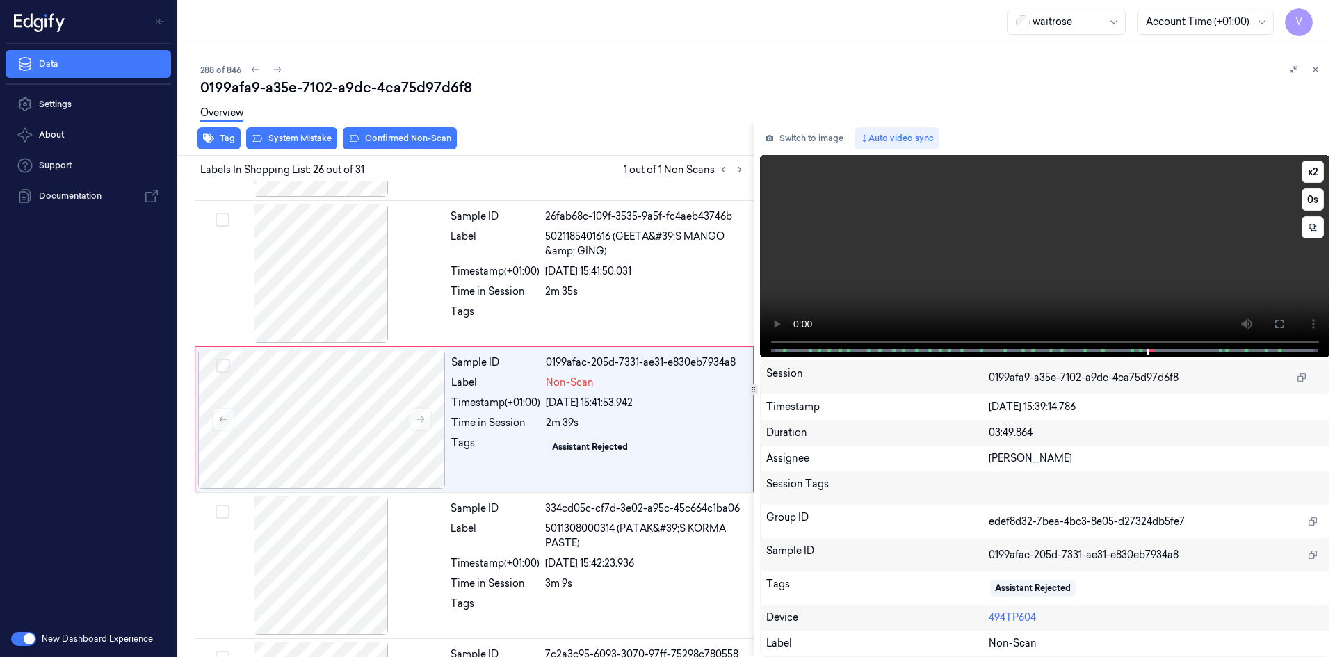
click at [1099, 243] on video at bounding box center [1045, 256] width 570 height 202
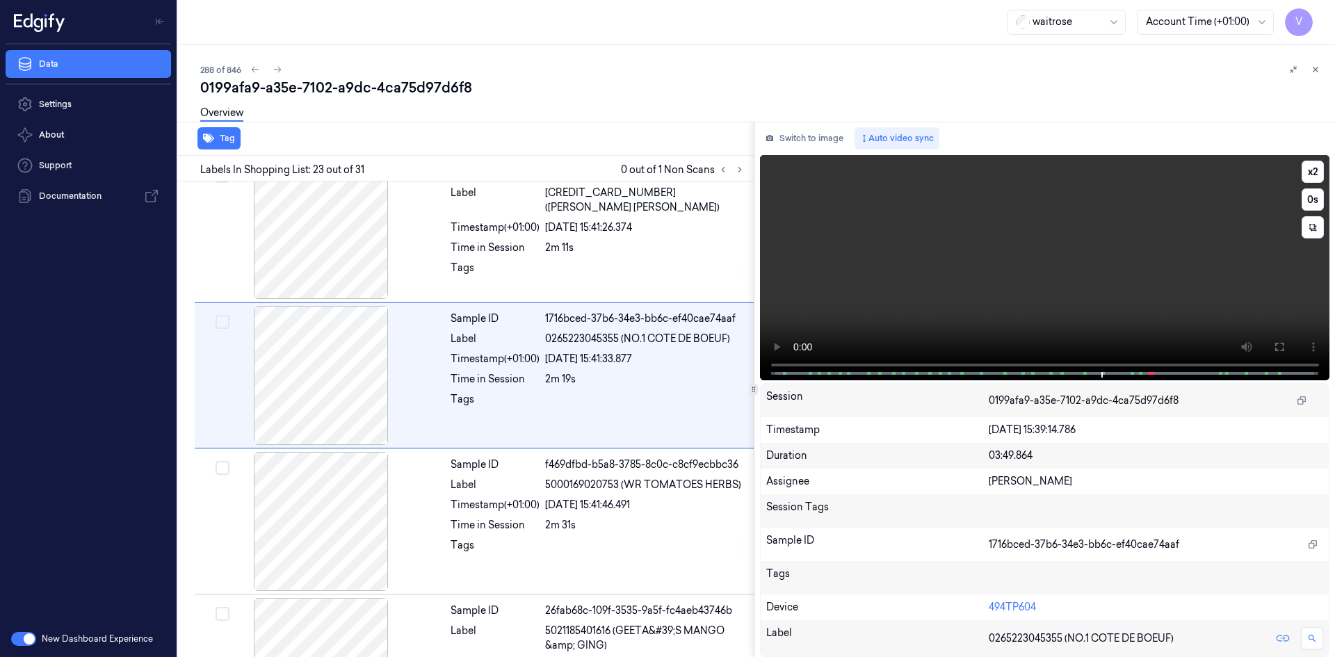
scroll to position [3047, 0]
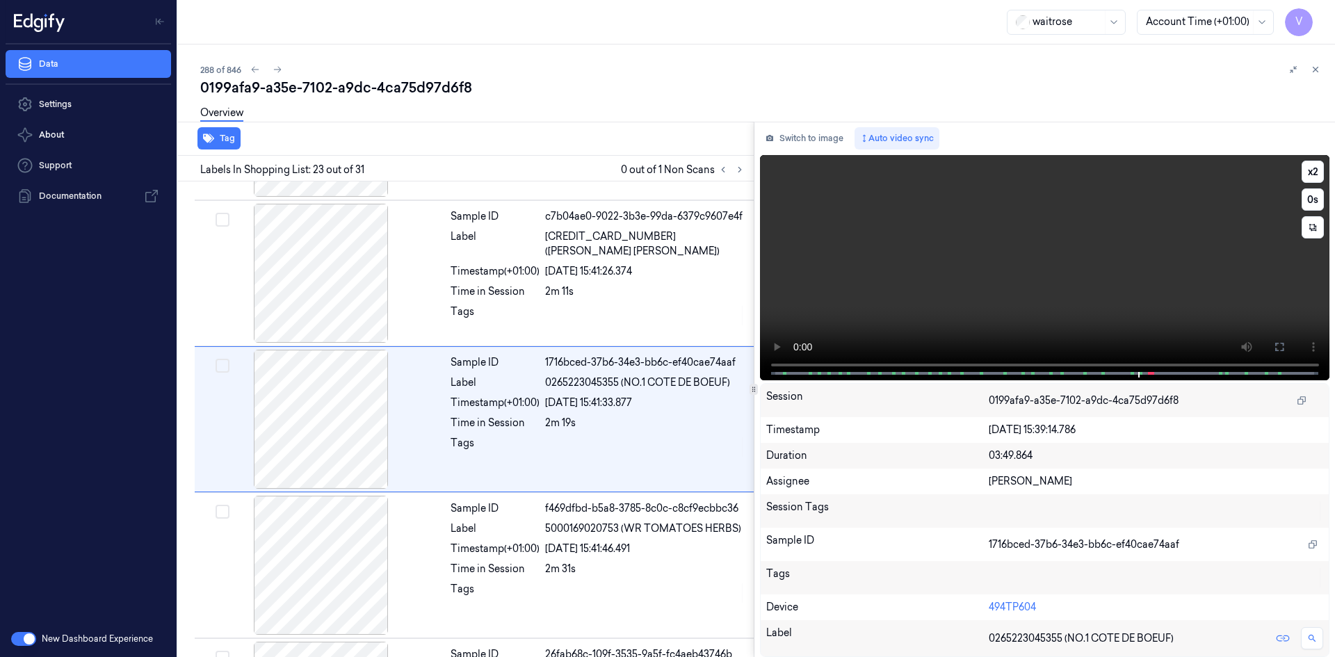
click at [1023, 257] on video at bounding box center [1045, 267] width 570 height 225
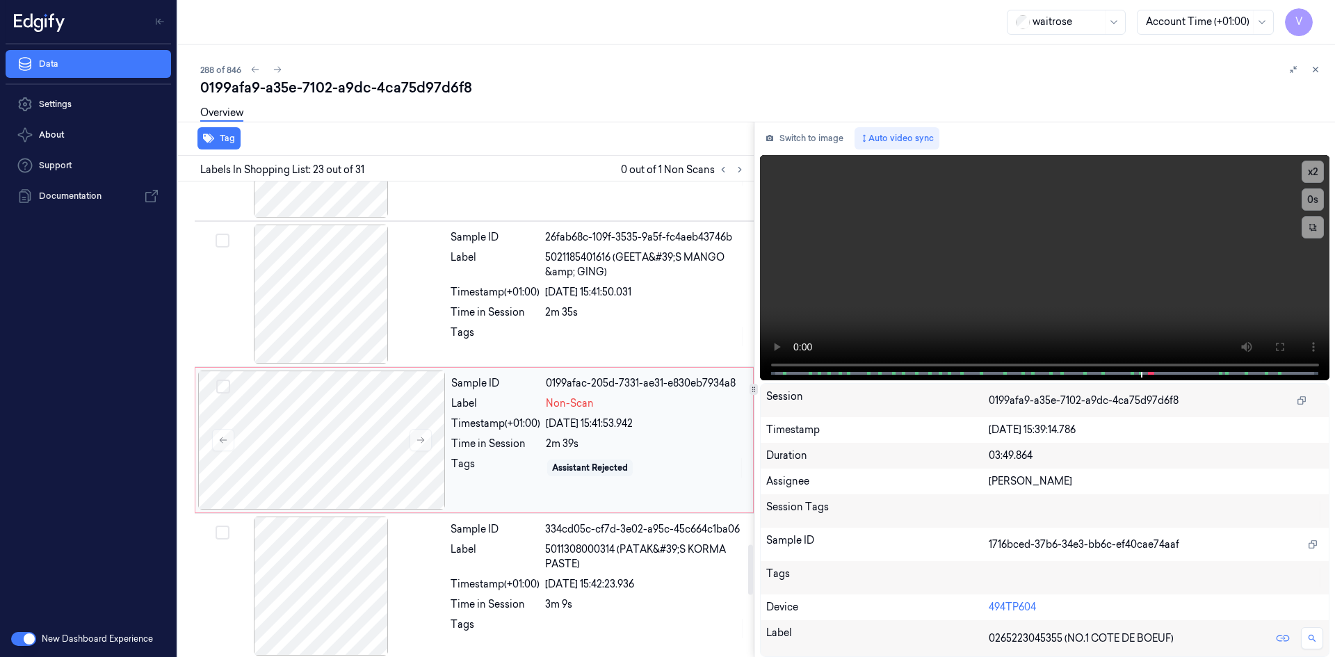
scroll to position [3533, 0]
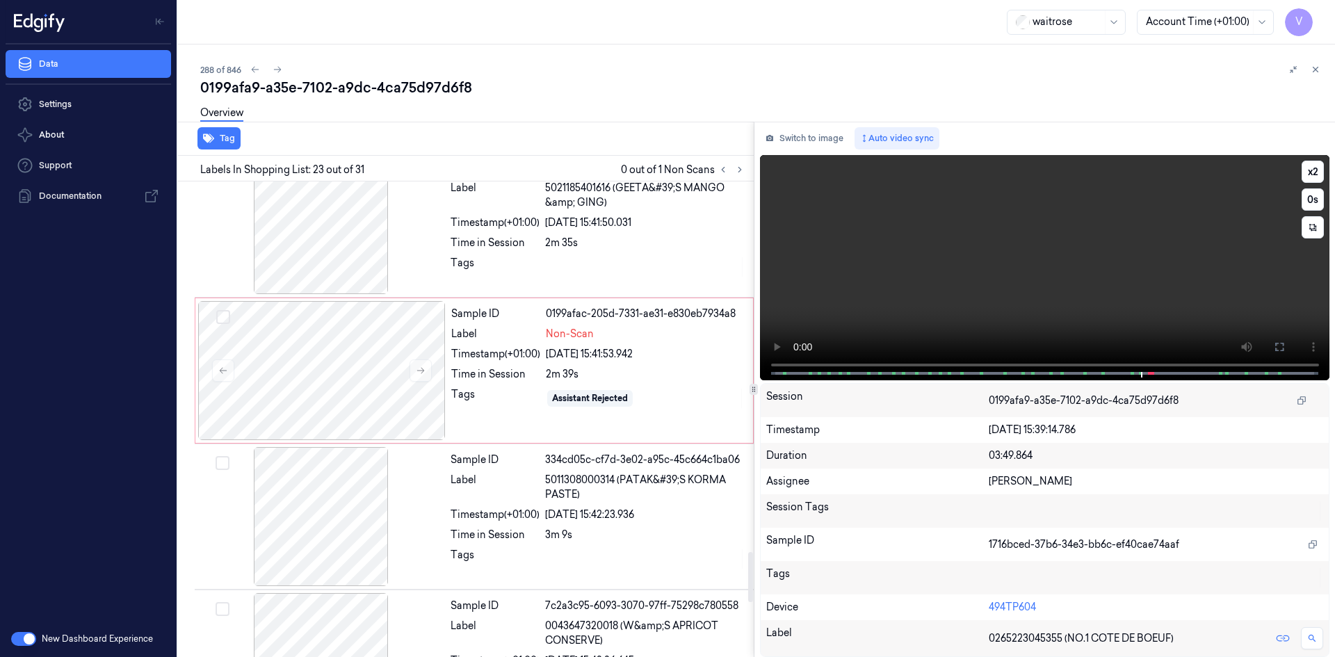
click at [1015, 273] on video at bounding box center [1045, 267] width 570 height 225
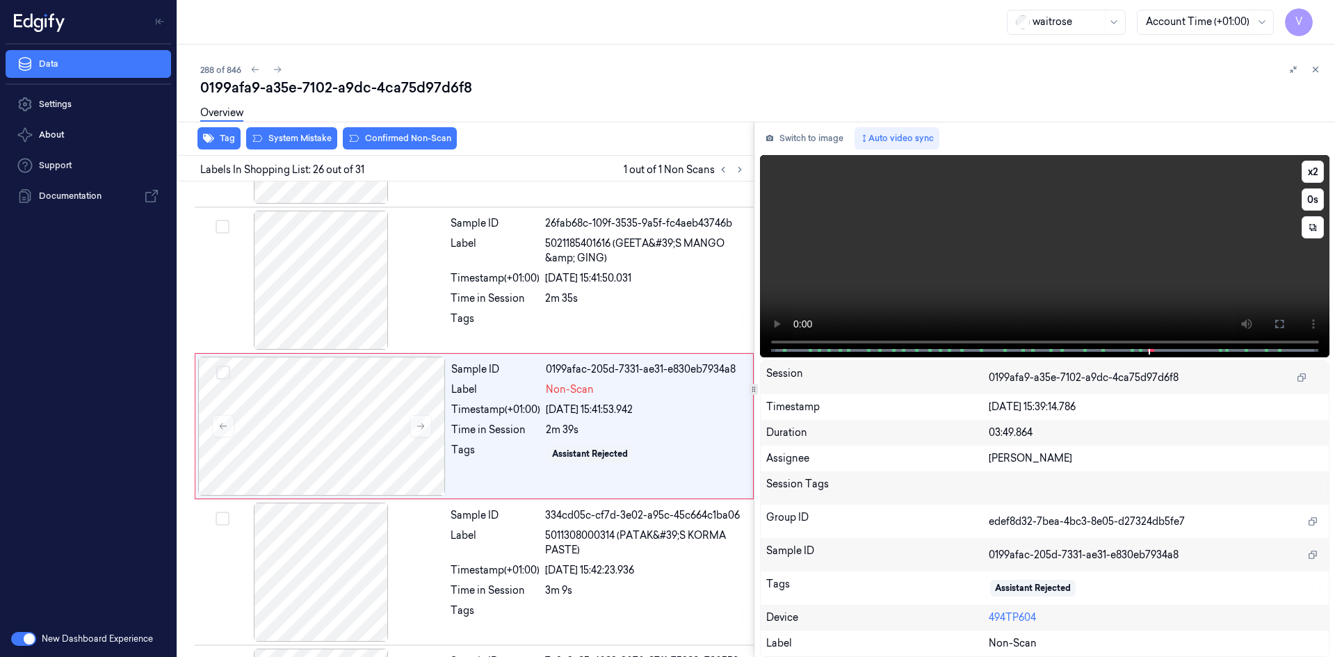
scroll to position [3485, 0]
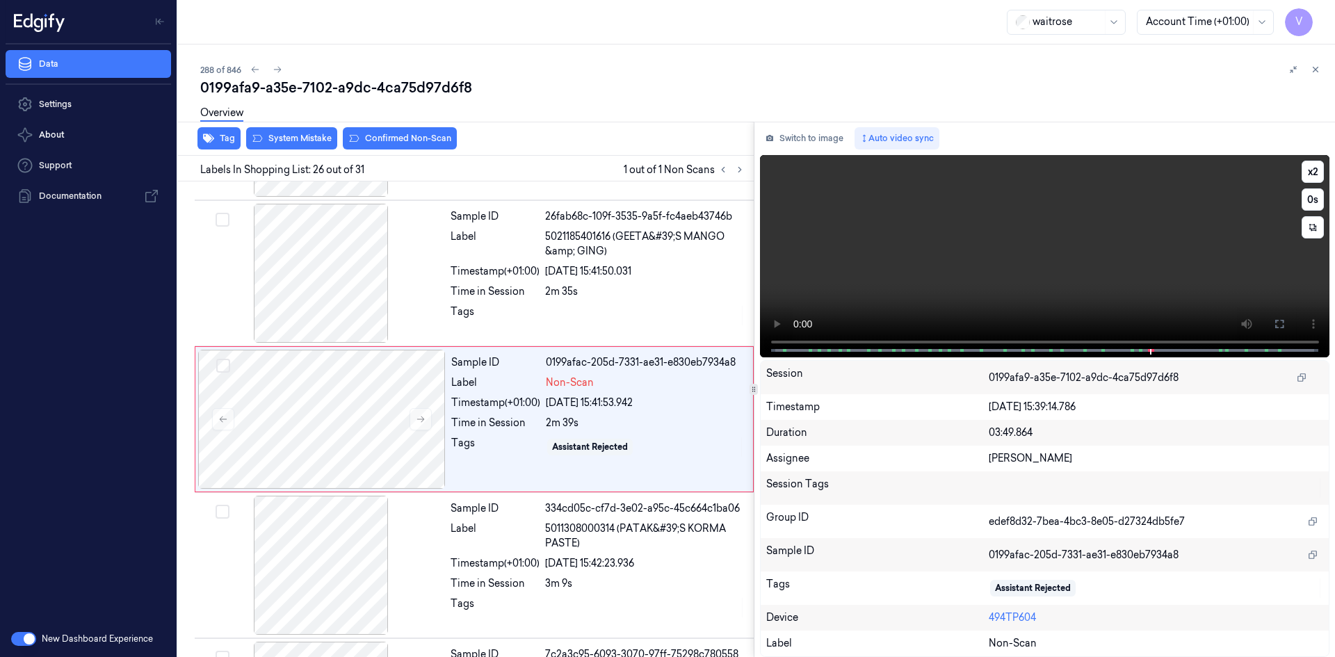
click at [1015, 273] on video at bounding box center [1045, 256] width 570 height 202
click at [1315, 172] on button "x 2" at bounding box center [1313, 172] width 22 height 22
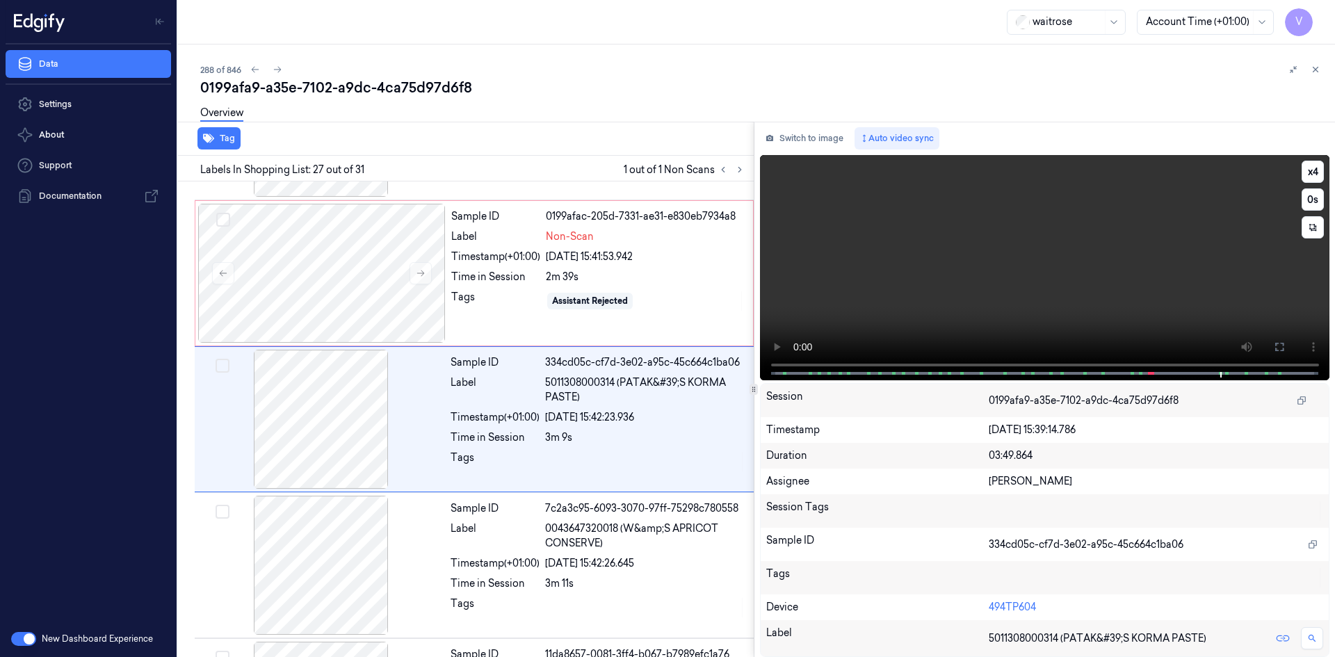
click at [1113, 289] on video at bounding box center [1045, 267] width 570 height 225
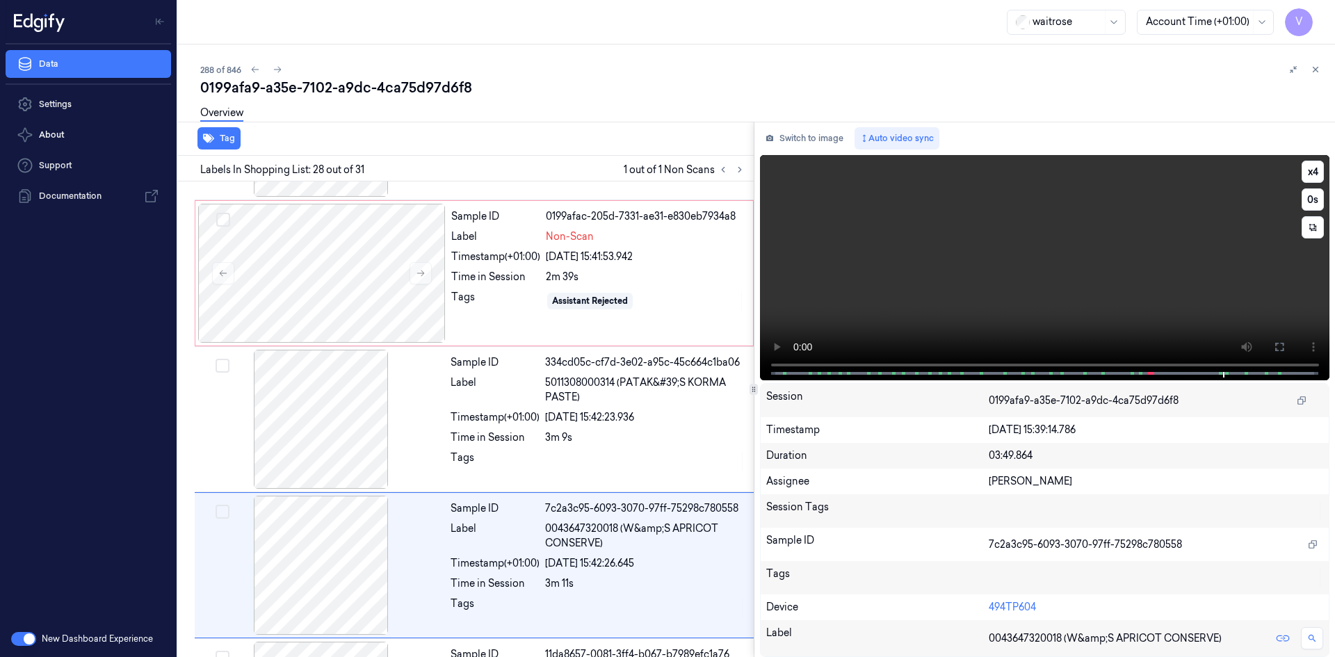
scroll to position [3777, 0]
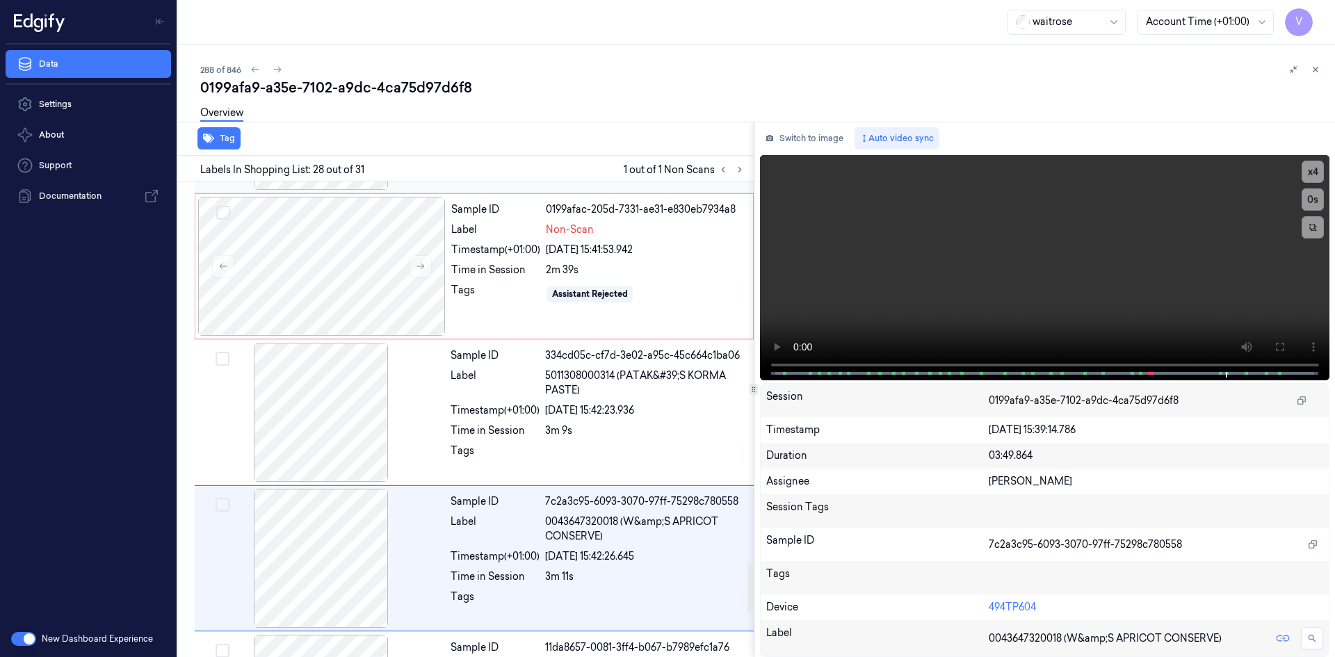
drag, startPoint x: 304, startPoint y: 254, endPoint x: 349, endPoint y: 236, distance: 48.4
click at [305, 254] on div at bounding box center [322, 266] width 248 height 139
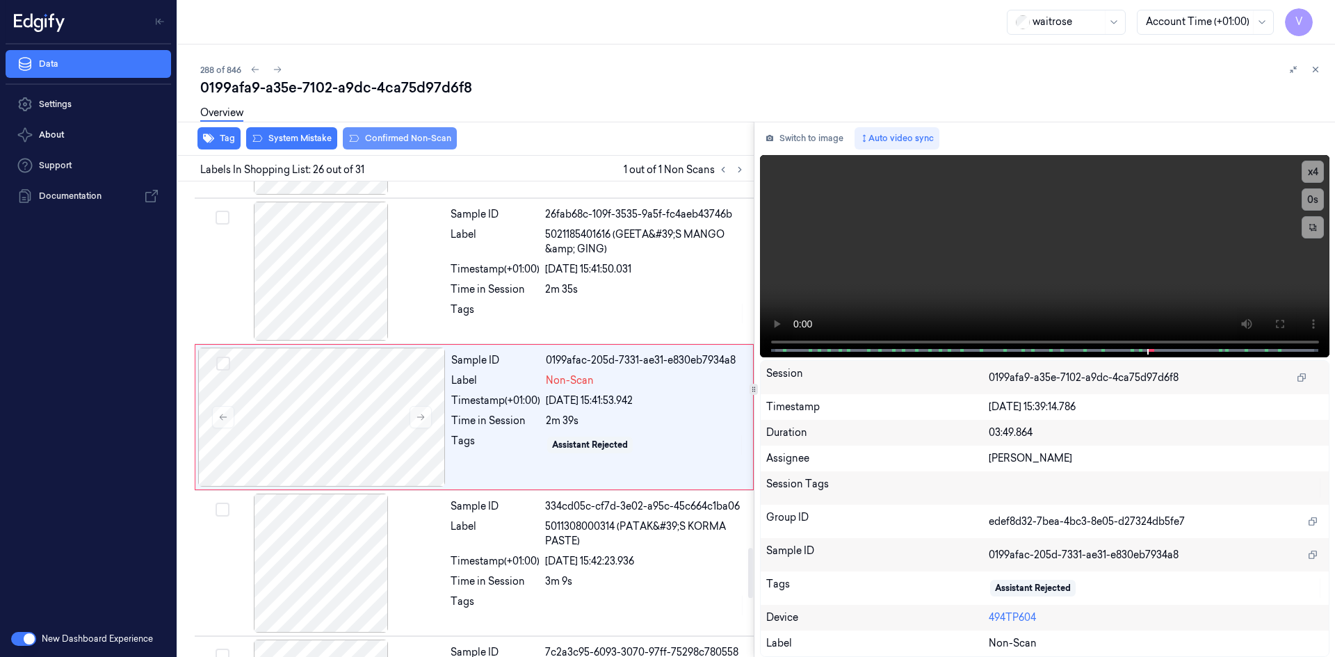
scroll to position [3485, 0]
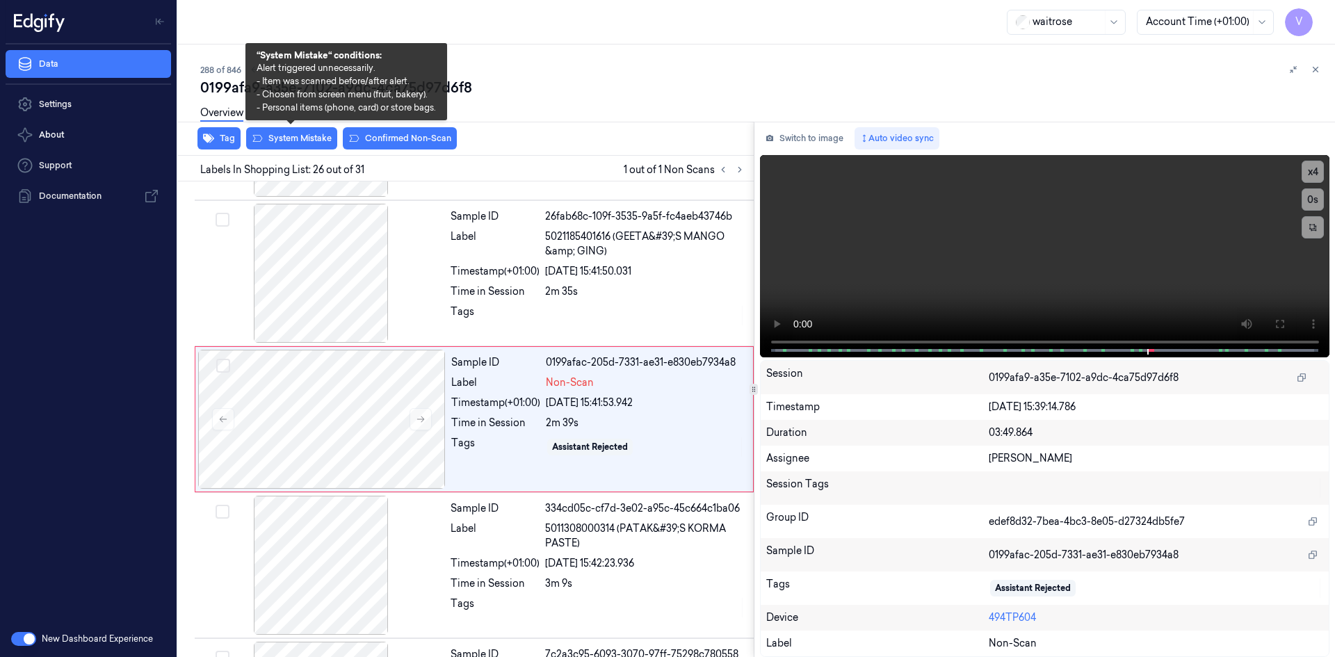
click at [293, 131] on div "Overview" at bounding box center [762, 114] width 1124 height 35
click at [304, 145] on button "System Mistake" at bounding box center [291, 138] width 91 height 22
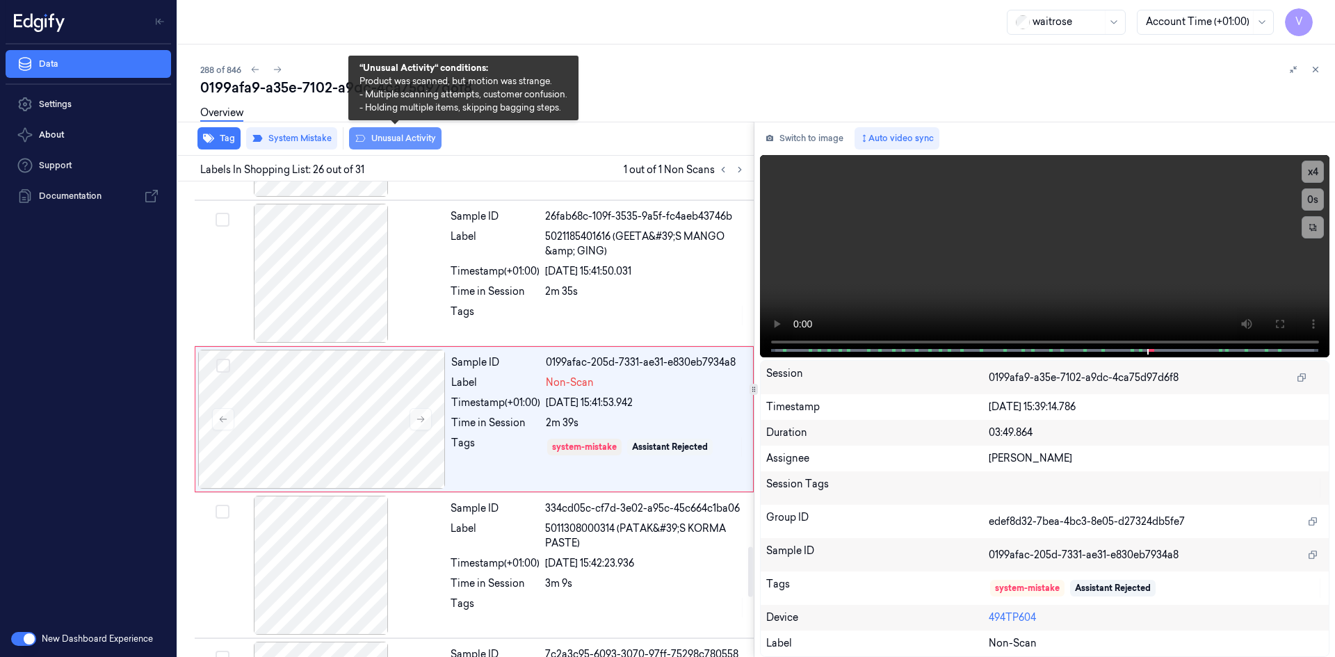
click at [397, 137] on button "Unusual Activity" at bounding box center [395, 138] width 92 height 22
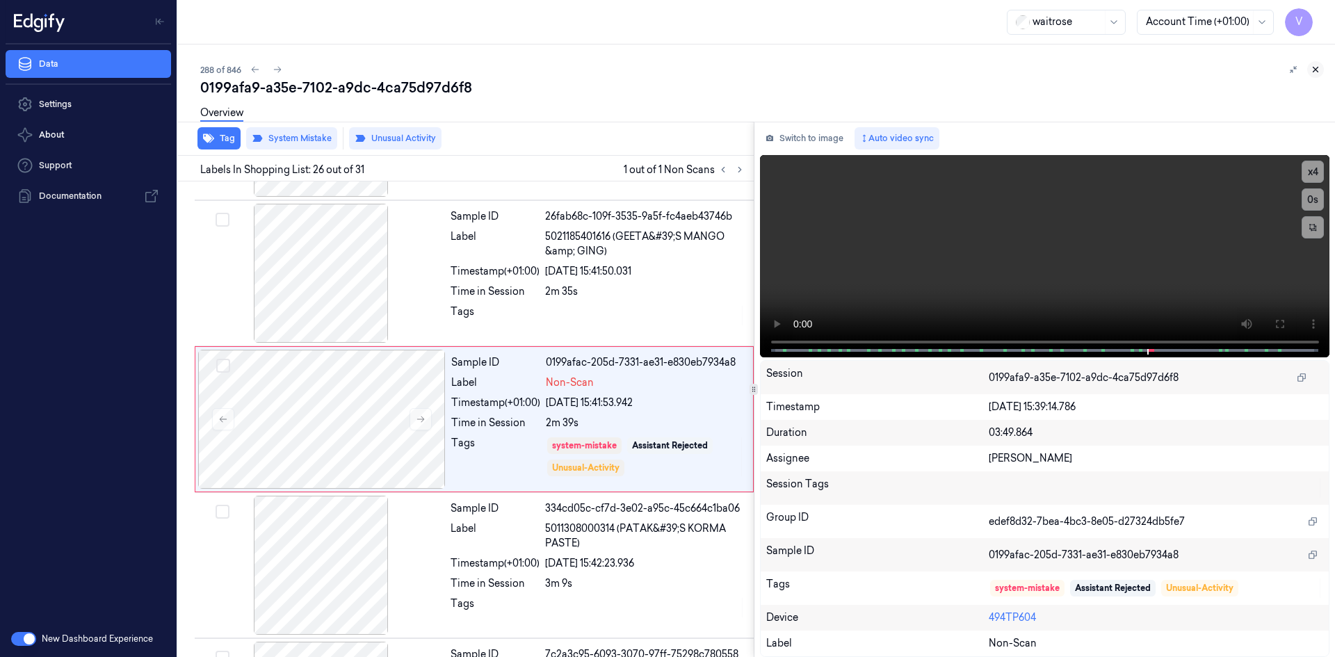
click at [1315, 68] on icon at bounding box center [1316, 70] width 10 height 10
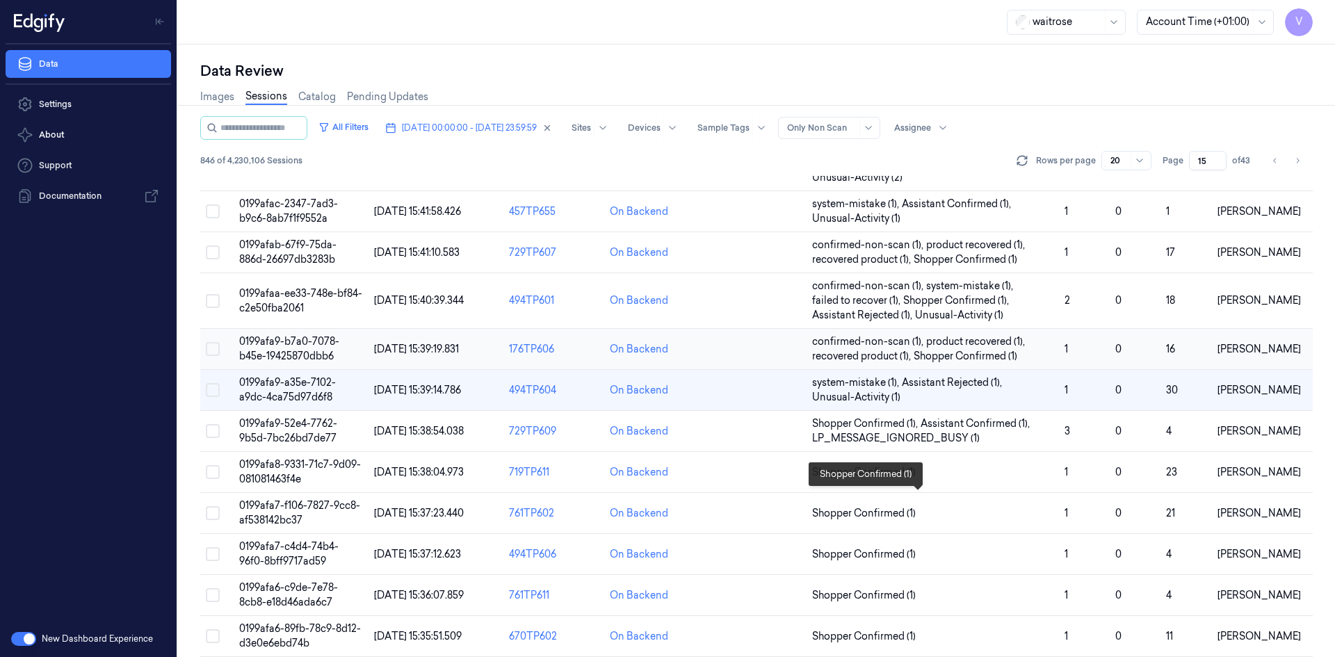
scroll to position [209, 0]
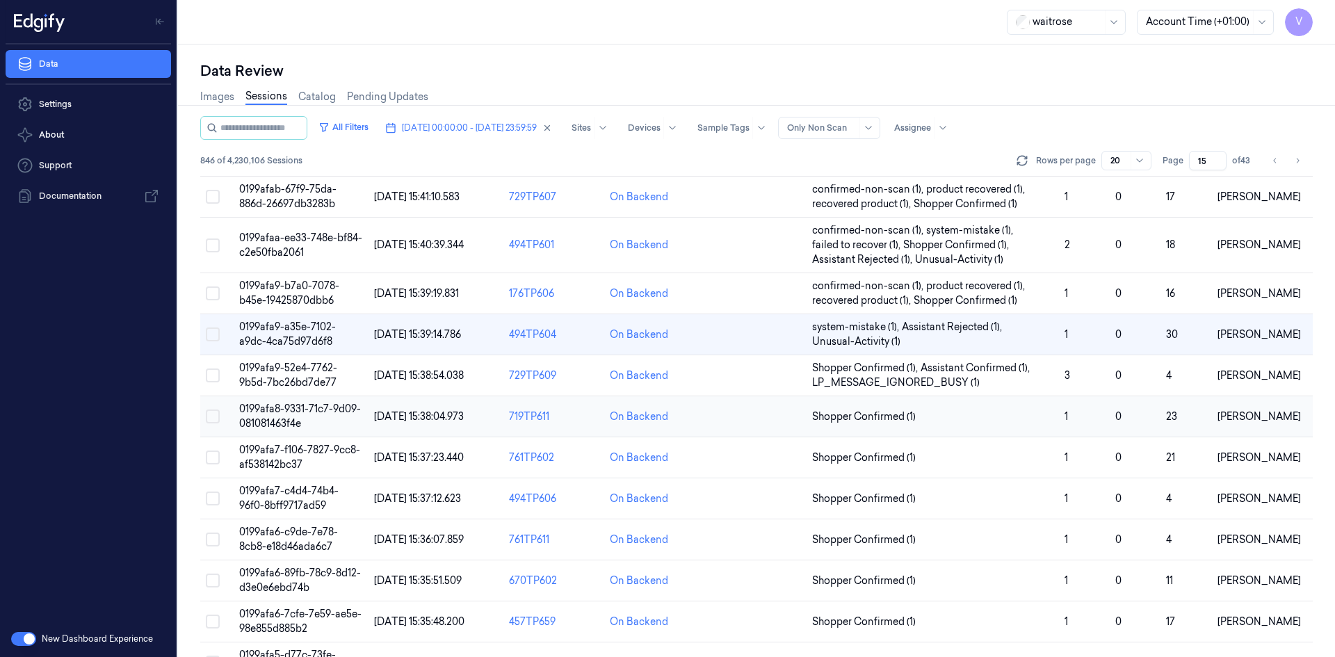
click at [281, 407] on span "0199afa8-9331-71c7-9d09-081081463f4e" at bounding box center [300, 416] width 122 height 27
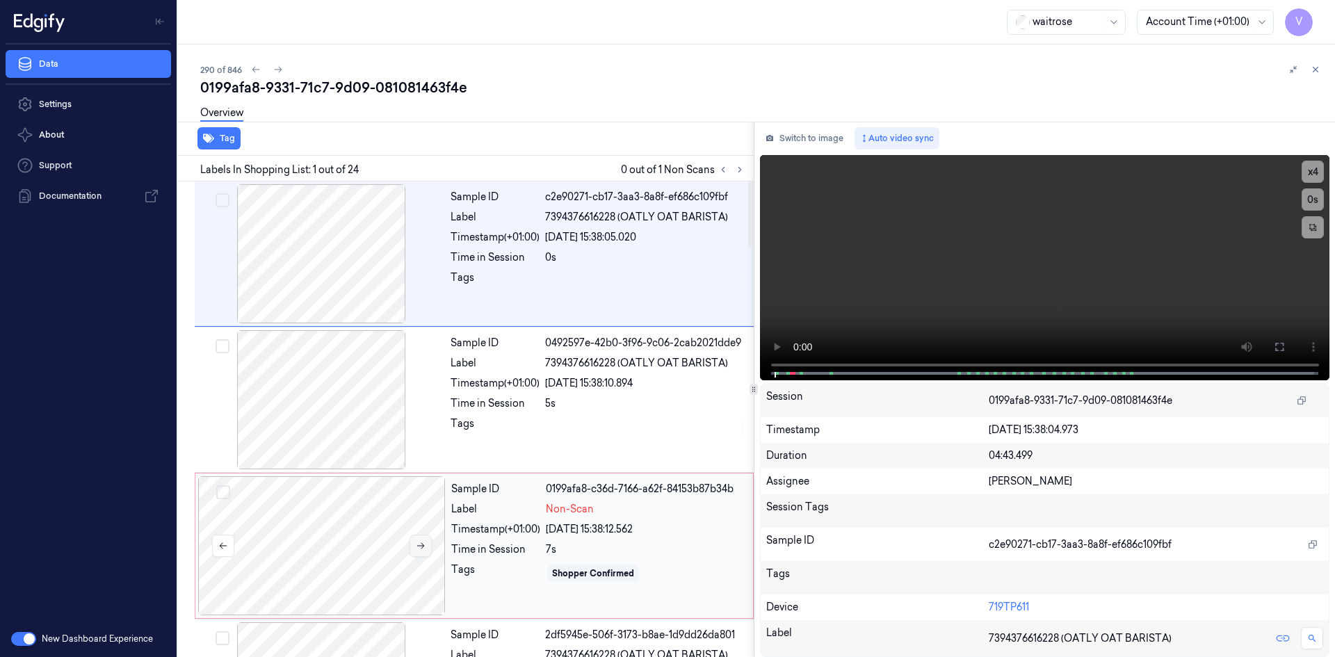
click at [421, 540] on button at bounding box center [421, 546] width 22 height 22
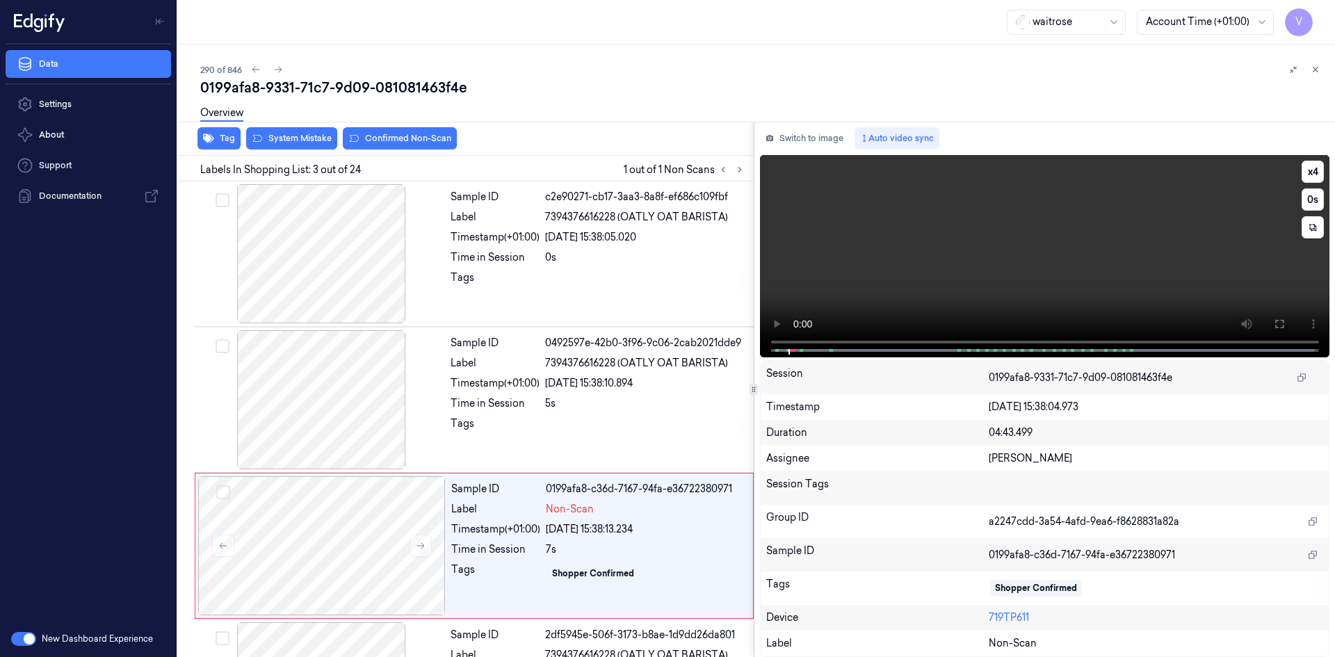
scroll to position [127, 0]
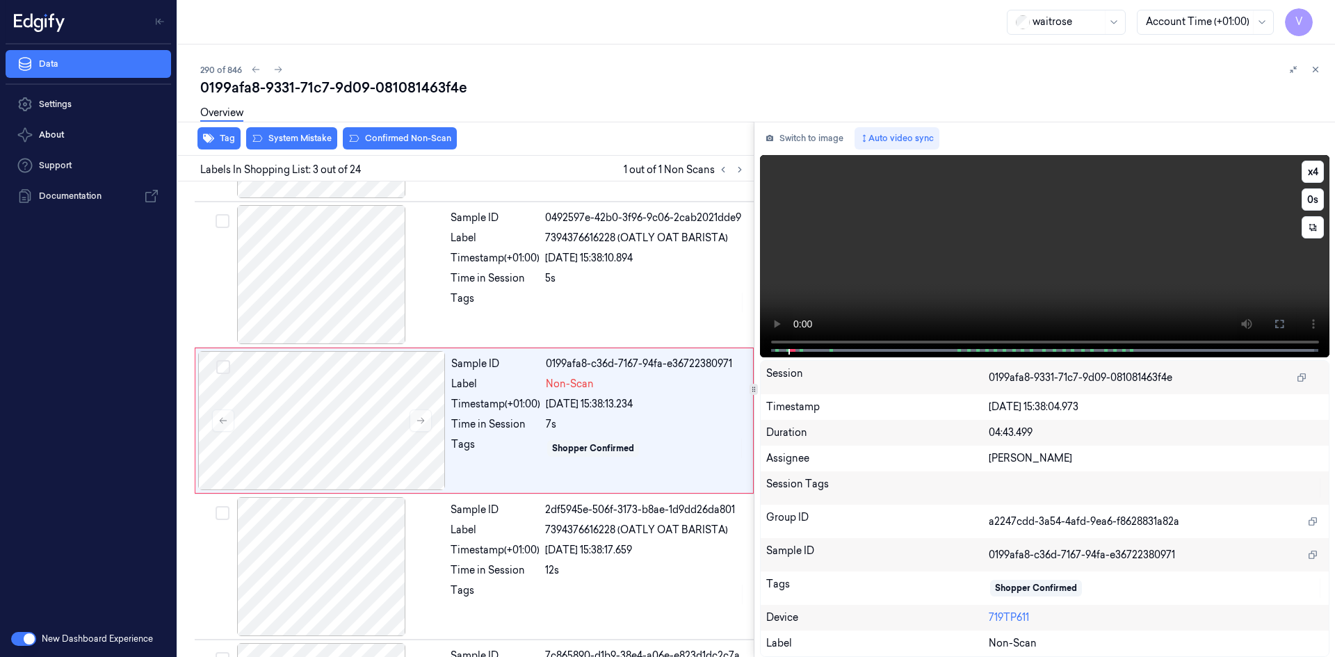
click at [947, 273] on video at bounding box center [1045, 256] width 570 height 202
click at [1309, 177] on button "x 4" at bounding box center [1313, 172] width 22 height 22
click at [1313, 168] on button "x 1" at bounding box center [1313, 172] width 22 height 22
click at [1140, 229] on video at bounding box center [1045, 256] width 570 height 202
click at [988, 245] on video at bounding box center [1045, 256] width 570 height 202
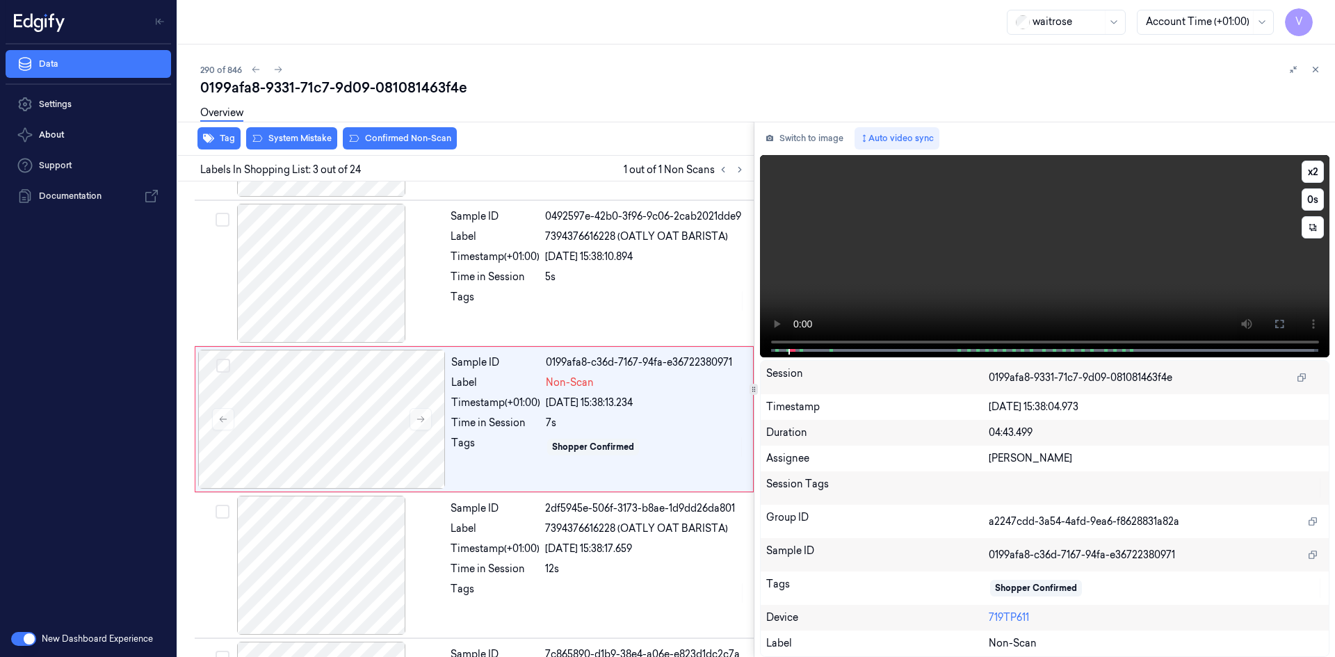
click at [973, 262] on video at bounding box center [1045, 256] width 570 height 202
click at [966, 264] on video at bounding box center [1045, 256] width 570 height 202
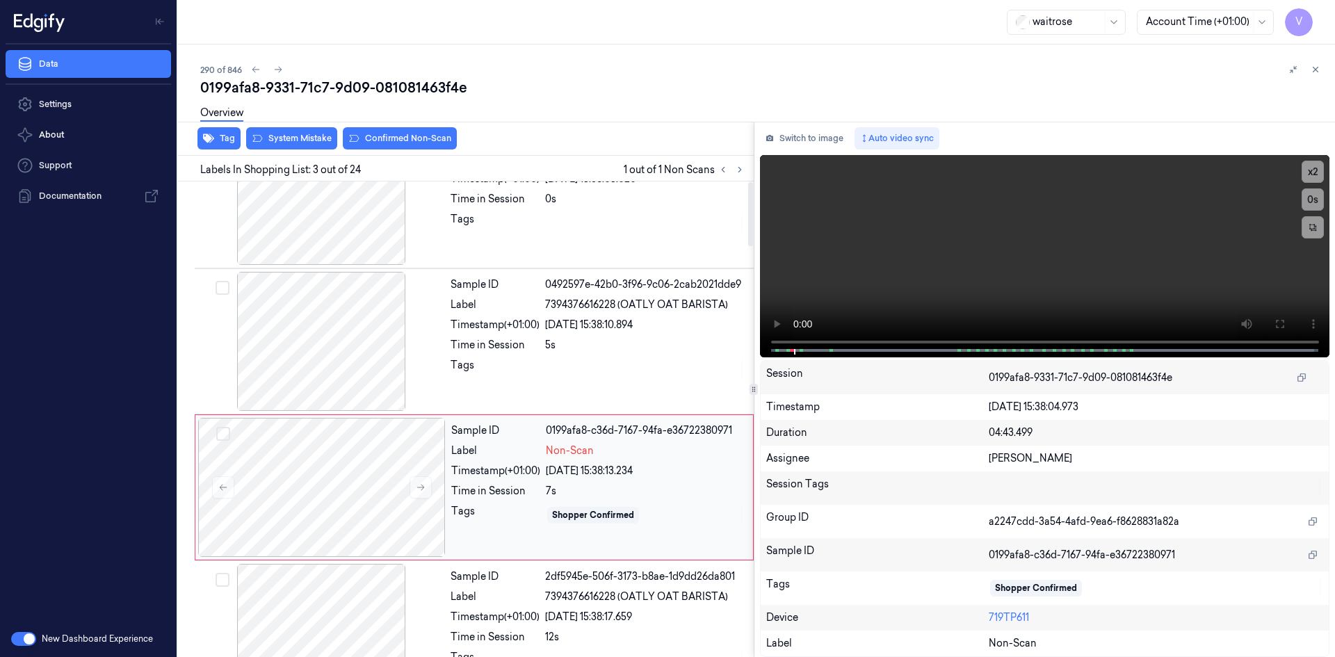
scroll to position [0, 0]
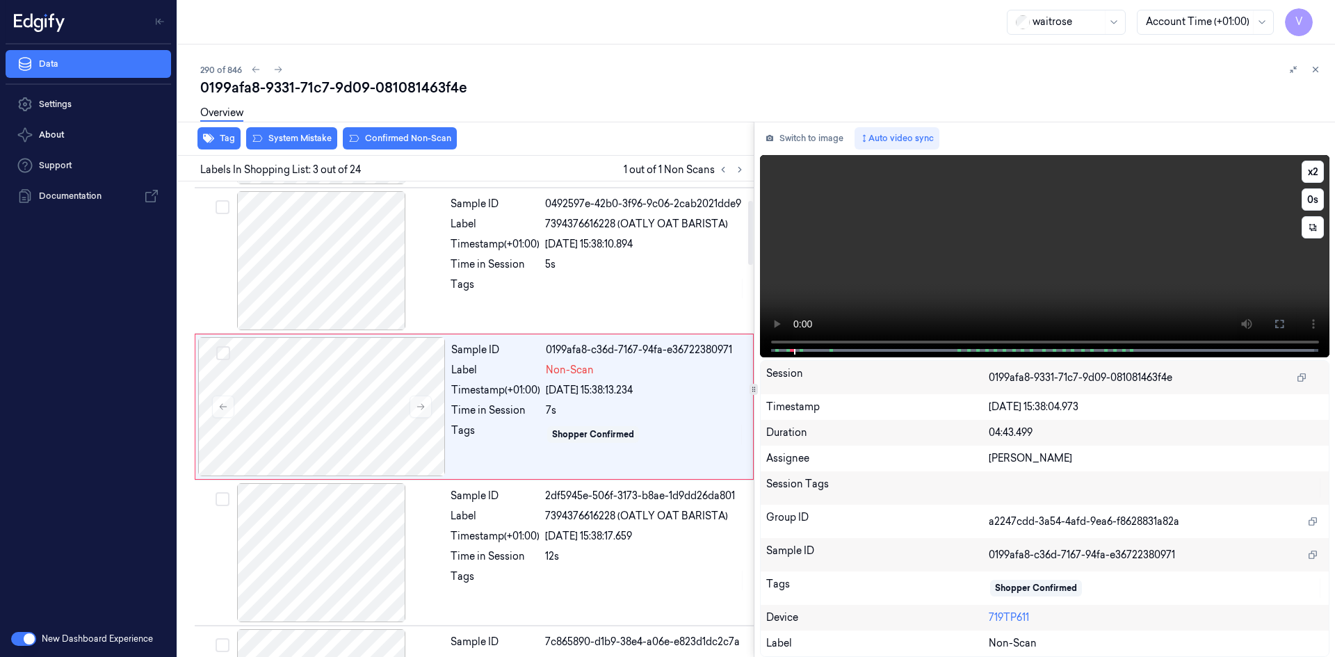
click at [948, 293] on video at bounding box center [1045, 256] width 570 height 202
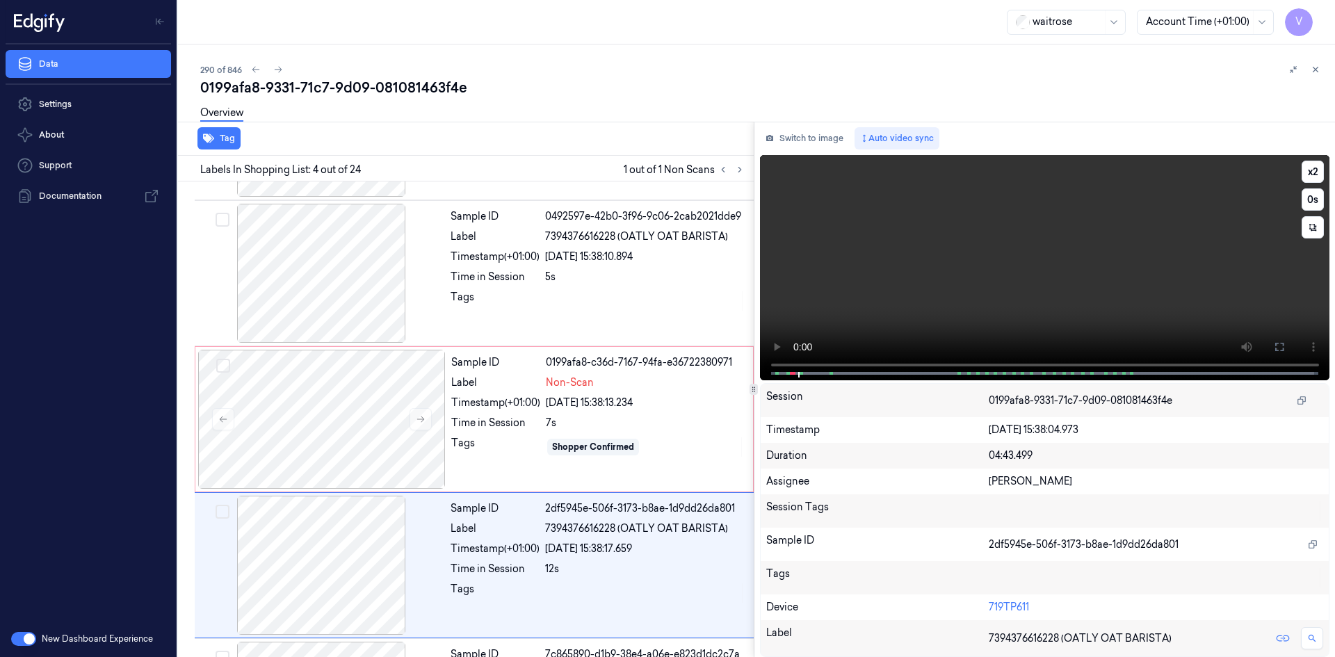
scroll to position [273, 0]
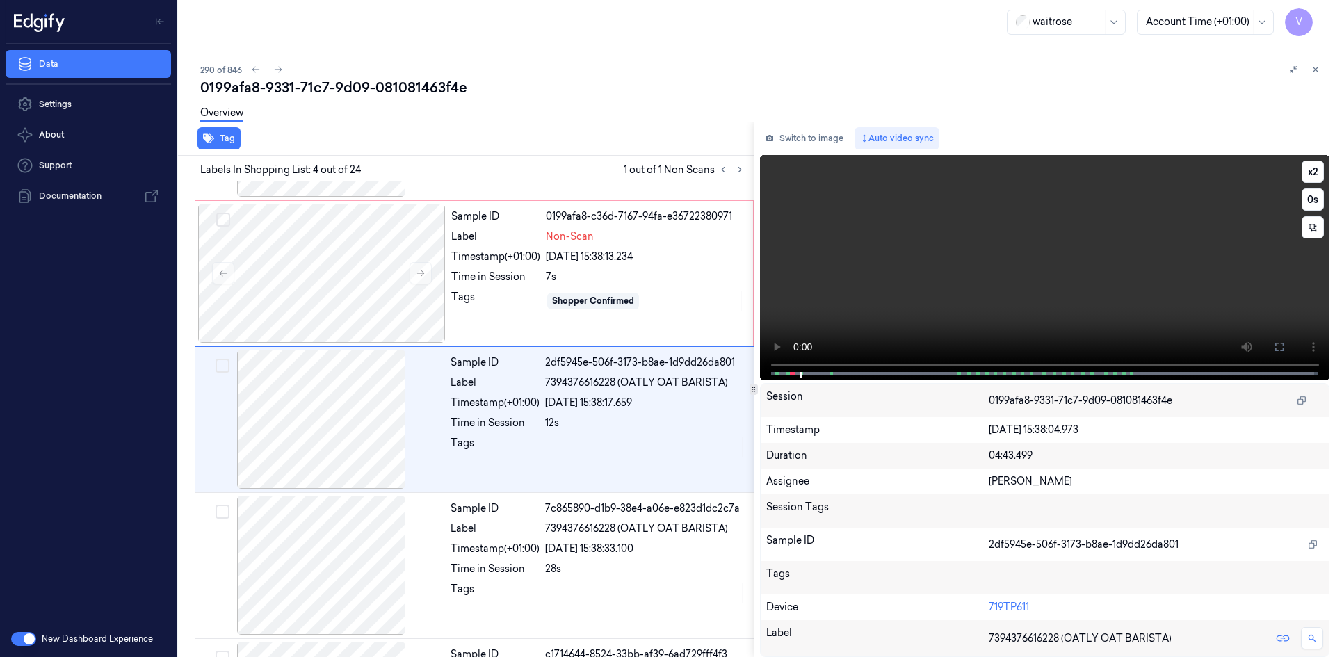
click at [989, 281] on video at bounding box center [1045, 267] width 570 height 225
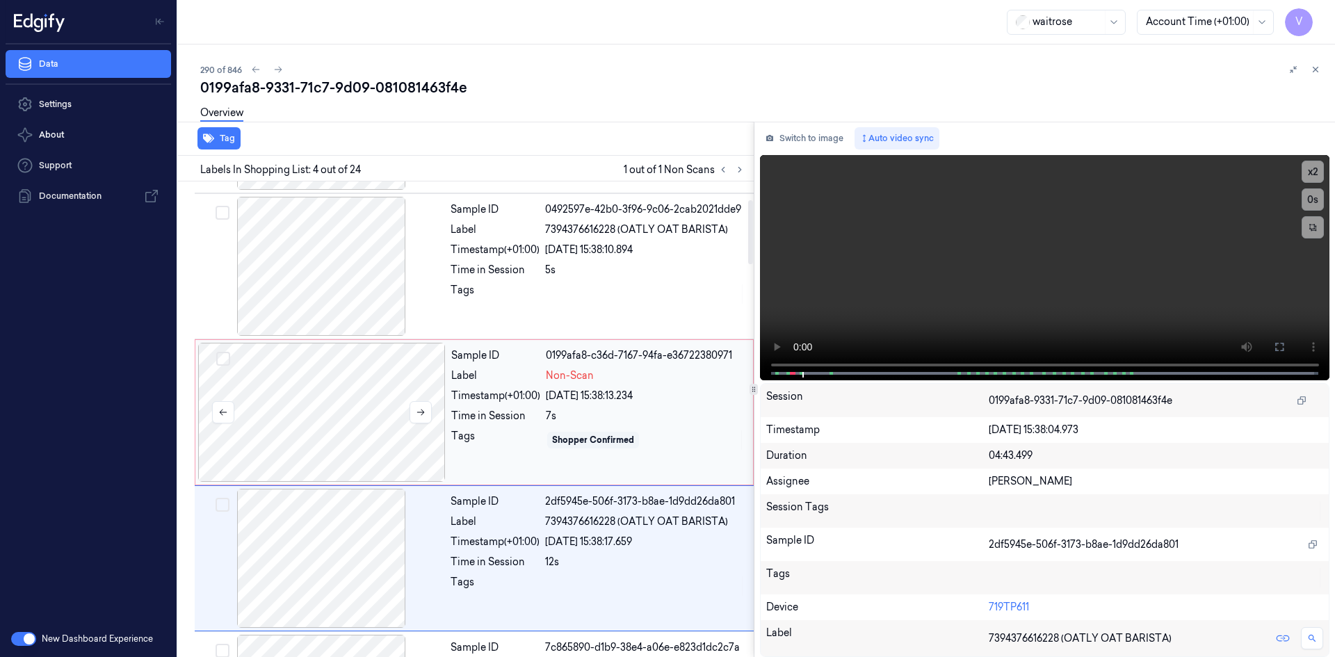
click at [295, 362] on div at bounding box center [322, 412] width 248 height 139
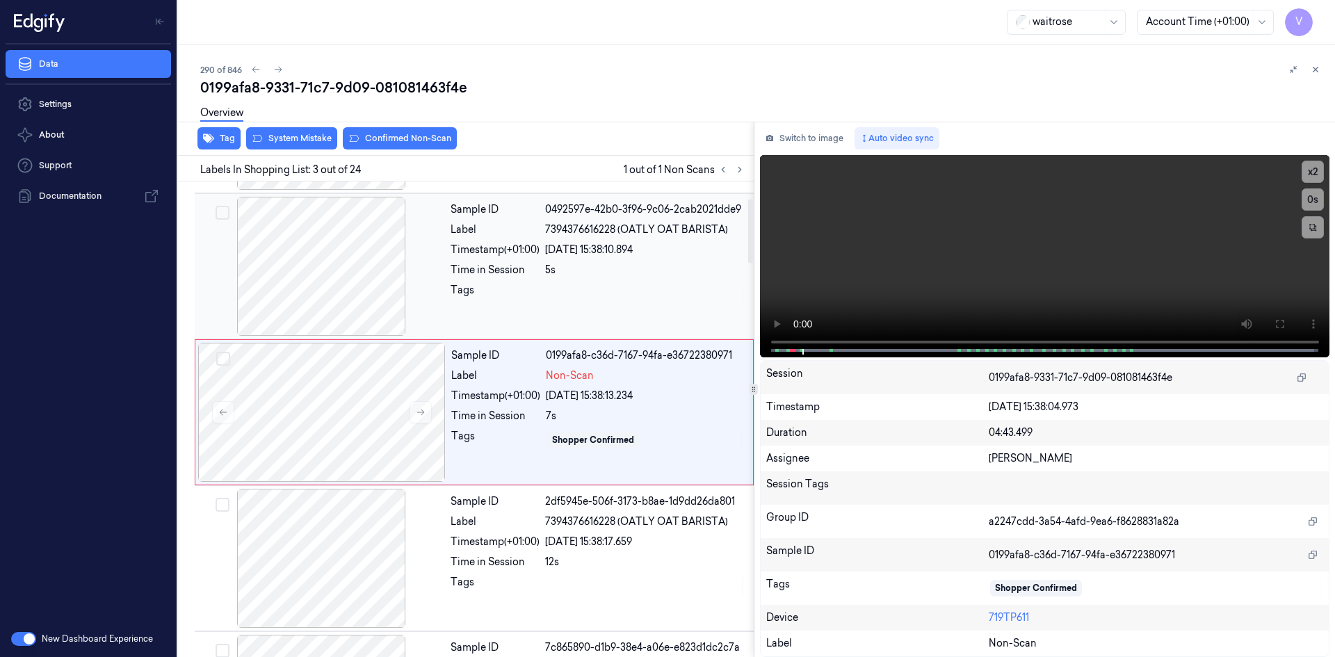
scroll to position [127, 0]
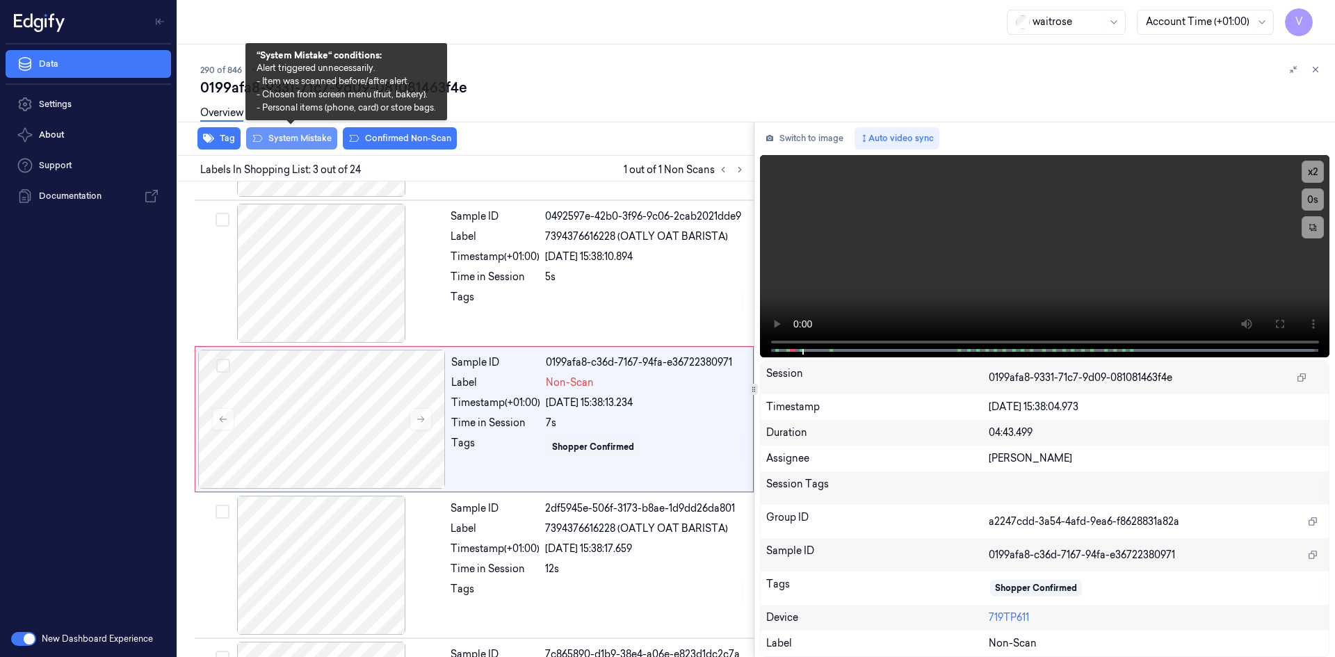
click at [305, 136] on button "System Mistake" at bounding box center [291, 138] width 91 height 22
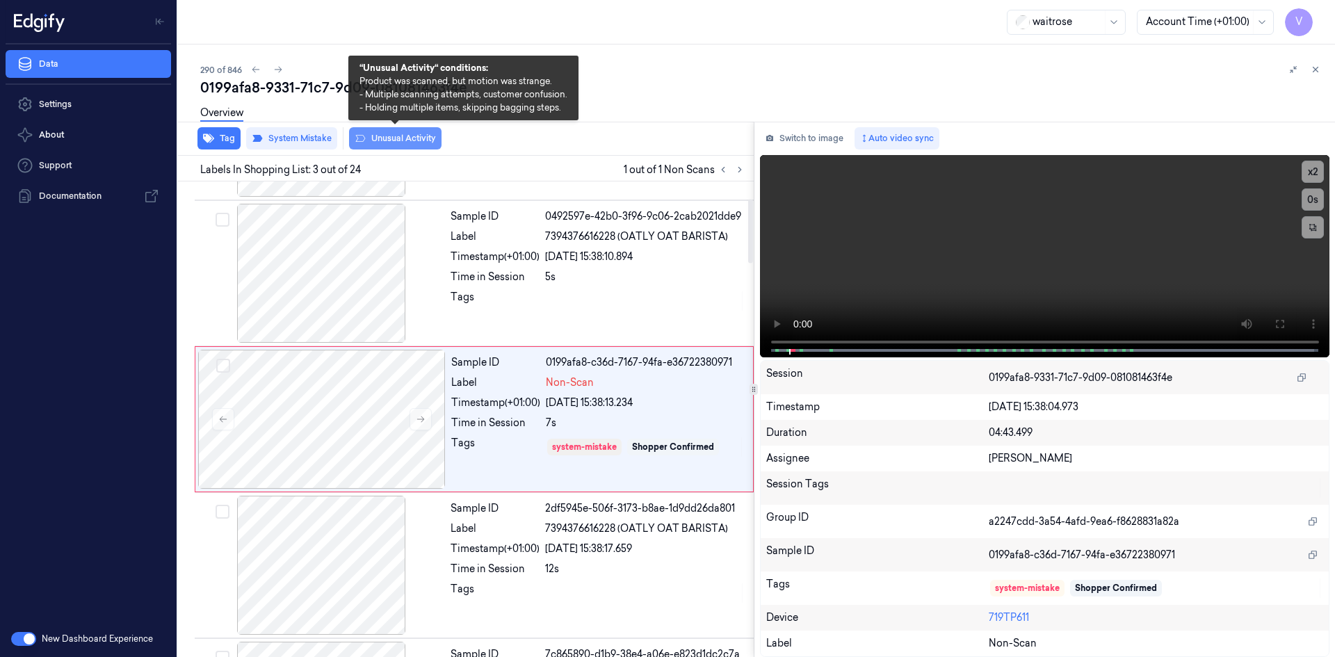
click at [412, 139] on button "Unusual Activity" at bounding box center [395, 138] width 92 height 22
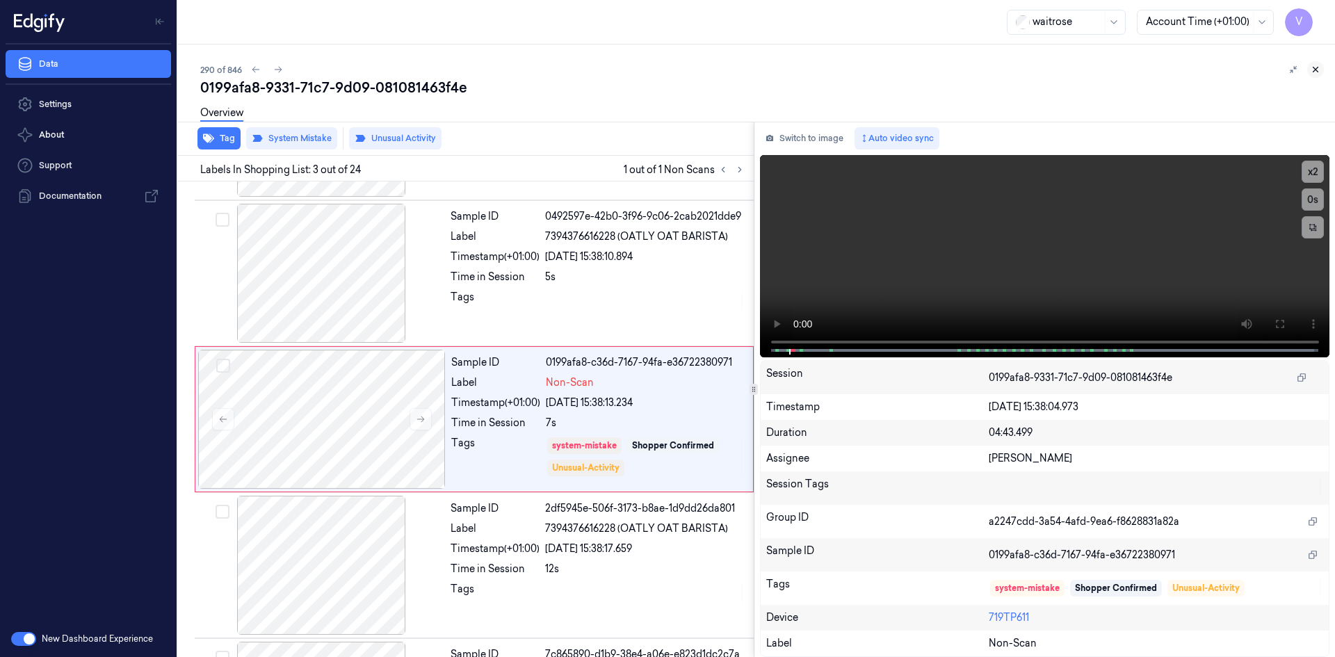
click at [1314, 65] on icon at bounding box center [1316, 70] width 10 height 10
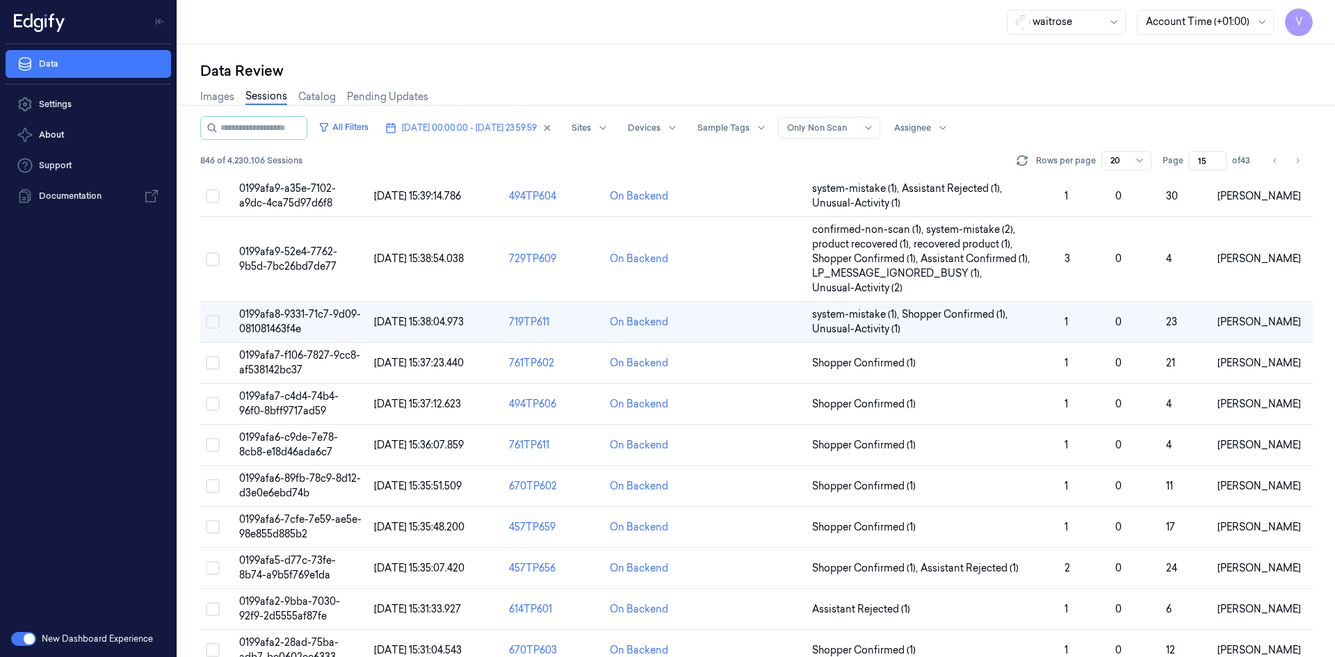
scroll to position [245, 0]
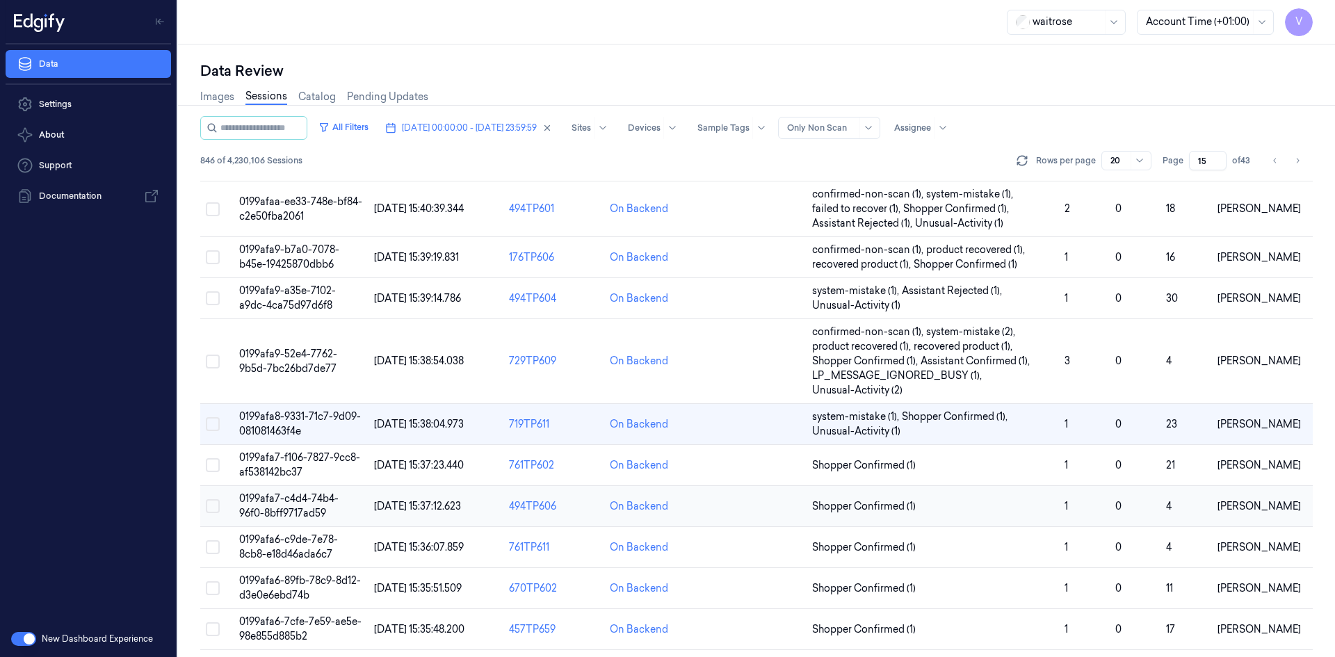
click at [298, 505] on td "0199afa7-c4d4-74b4-96f0-8bff9717ad59" at bounding box center [301, 506] width 135 height 41
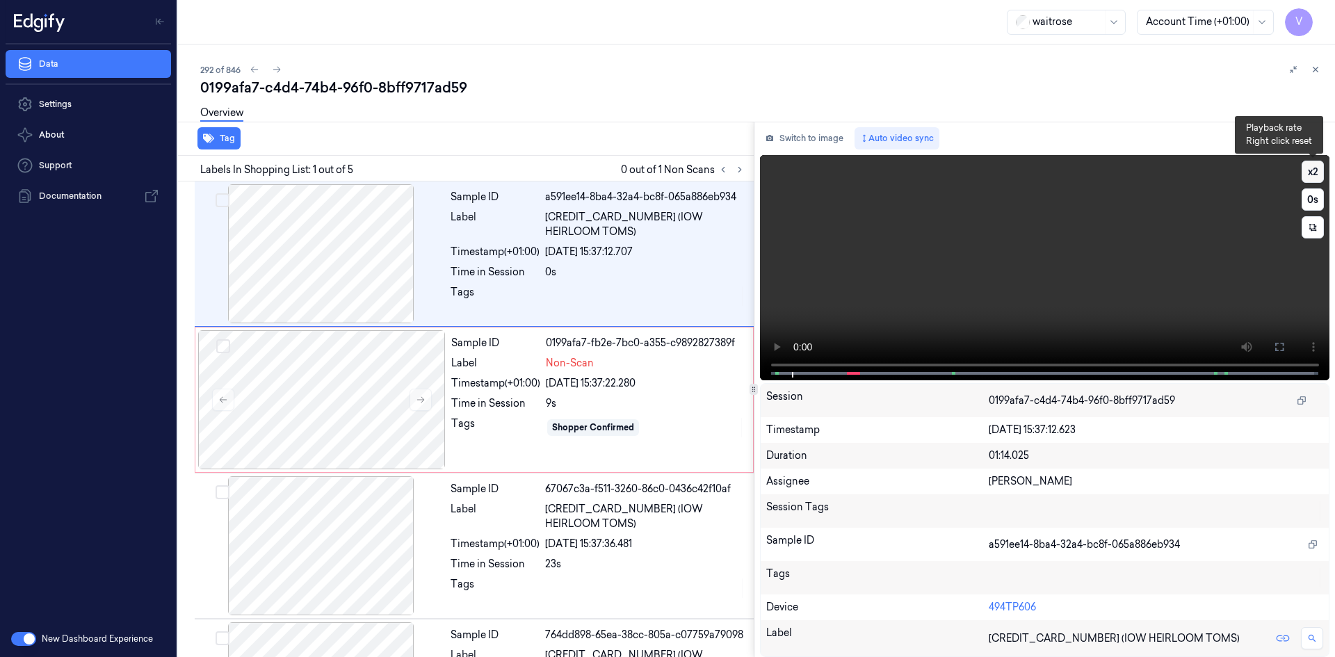
click at [1318, 168] on button "x 2" at bounding box center [1313, 172] width 22 height 22
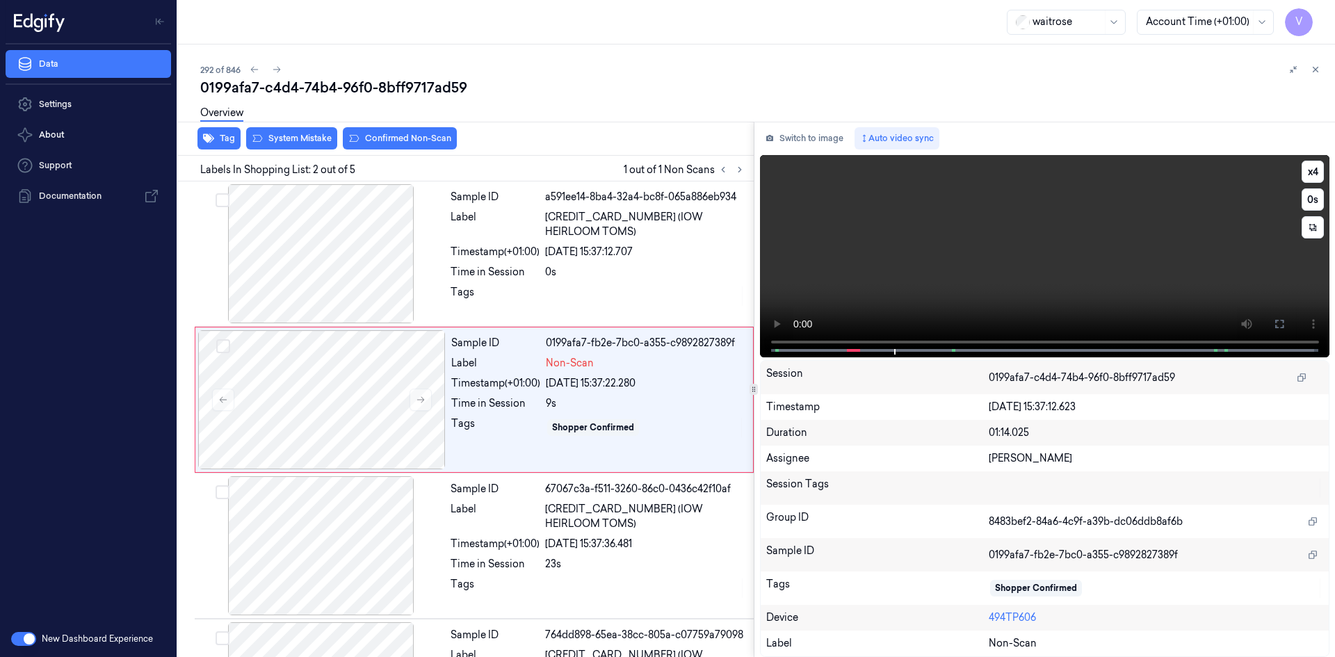
click at [873, 270] on video at bounding box center [1045, 256] width 570 height 202
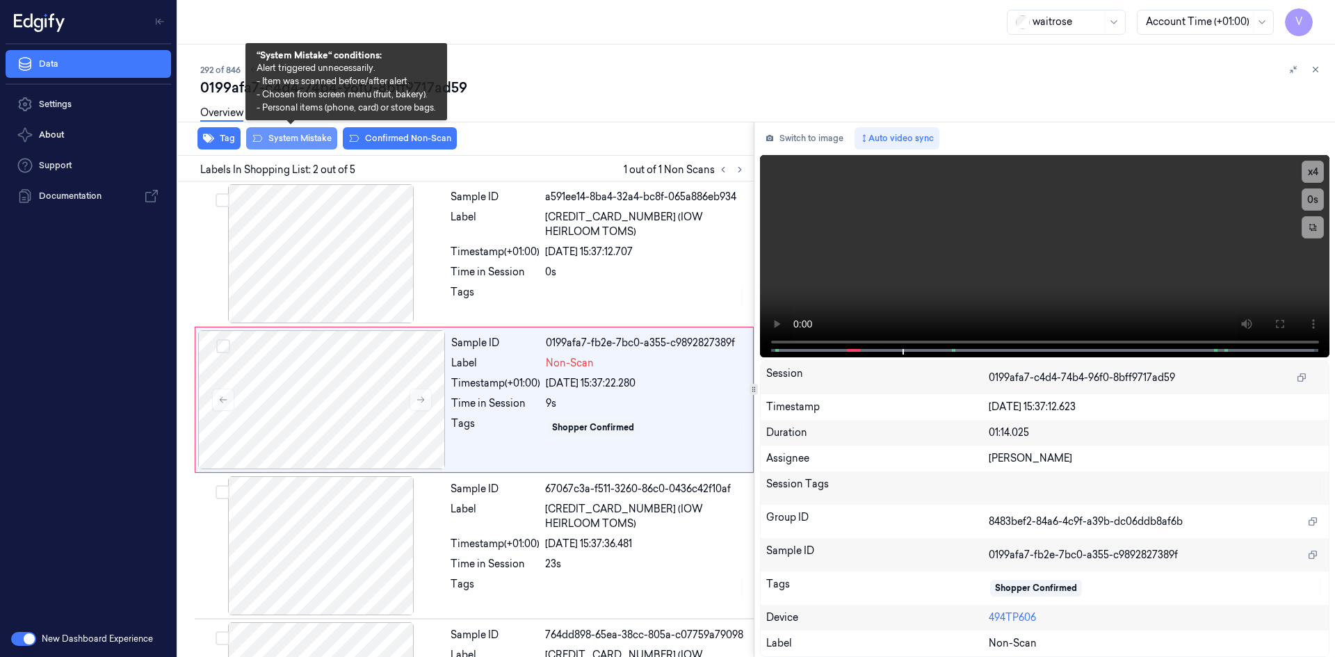
click at [311, 139] on button "System Mistake" at bounding box center [291, 138] width 91 height 22
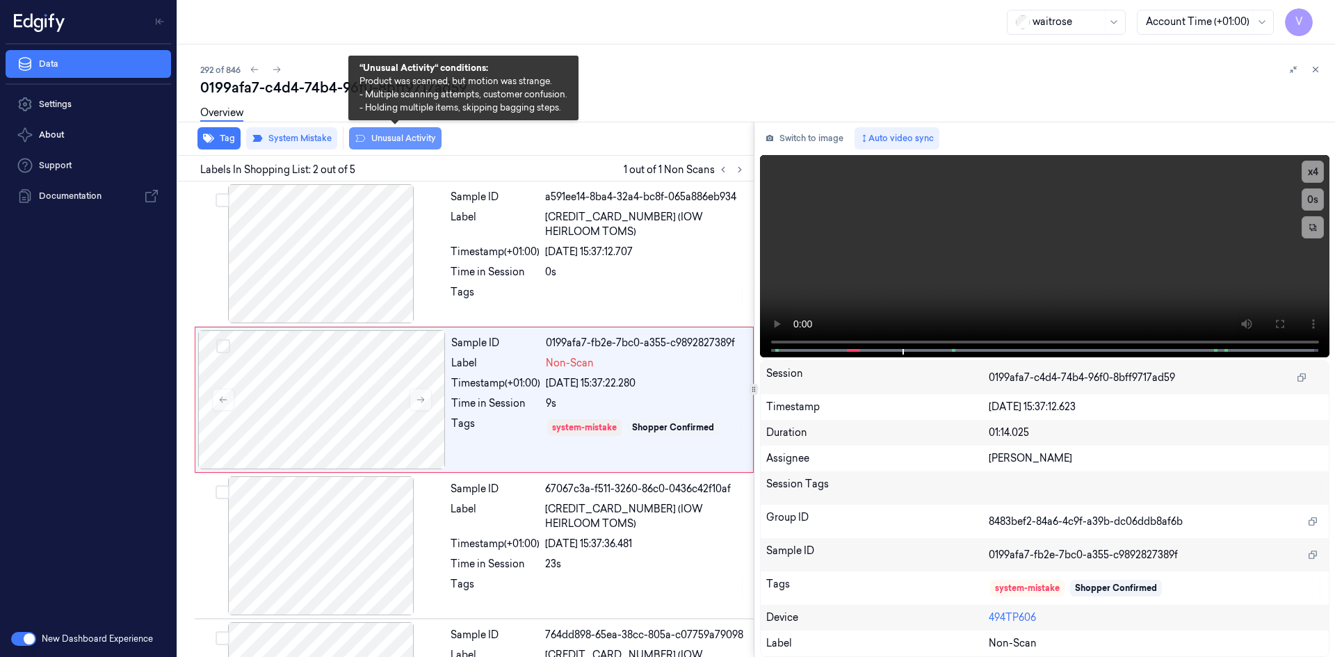
click at [398, 140] on button "Unusual Activity" at bounding box center [395, 138] width 92 height 22
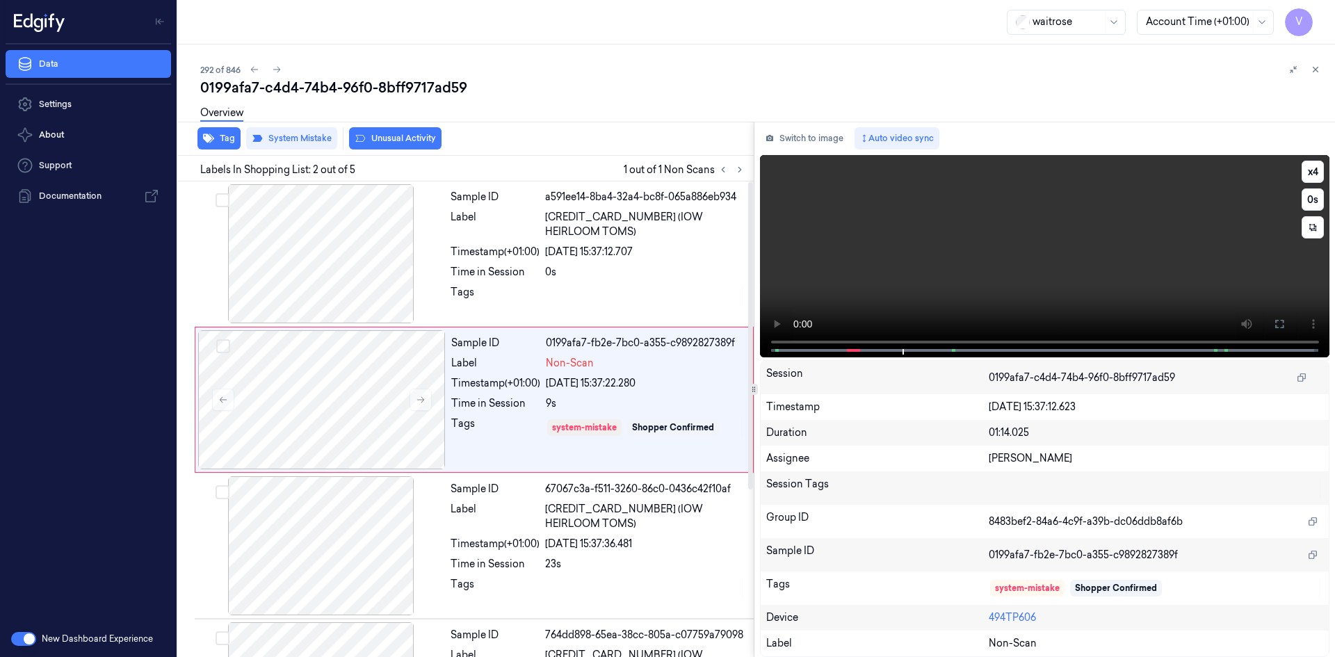
click at [961, 248] on video at bounding box center [1045, 256] width 570 height 202
click at [1063, 275] on video at bounding box center [1045, 256] width 570 height 202
click at [1313, 72] on icon at bounding box center [1315, 69] width 5 height 5
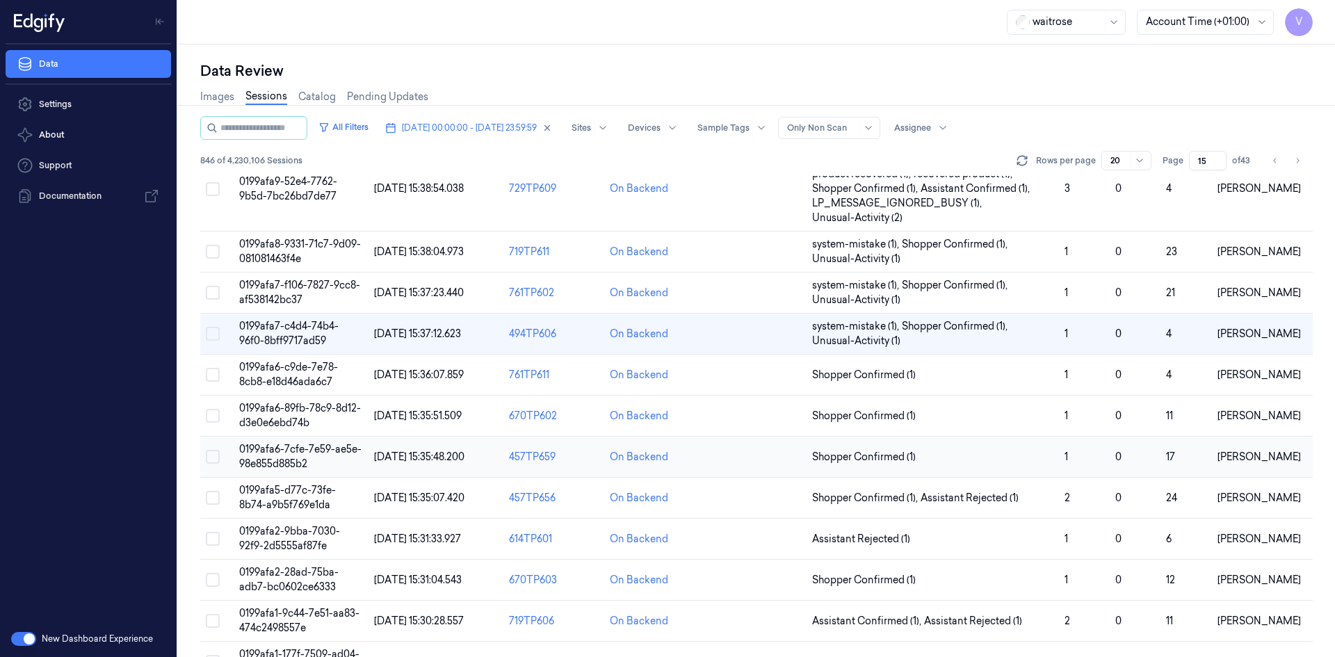
scroll to position [453, 0]
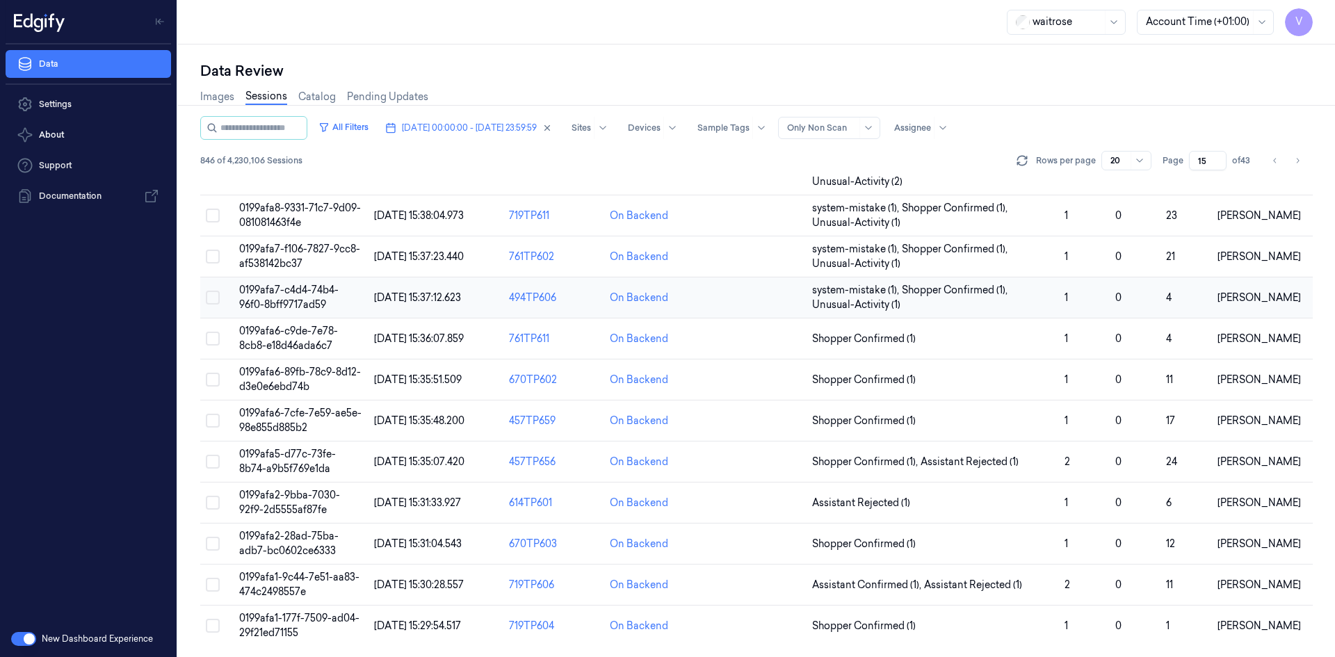
click at [297, 296] on td "0199afa7-c4d4-74b4-96f0-8bff9717ad59" at bounding box center [301, 297] width 135 height 41
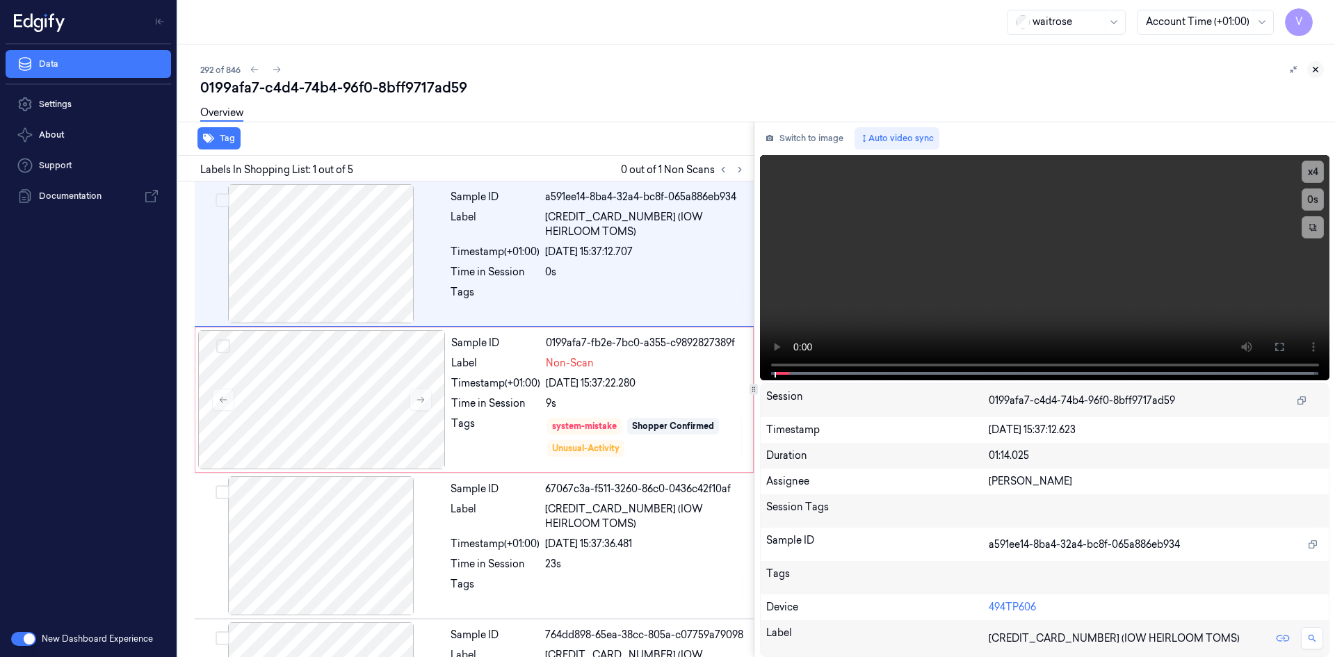
click at [1318, 72] on icon at bounding box center [1316, 70] width 10 height 10
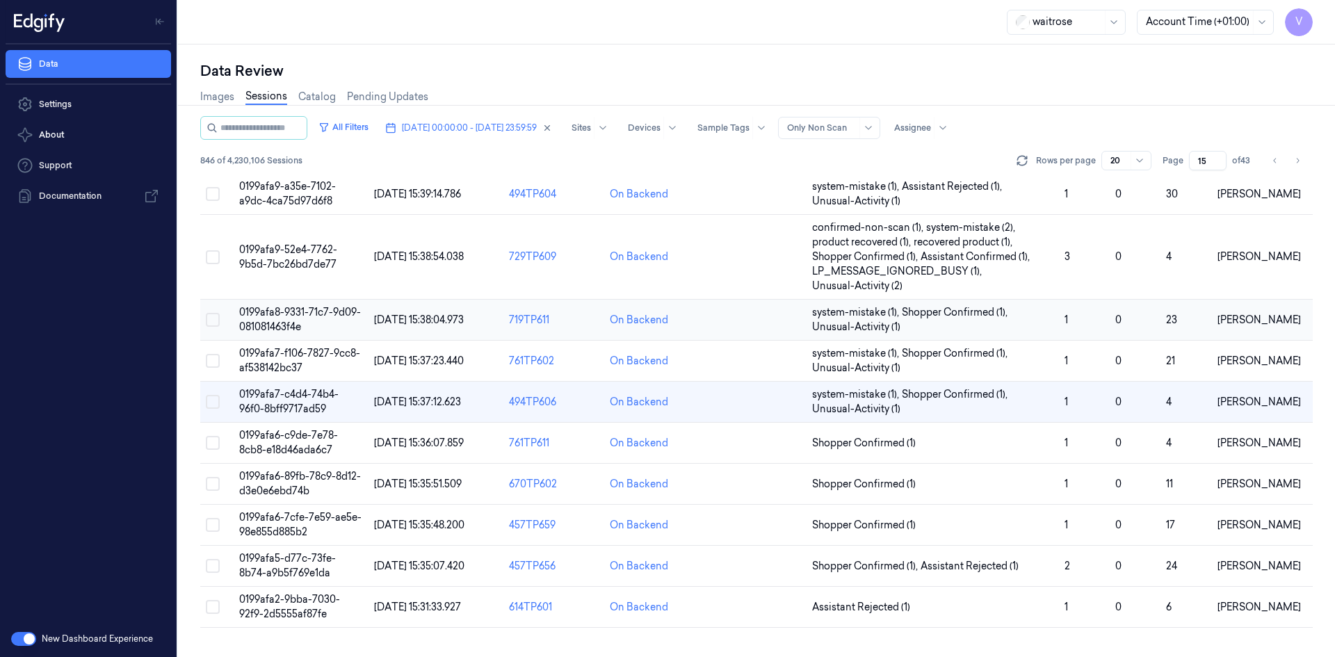
scroll to position [349, 0]
click at [279, 477] on span "0199afa6-89fb-78c9-8d12-d3e0e6ebd74b" at bounding box center [300, 483] width 122 height 27
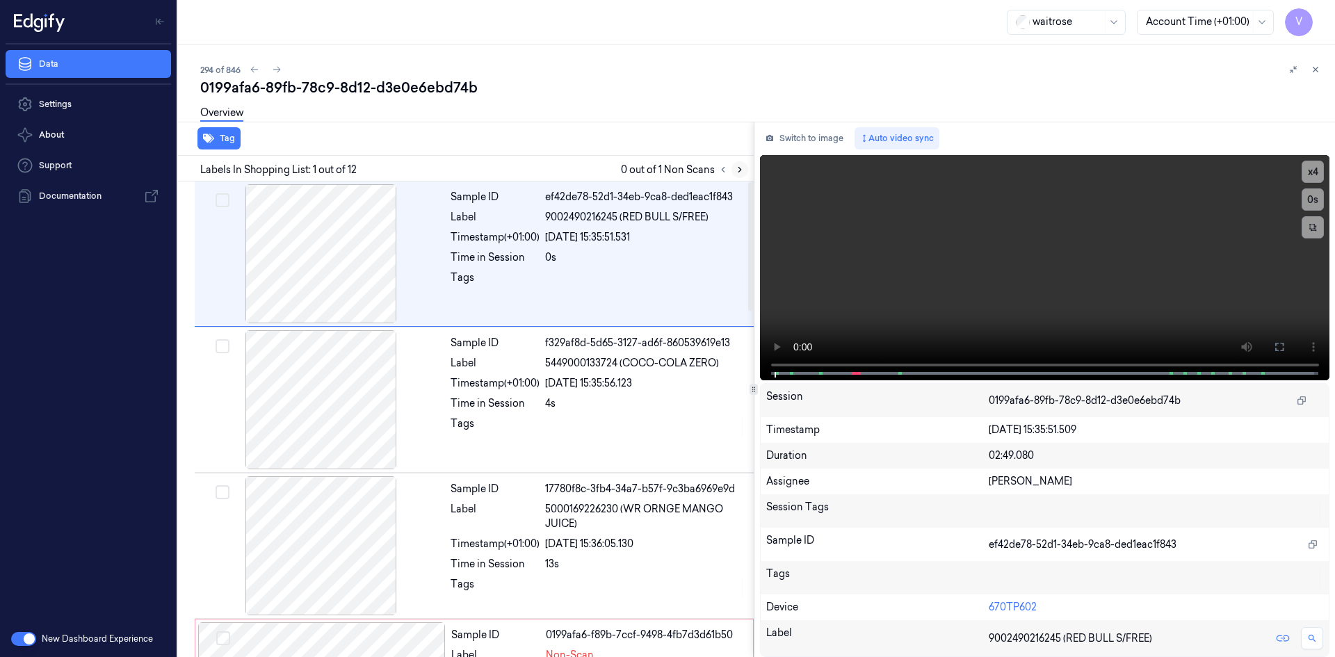
click at [739, 165] on icon at bounding box center [740, 170] width 10 height 10
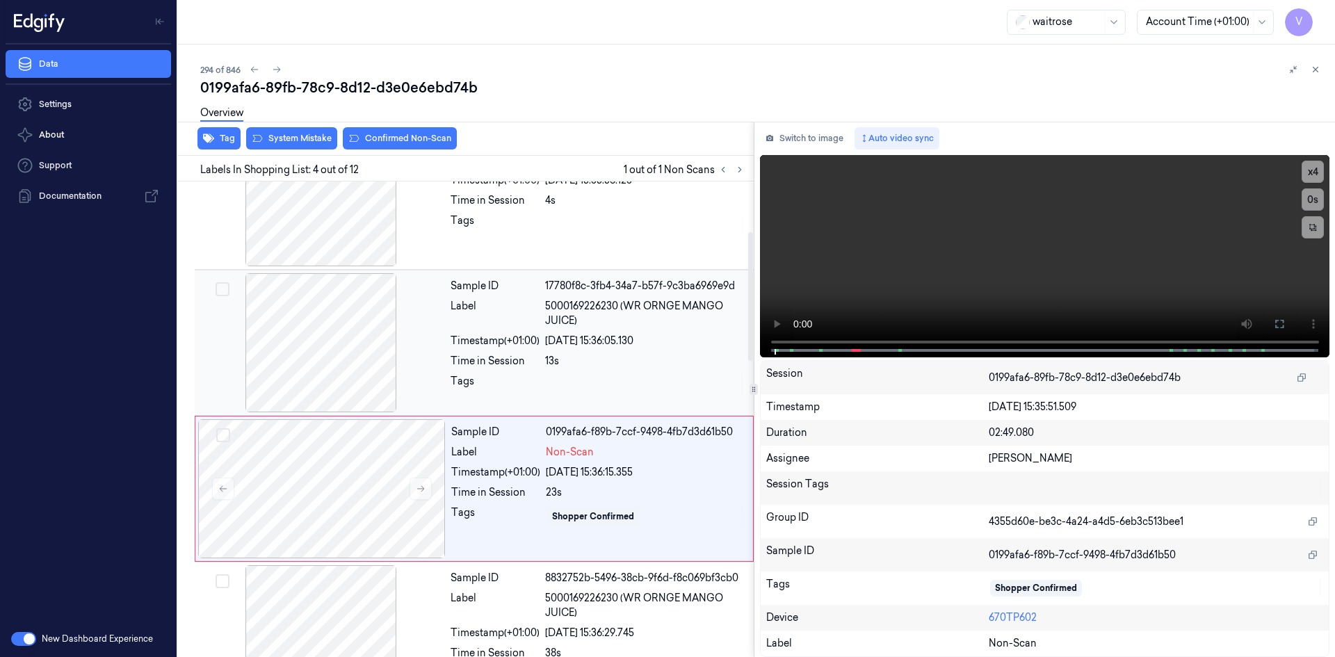
scroll to position [133, 0]
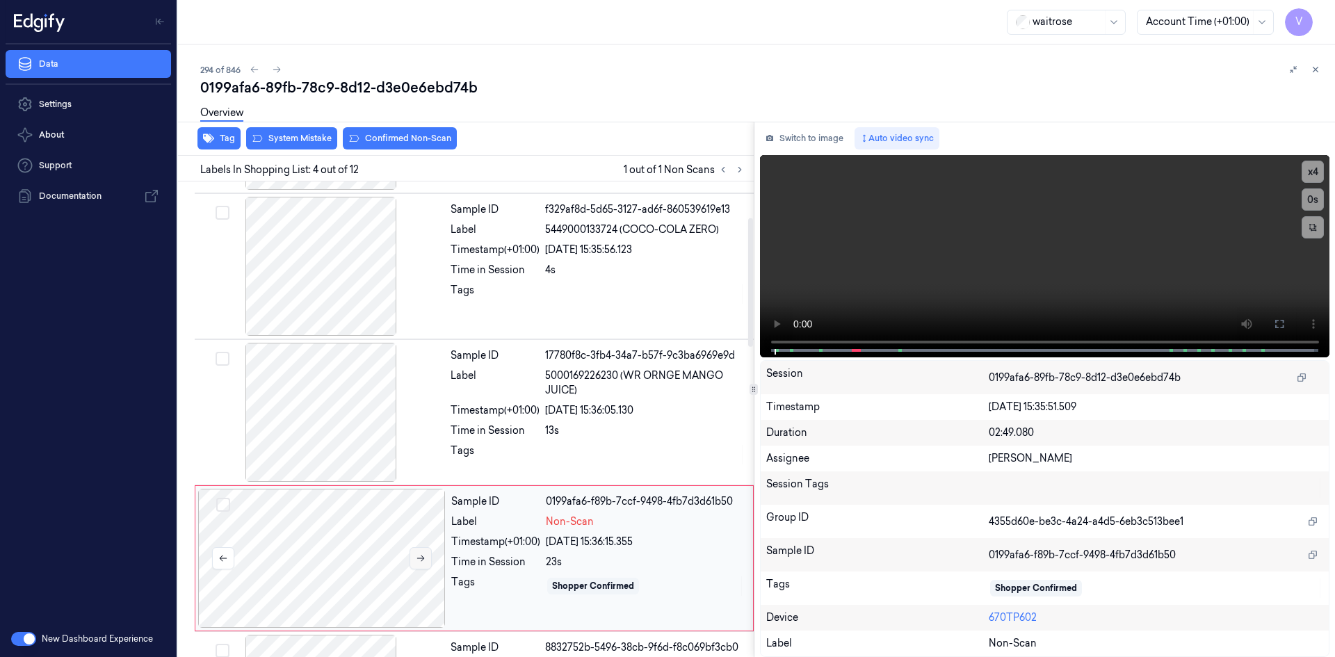
click at [420, 562] on icon at bounding box center [421, 558] width 10 height 10
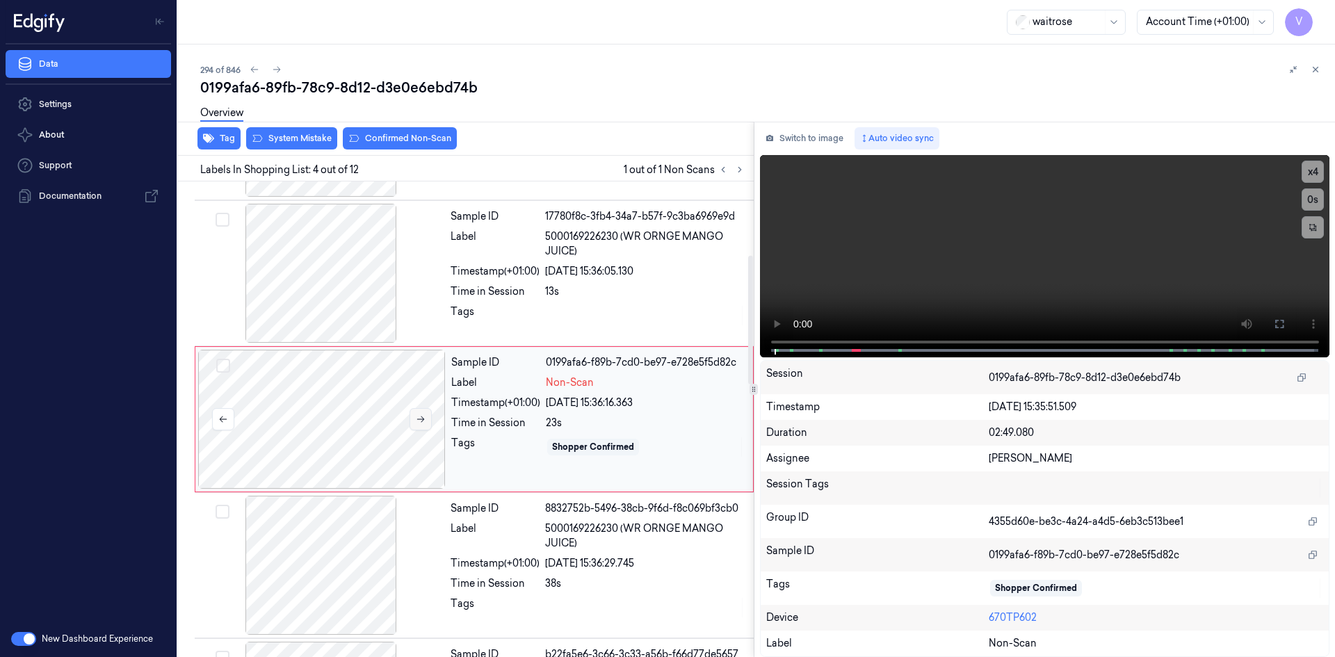
click at [417, 416] on icon at bounding box center [421, 419] width 10 height 10
click at [424, 419] on icon at bounding box center [421, 419] width 10 height 10
click at [417, 419] on icon at bounding box center [421, 419] width 10 height 10
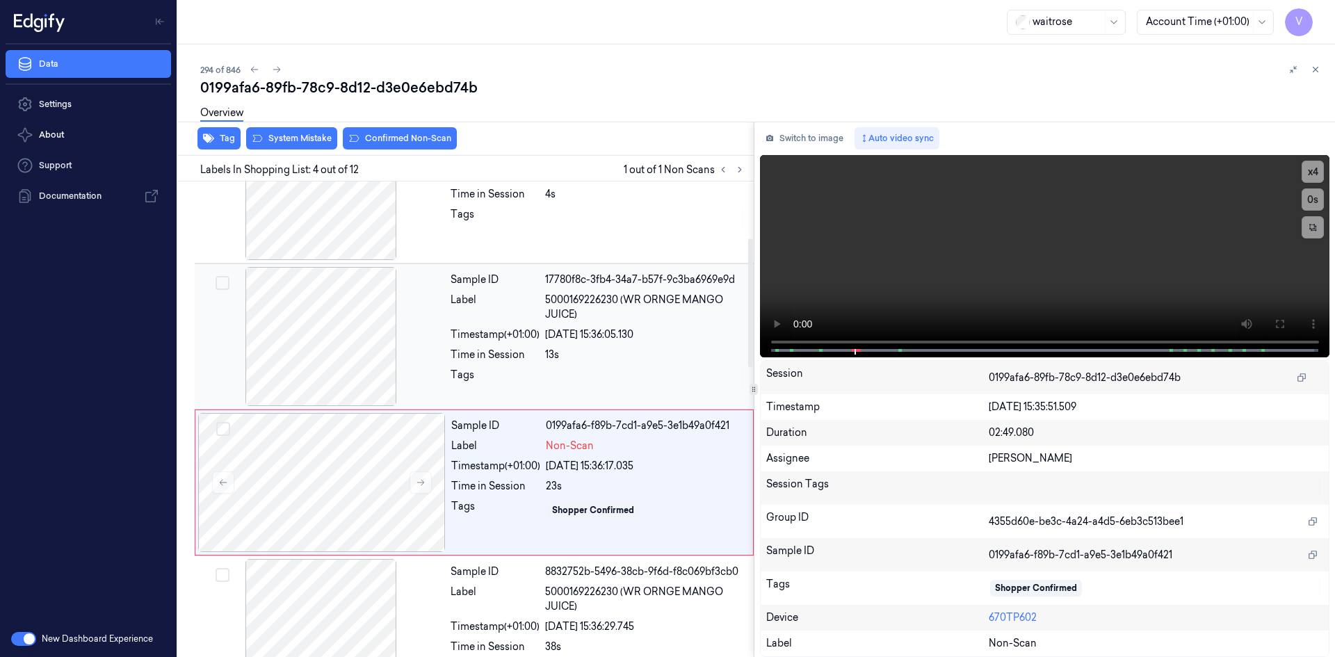
scroll to position [133, 0]
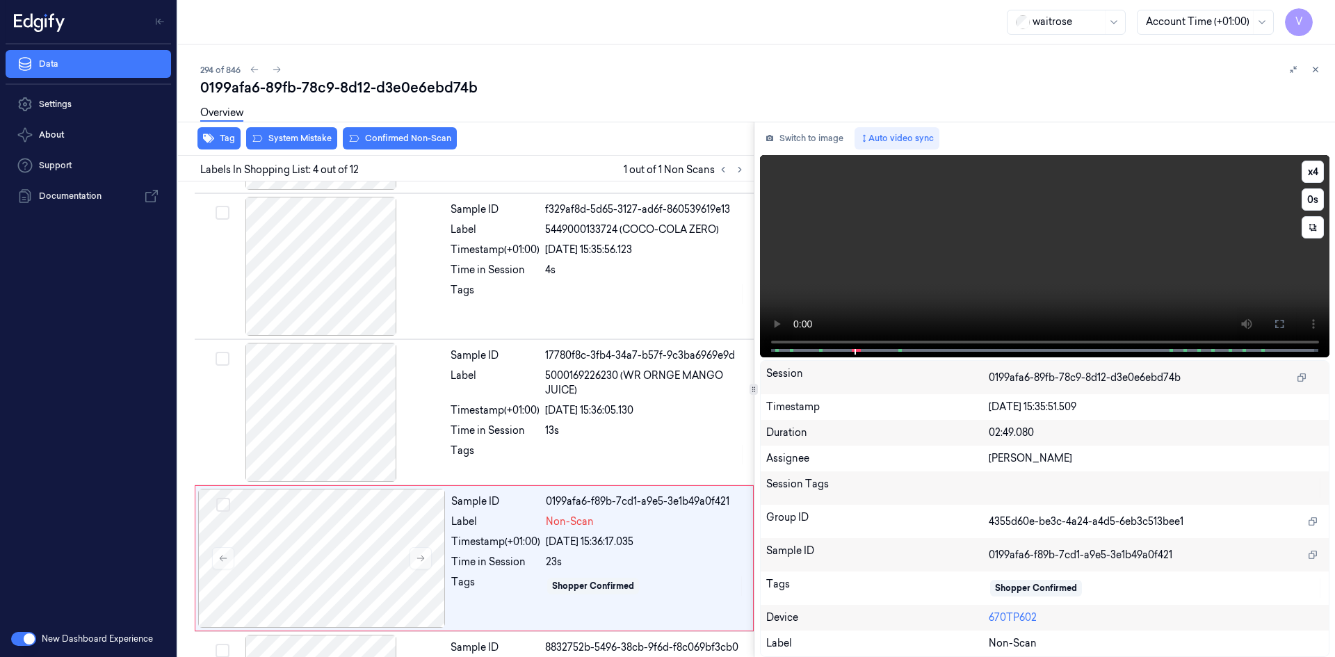
click at [981, 265] on video at bounding box center [1045, 256] width 570 height 202
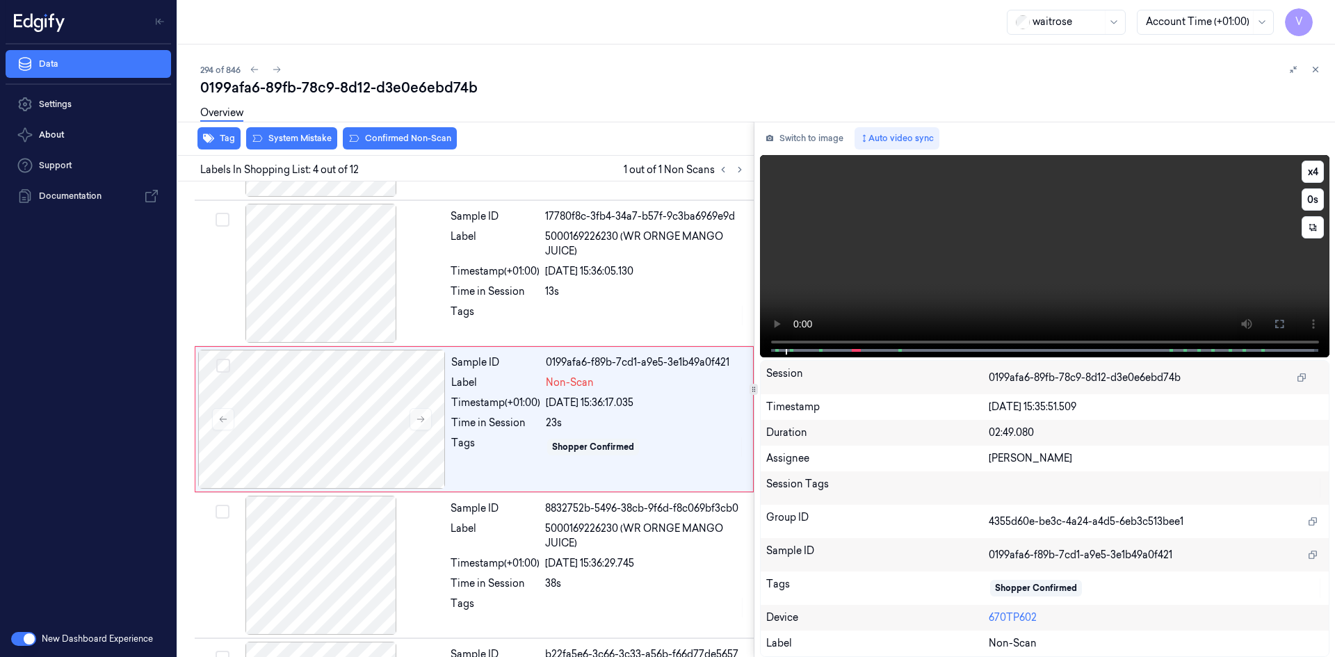
click at [956, 277] on video at bounding box center [1045, 256] width 570 height 202
click at [946, 291] on video at bounding box center [1045, 256] width 570 height 202
click at [318, 374] on div at bounding box center [322, 419] width 248 height 139
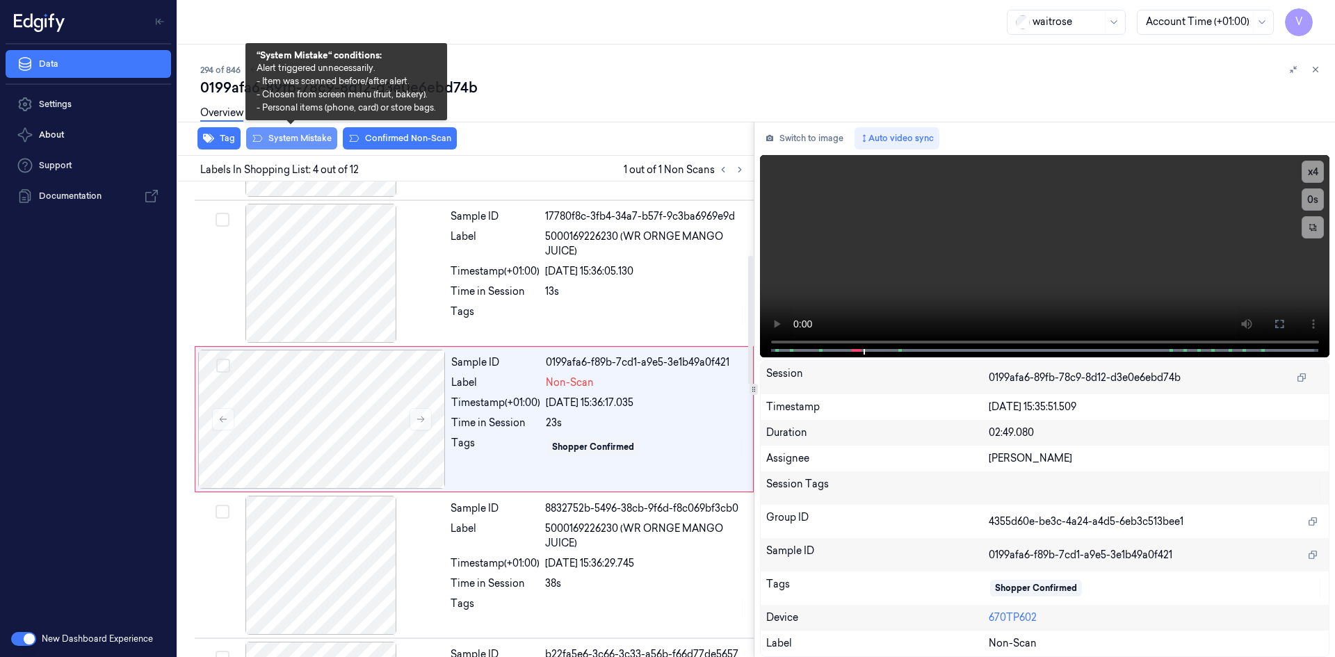
click at [285, 136] on button "System Mistake" at bounding box center [291, 138] width 91 height 22
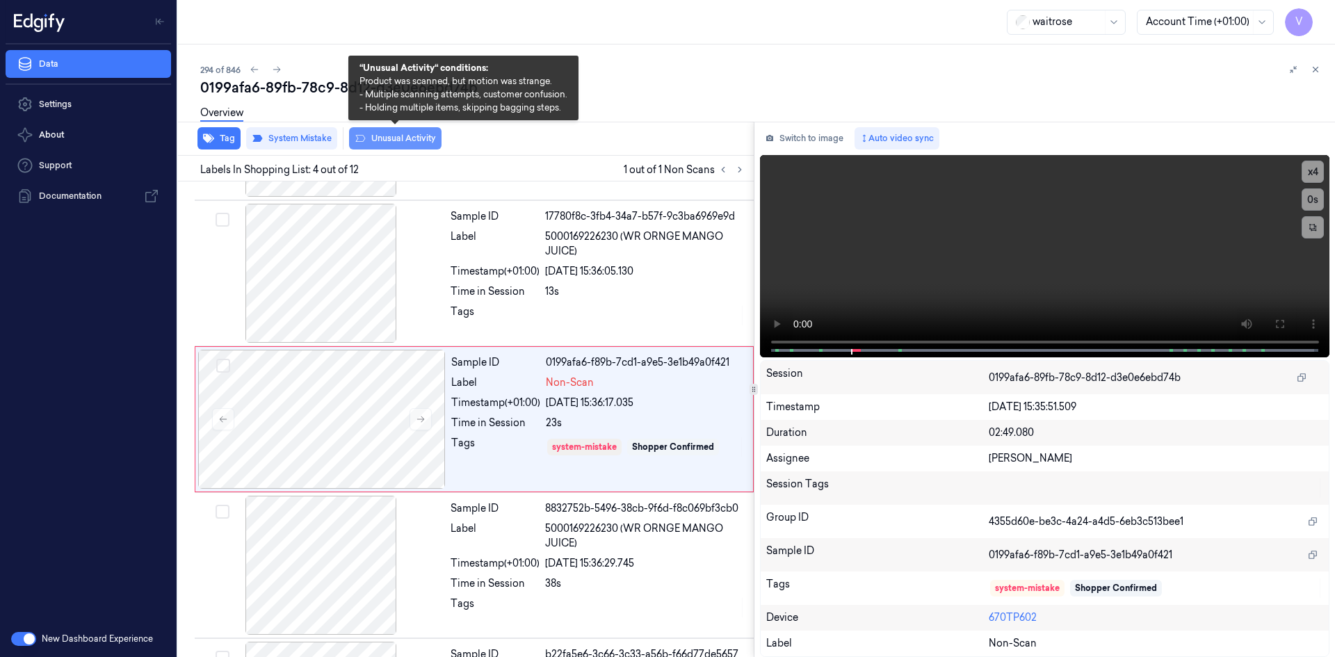
click at [395, 137] on button "Unusual Activity" at bounding box center [395, 138] width 92 height 22
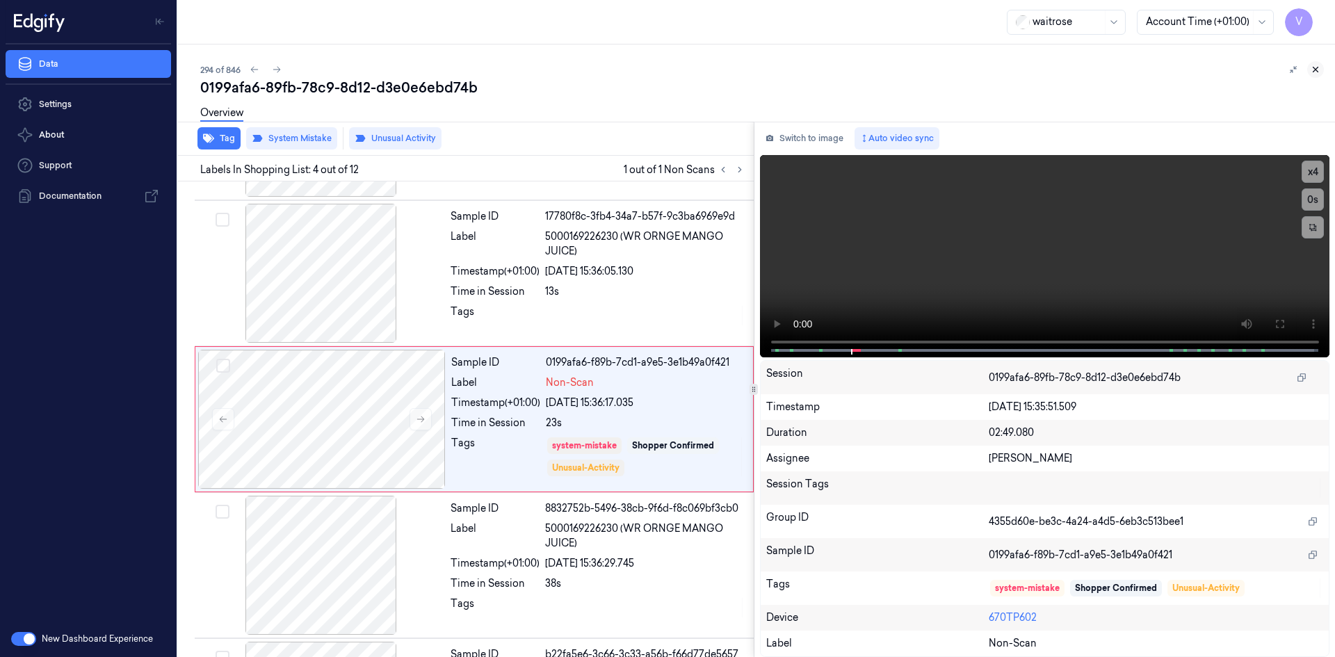
click at [1316, 64] on button at bounding box center [1315, 69] width 17 height 17
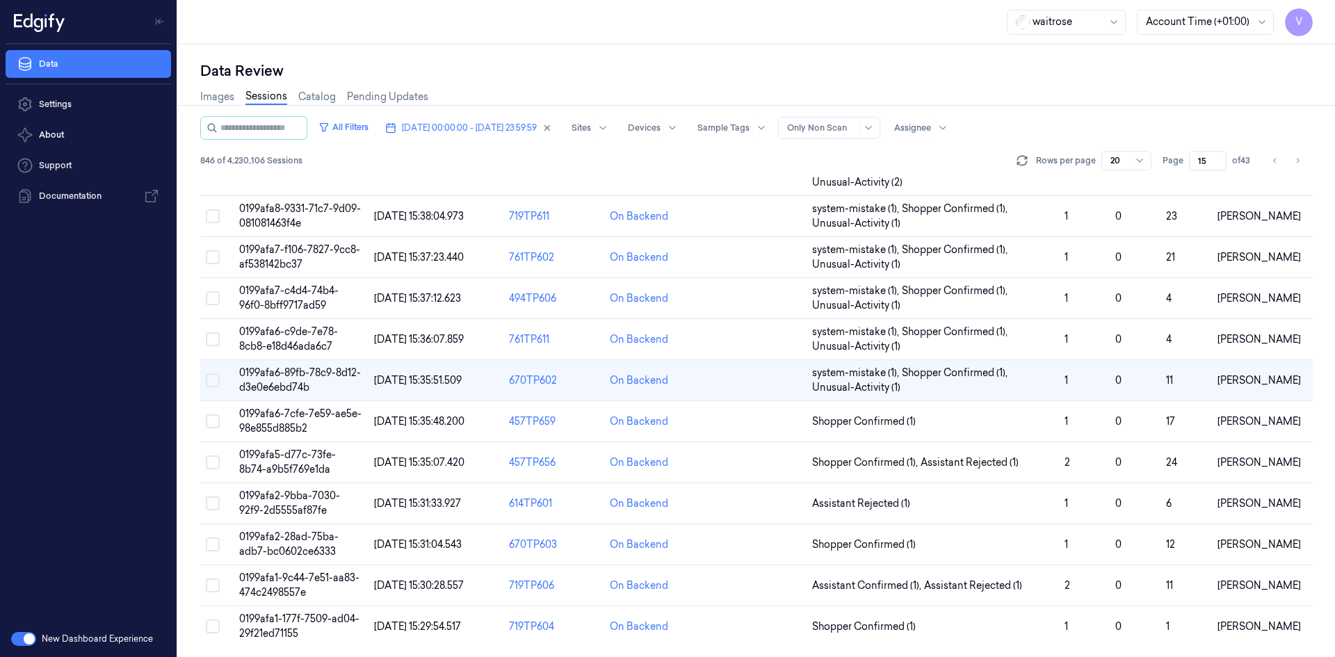
scroll to position [453, 0]
click at [292, 467] on span "0199afa5-d77c-73fe-8b74-a9b5f769e1da" at bounding box center [287, 461] width 97 height 27
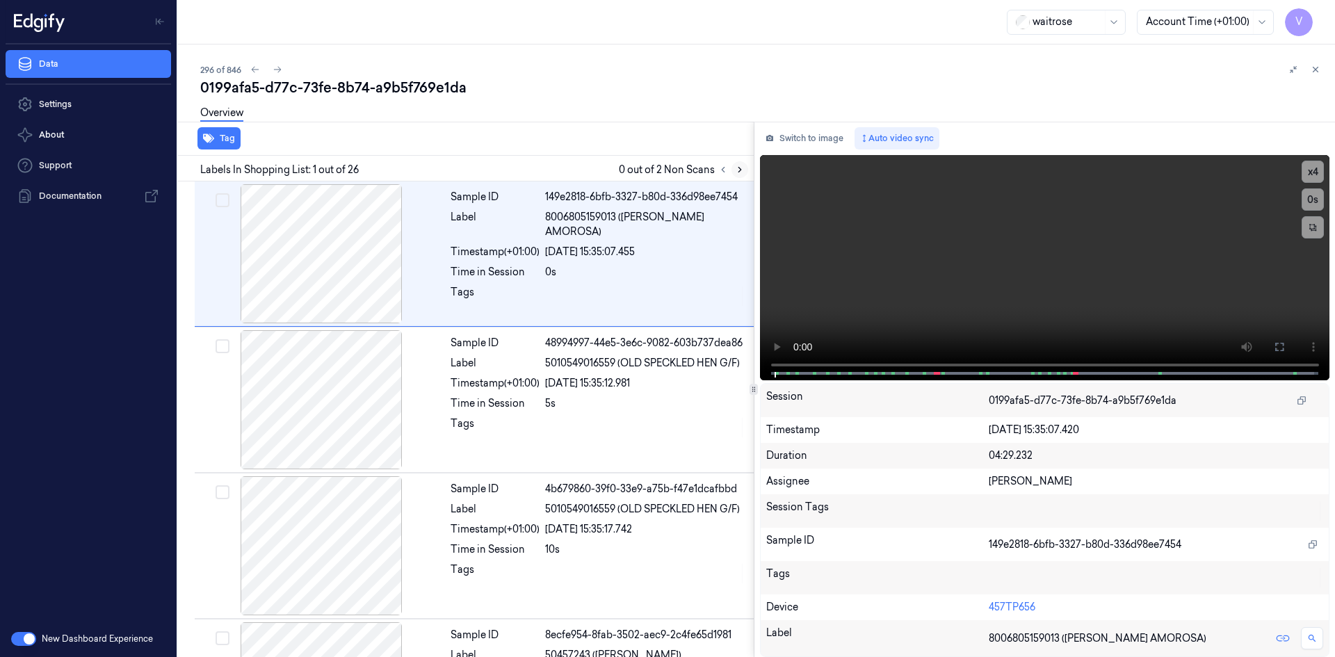
click at [740, 170] on icon at bounding box center [739, 170] width 3 height 5
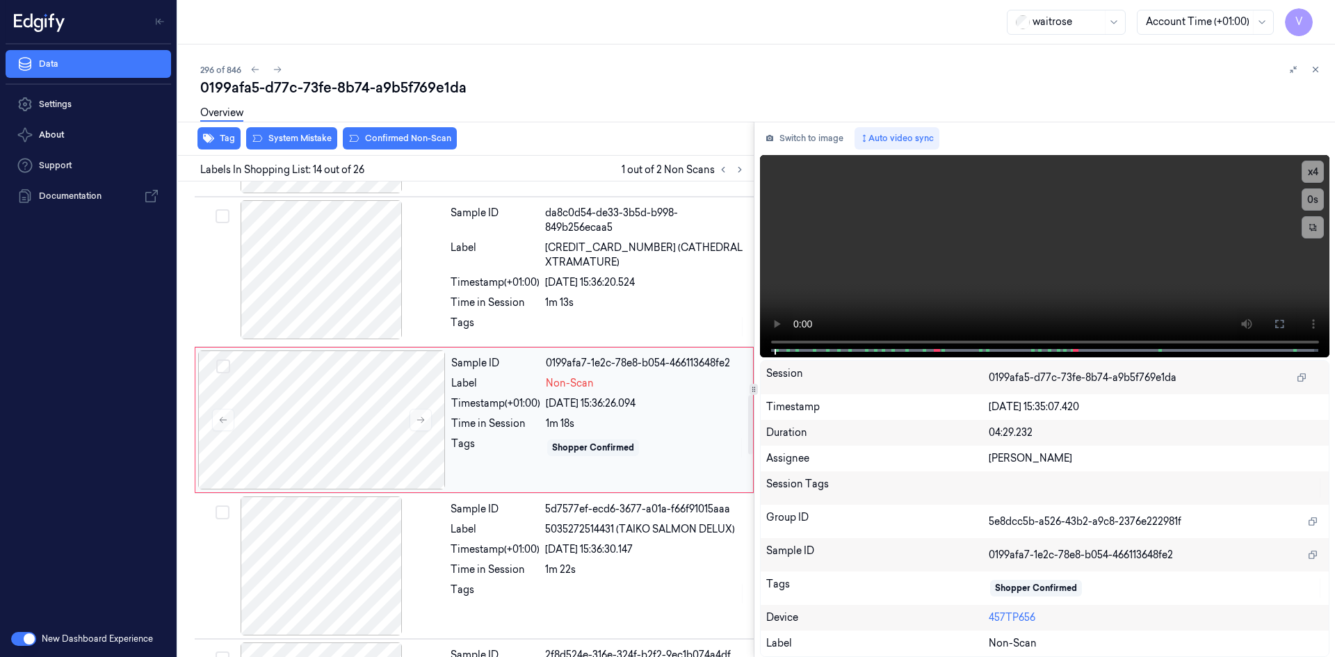
scroll to position [1737, 0]
click at [419, 421] on icon at bounding box center [421, 419] width 10 height 10
click at [422, 421] on icon at bounding box center [421, 419] width 8 height 6
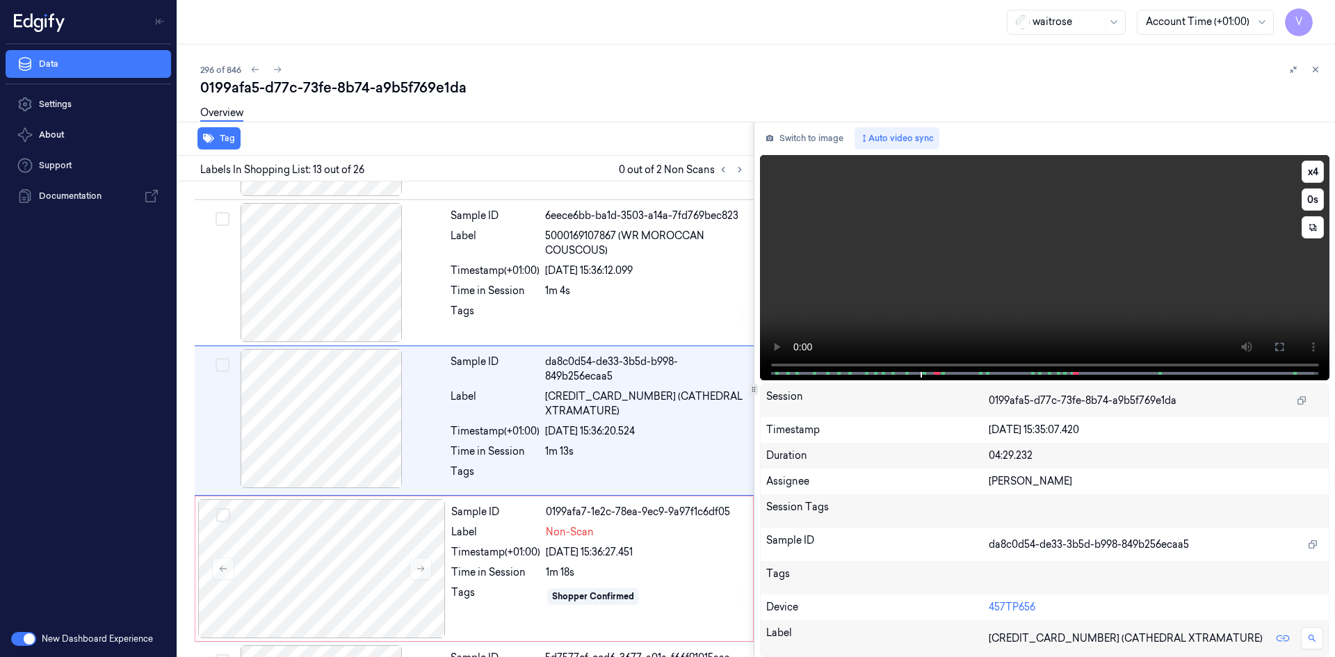
scroll to position [1589, 0]
click at [1014, 263] on video at bounding box center [1045, 267] width 570 height 225
click at [997, 250] on video at bounding box center [1045, 267] width 570 height 225
click at [1012, 250] on video at bounding box center [1045, 267] width 570 height 225
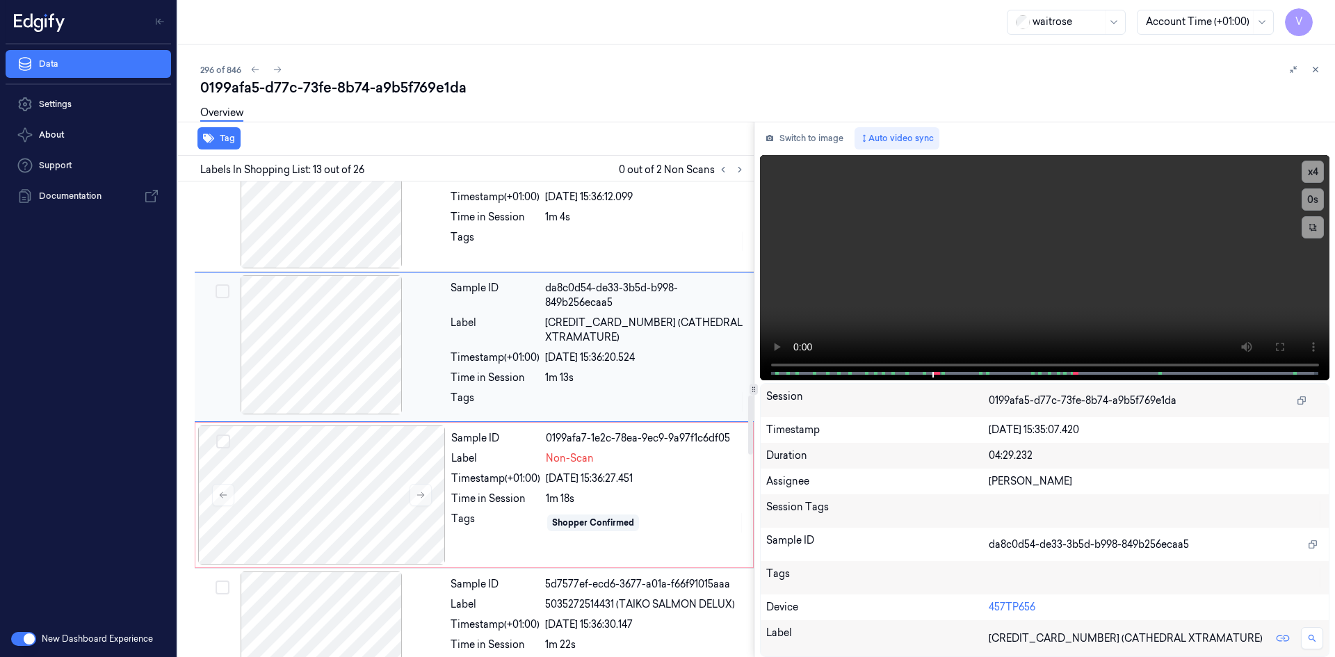
scroll to position [1728, 0]
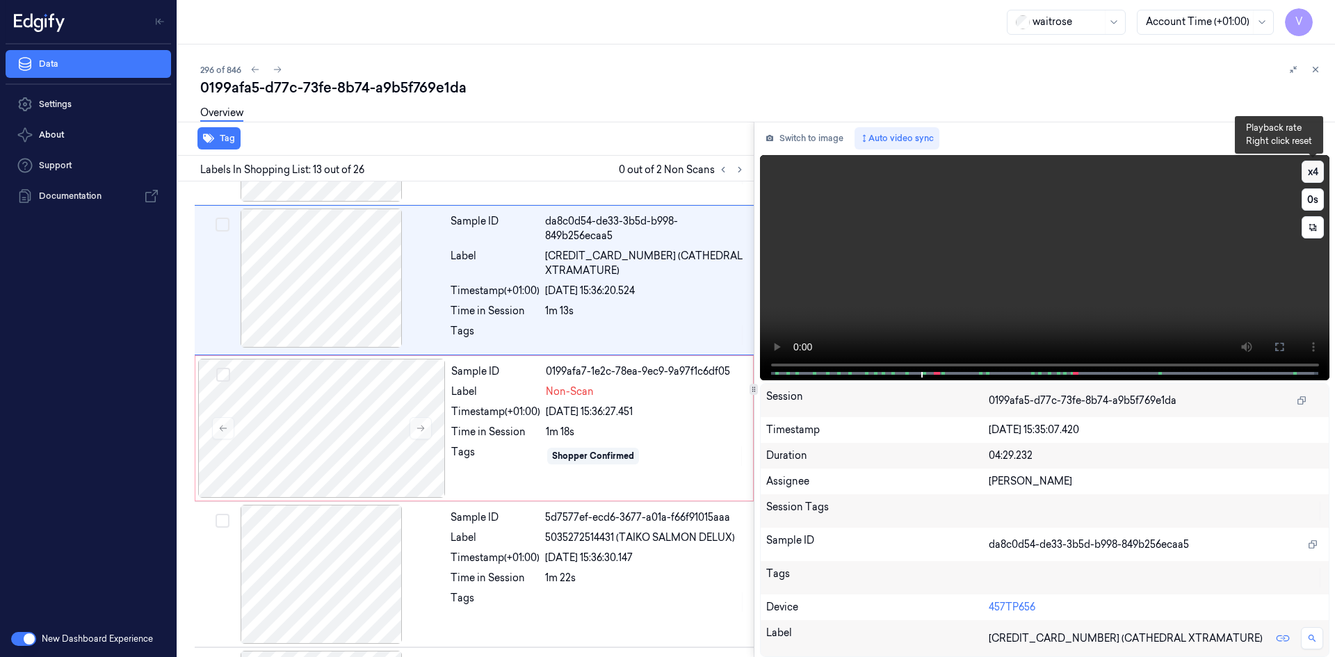
click at [1312, 165] on button "x 4" at bounding box center [1313, 172] width 22 height 22
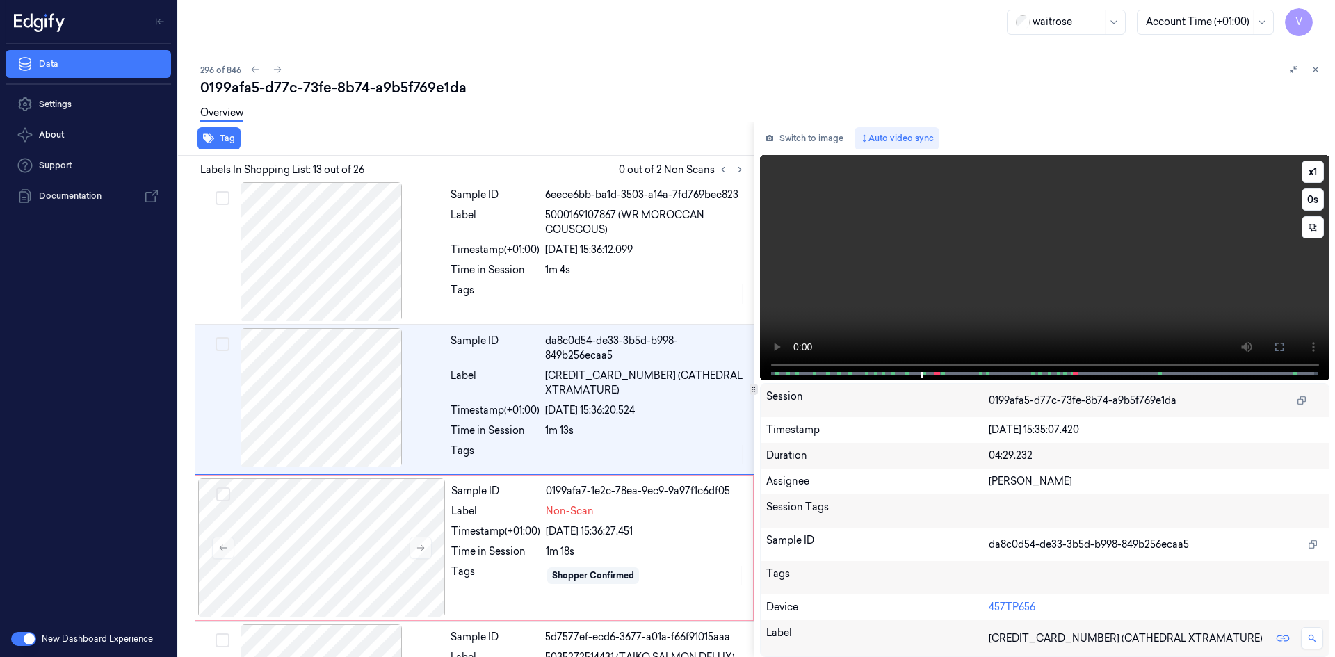
scroll to position [1589, 0]
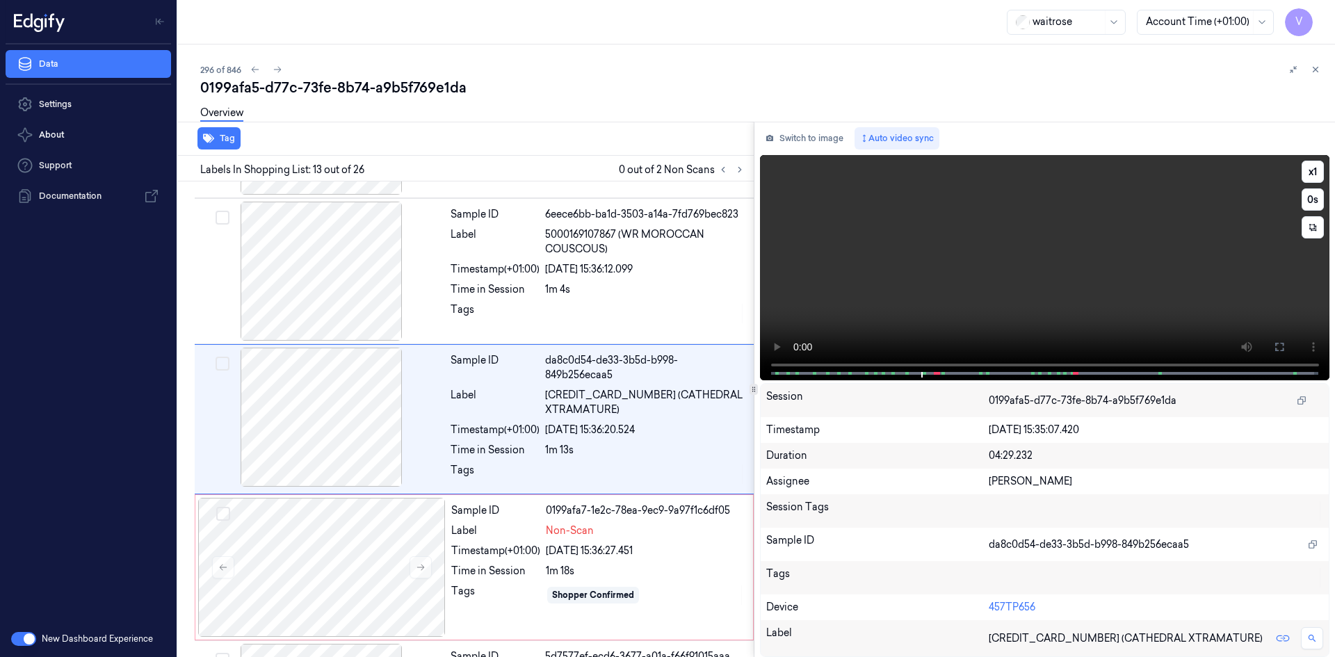
click at [1186, 227] on video at bounding box center [1045, 267] width 570 height 225
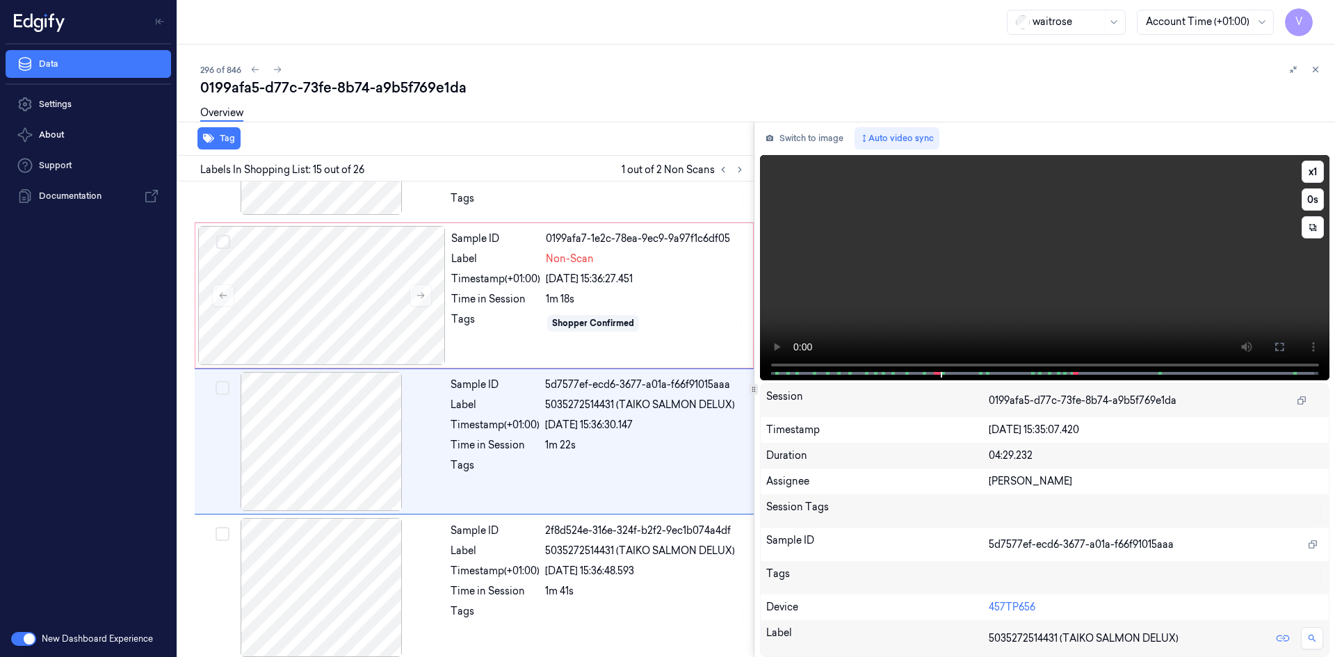
scroll to position [1883, 0]
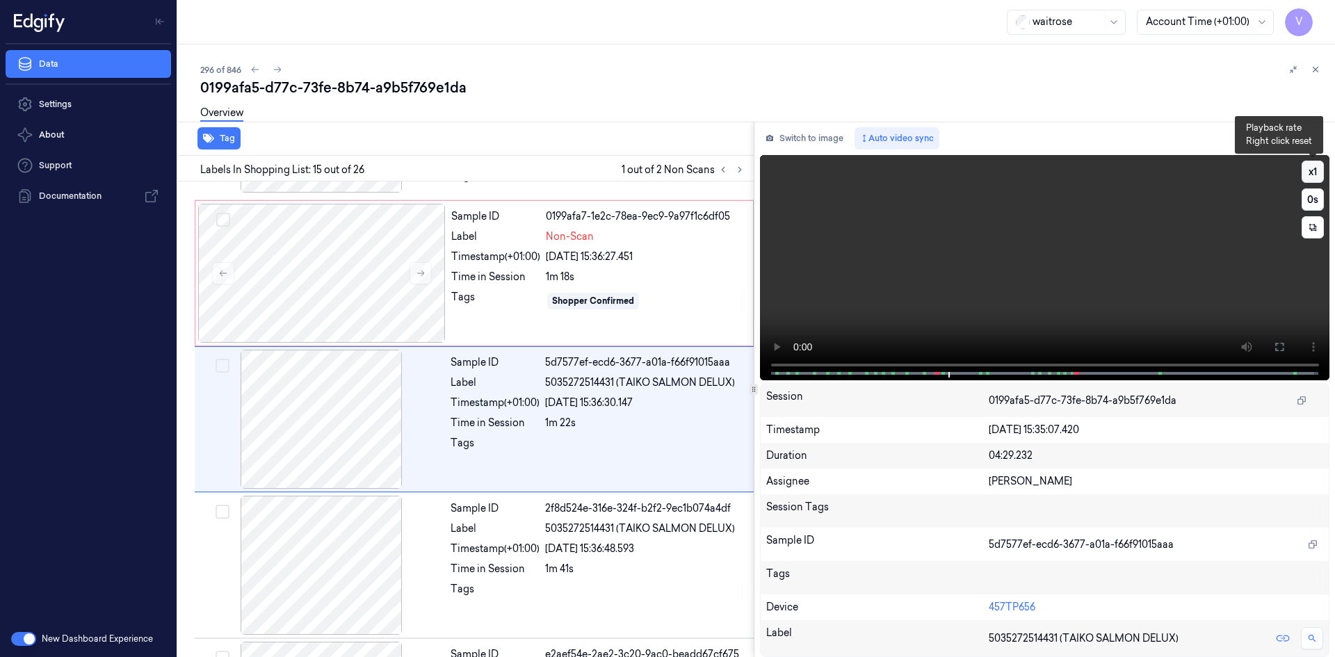
click at [1308, 170] on button "x 1" at bounding box center [1313, 172] width 22 height 22
click at [1311, 170] on button "x 2" at bounding box center [1313, 172] width 22 height 22
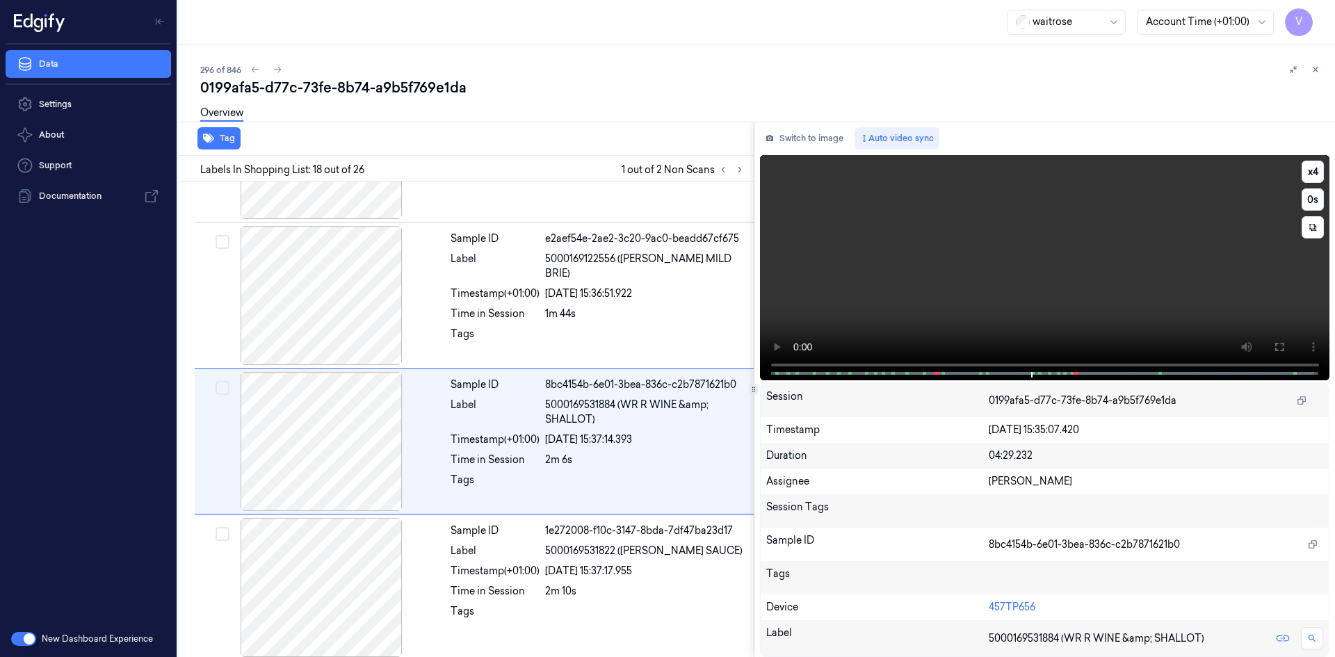
scroll to position [2321, 0]
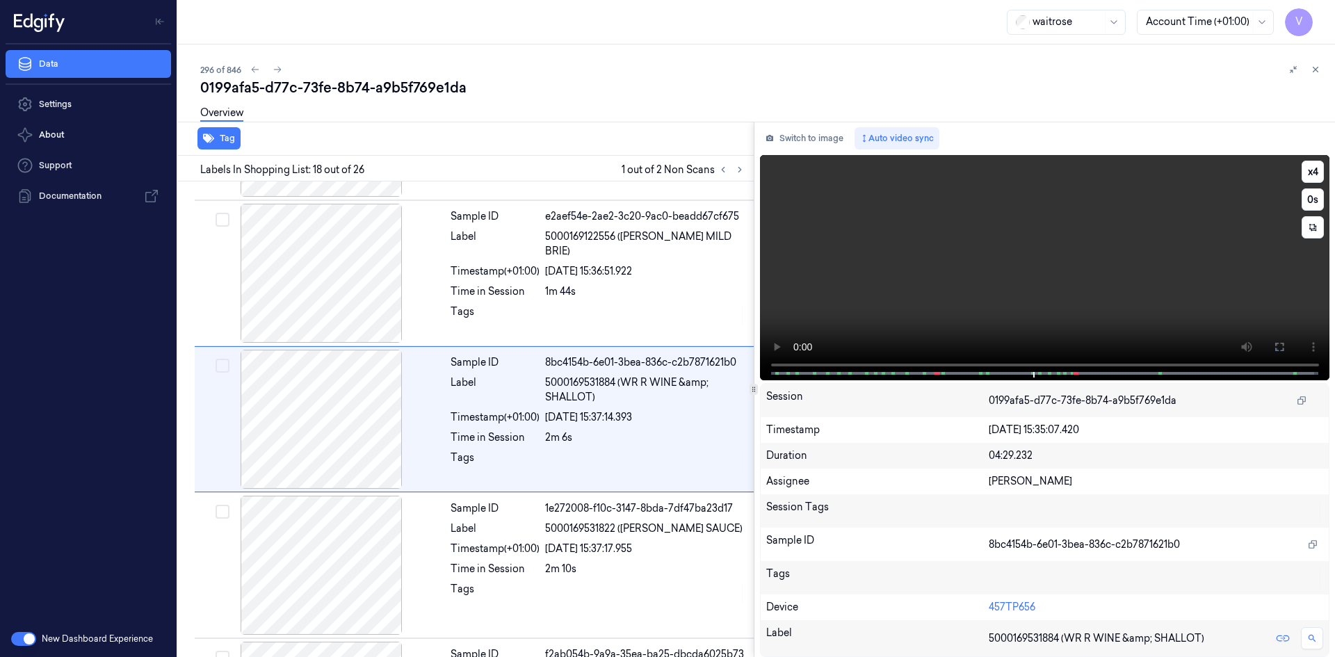
click at [960, 275] on video at bounding box center [1045, 267] width 570 height 225
click at [1000, 276] on video at bounding box center [1045, 267] width 570 height 225
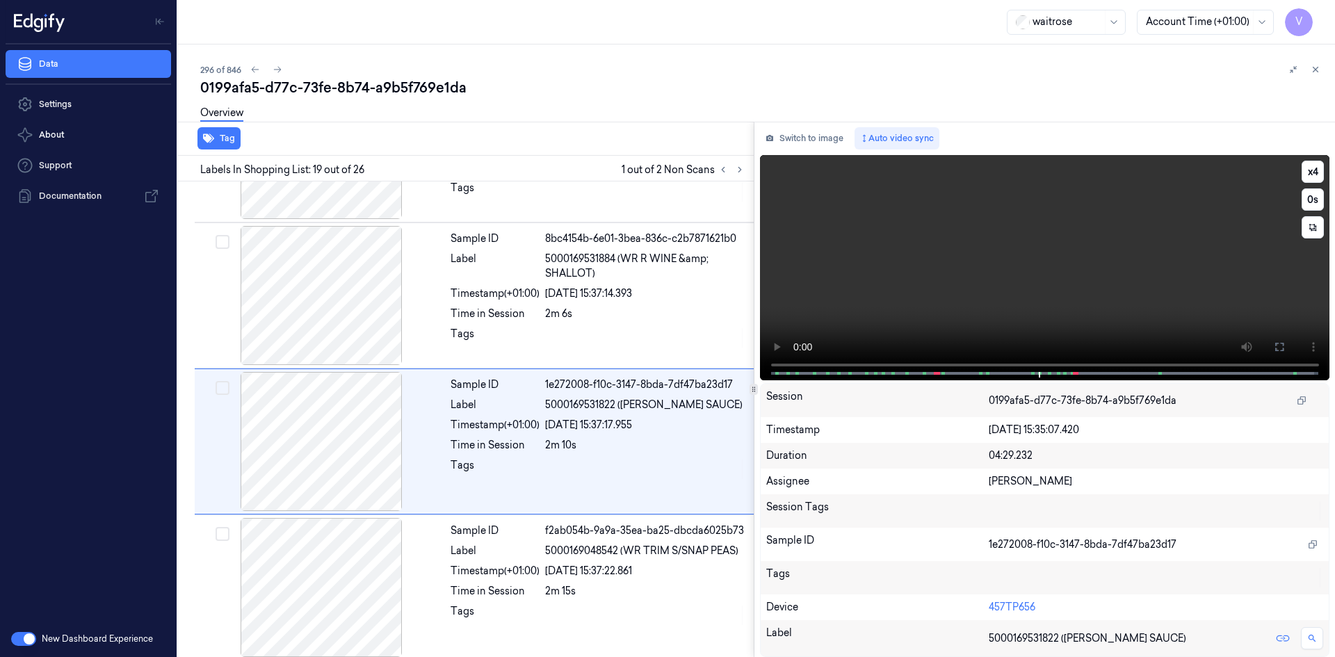
scroll to position [2467, 0]
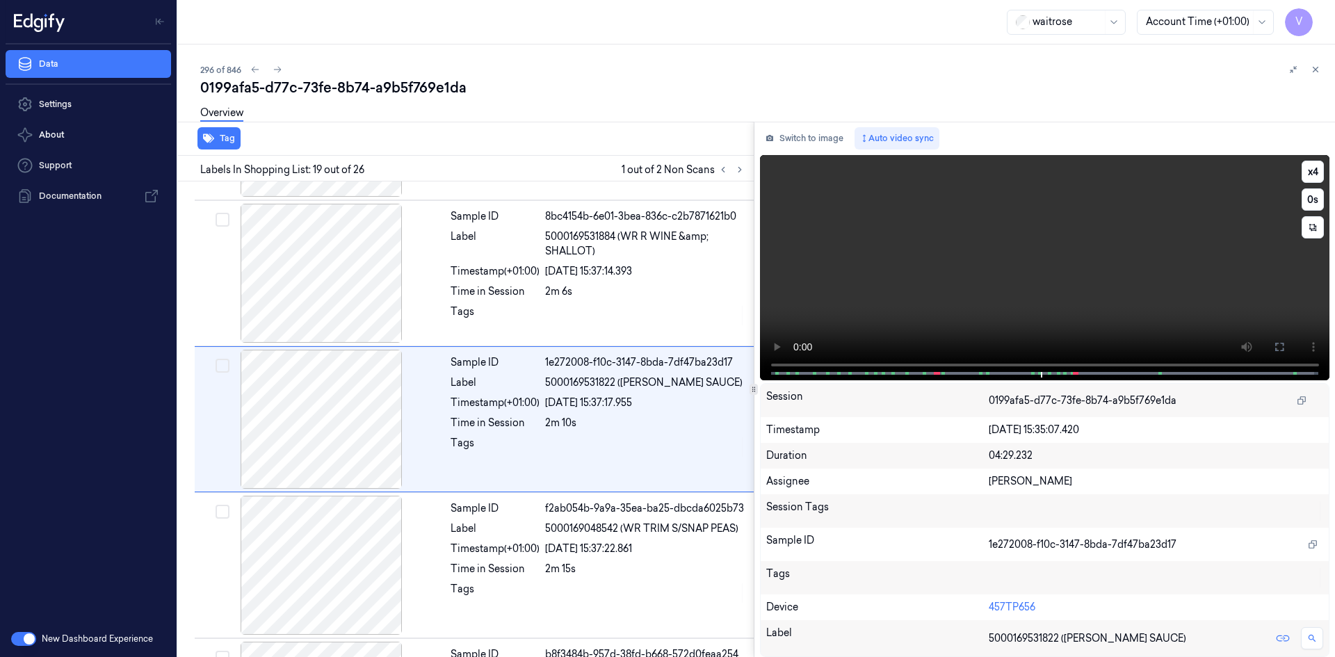
click at [1016, 266] on video at bounding box center [1045, 267] width 570 height 225
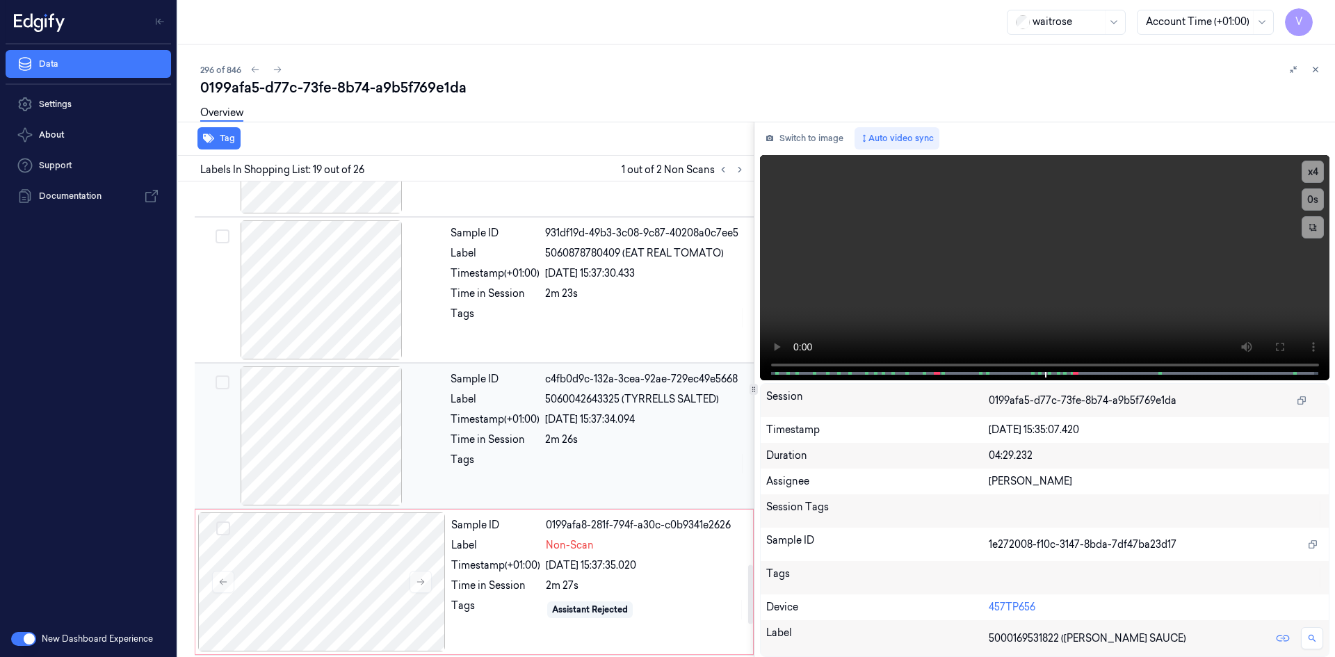
scroll to position [3093, 0]
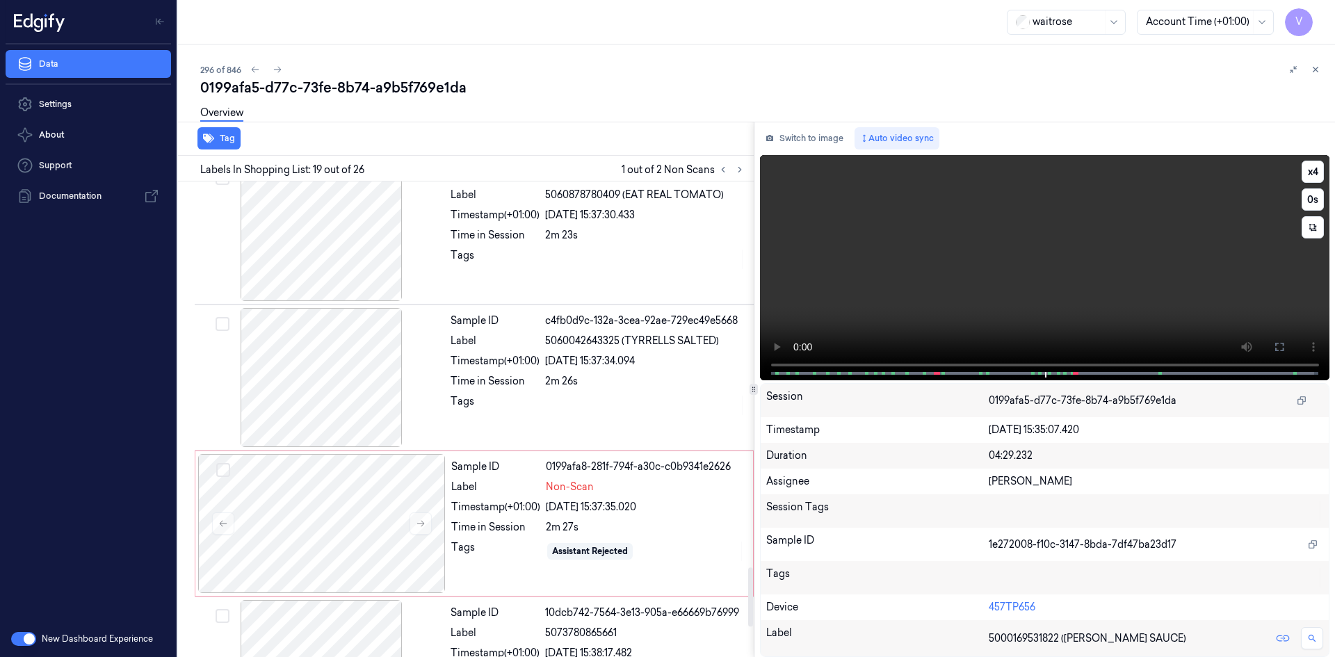
click at [971, 272] on video at bounding box center [1045, 267] width 570 height 225
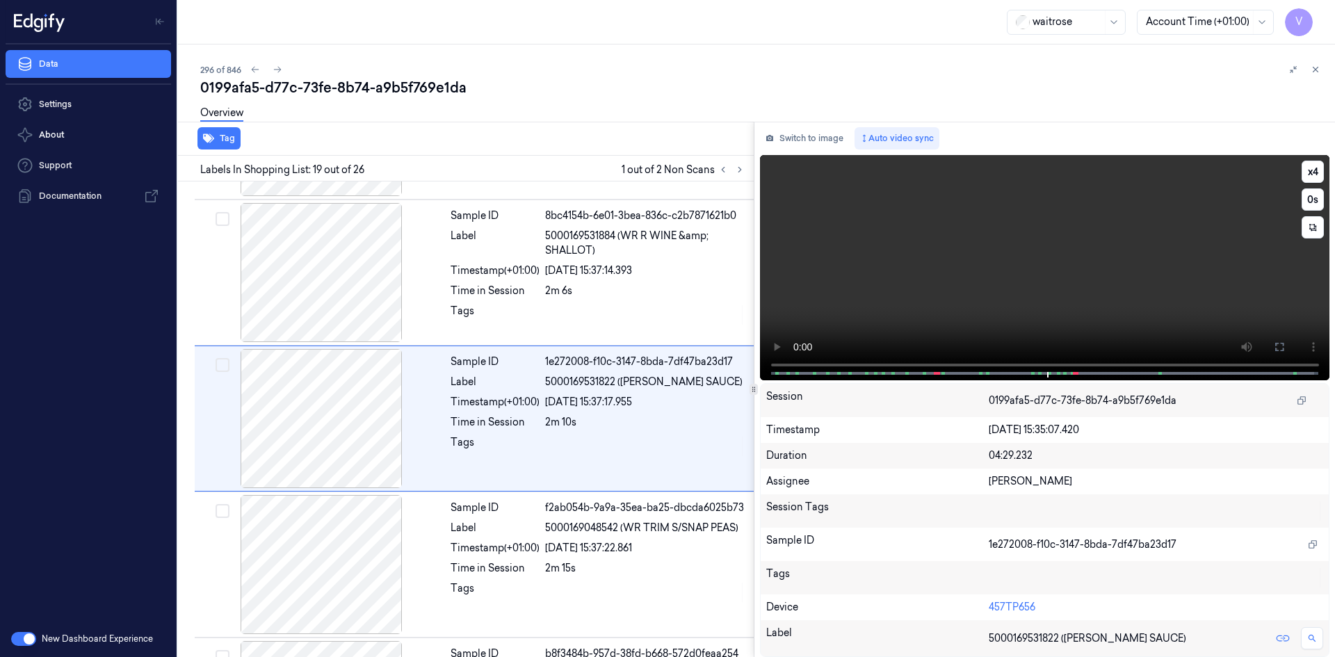
scroll to position [2467, 0]
click at [975, 267] on video at bounding box center [1045, 267] width 570 height 225
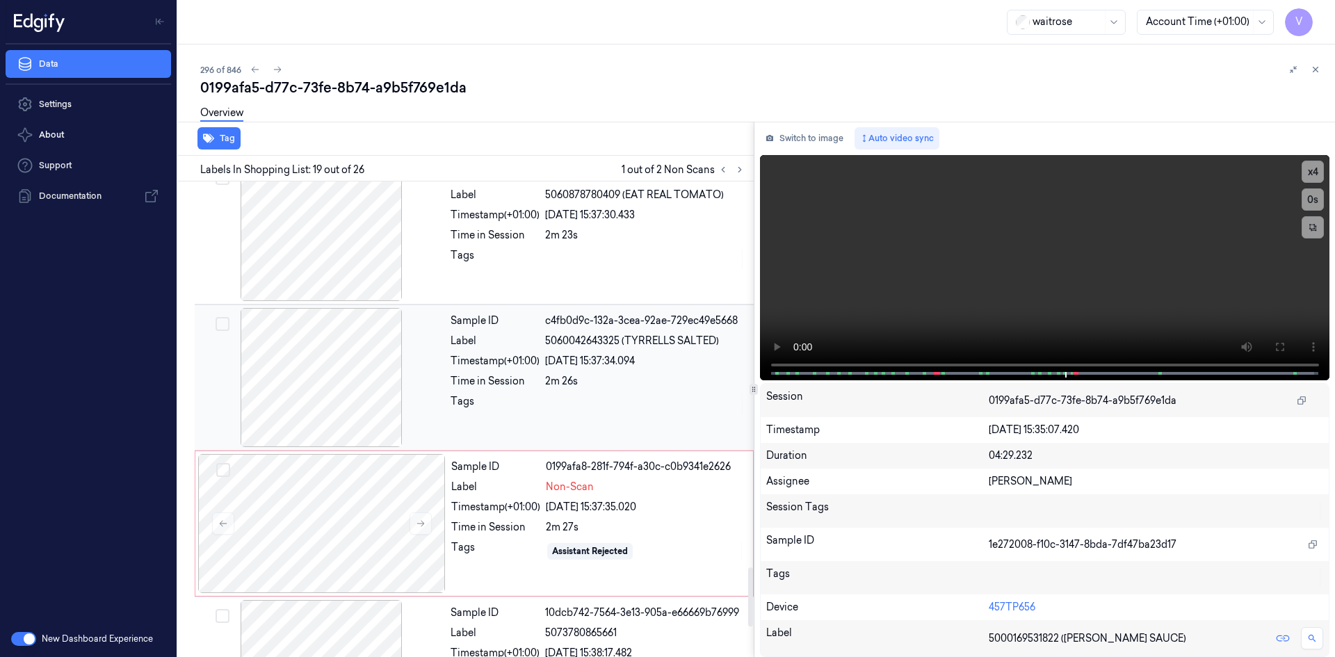
scroll to position [3023, 0]
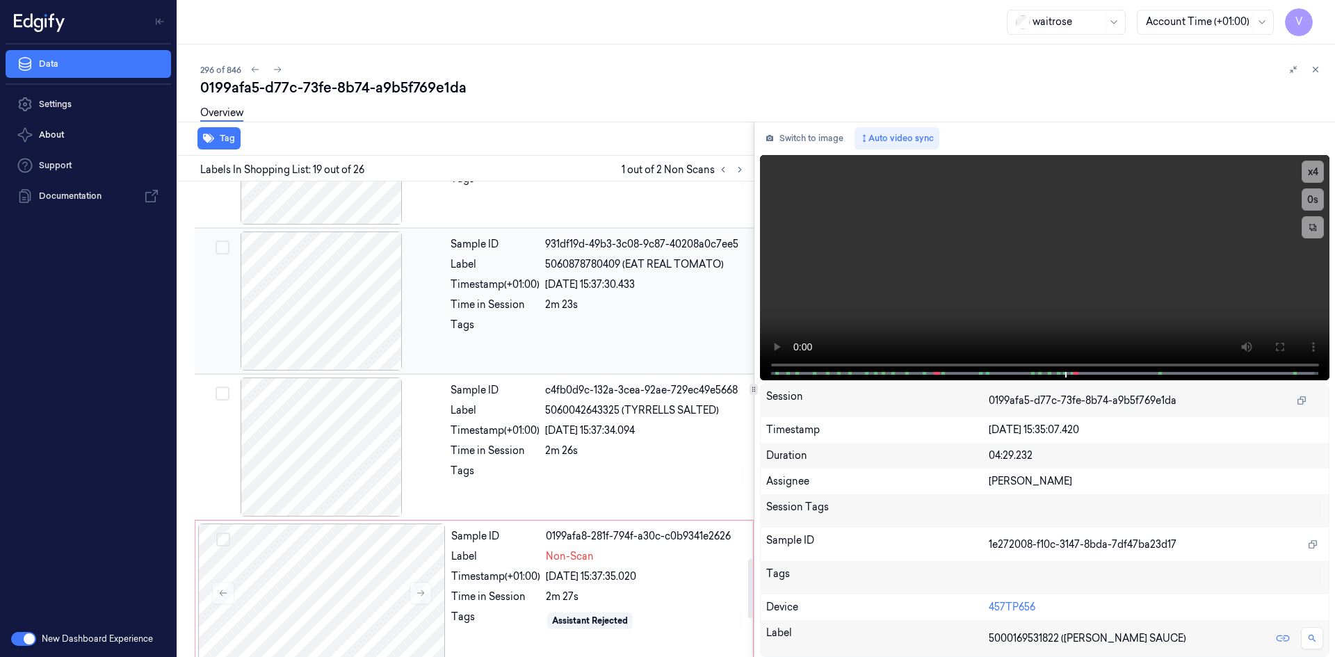
click at [711, 307] on div "2m 23s" at bounding box center [645, 305] width 200 height 15
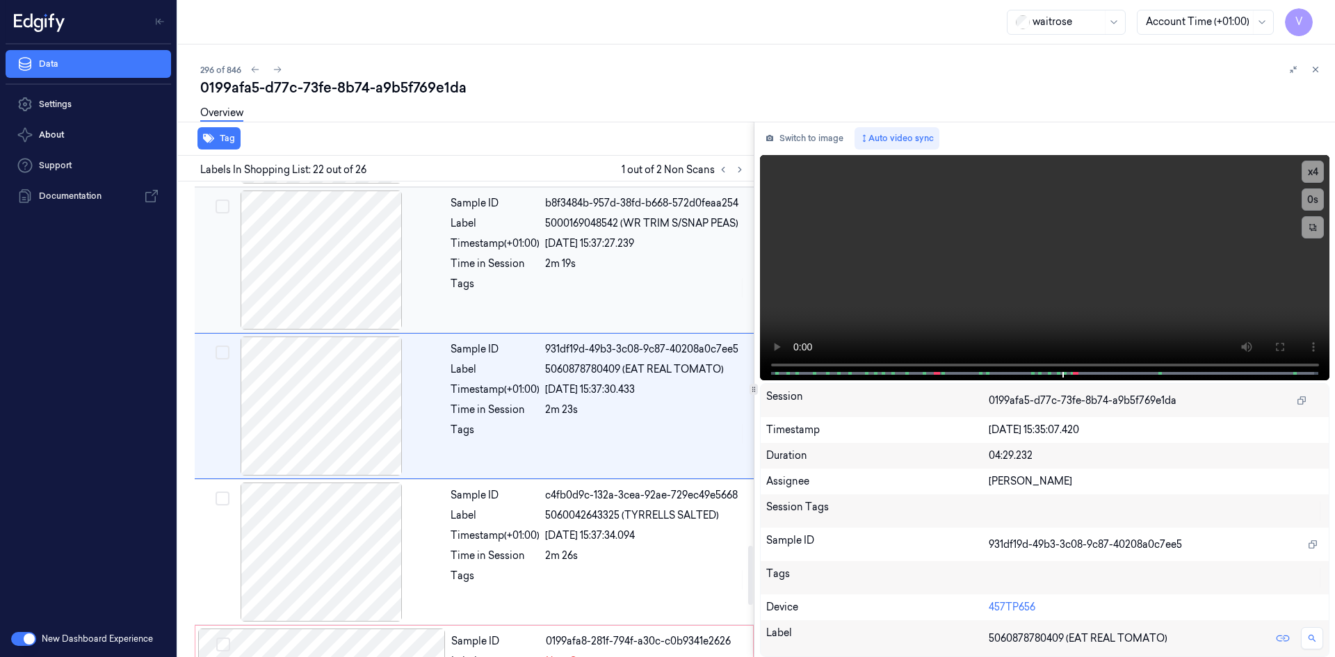
scroll to position [2905, 0]
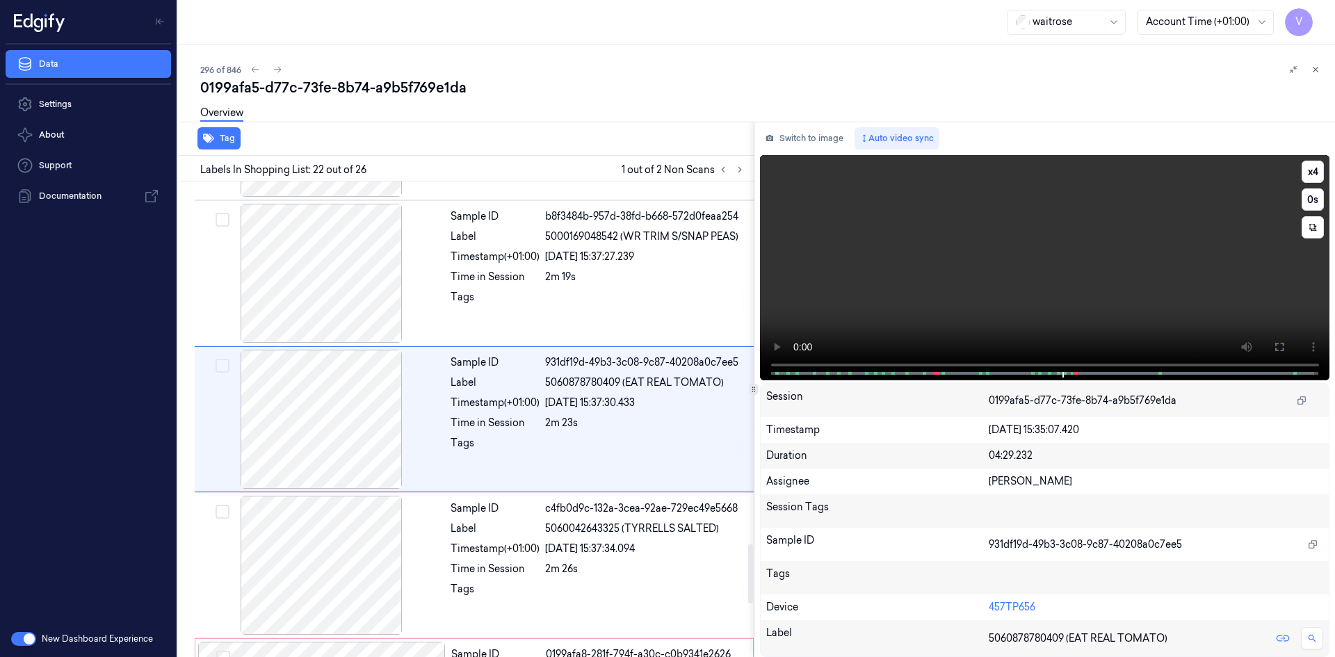
click at [893, 279] on video at bounding box center [1045, 267] width 570 height 225
click at [881, 282] on video at bounding box center [1045, 267] width 570 height 225
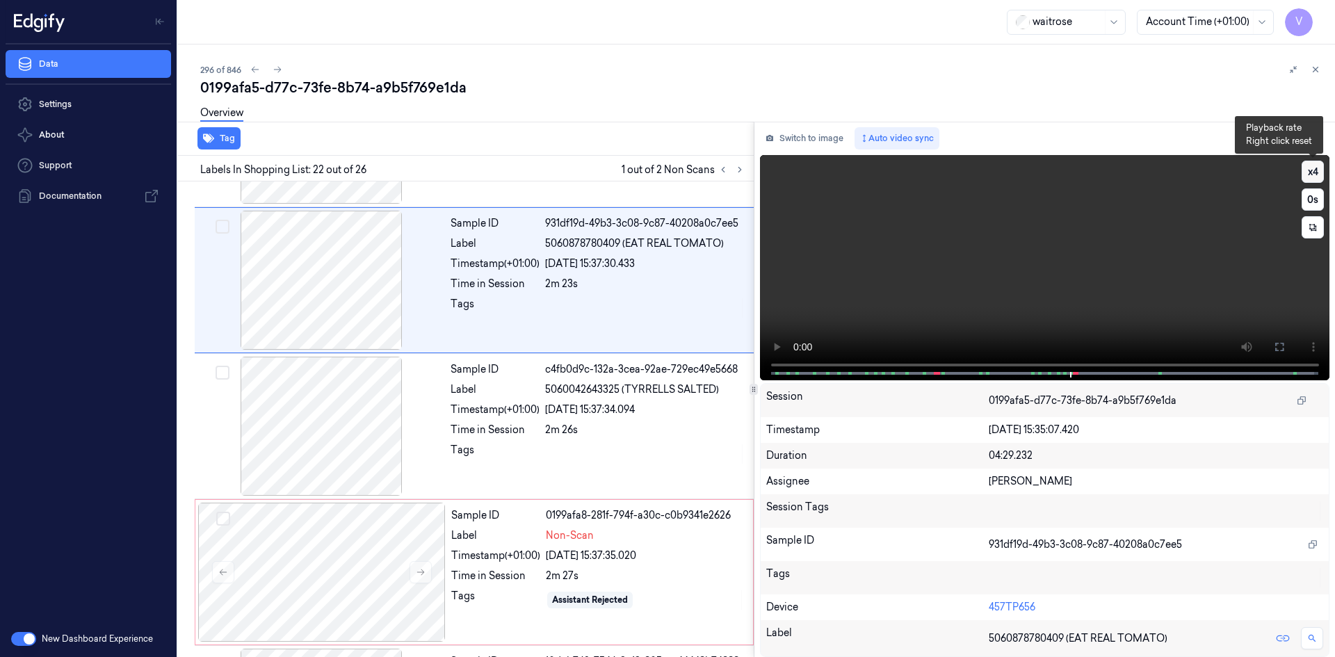
click at [1321, 169] on button "x 4" at bounding box center [1313, 172] width 22 height 22
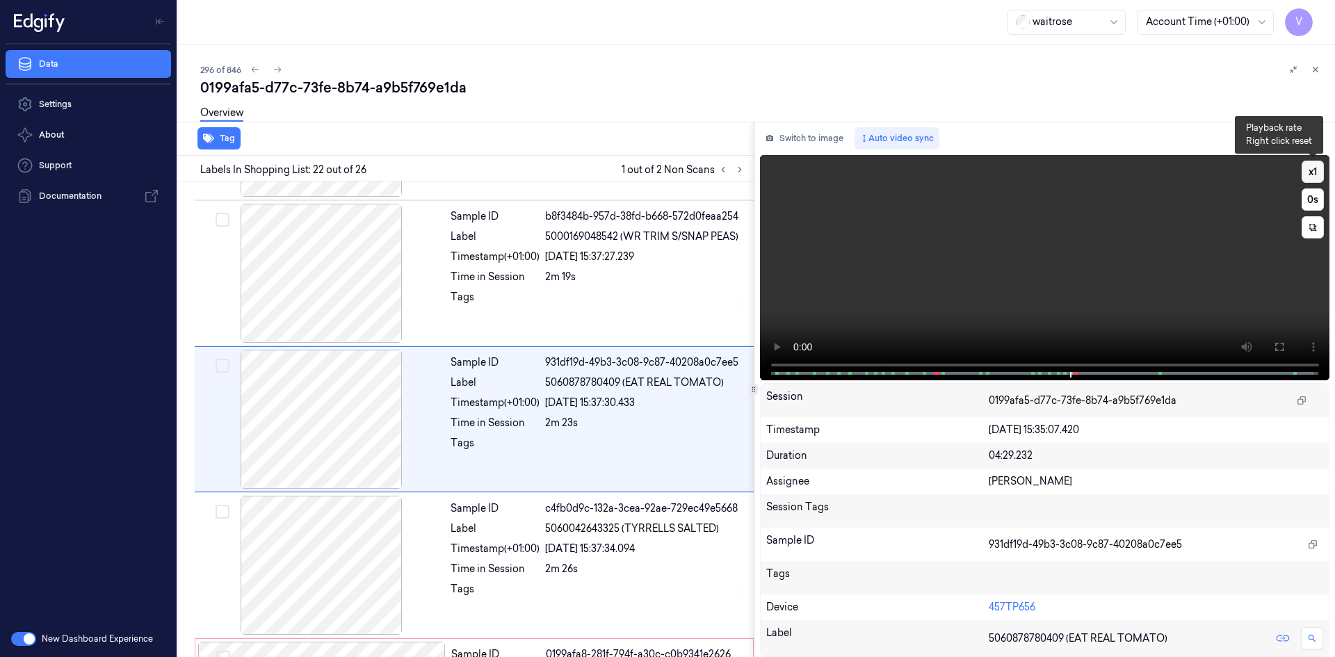
click at [1320, 168] on button "x 1" at bounding box center [1313, 172] width 22 height 22
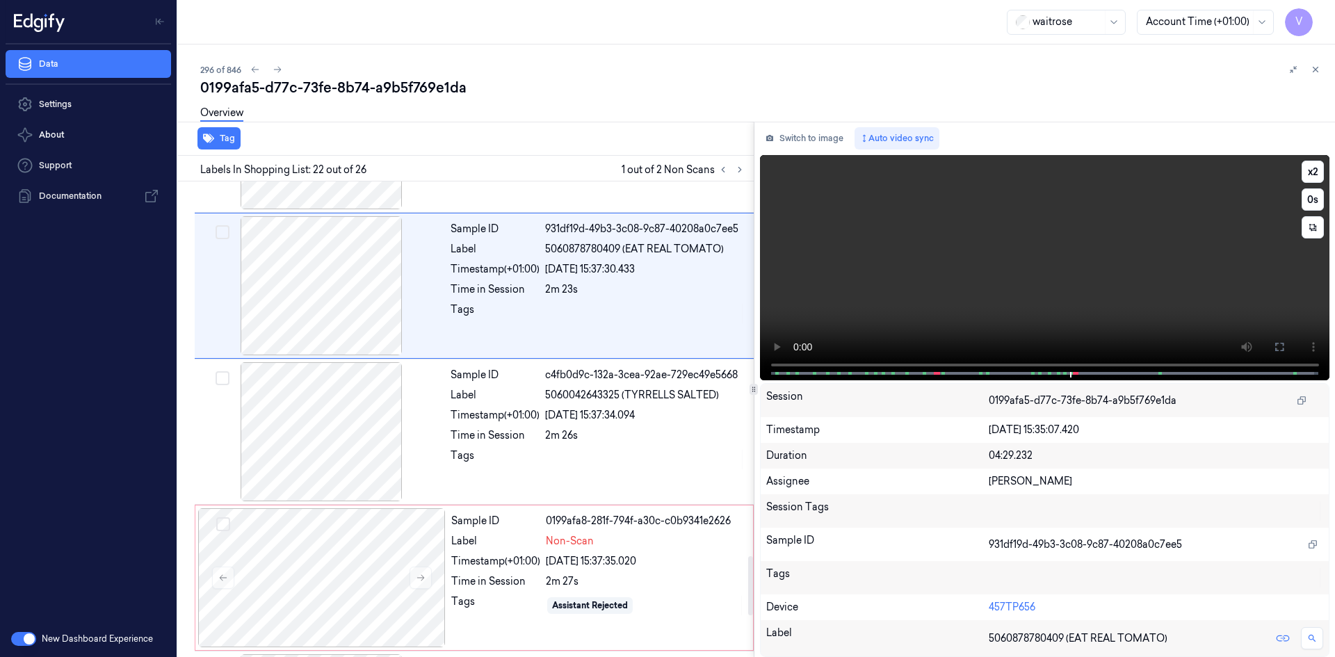
scroll to position [3044, 0]
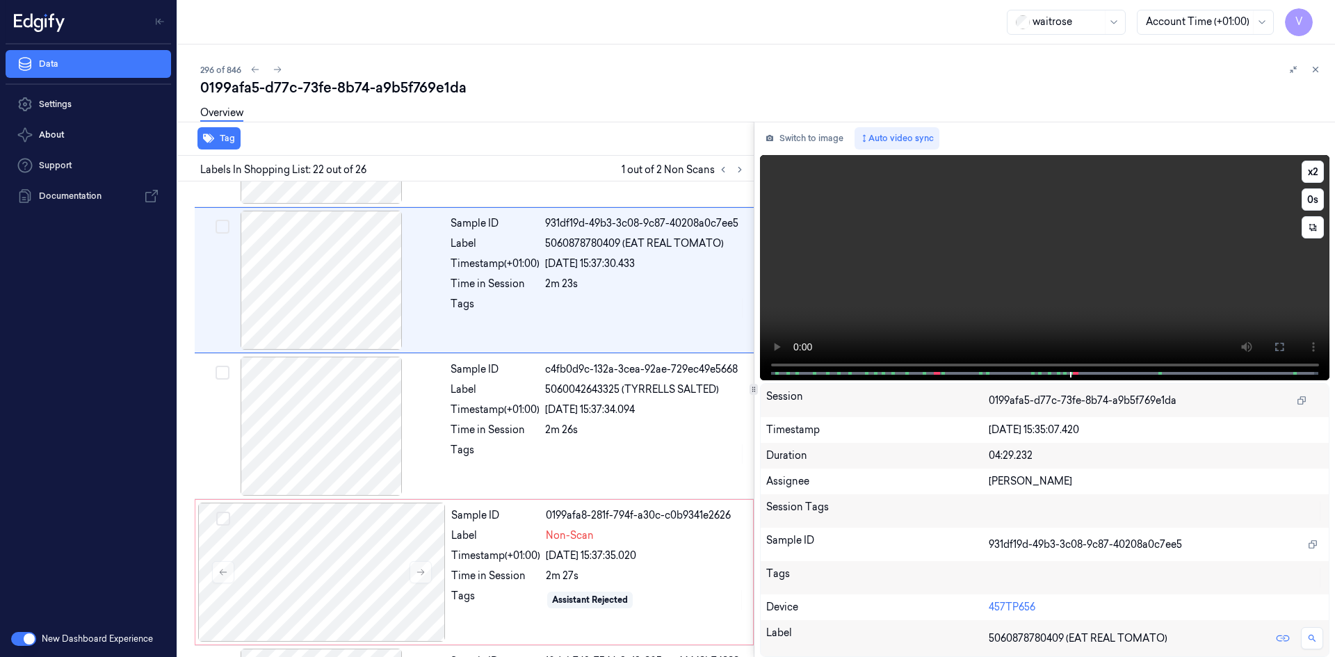
click at [966, 254] on video at bounding box center [1045, 267] width 570 height 225
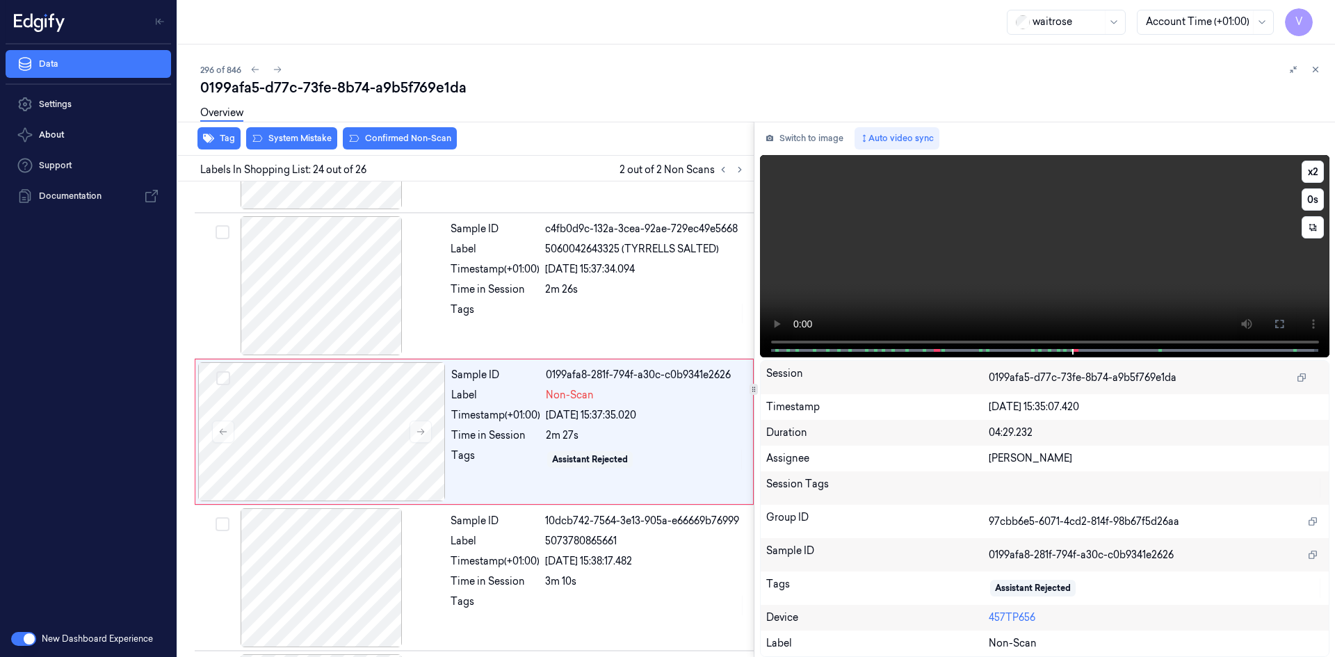
scroll to position [3197, 0]
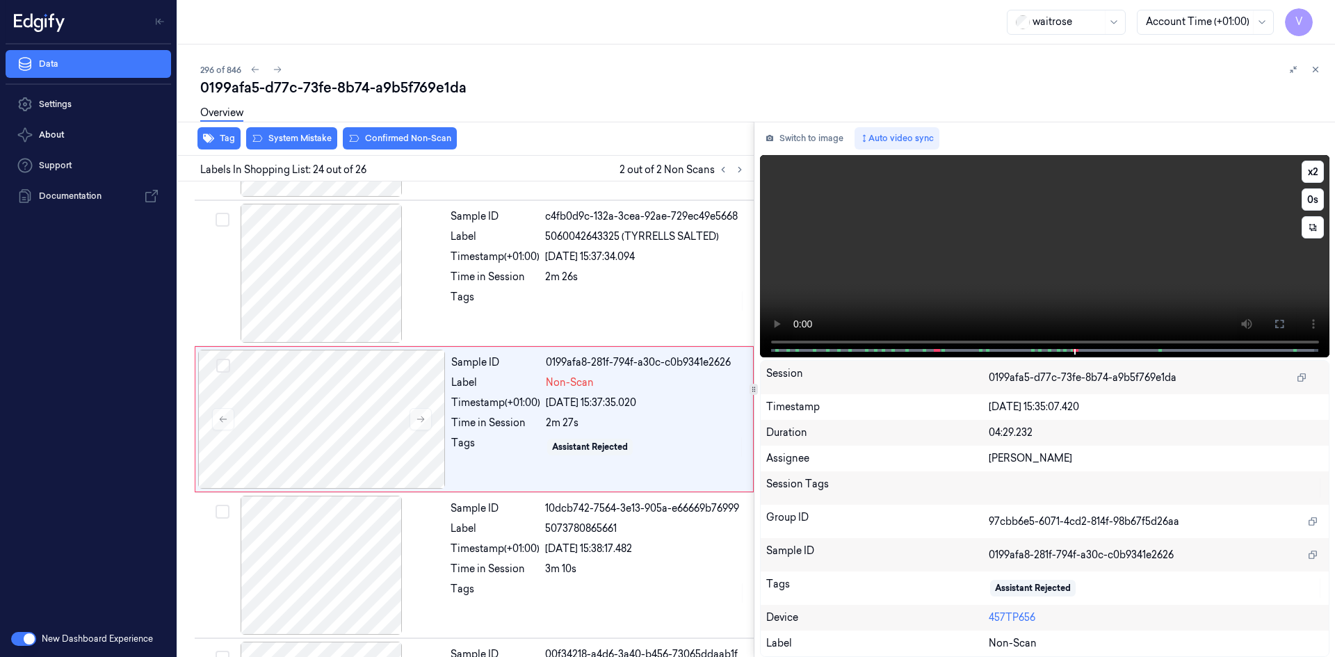
click at [975, 247] on video at bounding box center [1045, 256] width 570 height 202
click at [1041, 295] on video at bounding box center [1045, 256] width 570 height 202
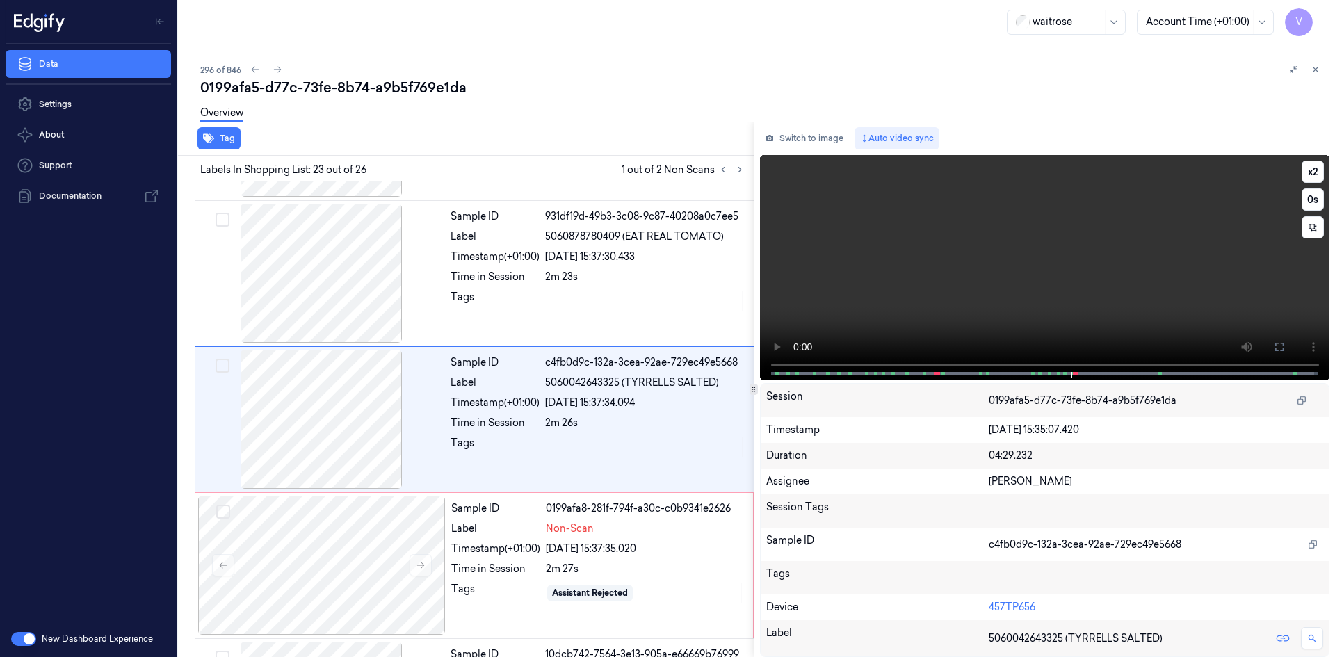
click at [1042, 294] on video at bounding box center [1045, 267] width 570 height 225
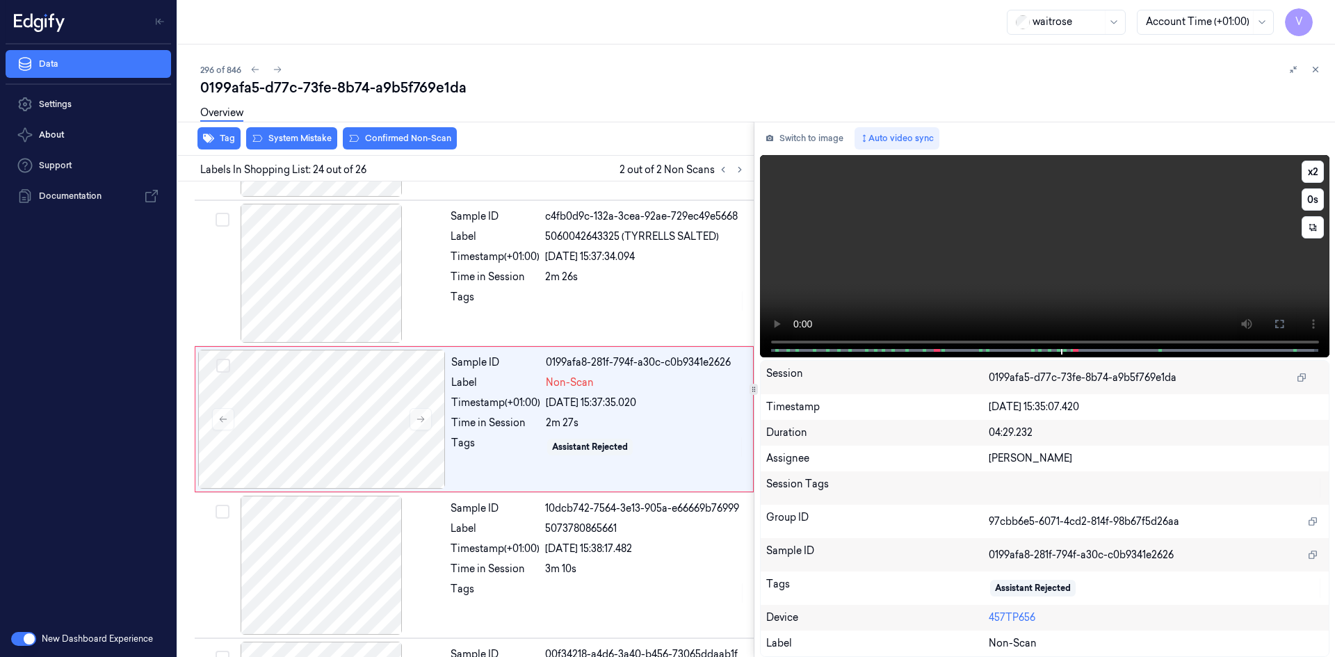
click at [983, 272] on video at bounding box center [1045, 256] width 570 height 202
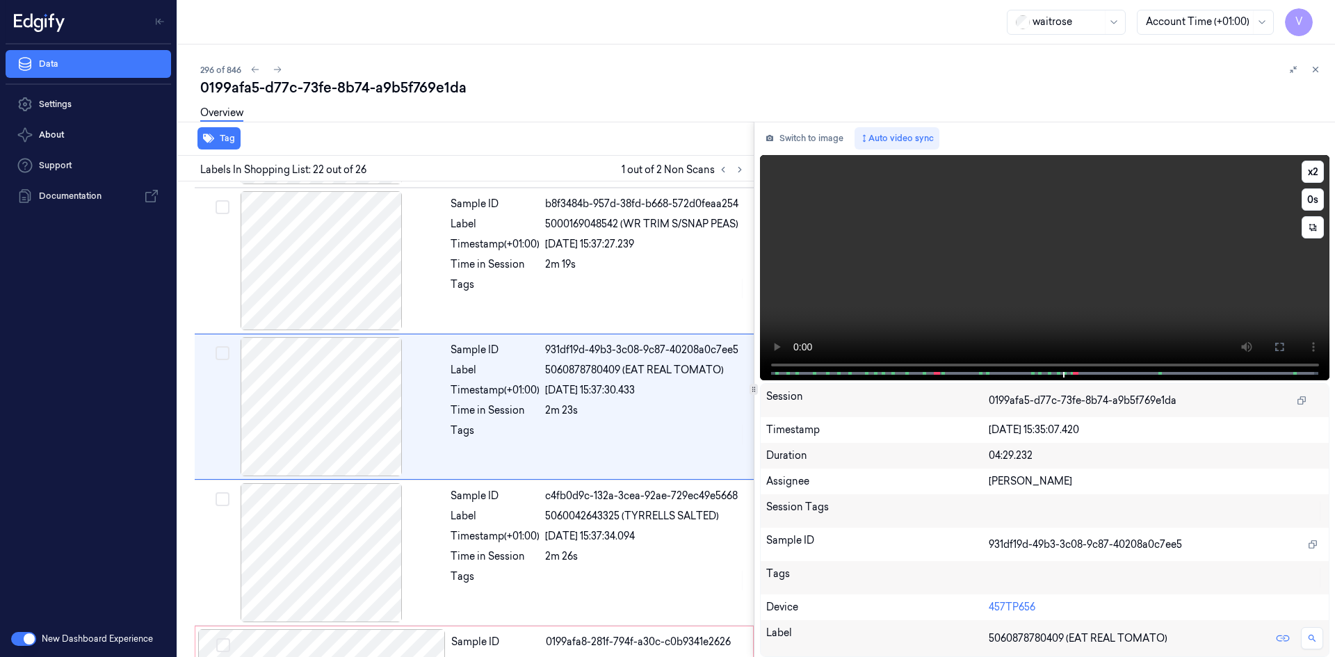
scroll to position [2905, 0]
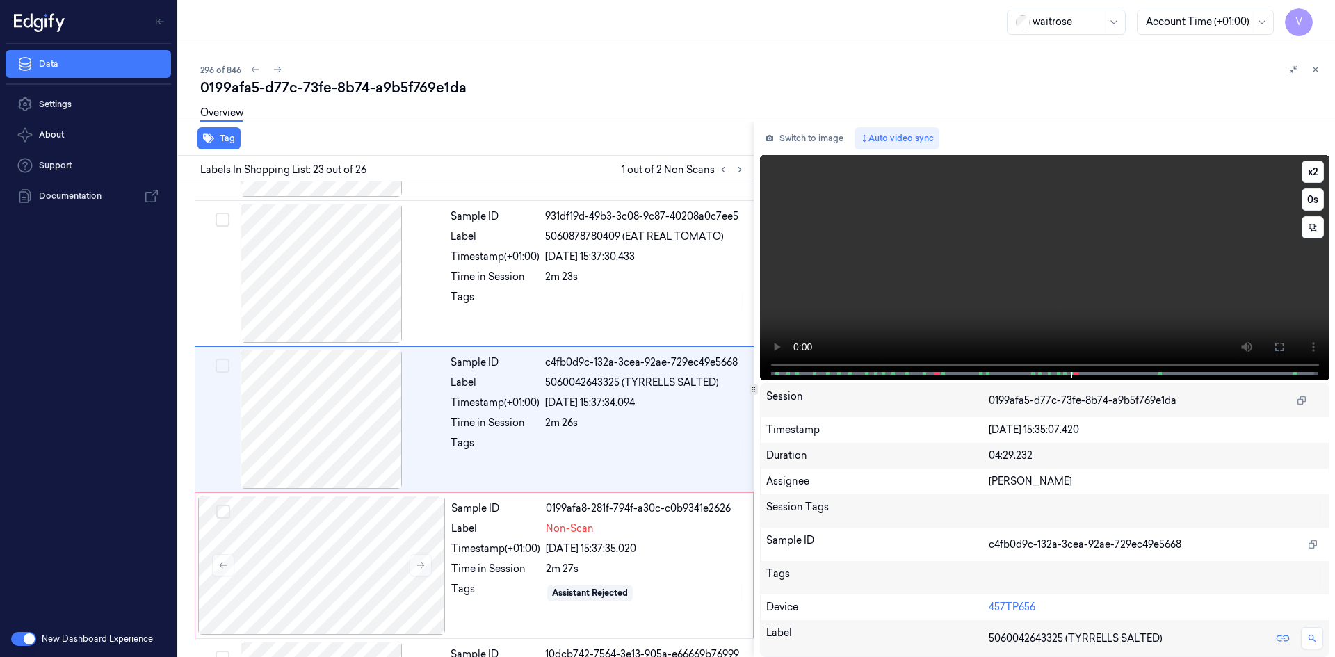
click at [1012, 206] on video at bounding box center [1045, 267] width 570 height 225
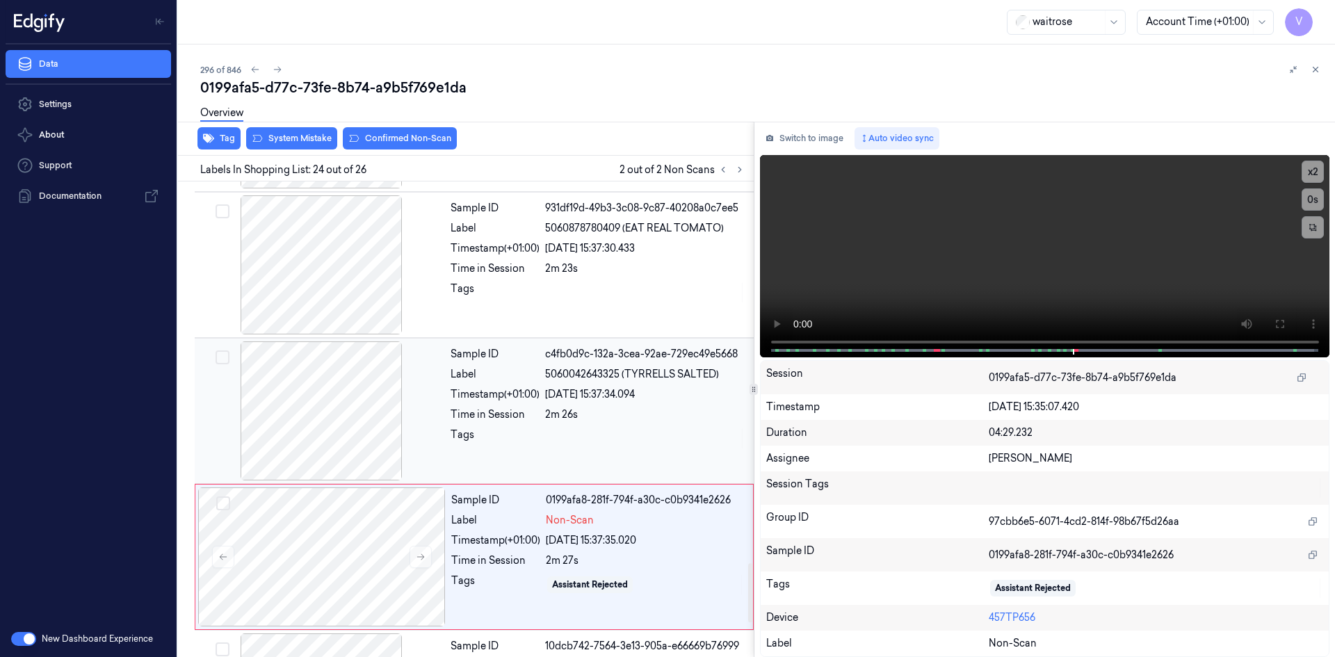
scroll to position [3058, 0]
click at [984, 280] on video at bounding box center [1045, 256] width 570 height 202
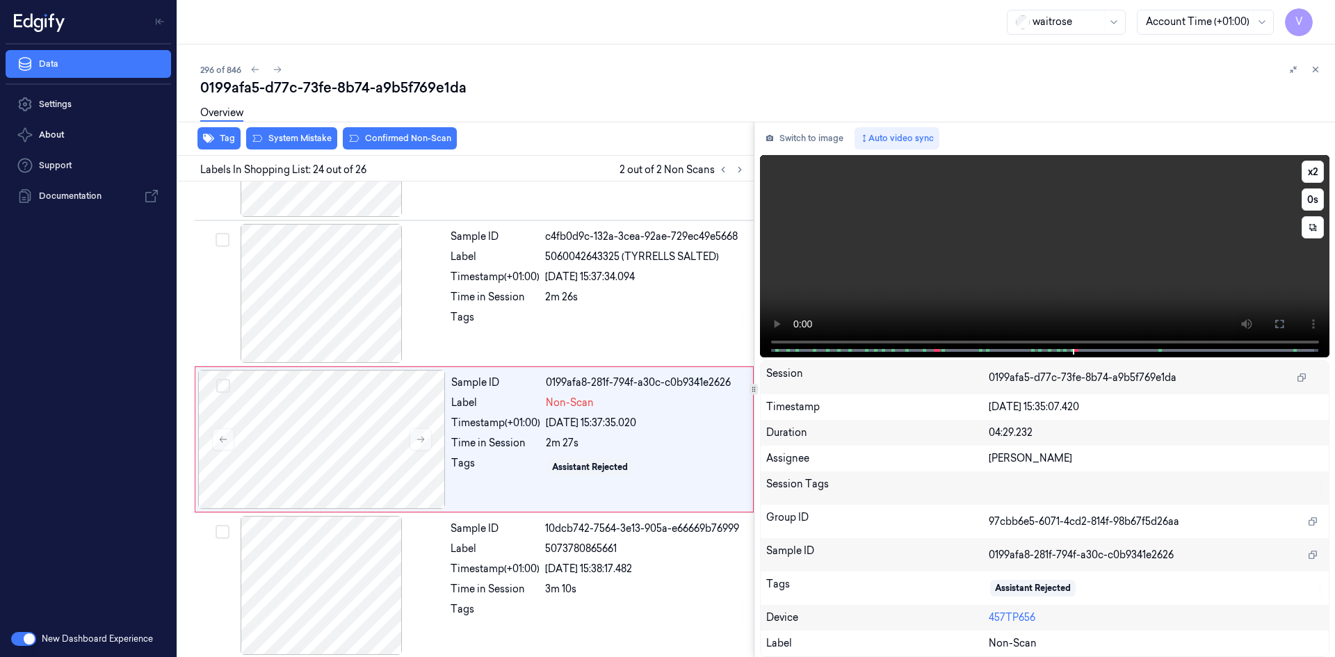
scroll to position [3197, 0]
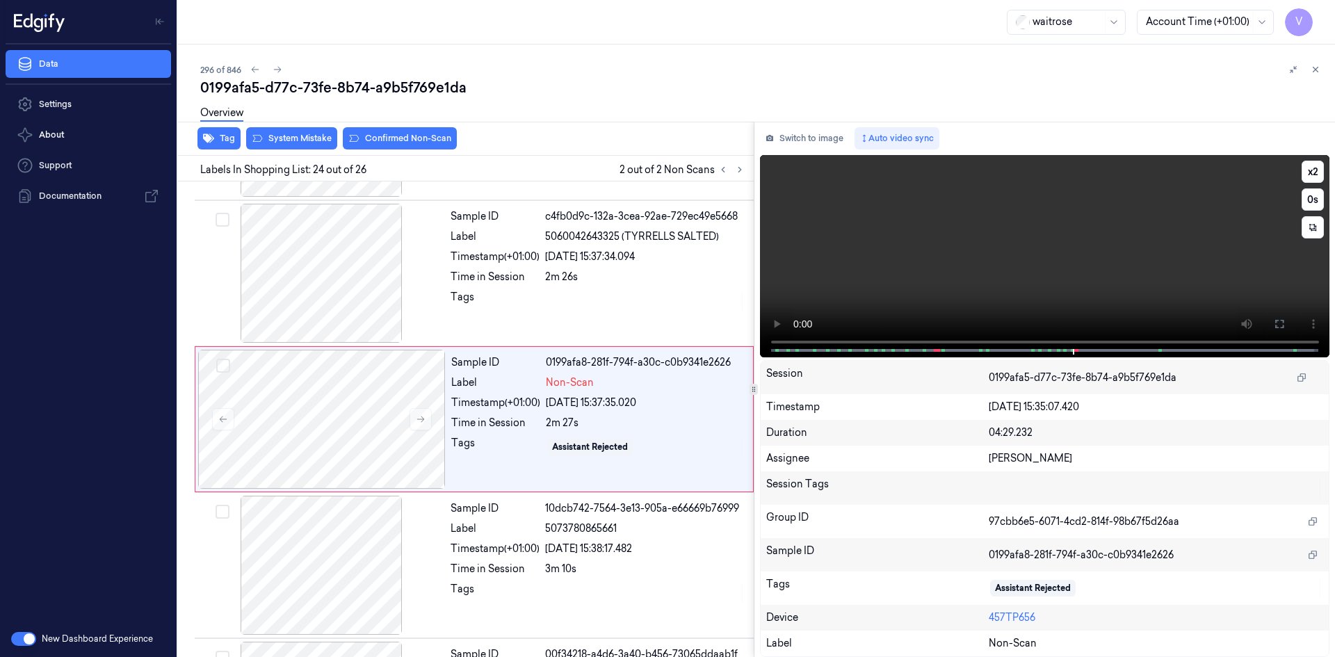
click at [997, 279] on video at bounding box center [1045, 256] width 570 height 202
click at [1013, 265] on video at bounding box center [1045, 256] width 570 height 202
click at [1314, 167] on button "x 2" at bounding box center [1313, 172] width 22 height 22
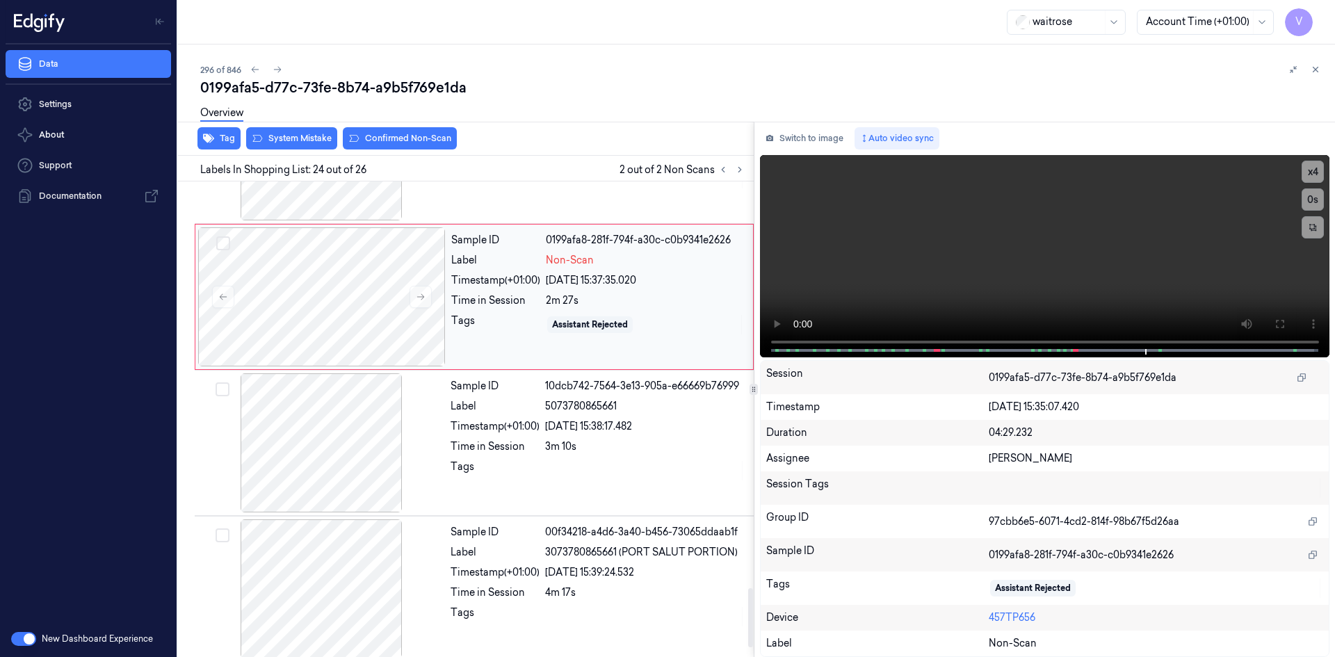
scroll to position [3329, 0]
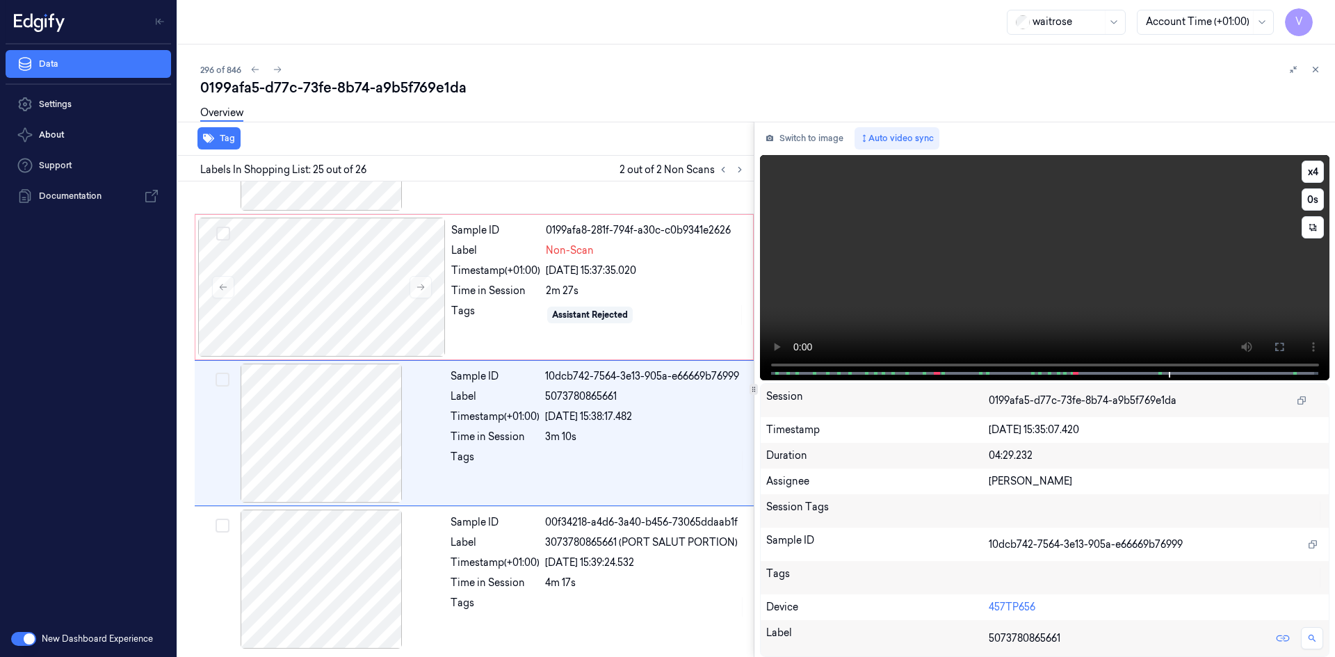
click at [1002, 247] on video at bounding box center [1045, 267] width 570 height 225
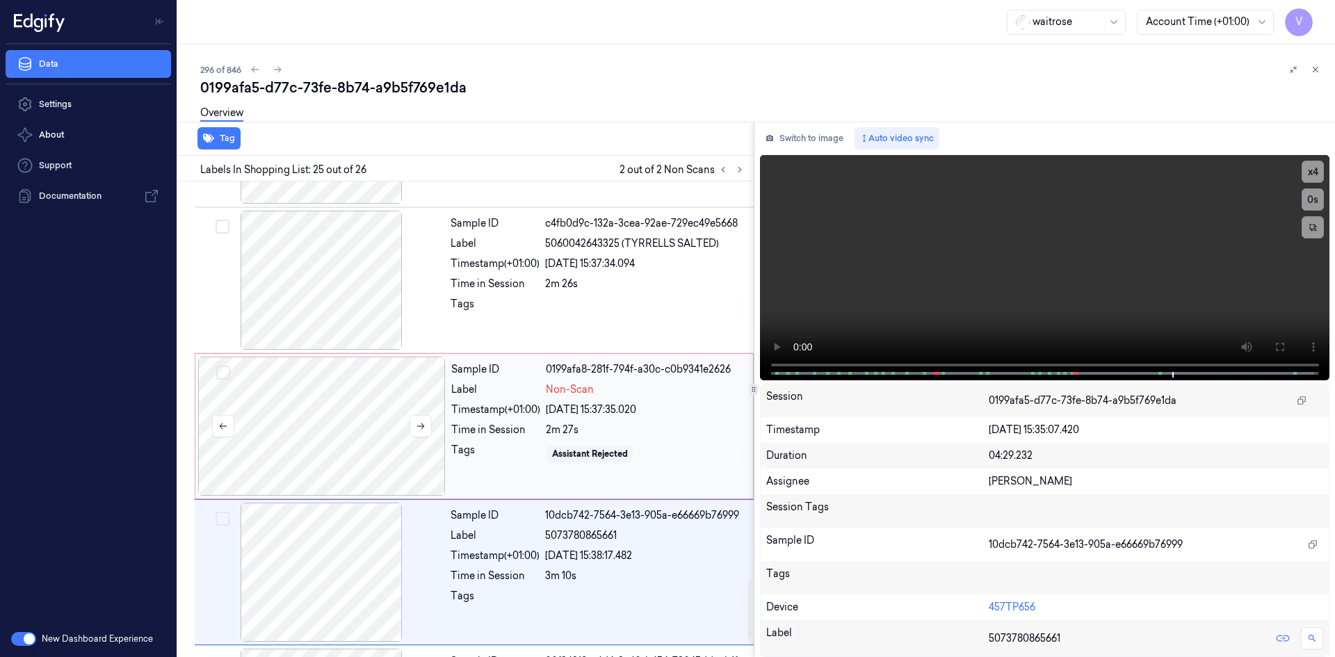
click at [354, 415] on div at bounding box center [322, 426] width 248 height 139
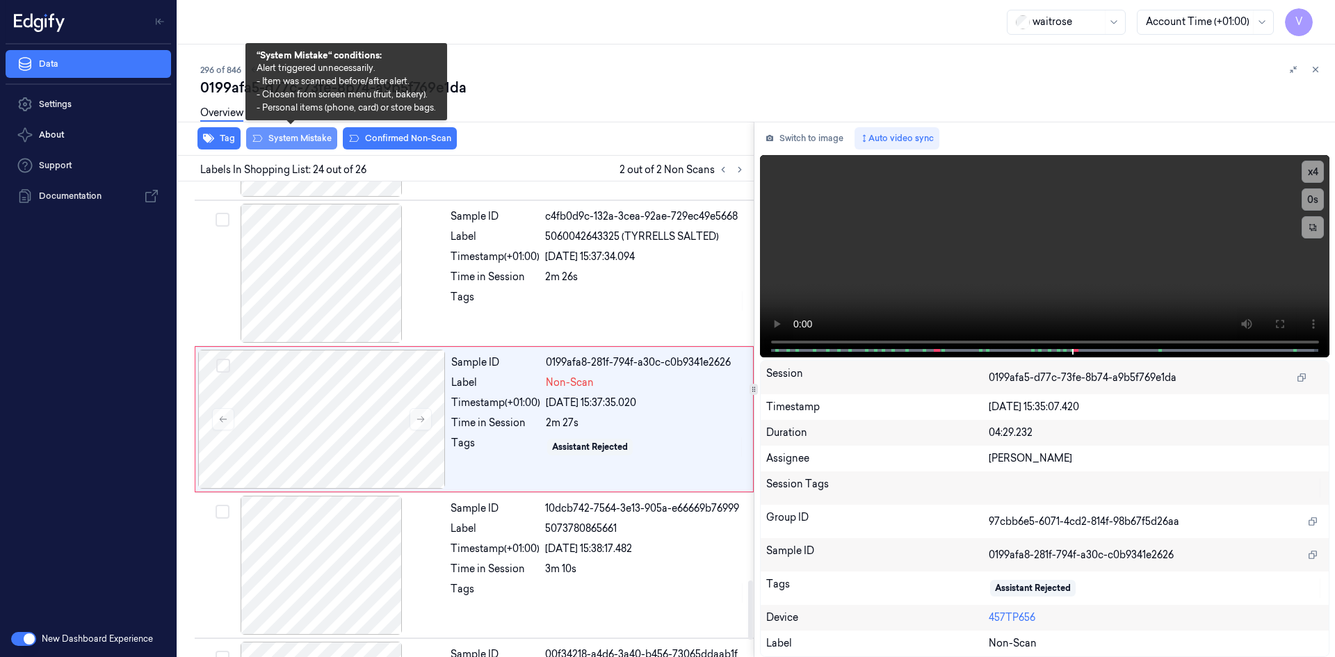
click at [301, 140] on button "System Mistake" at bounding box center [291, 138] width 91 height 22
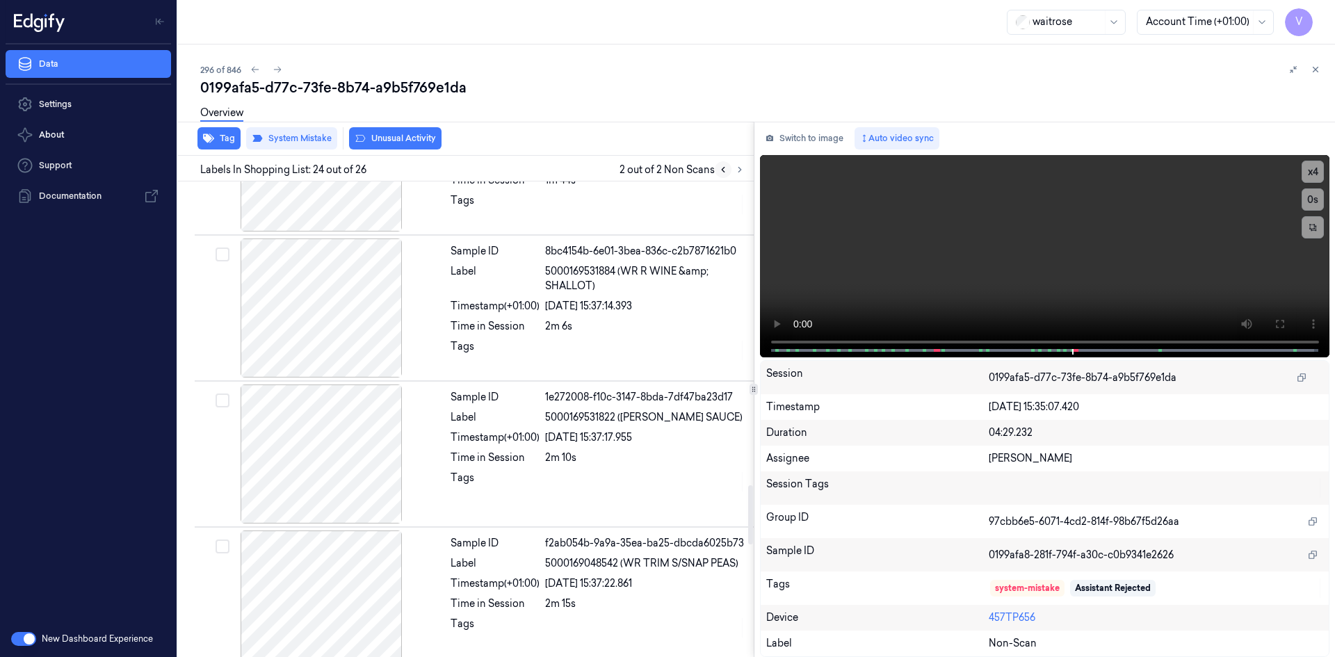
click at [718, 169] on icon at bounding box center [723, 170] width 10 height 10
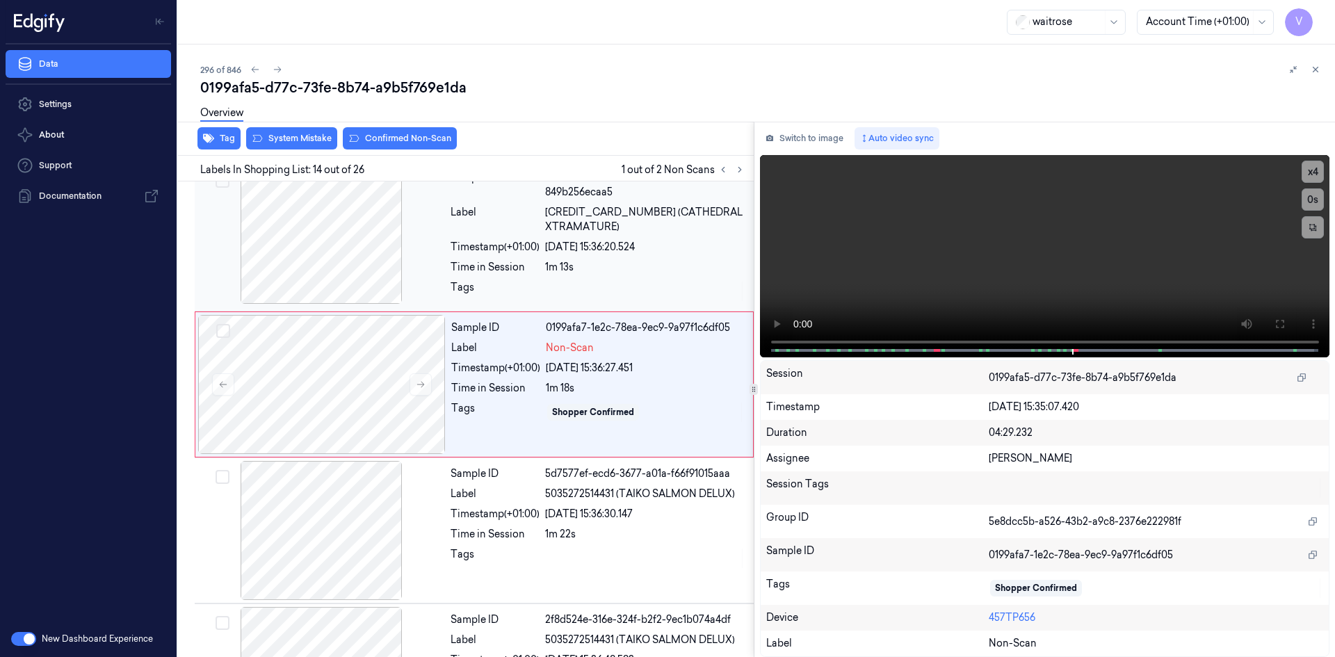
scroll to position [1737, 0]
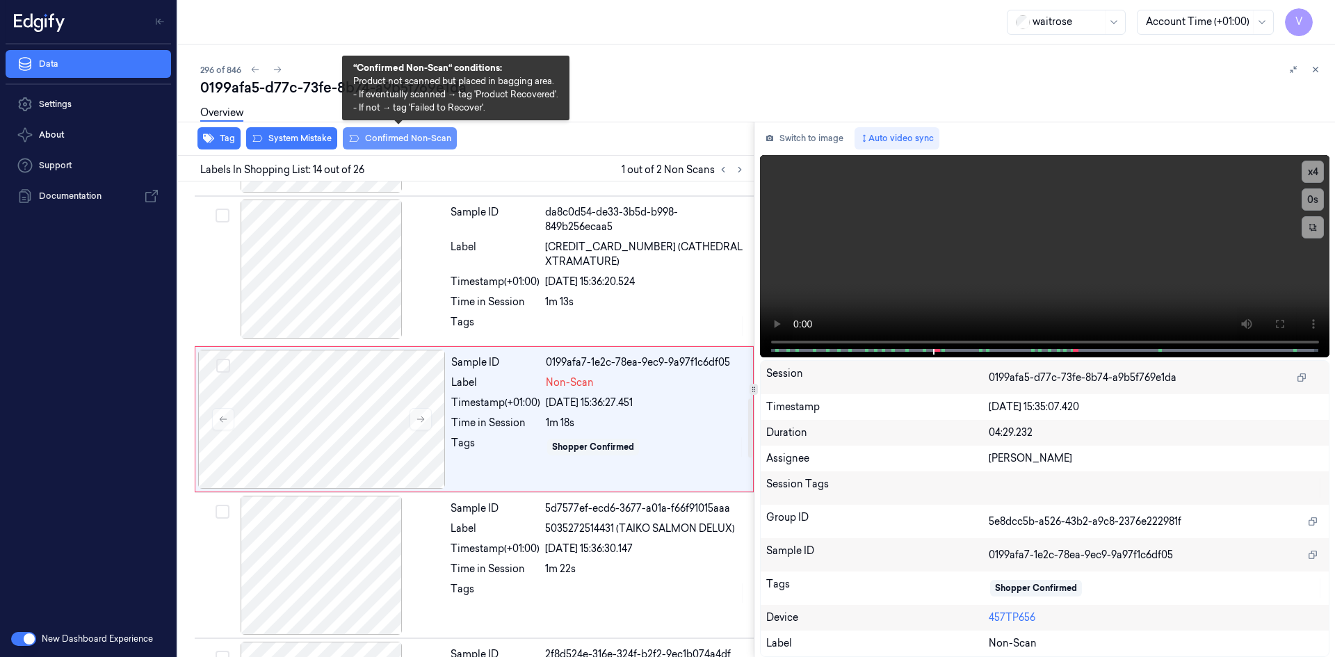
click at [392, 139] on button "Confirmed Non-Scan" at bounding box center [400, 138] width 114 height 22
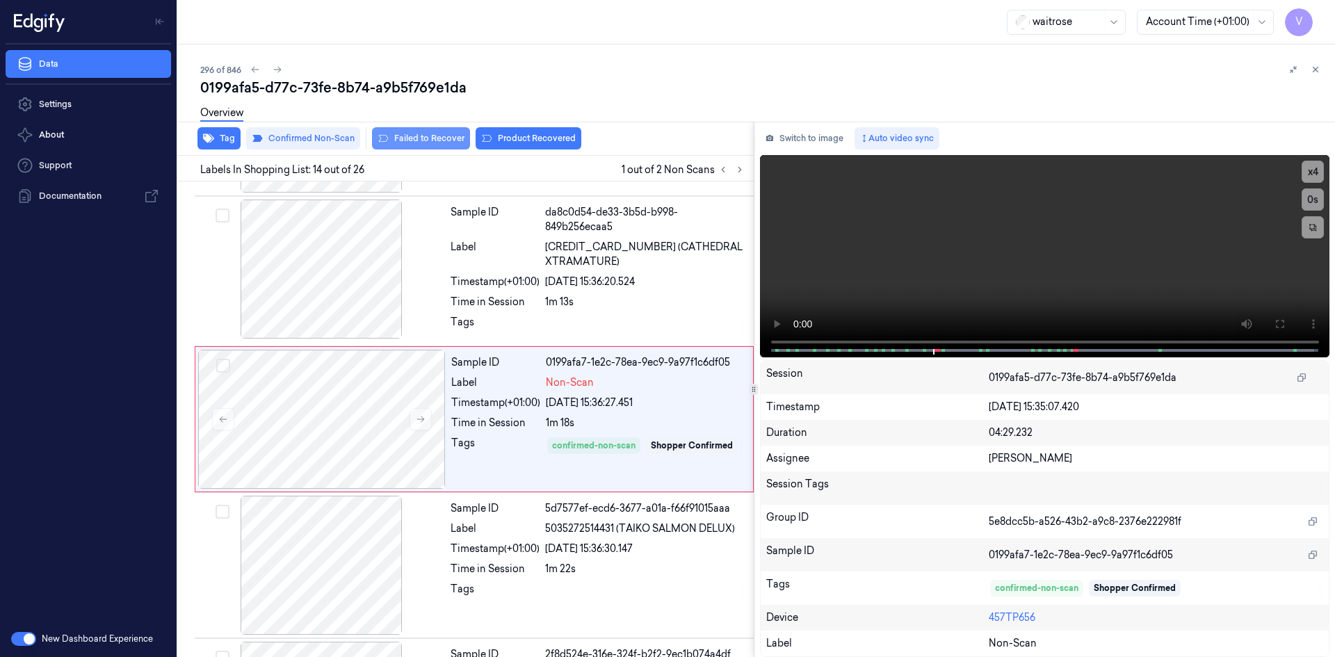
click at [437, 136] on button "Failed to Recover" at bounding box center [421, 138] width 98 height 22
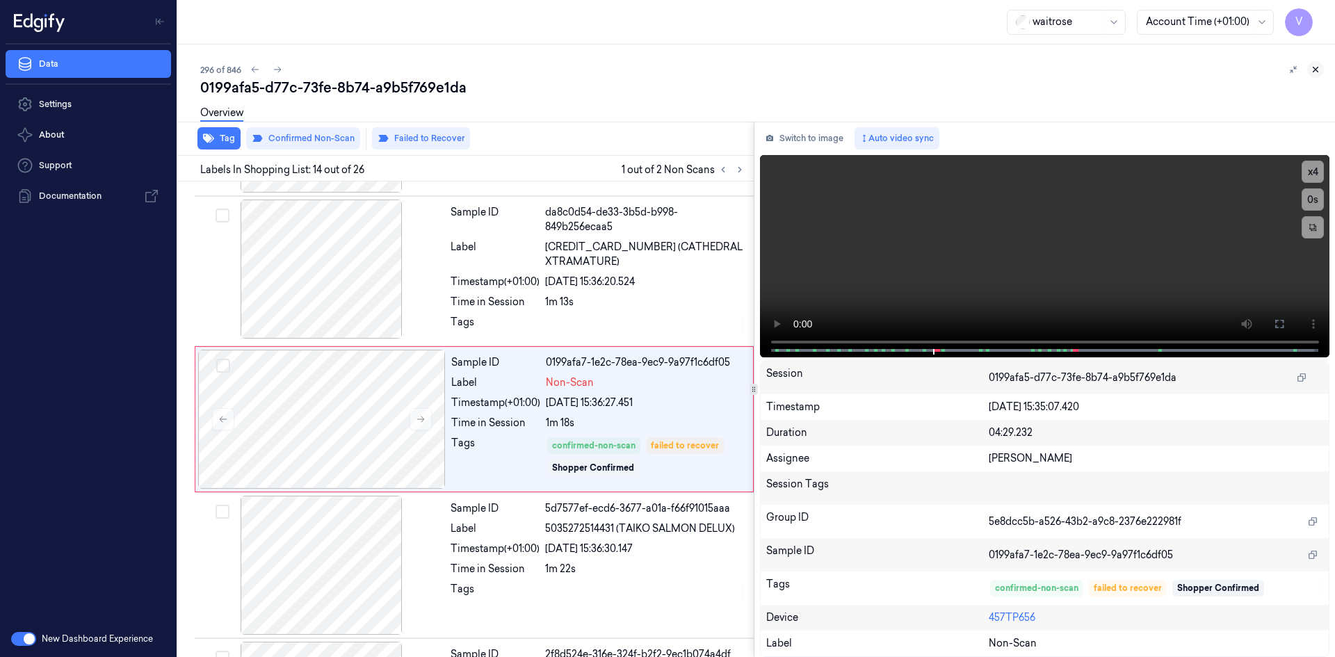
click at [1315, 65] on icon at bounding box center [1316, 70] width 10 height 10
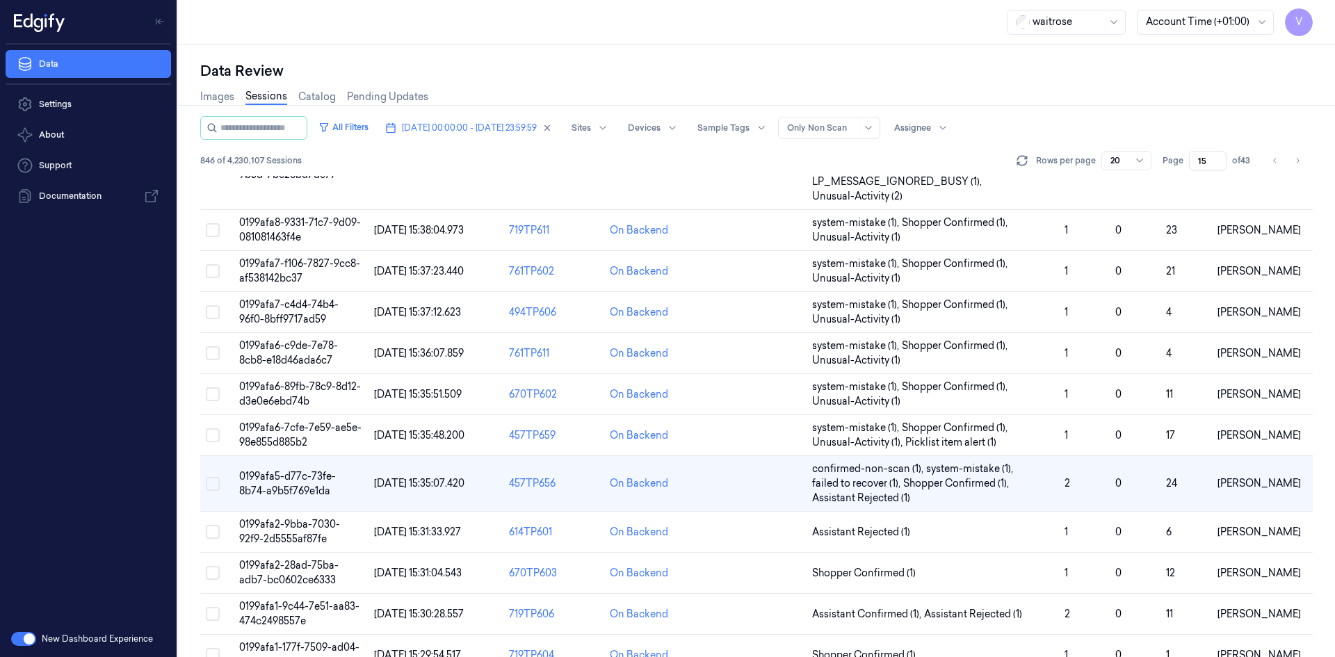
scroll to position [468, 0]
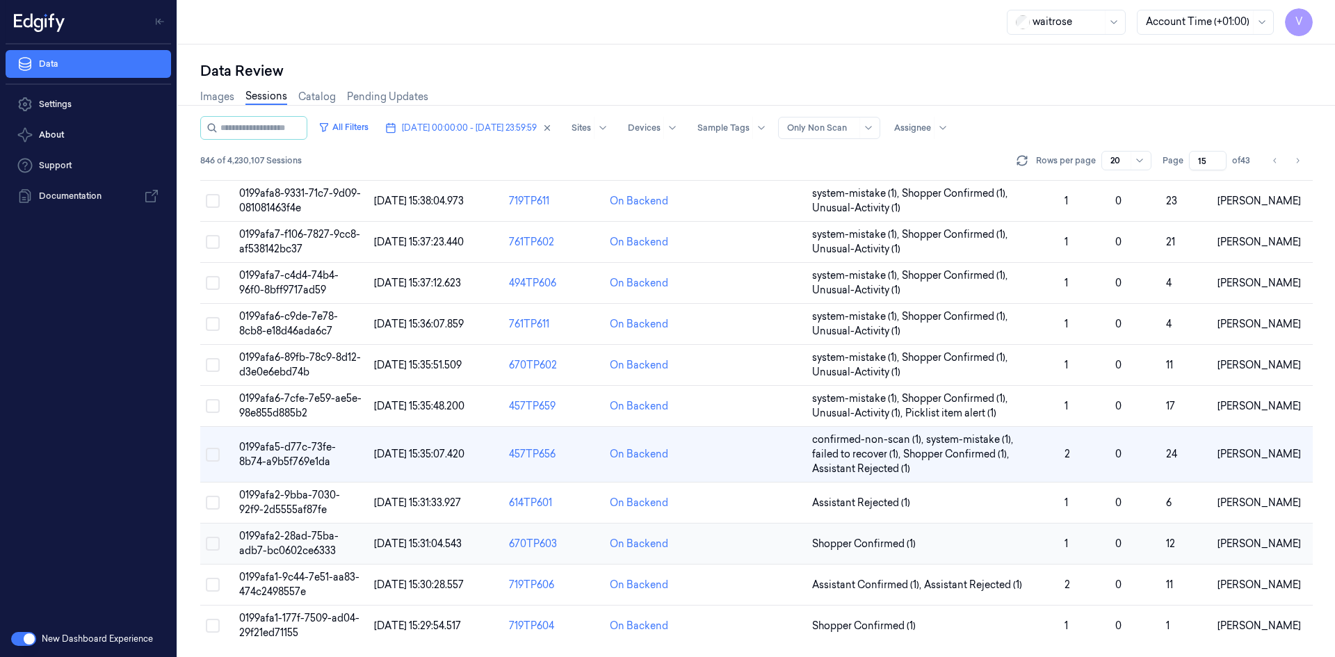
click at [295, 537] on span "0199afa2-28ad-75ba-adb7-bc0602ce6333" at bounding box center [288, 543] width 99 height 27
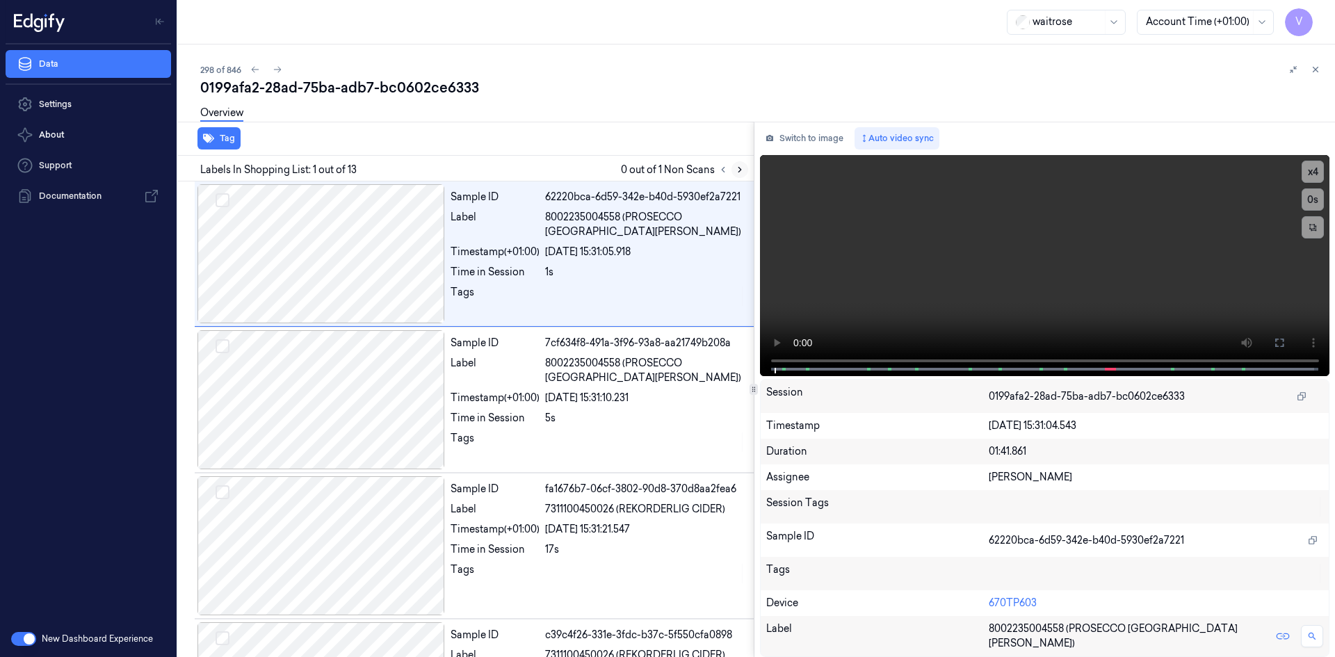
click at [739, 170] on icon at bounding box center [740, 170] width 10 height 10
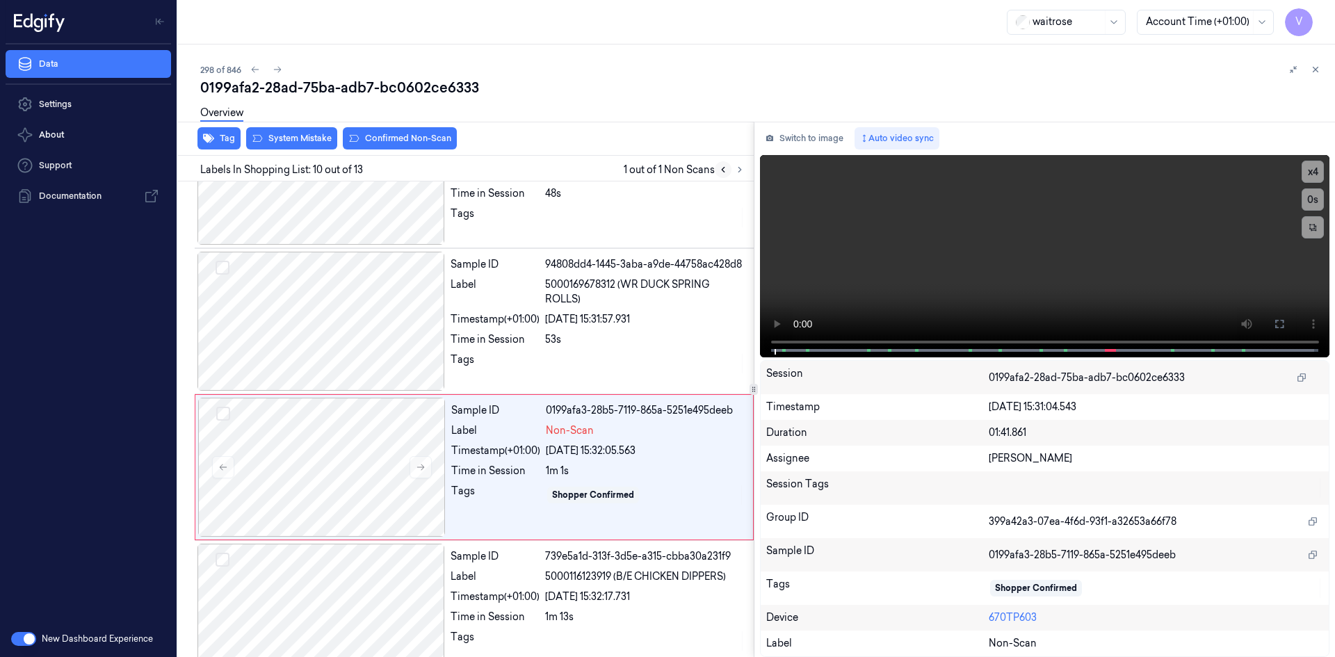
scroll to position [1149, 0]
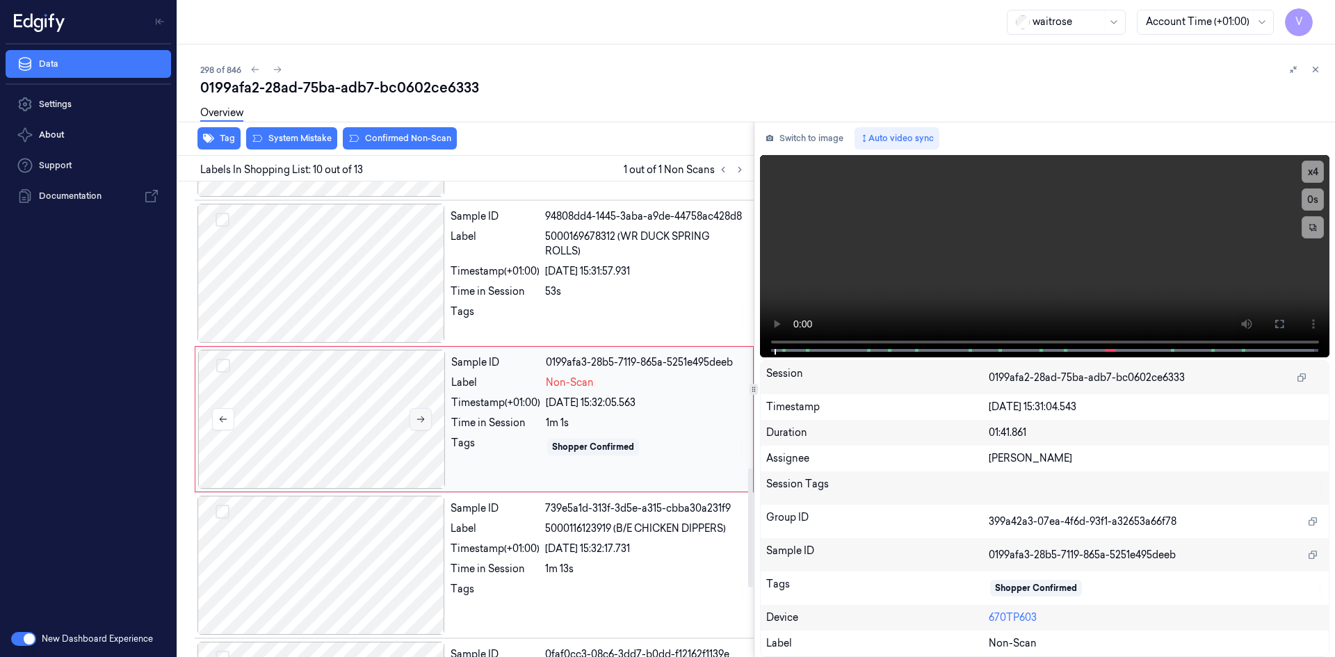
click at [426, 414] on button at bounding box center [421, 419] width 22 height 22
click at [424, 419] on icon at bounding box center [421, 419] width 8 height 6
click at [1005, 296] on video at bounding box center [1045, 256] width 570 height 202
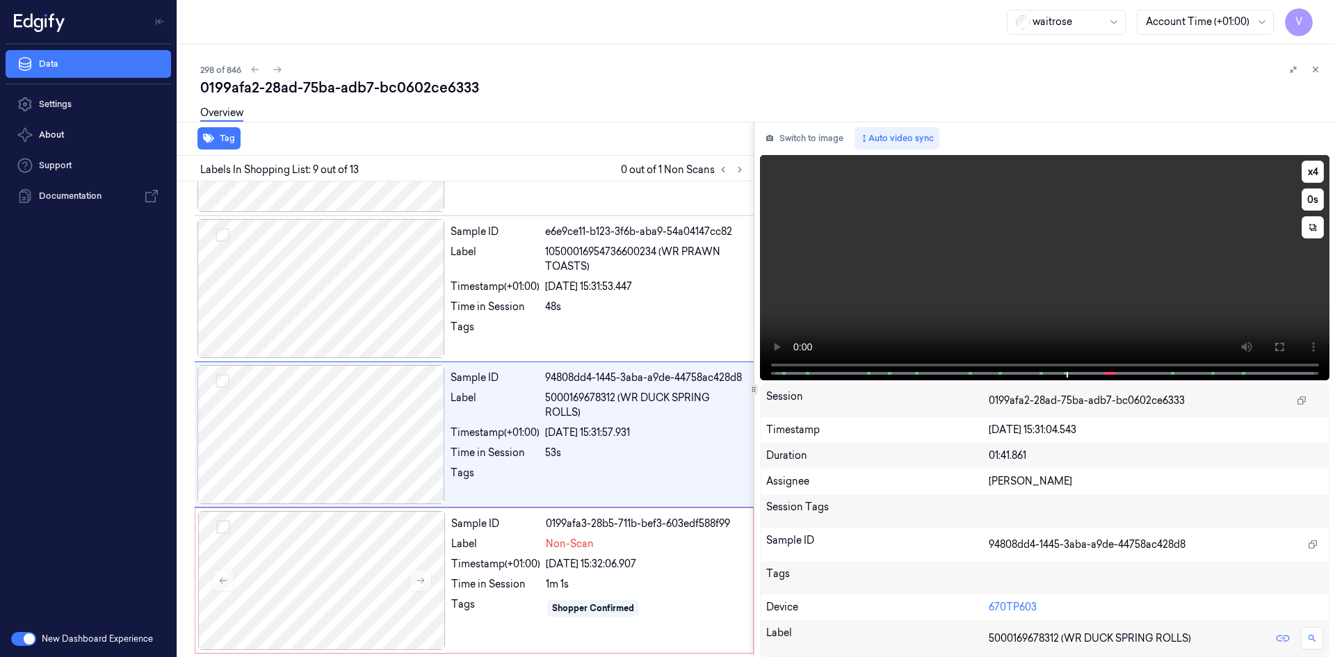
scroll to position [1003, 0]
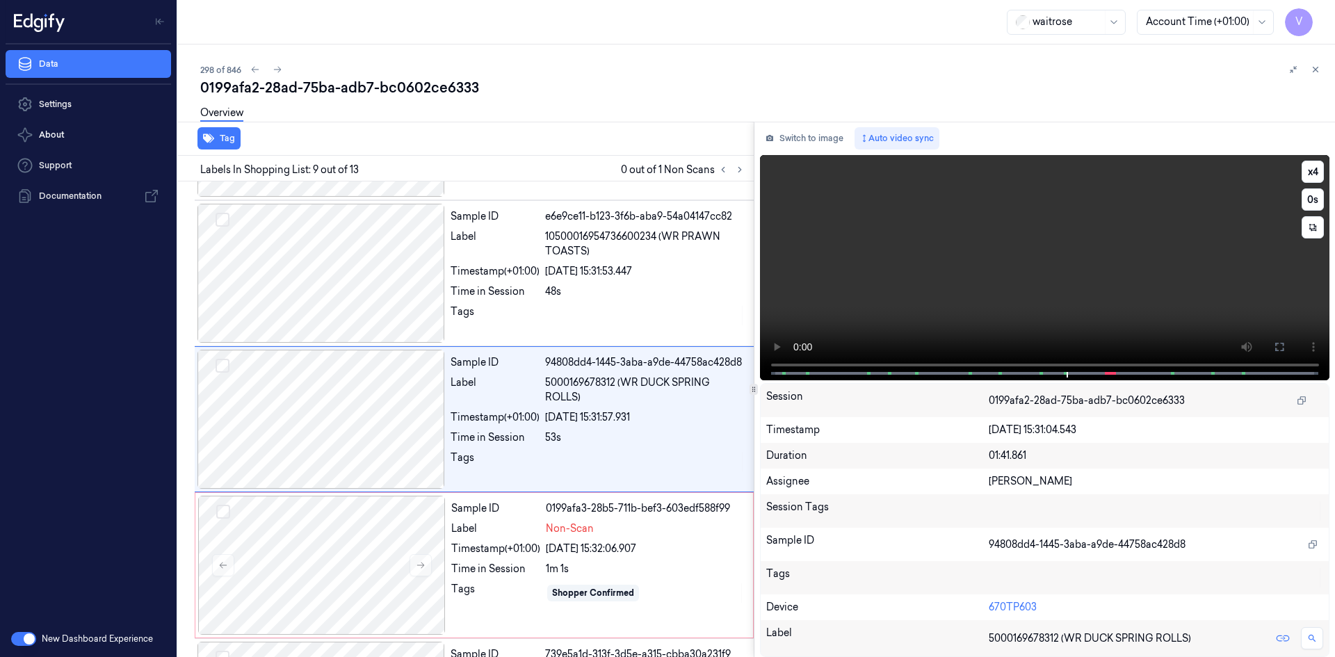
click at [997, 260] on video at bounding box center [1045, 267] width 570 height 225
click at [886, 309] on video at bounding box center [1045, 267] width 570 height 225
click at [965, 267] on video at bounding box center [1045, 267] width 570 height 225
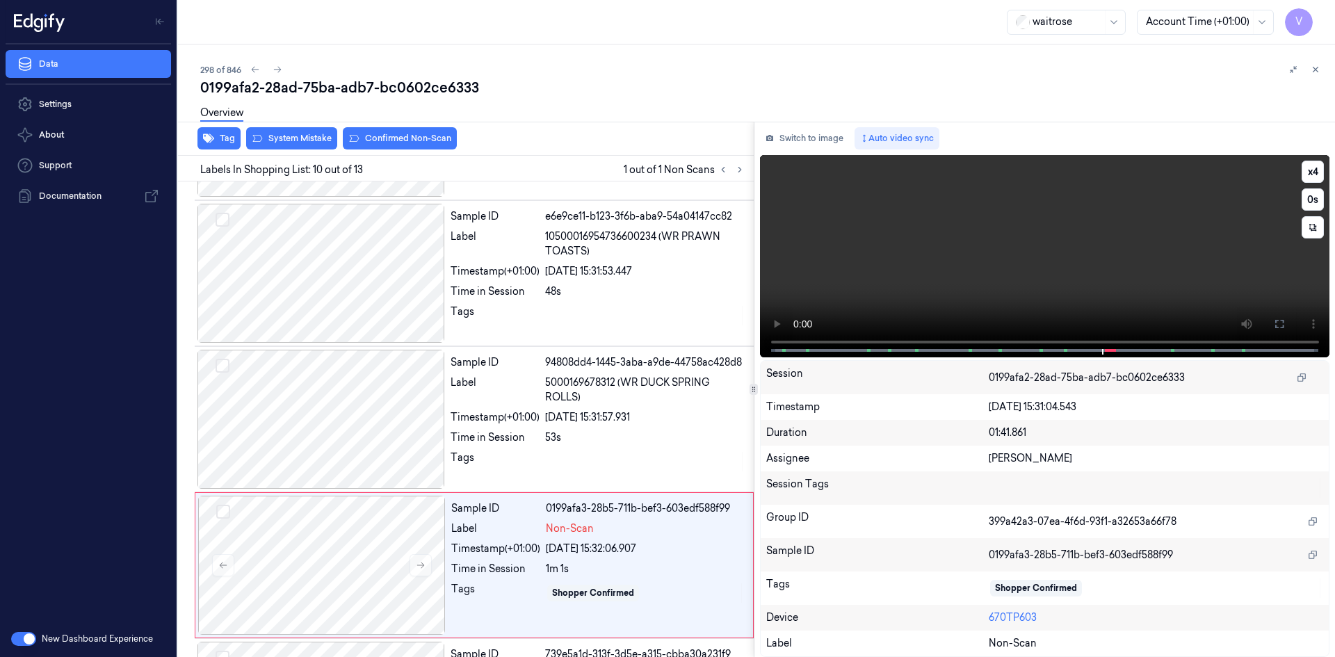
scroll to position [1149, 0]
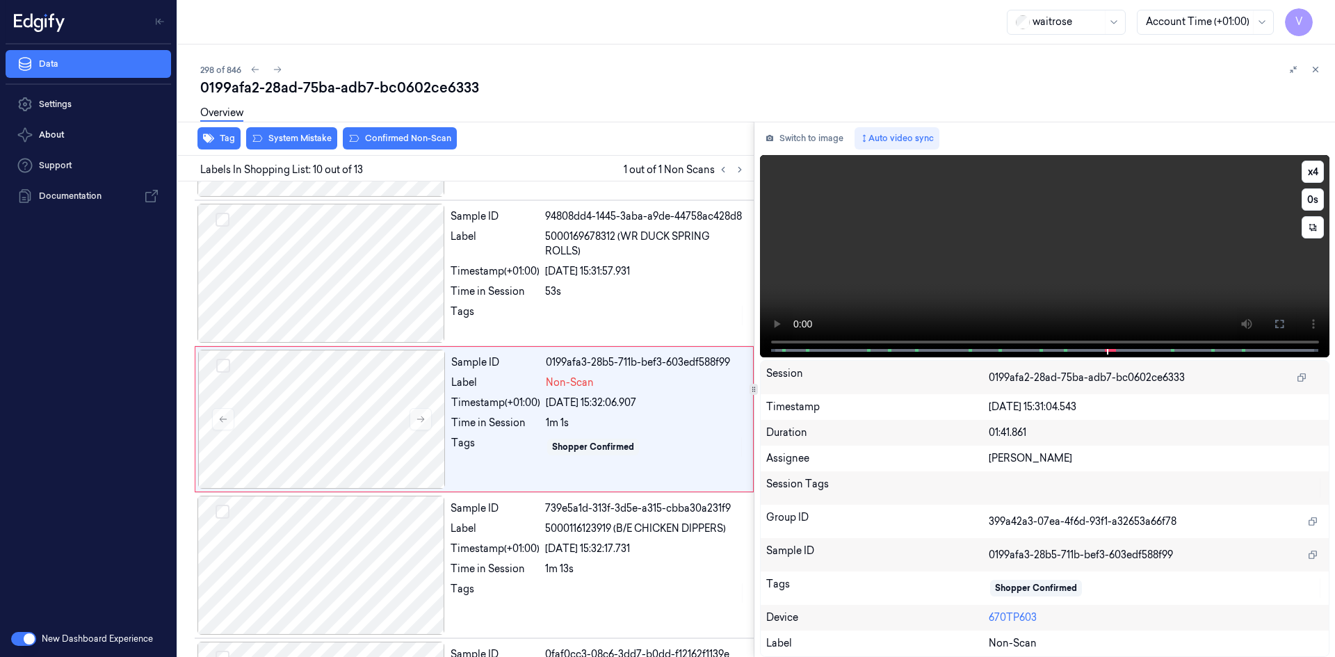
click at [999, 239] on video at bounding box center [1045, 256] width 570 height 202
click at [978, 267] on video at bounding box center [1045, 256] width 570 height 202
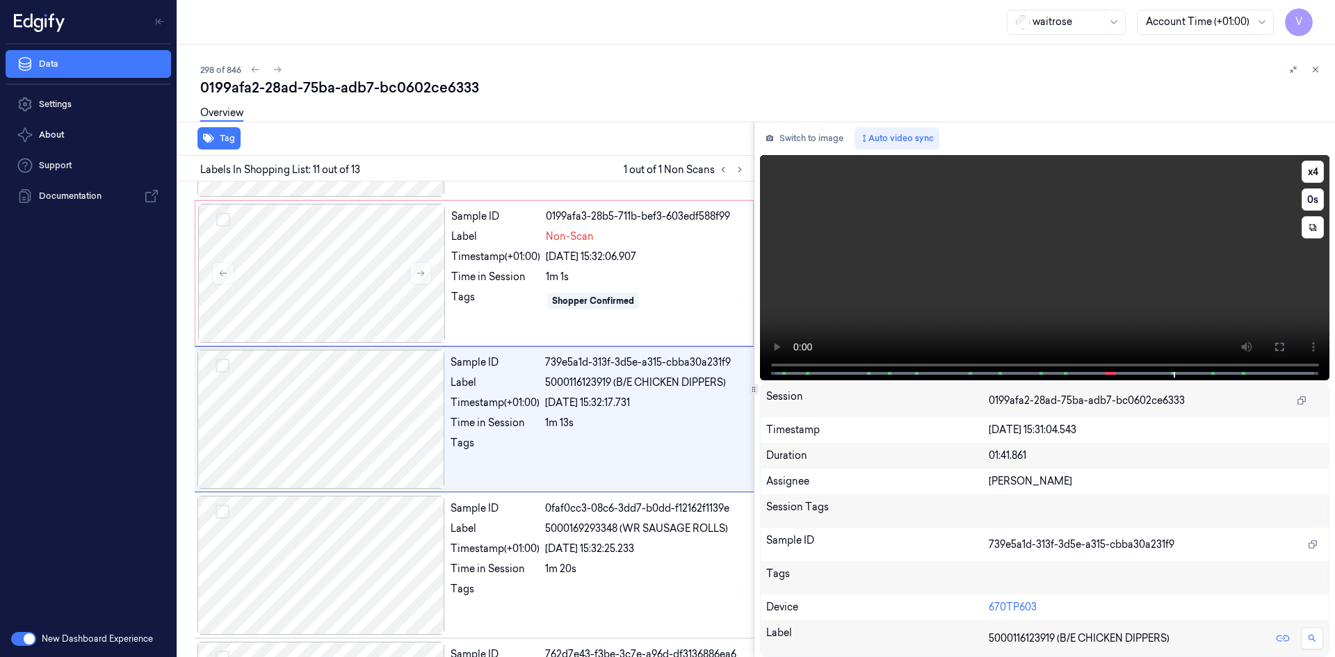
click at [986, 283] on video at bounding box center [1045, 267] width 570 height 225
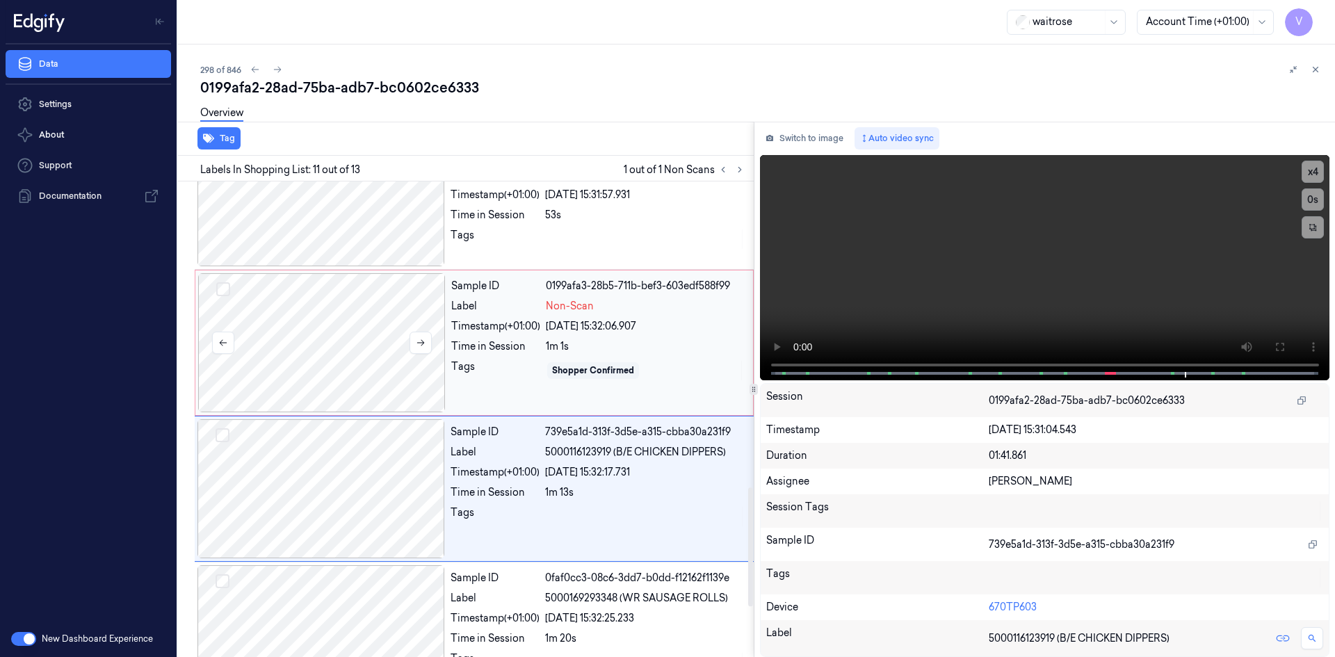
click at [283, 326] on div at bounding box center [322, 342] width 248 height 139
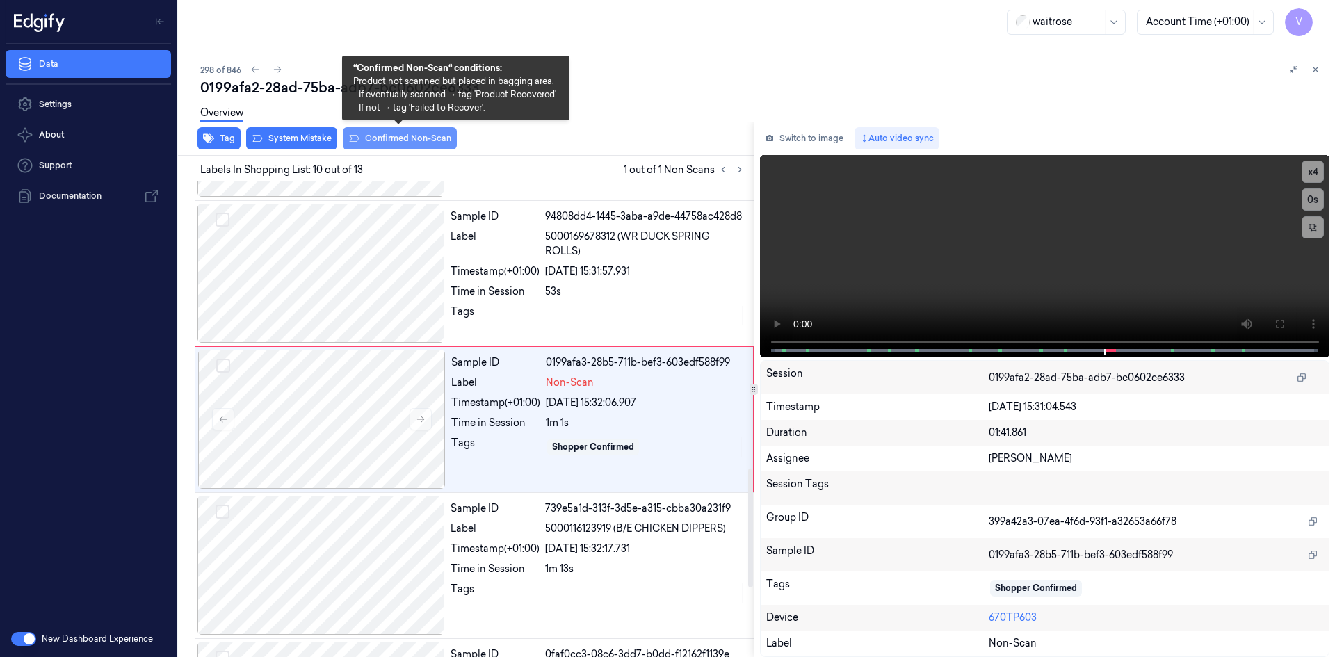
click at [409, 137] on button "Confirmed Non-Scan" at bounding box center [400, 138] width 114 height 22
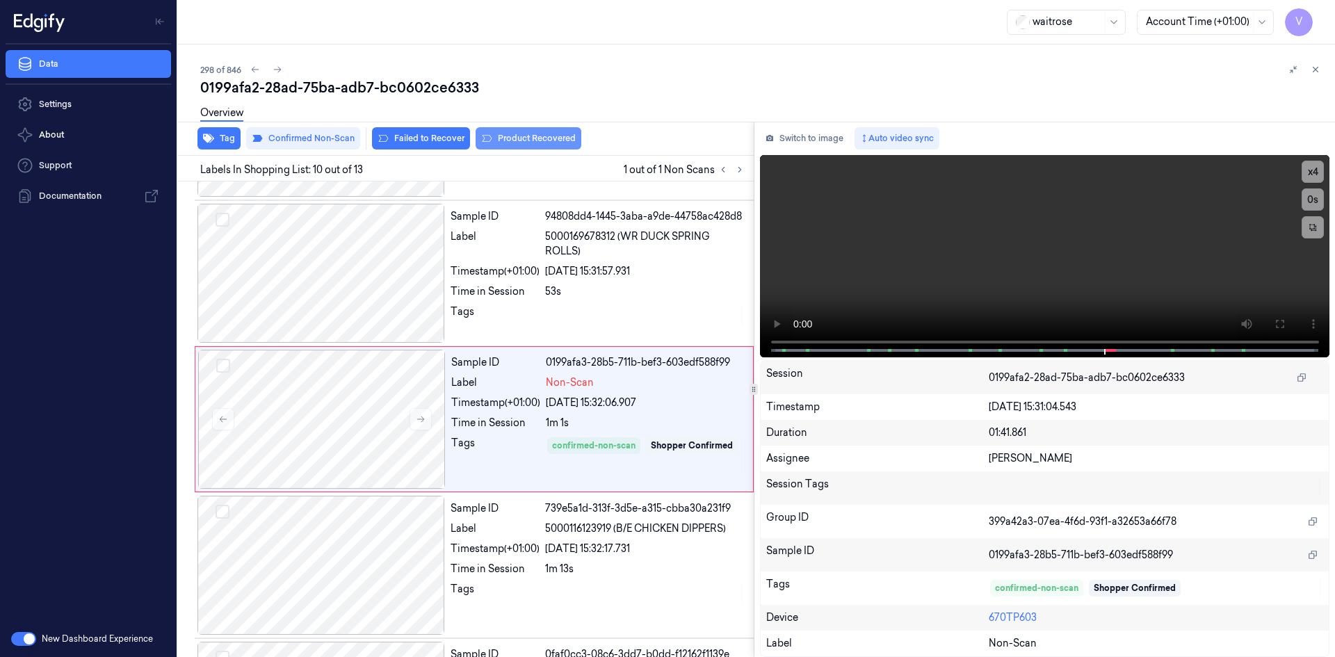
click at [511, 141] on button "Product Recovered" at bounding box center [529, 138] width 106 height 22
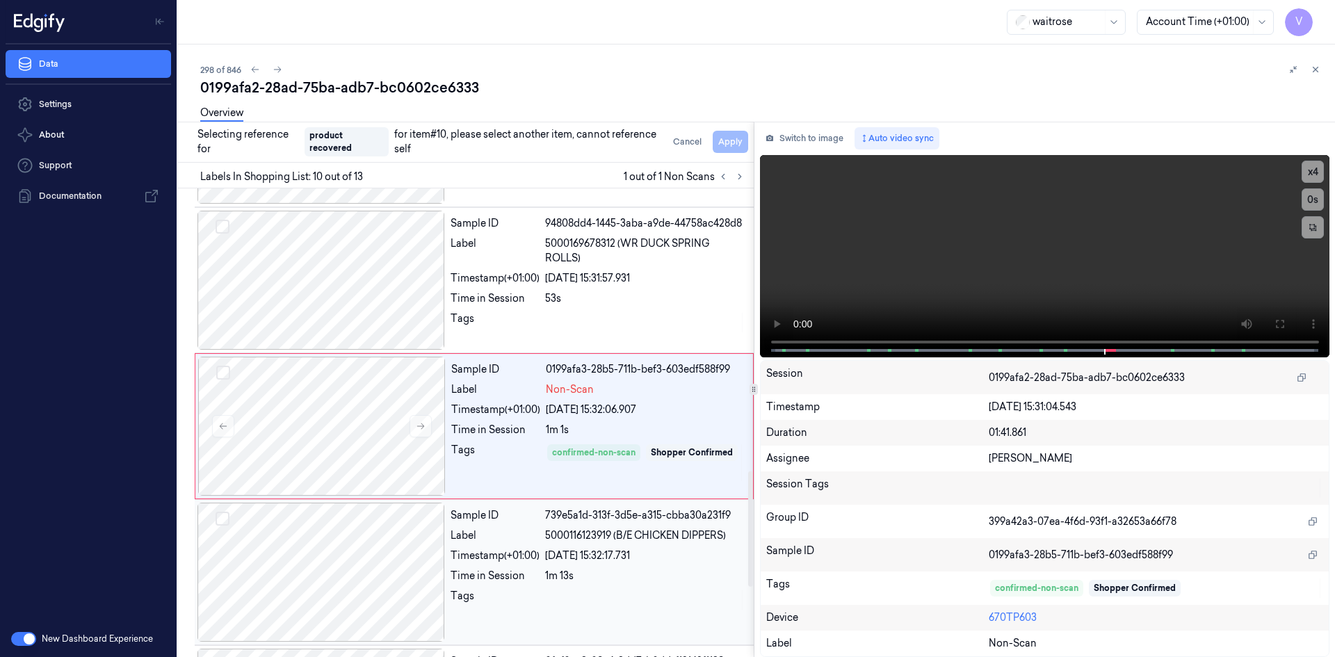
click at [444, 537] on div at bounding box center [321, 572] width 248 height 139
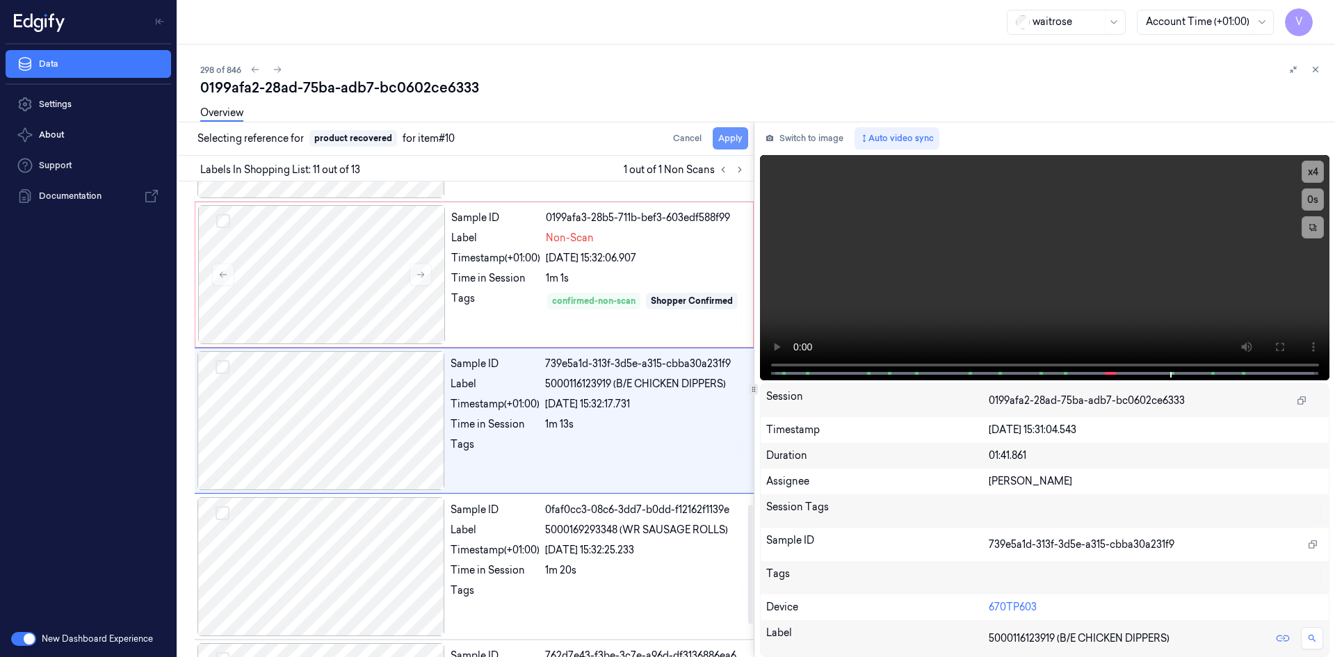
scroll to position [1295, 0]
click at [742, 139] on button "Apply" at bounding box center [730, 138] width 35 height 22
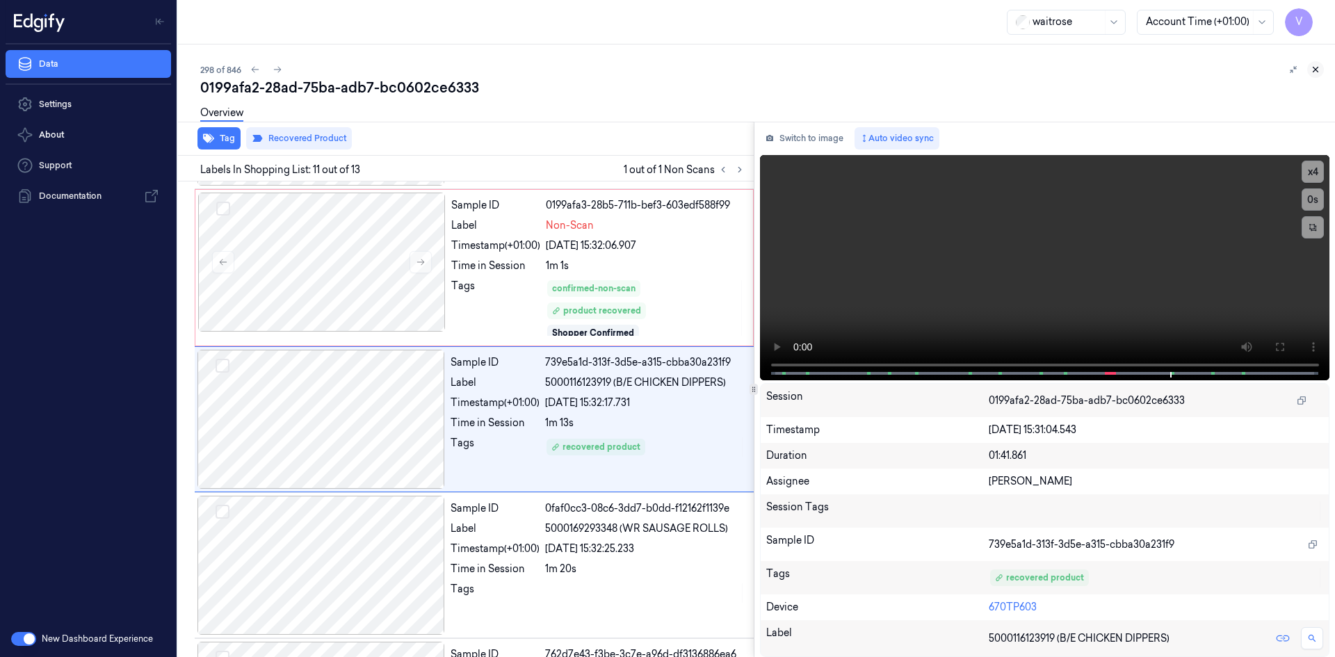
click at [1315, 66] on icon at bounding box center [1316, 70] width 10 height 10
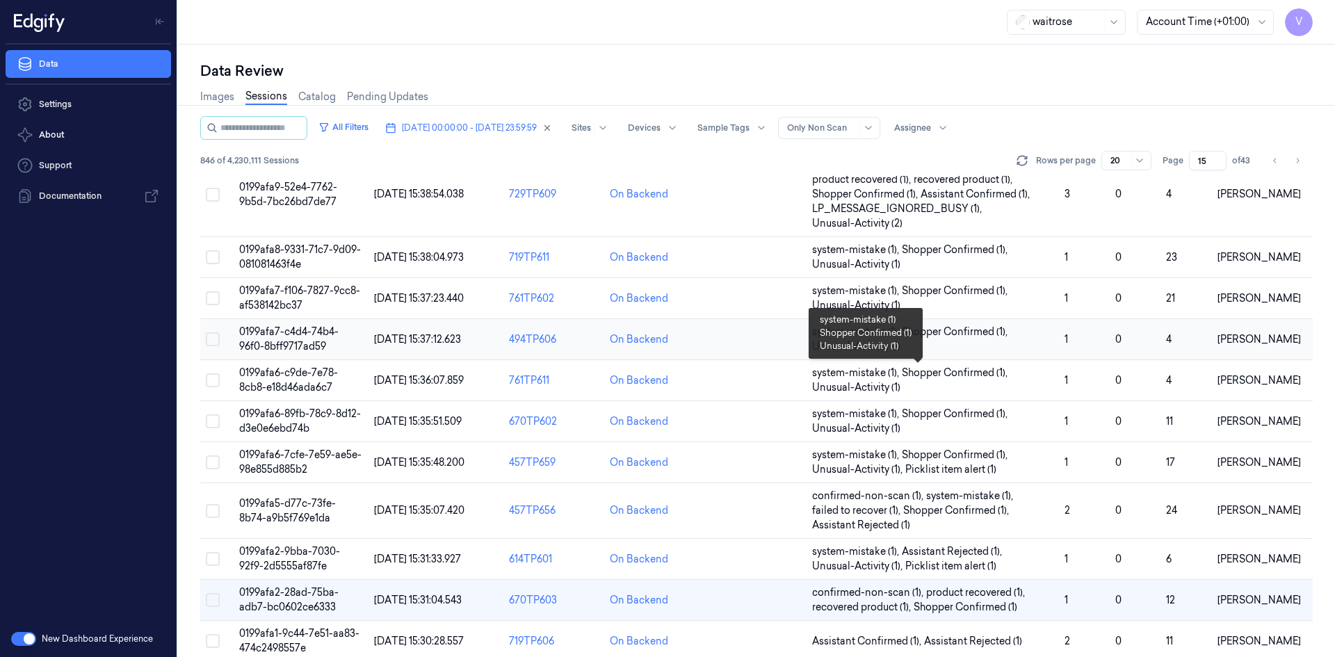
scroll to position [468, 0]
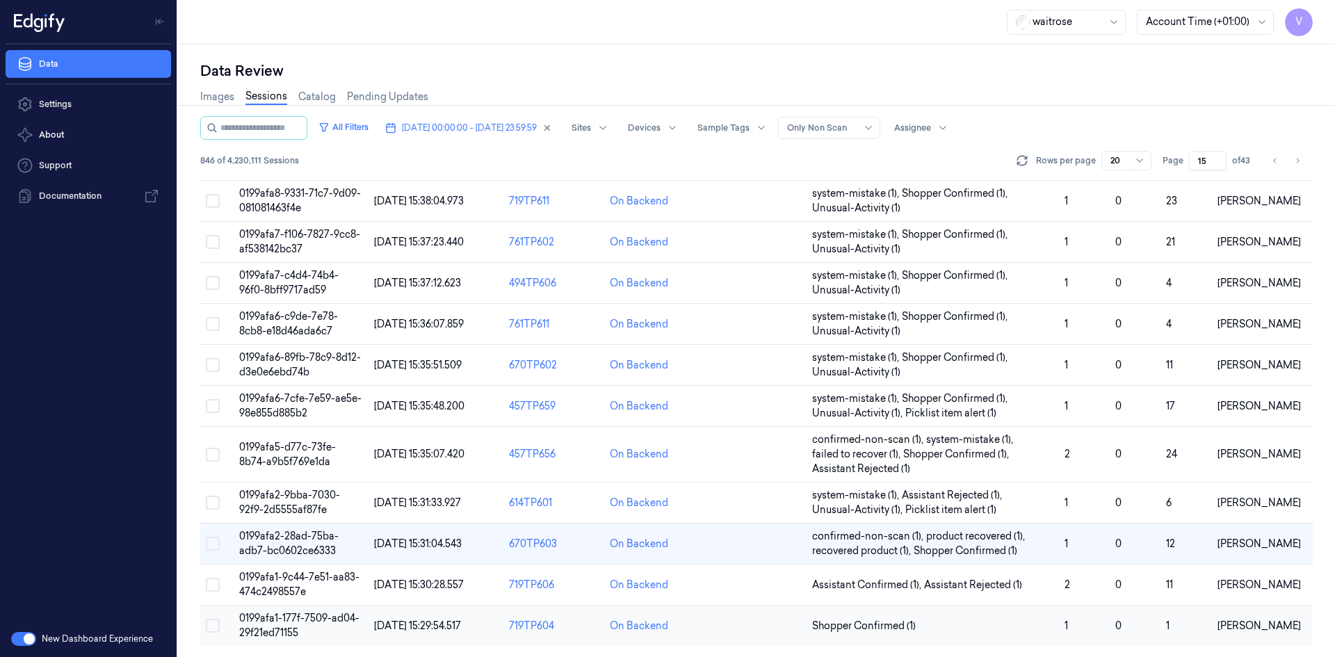
click at [278, 617] on span "0199afa1-177f-7509-ad04-29f21ed71155" at bounding box center [299, 625] width 120 height 27
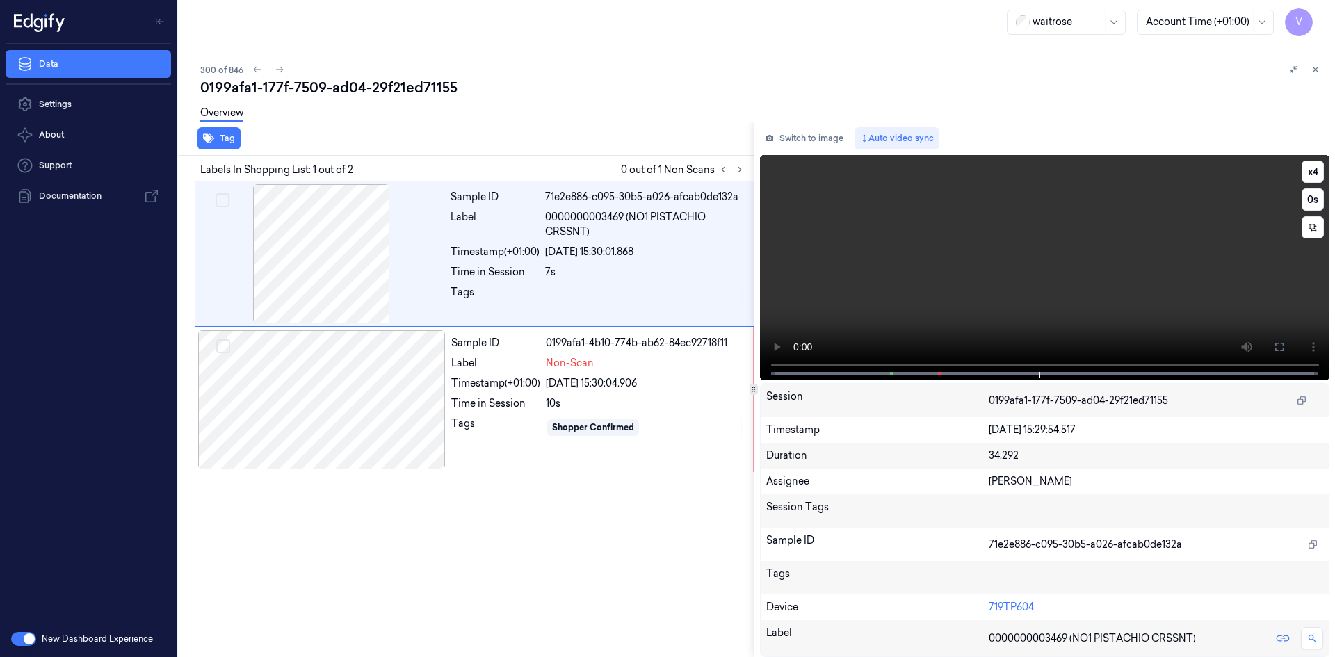
click at [936, 275] on video at bounding box center [1045, 267] width 570 height 225
click at [353, 405] on div at bounding box center [322, 399] width 248 height 139
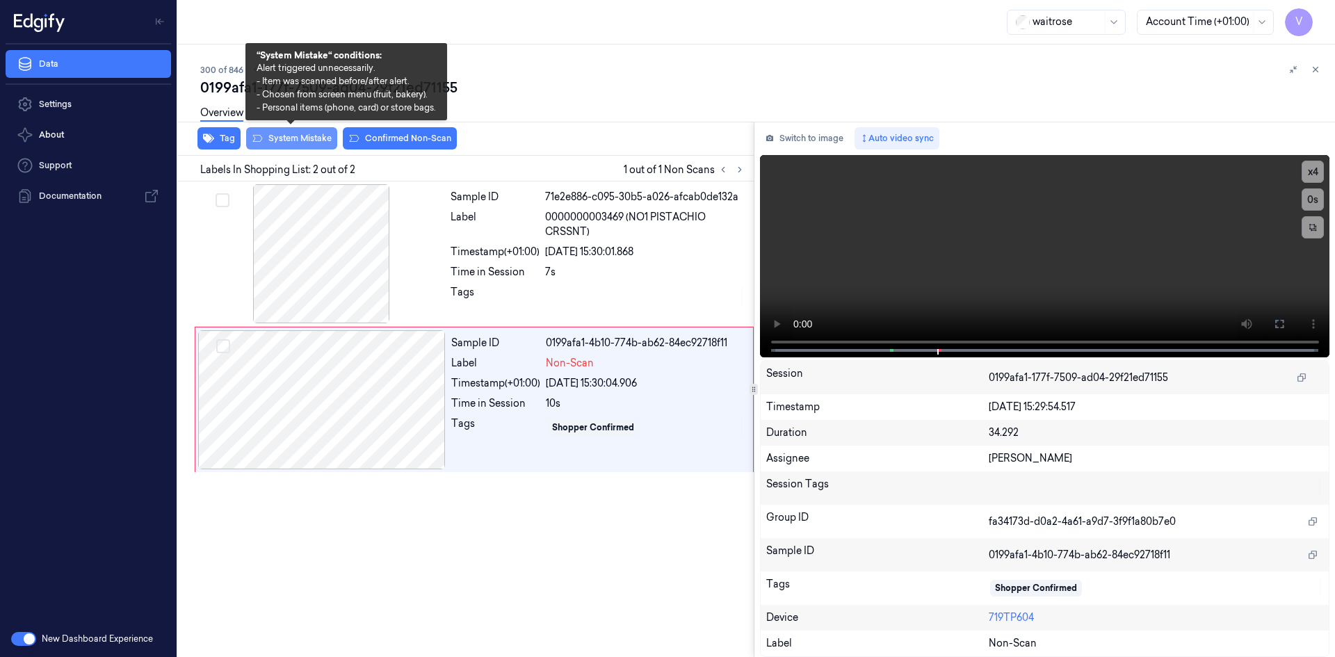
click at [300, 134] on button "System Mistake" at bounding box center [291, 138] width 91 height 22
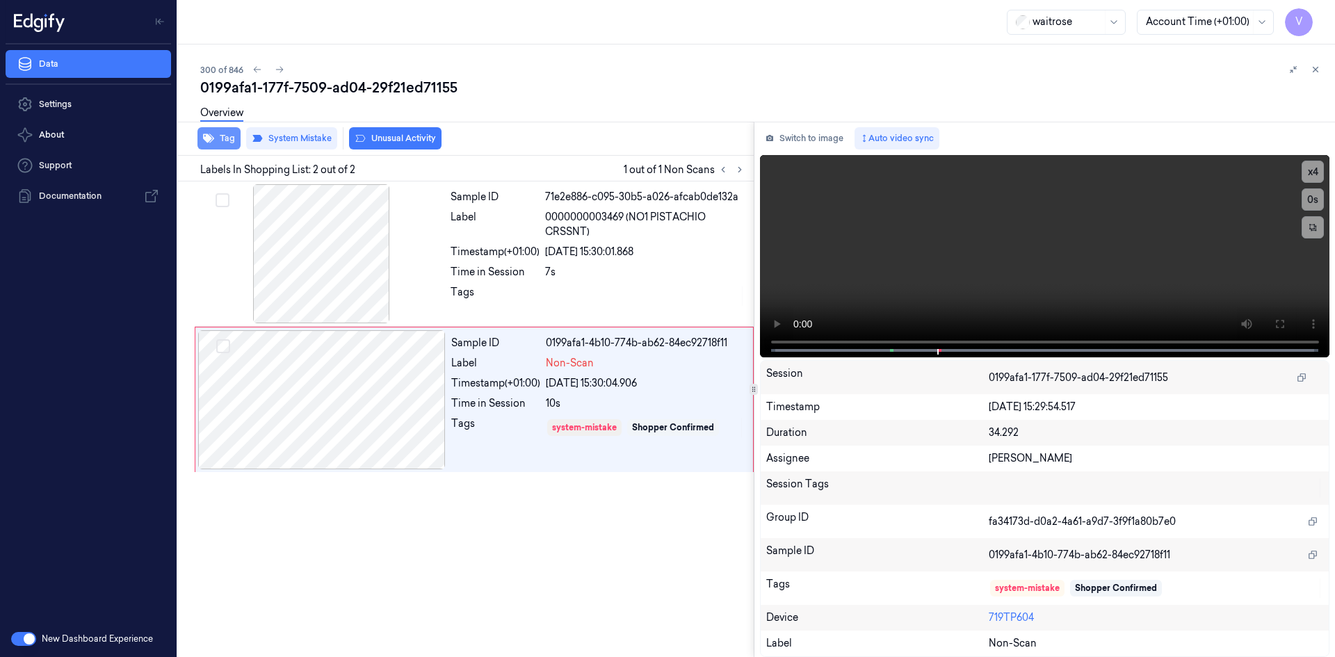
click at [230, 138] on button "Tag" at bounding box center [218, 138] width 43 height 22
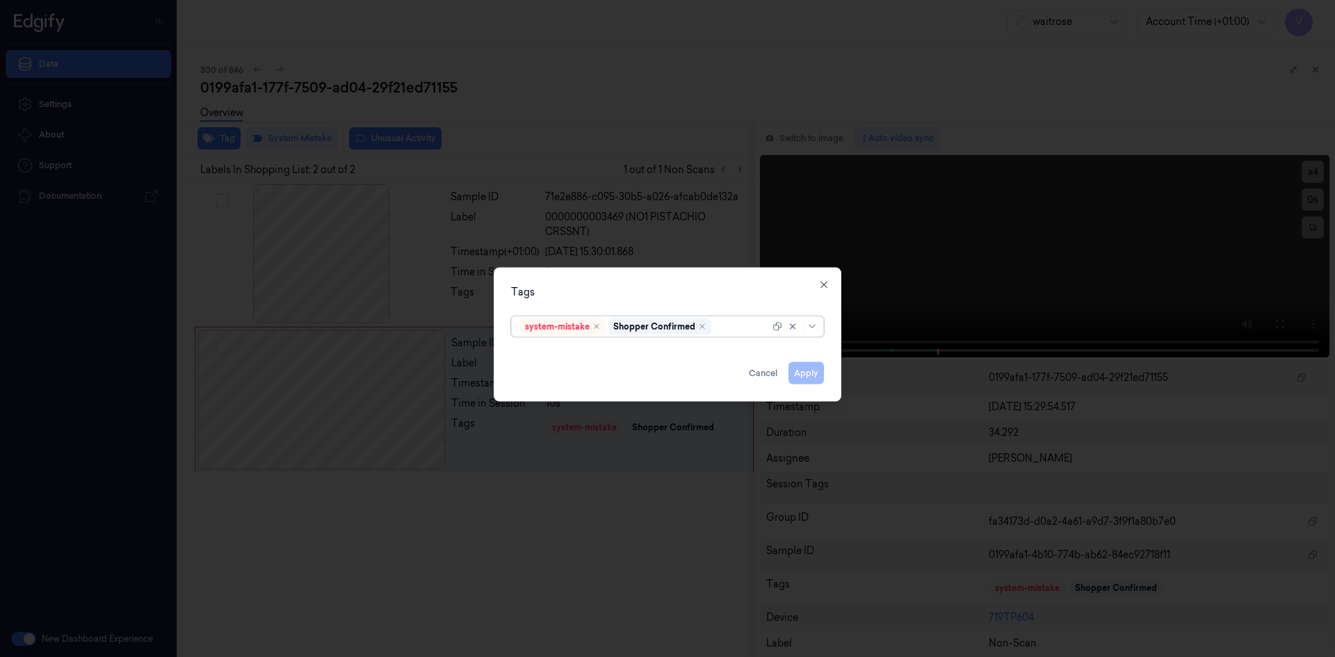
click at [742, 332] on div at bounding box center [742, 326] width 56 height 15
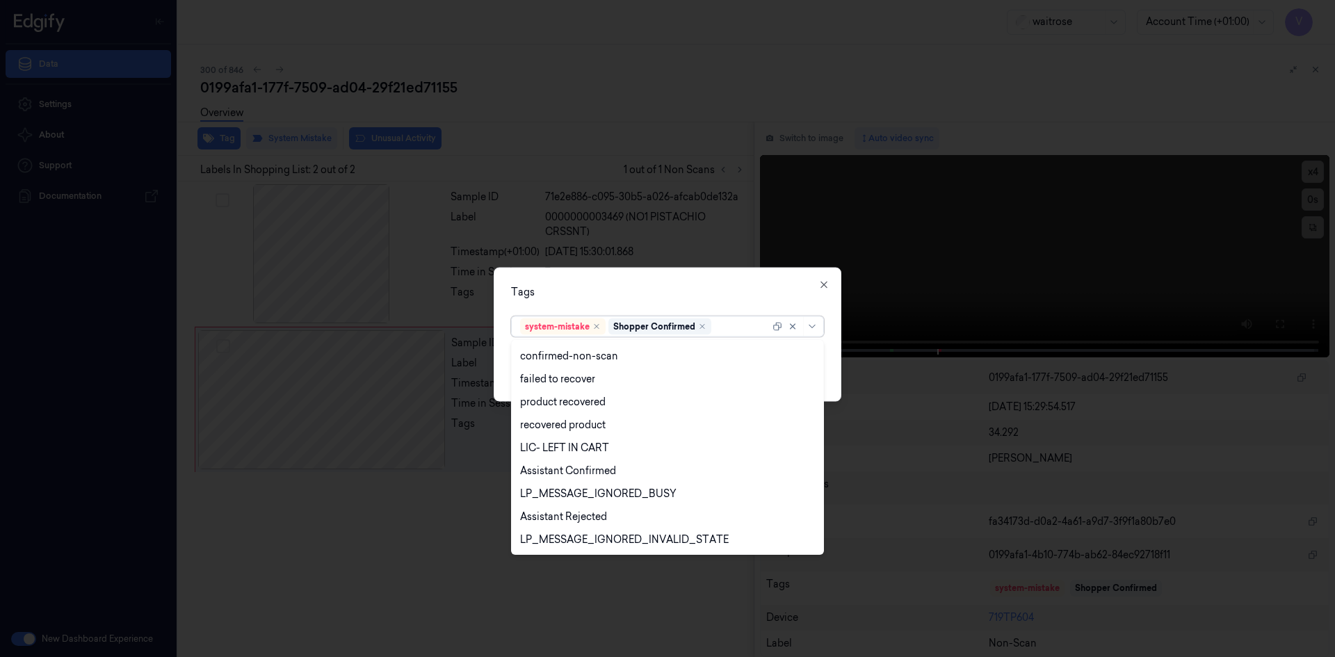
scroll to position [204, 0]
click at [592, 494] on div "Unusual-Activity" at bounding box center [558, 494] width 77 height 15
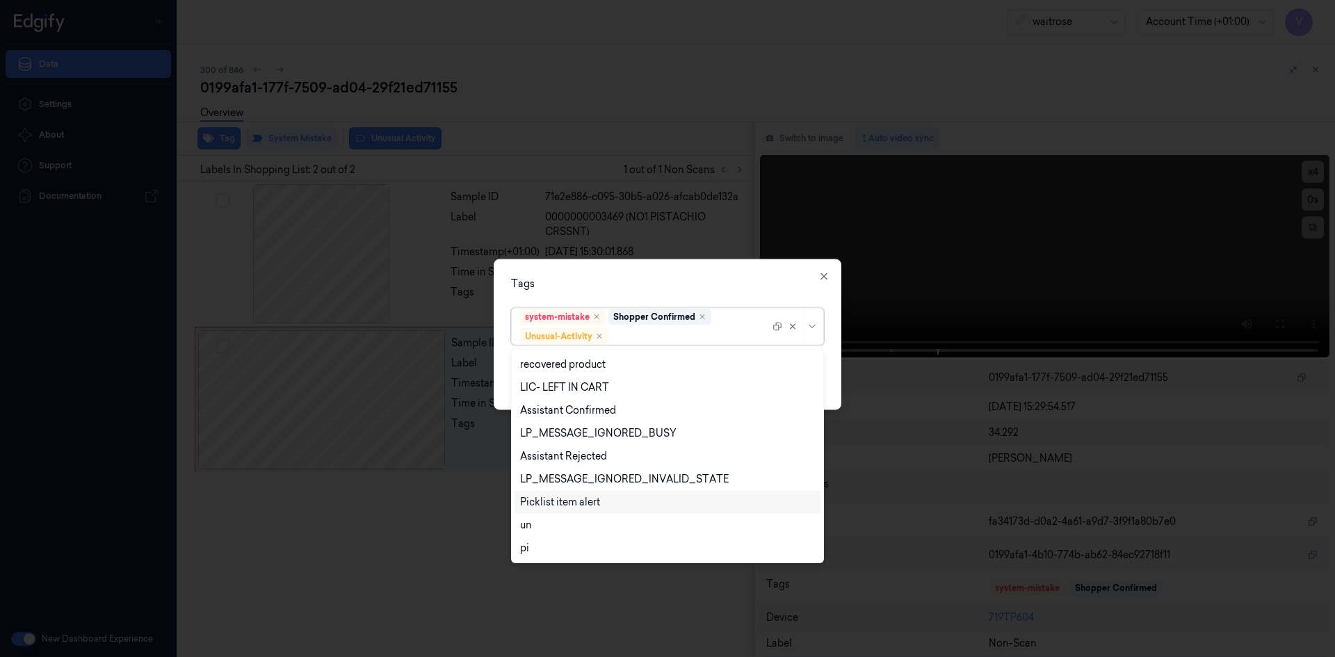
click at [589, 505] on div "Picklist item alert" at bounding box center [560, 502] width 80 height 15
click at [684, 277] on div "Tags" at bounding box center [667, 283] width 313 height 15
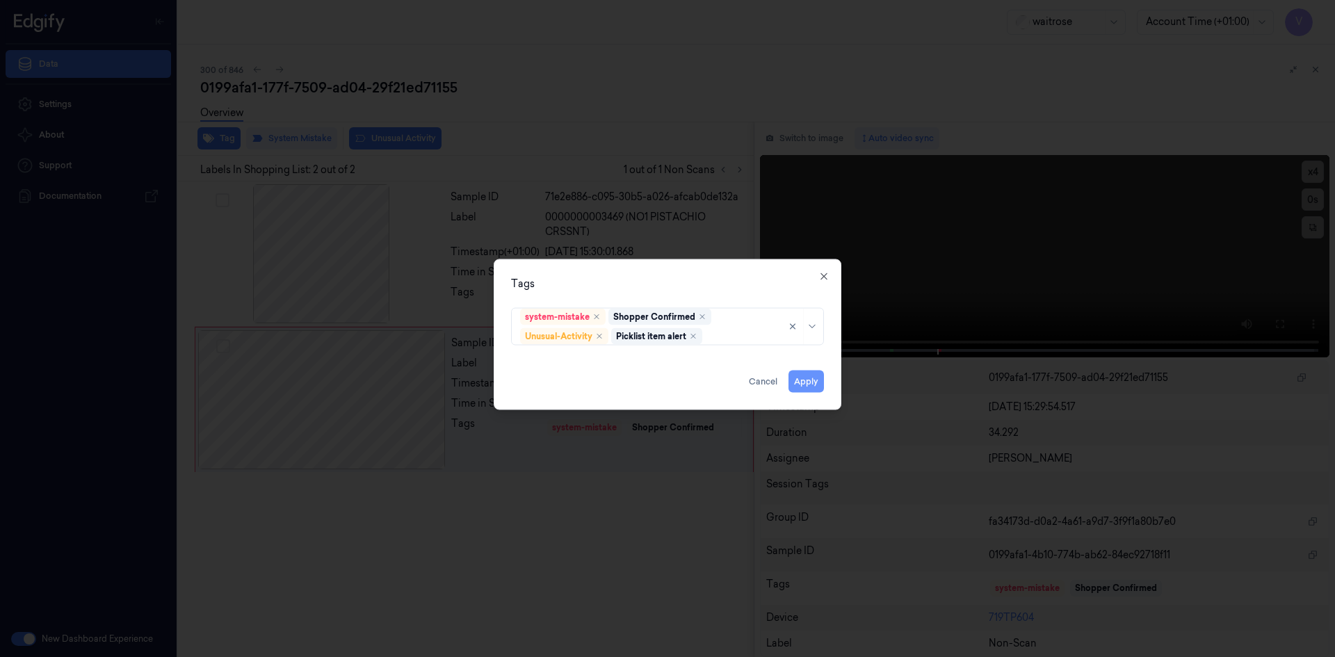
click at [819, 382] on button "Apply" at bounding box center [805, 381] width 35 height 22
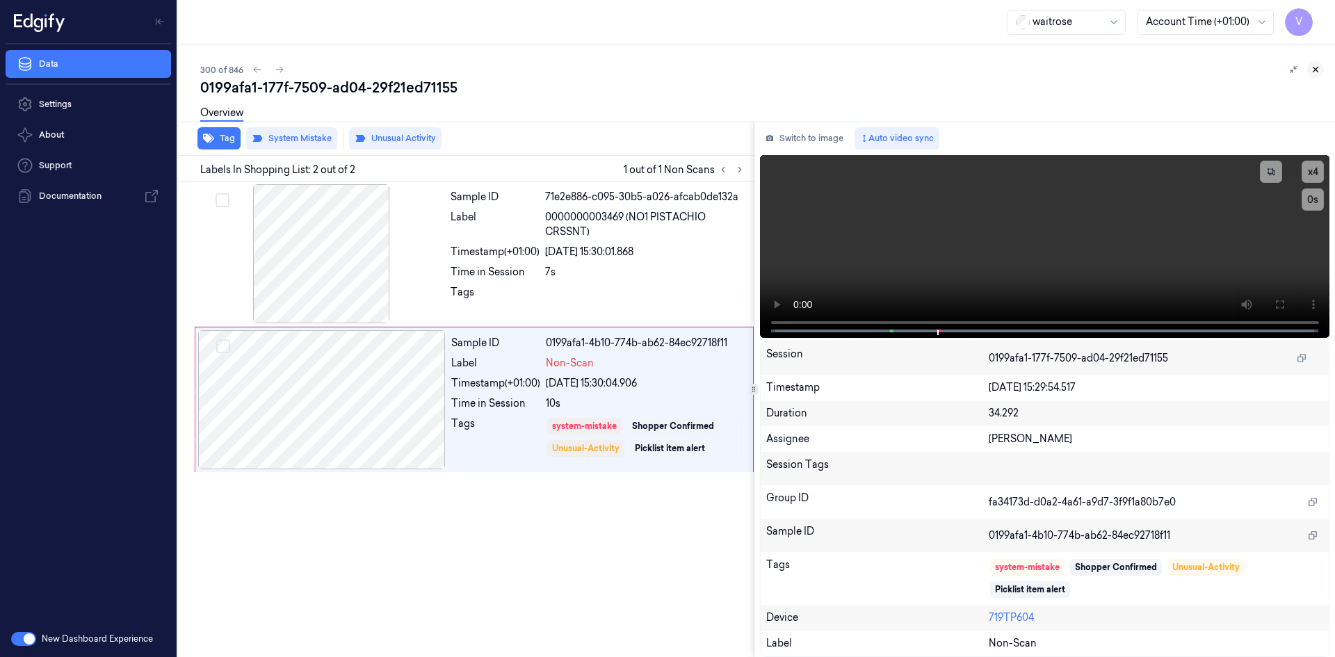
click at [1312, 66] on icon at bounding box center [1316, 70] width 10 height 10
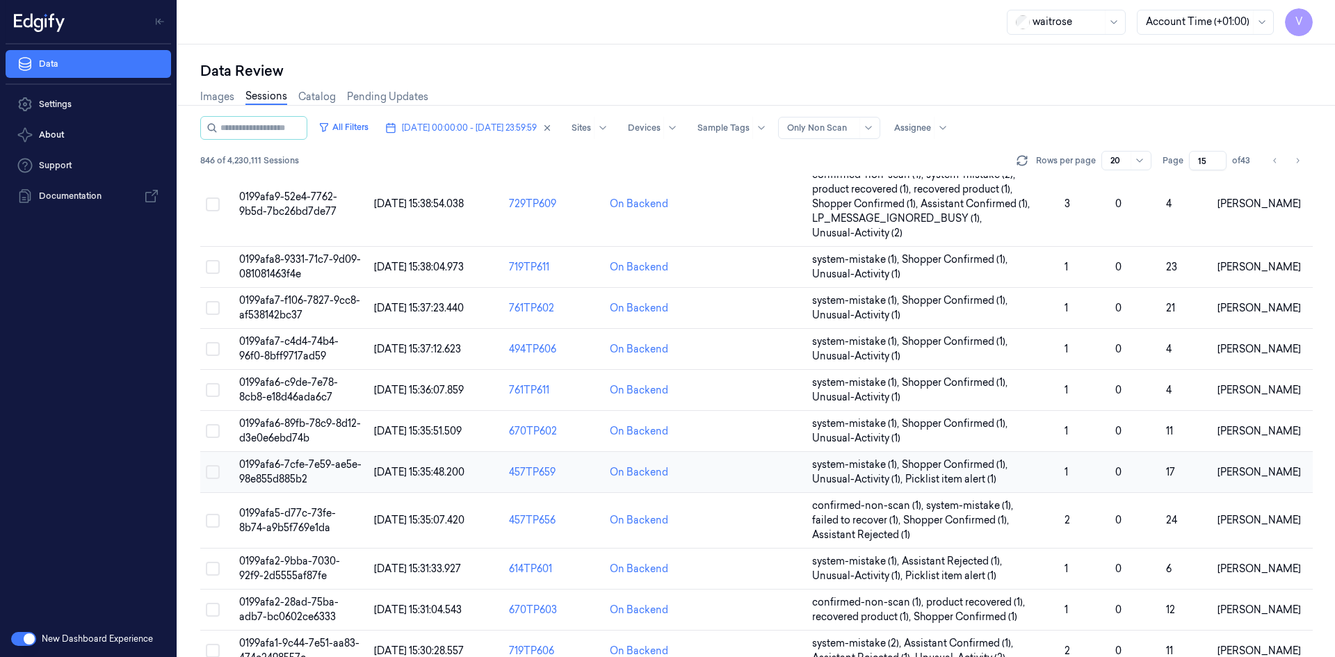
scroll to position [468, 0]
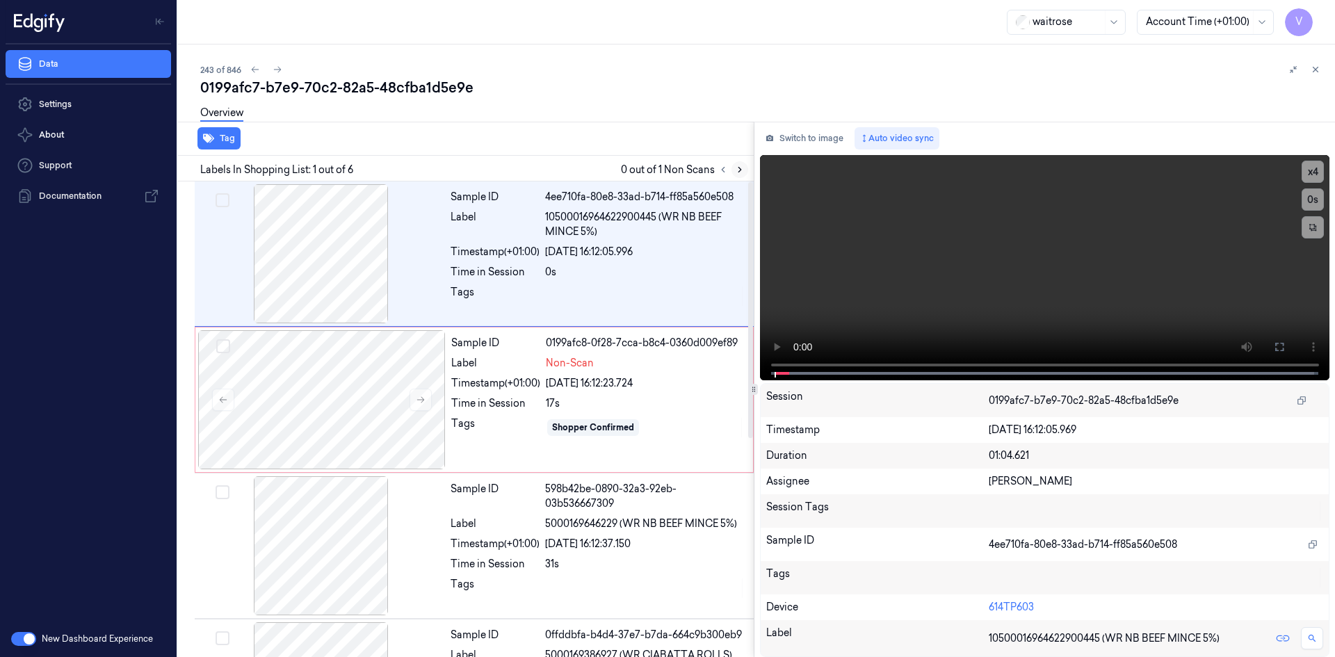
click at [736, 164] on button at bounding box center [739, 169] width 17 height 17
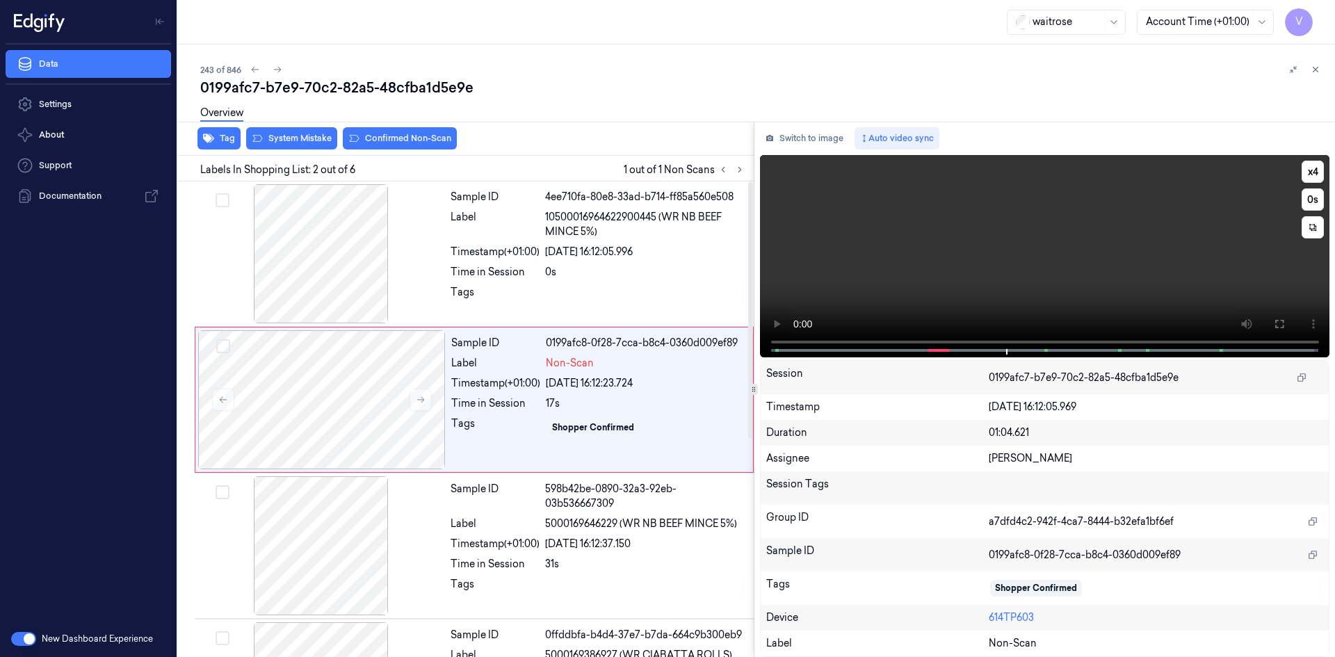
click at [982, 259] on video at bounding box center [1045, 256] width 570 height 202
click at [416, 405] on button at bounding box center [421, 400] width 22 height 22
click at [418, 400] on icon at bounding box center [421, 400] width 10 height 10
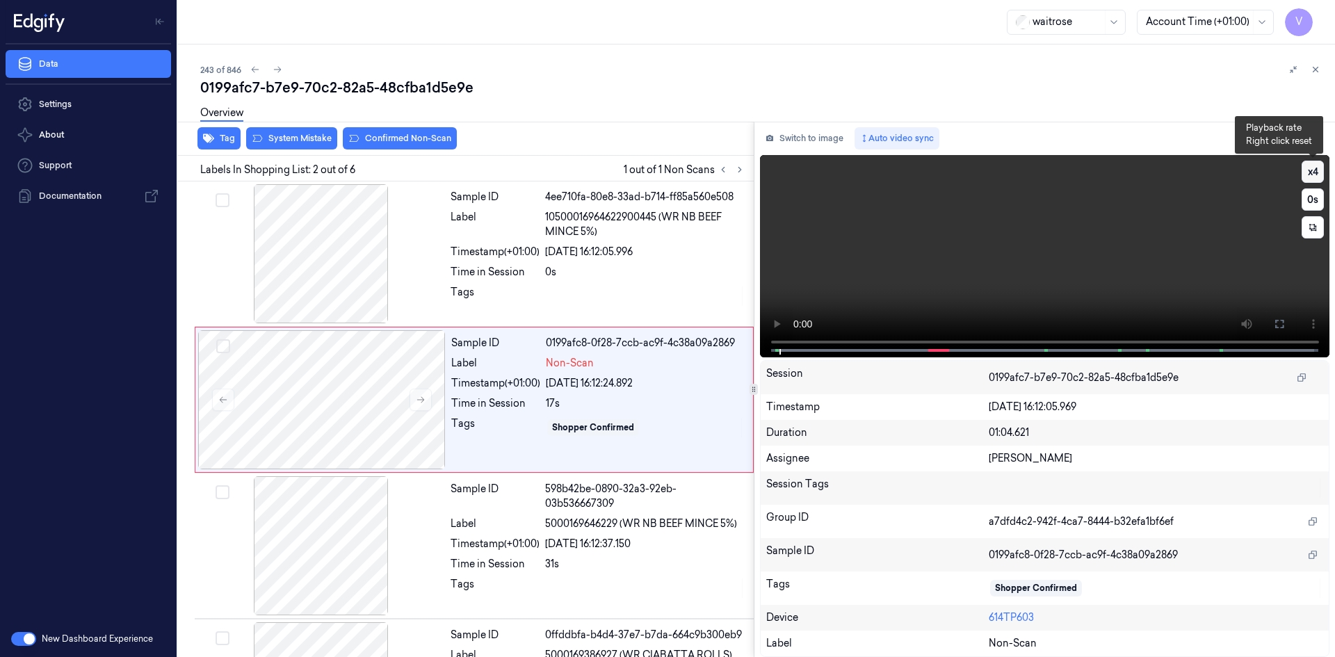
click at [1313, 170] on button "x 4" at bounding box center [1313, 172] width 22 height 22
click at [1030, 222] on video at bounding box center [1045, 256] width 570 height 202
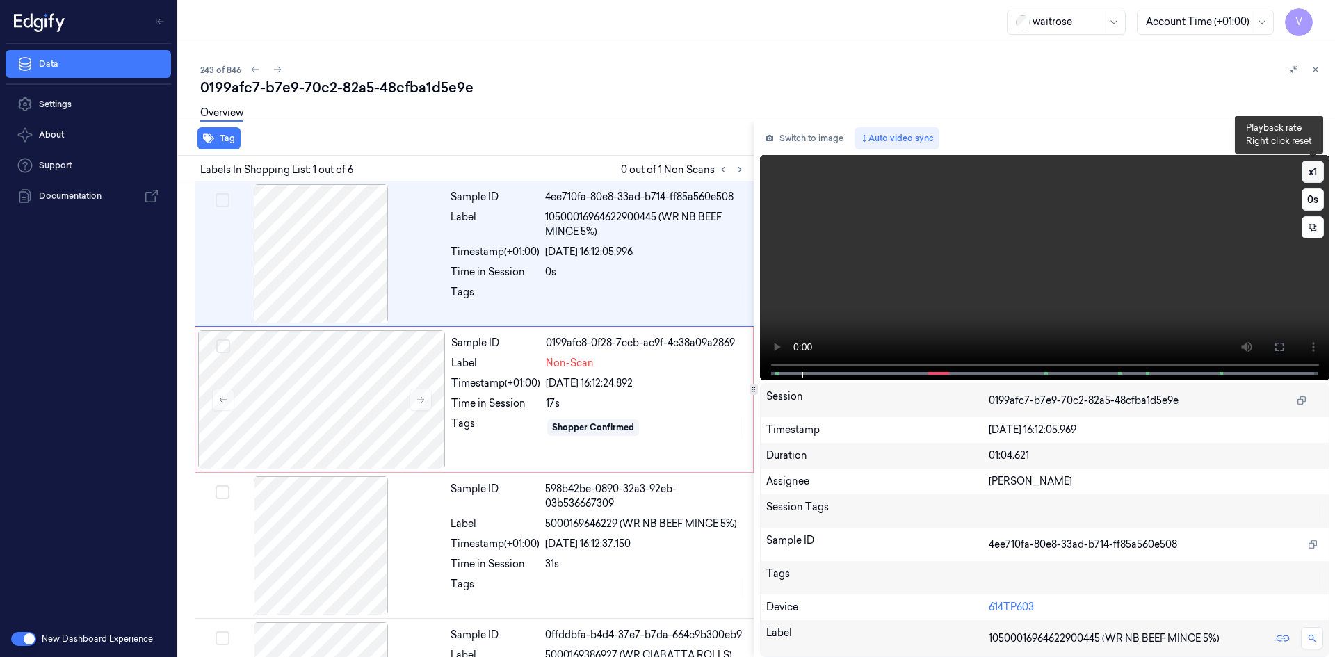
click at [1311, 176] on button "x 1" at bounding box center [1313, 172] width 22 height 22
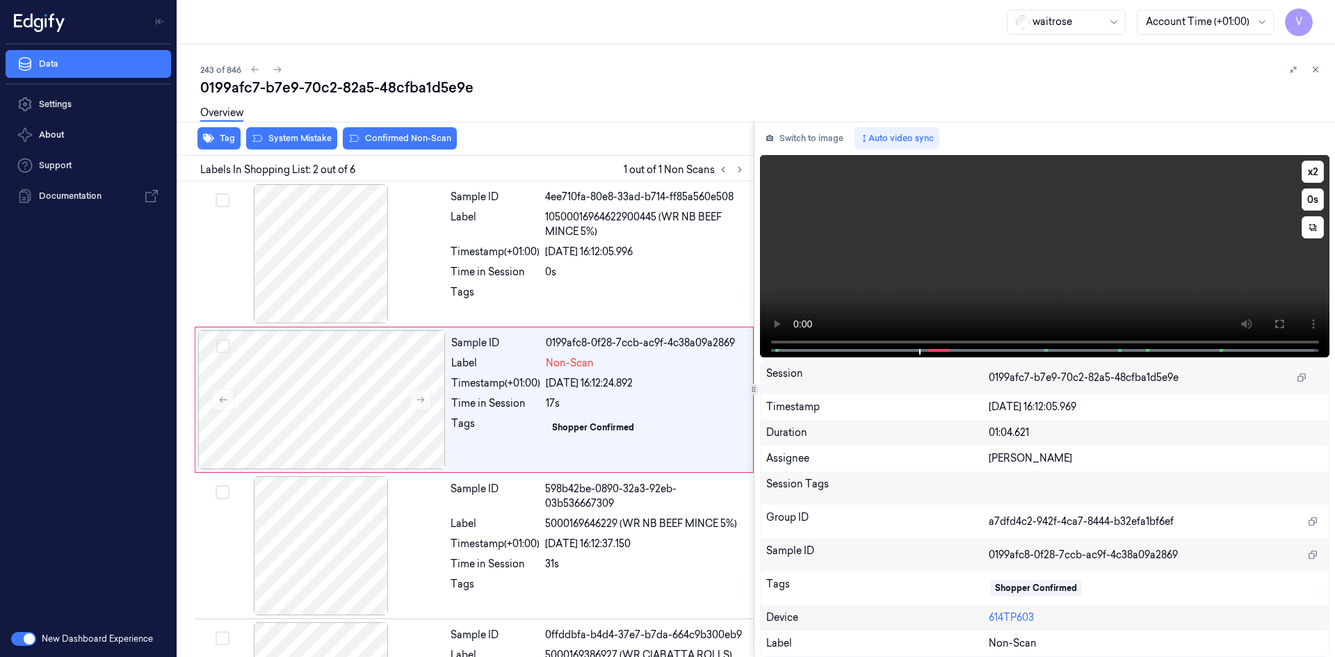
click at [1087, 286] on video at bounding box center [1045, 256] width 570 height 202
click at [1067, 262] on video at bounding box center [1045, 256] width 570 height 202
click at [407, 397] on div at bounding box center [322, 399] width 248 height 139
click at [419, 397] on icon at bounding box center [421, 400] width 10 height 10
click at [421, 396] on icon at bounding box center [421, 400] width 10 height 10
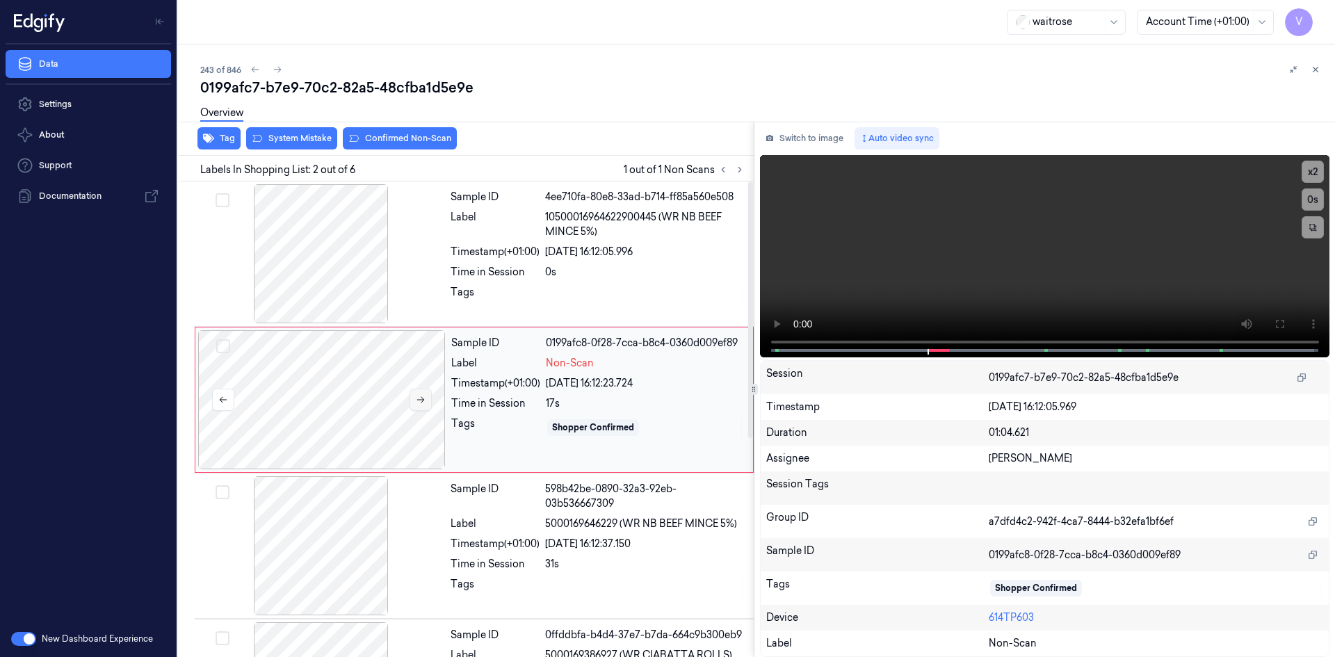
click at [421, 396] on icon at bounding box center [421, 400] width 10 height 10
click at [419, 400] on icon at bounding box center [421, 400] width 8 height 6
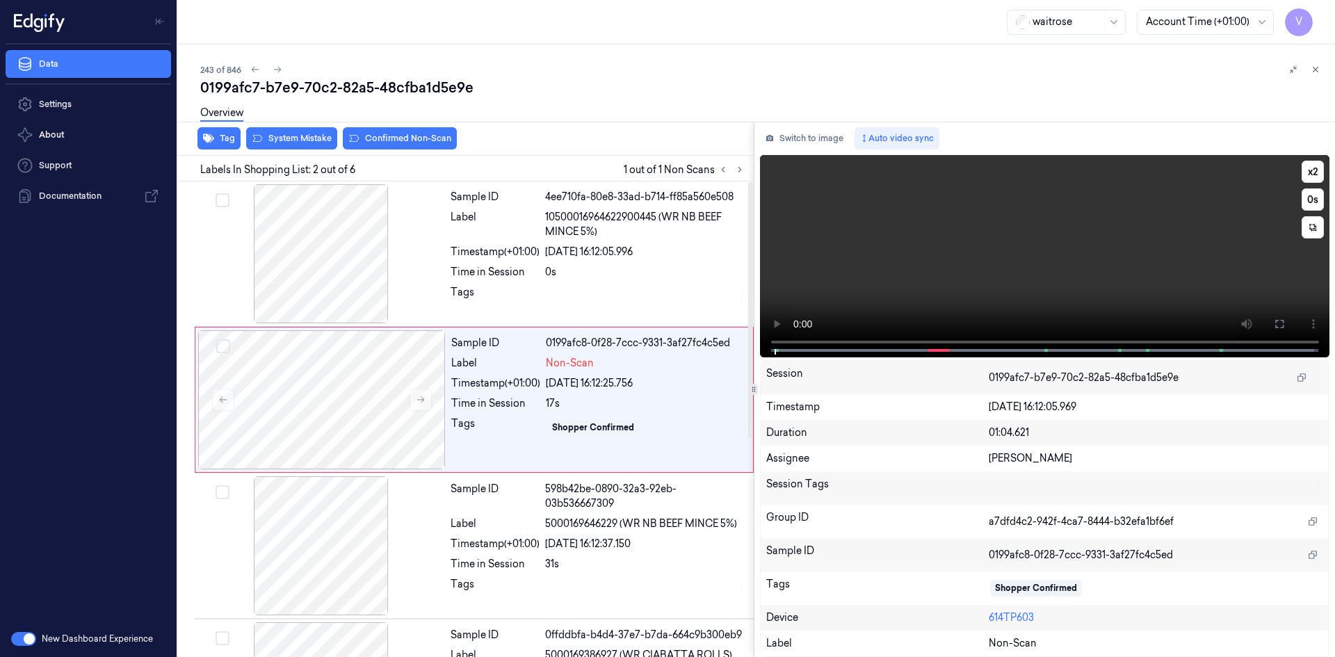
click at [914, 293] on video at bounding box center [1045, 256] width 570 height 202
click at [994, 290] on video at bounding box center [1045, 256] width 570 height 202
click at [417, 397] on icon at bounding box center [421, 400] width 10 height 10
click at [419, 398] on icon at bounding box center [421, 400] width 10 height 10
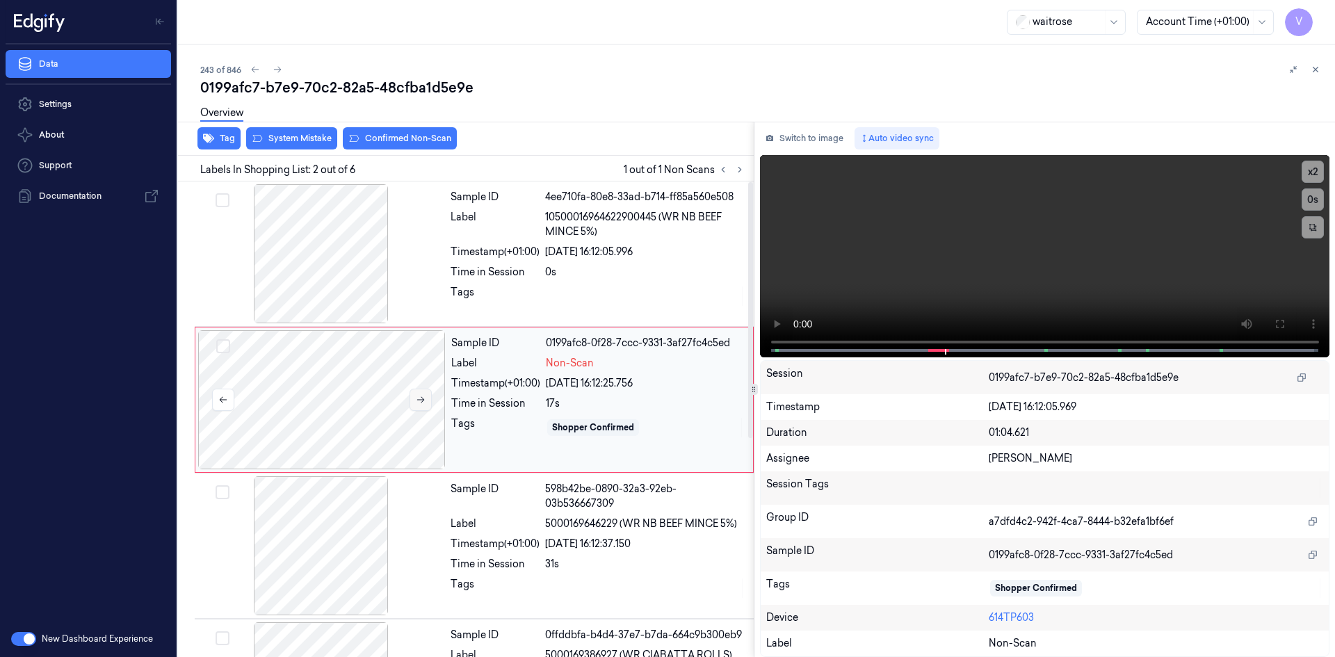
click at [424, 402] on icon at bounding box center [421, 400] width 10 height 10
click at [419, 400] on icon at bounding box center [421, 400] width 10 height 10
click at [423, 397] on icon at bounding box center [421, 400] width 10 height 10
click at [421, 397] on icon at bounding box center [421, 400] width 8 height 6
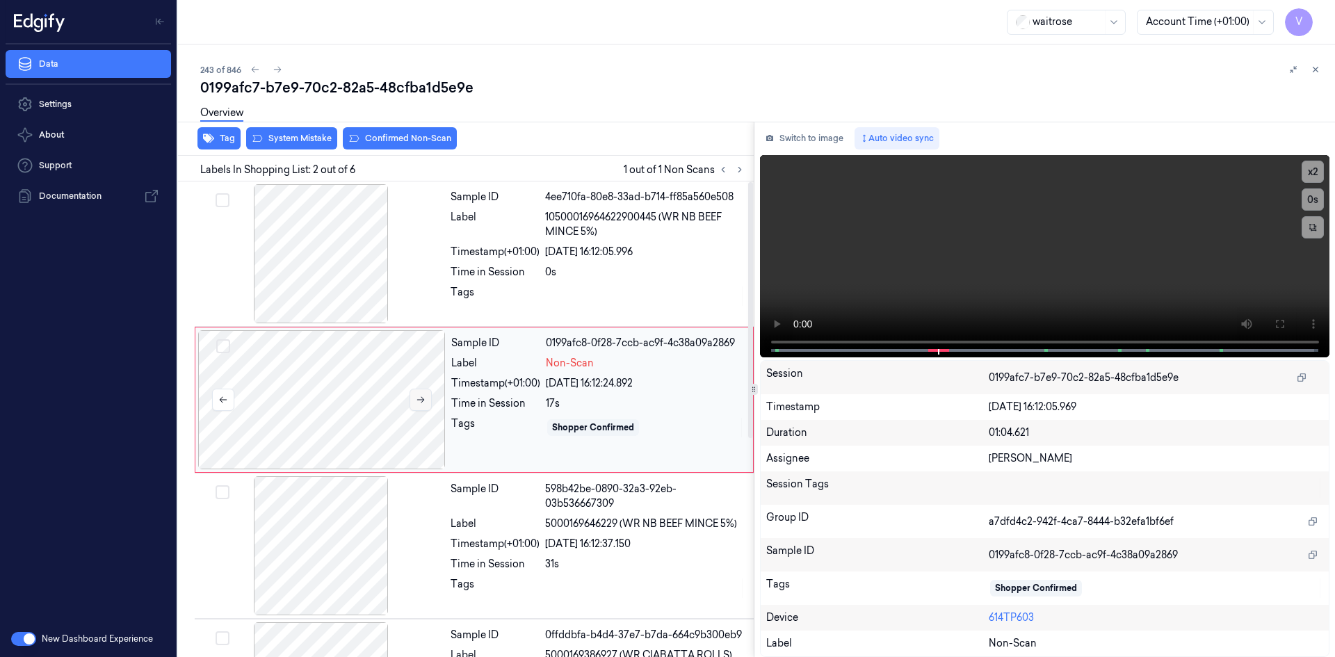
click at [421, 397] on icon at bounding box center [421, 400] width 8 height 6
click at [1314, 69] on icon at bounding box center [1316, 70] width 10 height 10
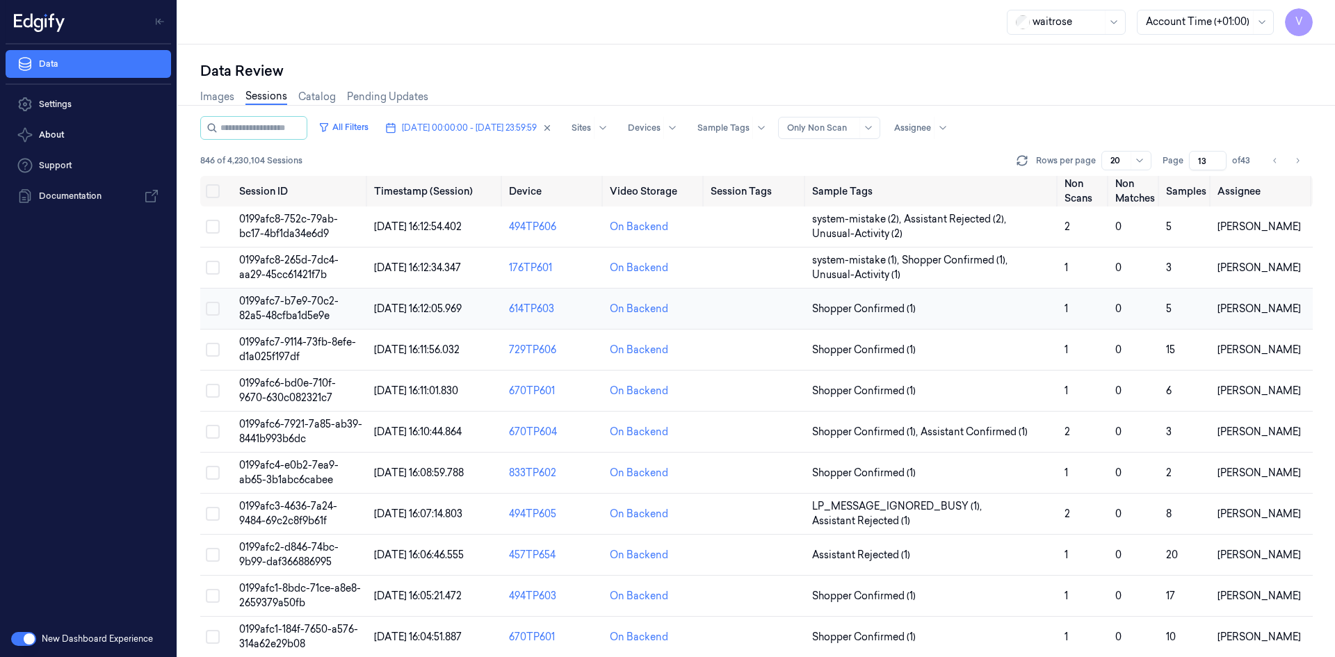
click at [296, 303] on span "0199afc7-b7e9-70c2-82a5-48cfba1d5e9e" at bounding box center [288, 308] width 99 height 27
